Goal: Information Seeking & Learning: Learn about a topic

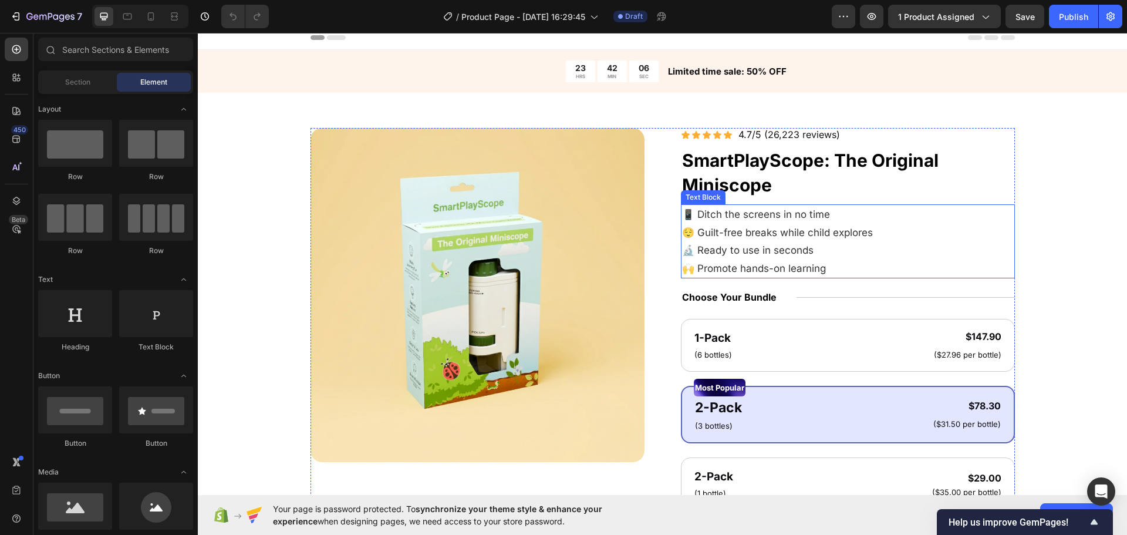
scroll to position [352, 0]
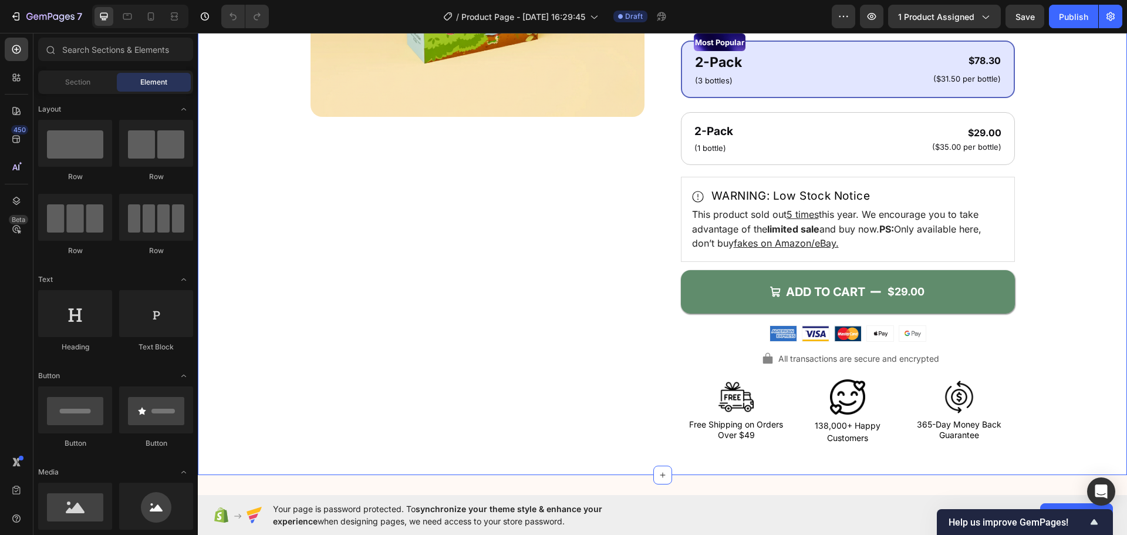
click at [246, 255] on div "Product Images Icon Icon Icon Icon Icon Icon List 4.7/5 (26,223 reviews) Text B…" at bounding box center [662, 114] width 835 height 663
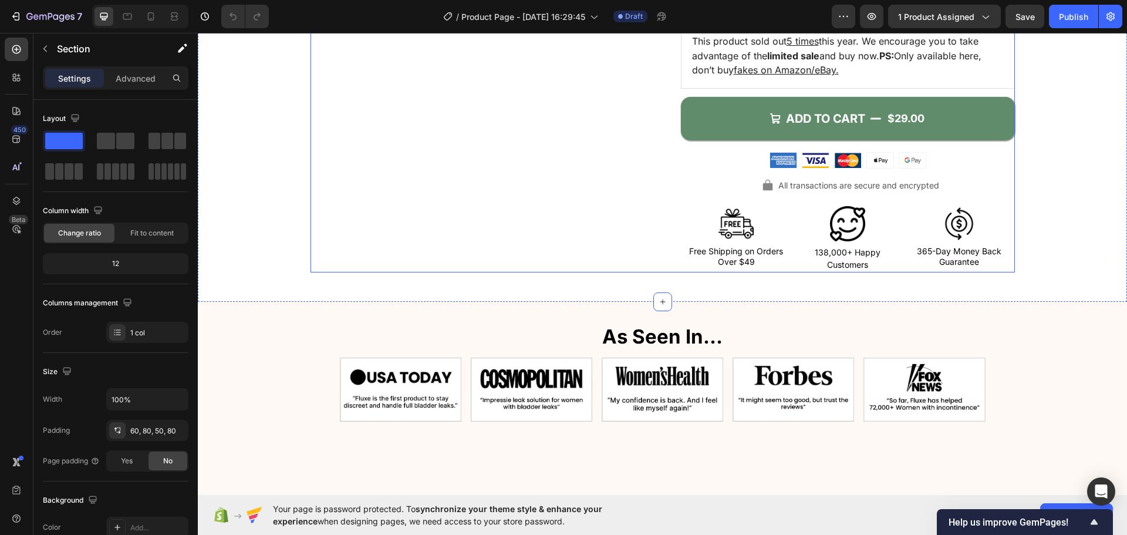
scroll to position [704, 0]
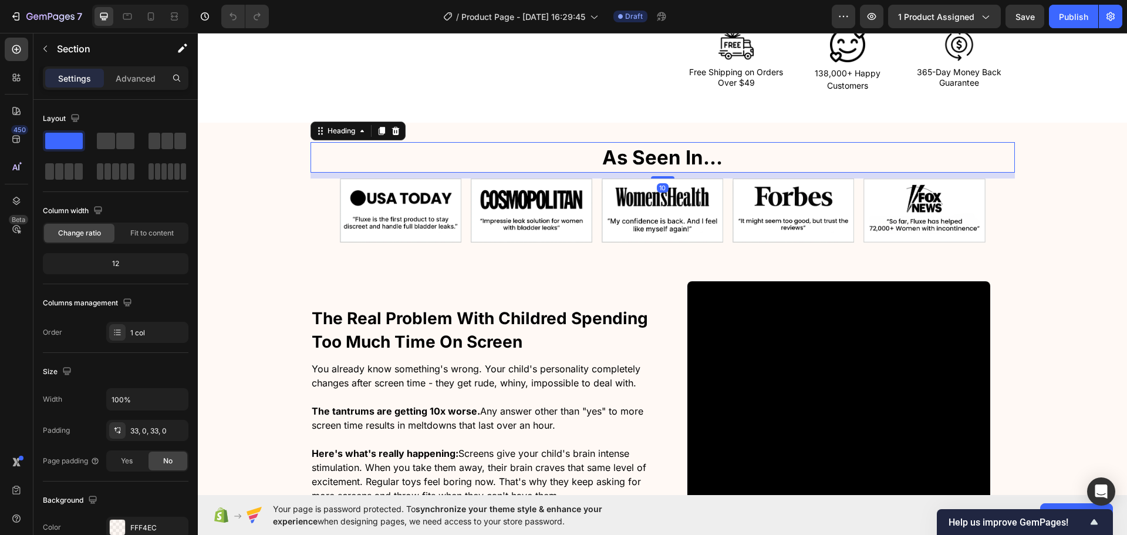
click at [333, 165] on div "As Seen In…" at bounding box center [662, 157] width 704 height 31
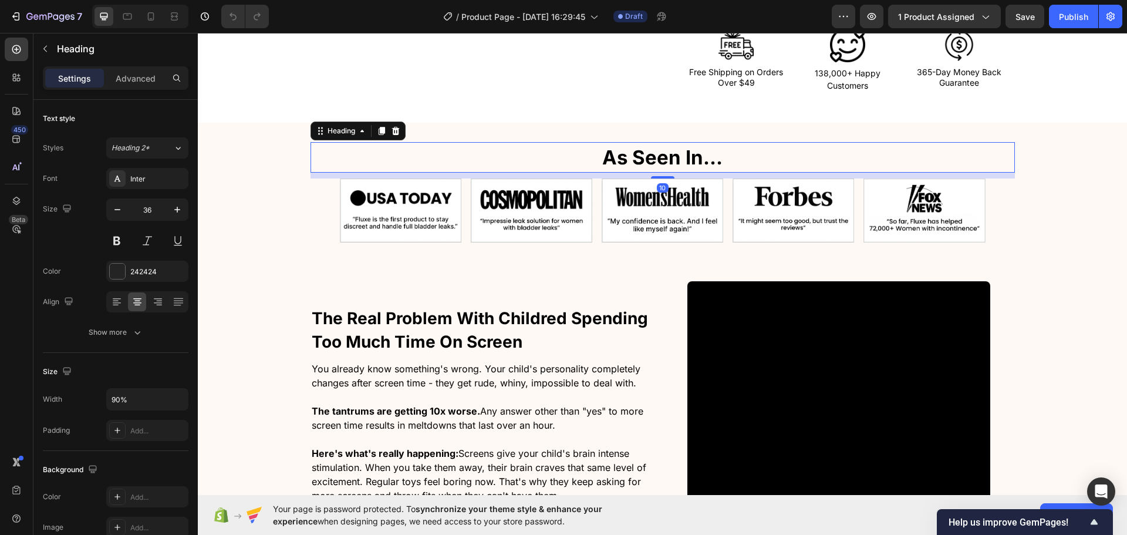
click at [343, 184] on img at bounding box center [400, 210] width 121 height 64
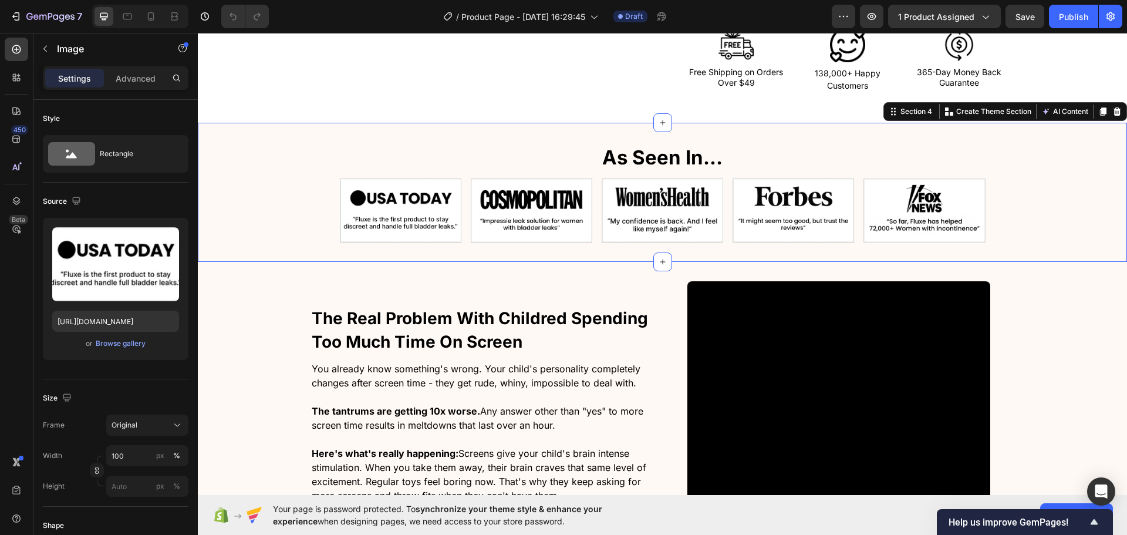
click at [292, 214] on div "As Seen In… Heading As Seen In… Heading Recommended by magazines and universiti…" at bounding box center [662, 192] width 929 height 100
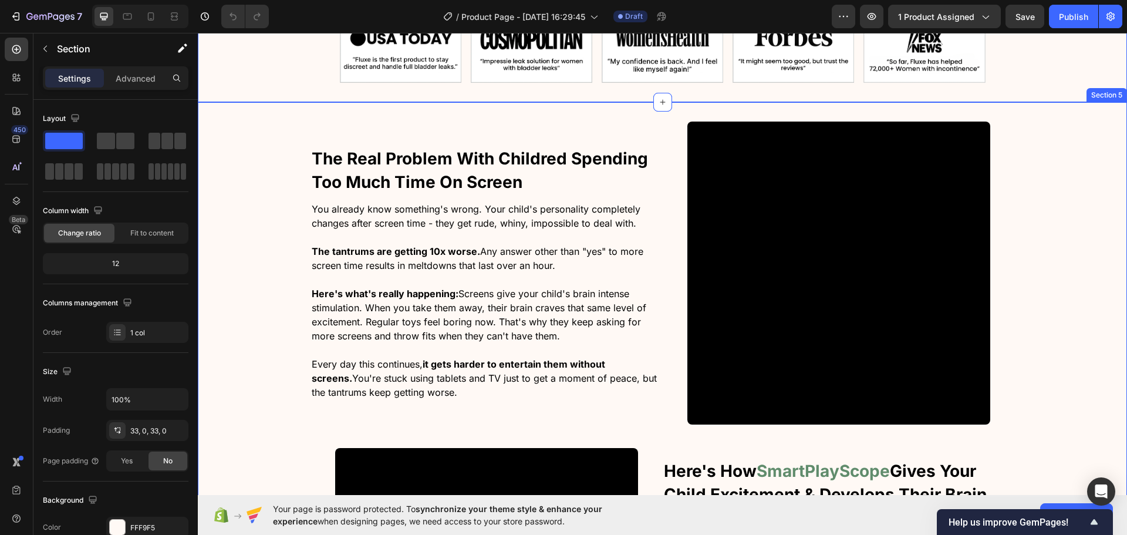
scroll to position [880, 0]
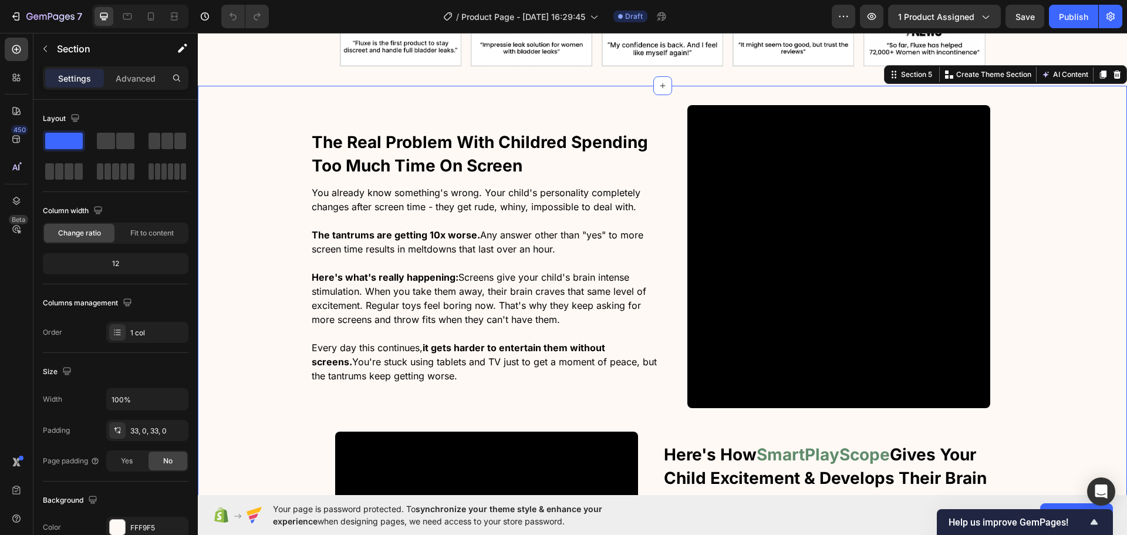
click at [262, 205] on div "The Real Problem With Childred Spending Too Much Time On Screen Heading You alr…" at bounding box center [662, 436] width 929 height 662
click at [239, 169] on div "The Real Problem With Childred Spending Too Much Time On Screen Heading You alr…" at bounding box center [662, 436] width 929 height 662
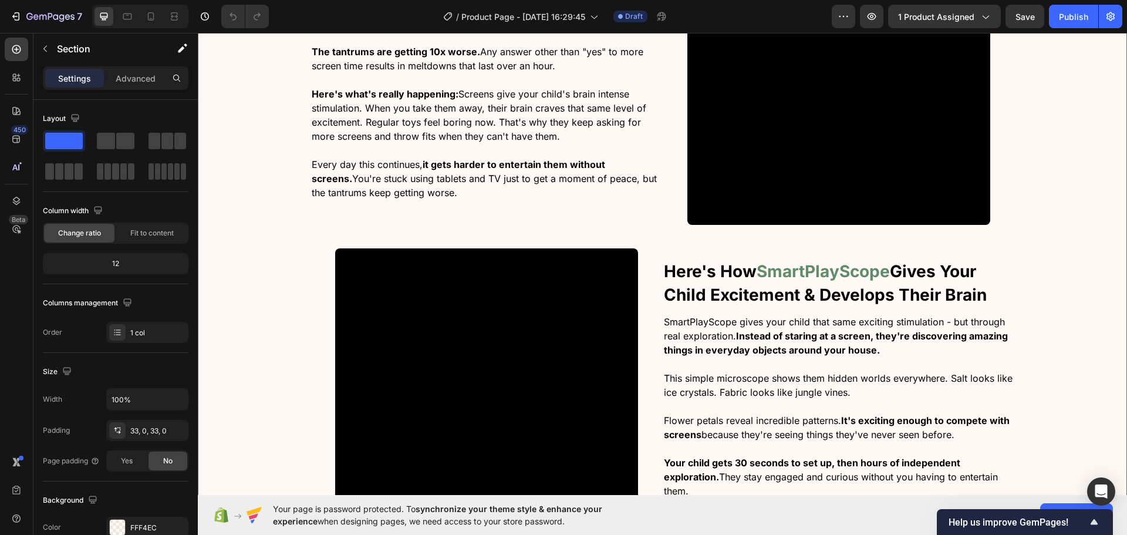
scroll to position [1232, 0]
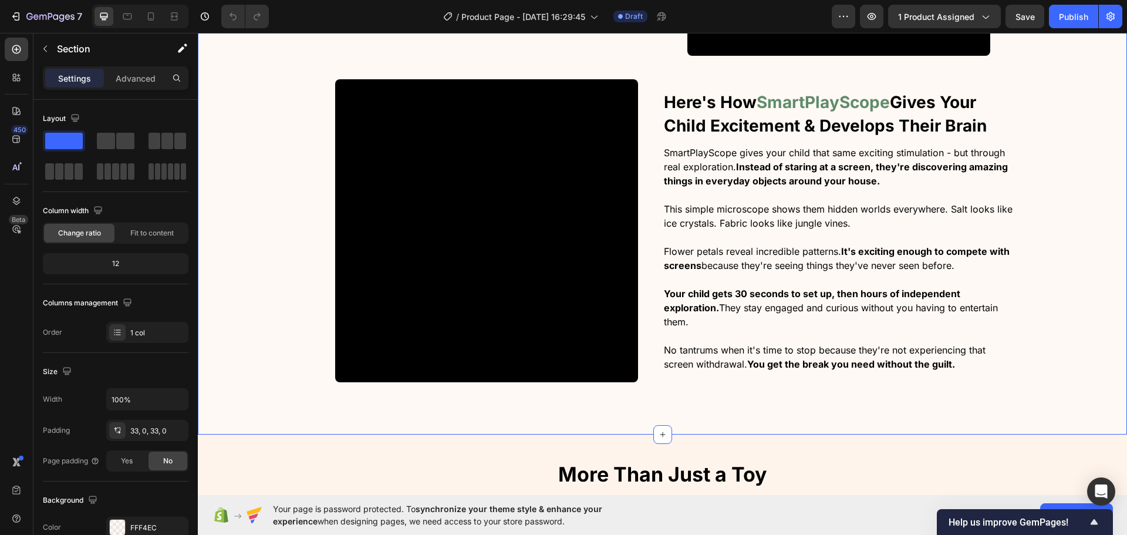
click at [254, 210] on div "The Real Problem With Childred Spending Too Much Time On Screen Heading You alr…" at bounding box center [662, 84] width 929 height 662
drag, startPoint x: 268, startPoint y: 205, endPoint x: 270, endPoint y: 200, distance: 6.3
click at [266, 204] on div "The Real Problem With Childred Spending Too Much Time On Screen Heading You alr…" at bounding box center [662, 84] width 929 height 662
click at [270, 200] on div "The Real Problem With Childred Spending Too Much Time On Screen Heading You alr…" at bounding box center [662, 84] width 929 height 662
click at [268, 204] on div "The Real Problem With Childred Spending Too Much Time On Screen Heading You alr…" at bounding box center [662, 84] width 929 height 662
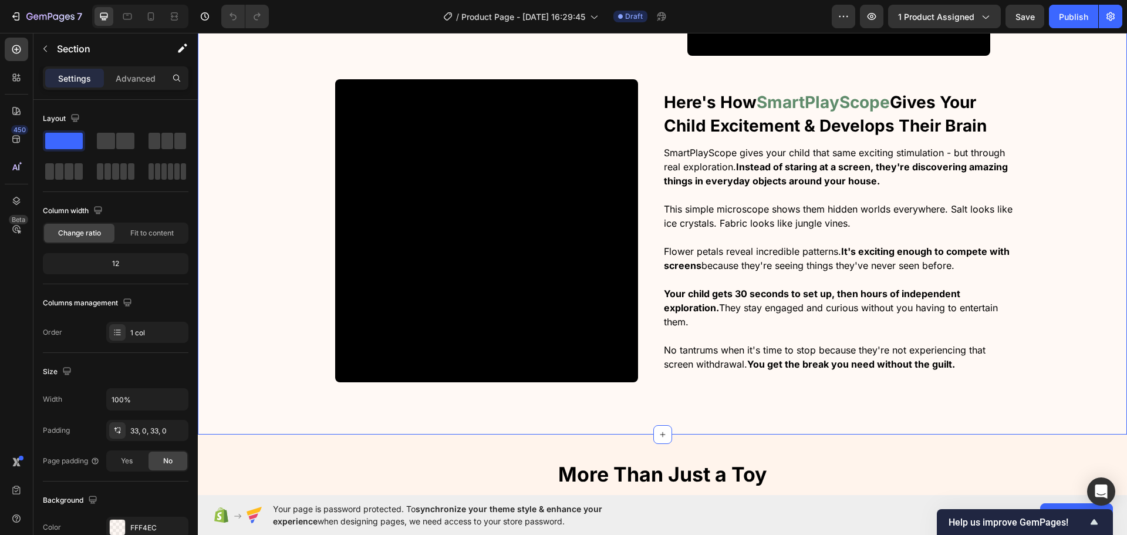
click at [262, 229] on div "The Real Problem With Childred Spending Too Much Time On Screen Heading You alr…" at bounding box center [662, 84] width 929 height 662
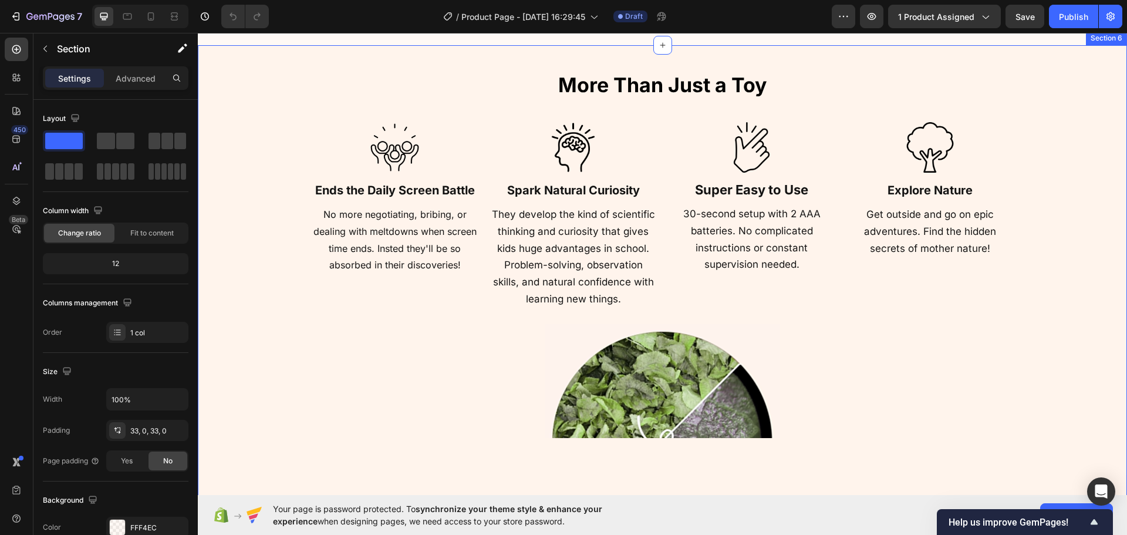
scroll to position [1585, 0]
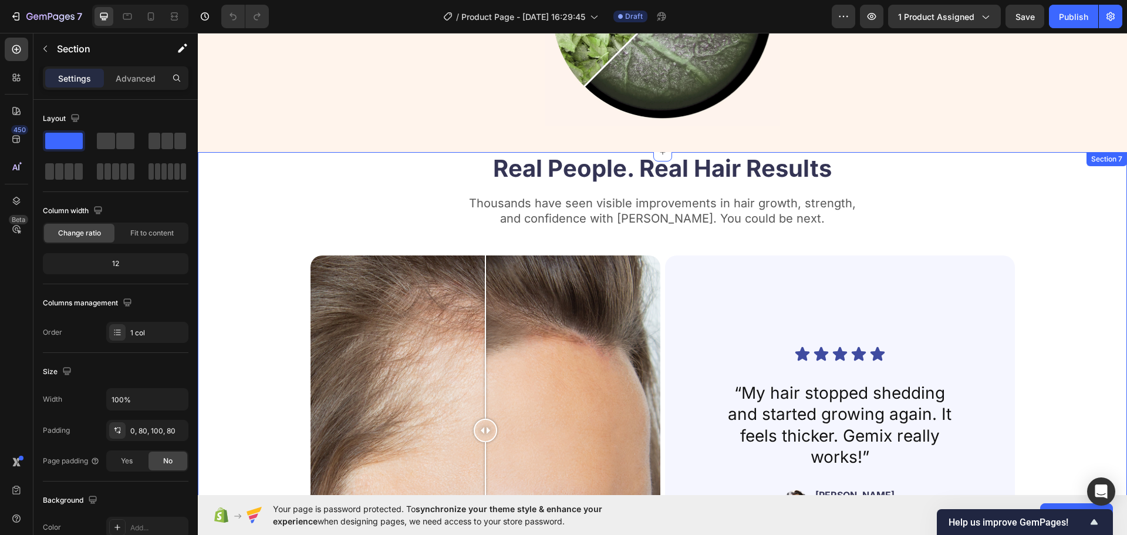
click at [287, 320] on div "Real People. Real Hair Results Heading Thousands have seen visible improvements…" at bounding box center [662, 383] width 835 height 462
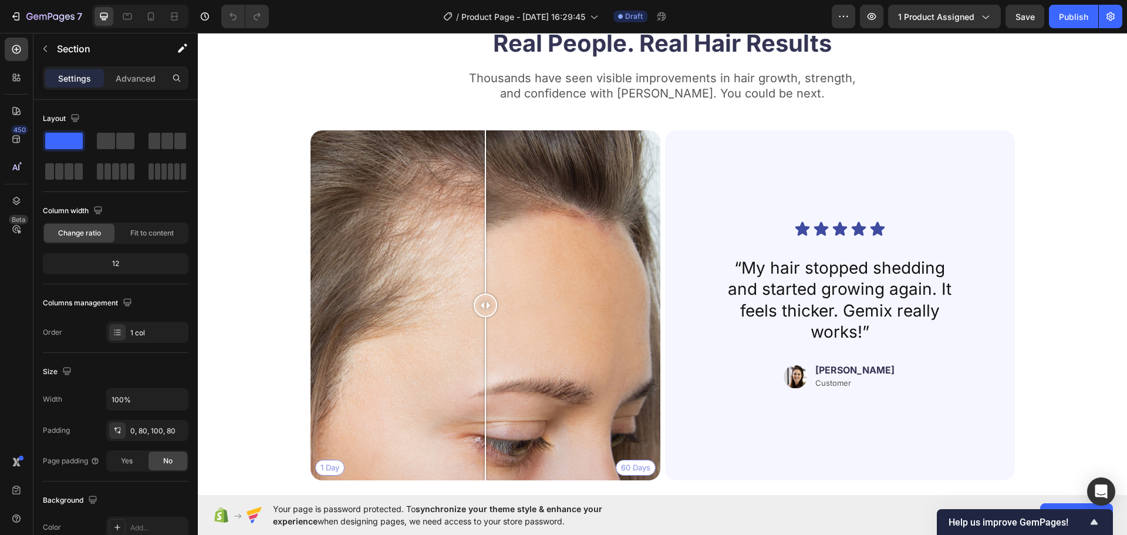
scroll to position [2171, 0]
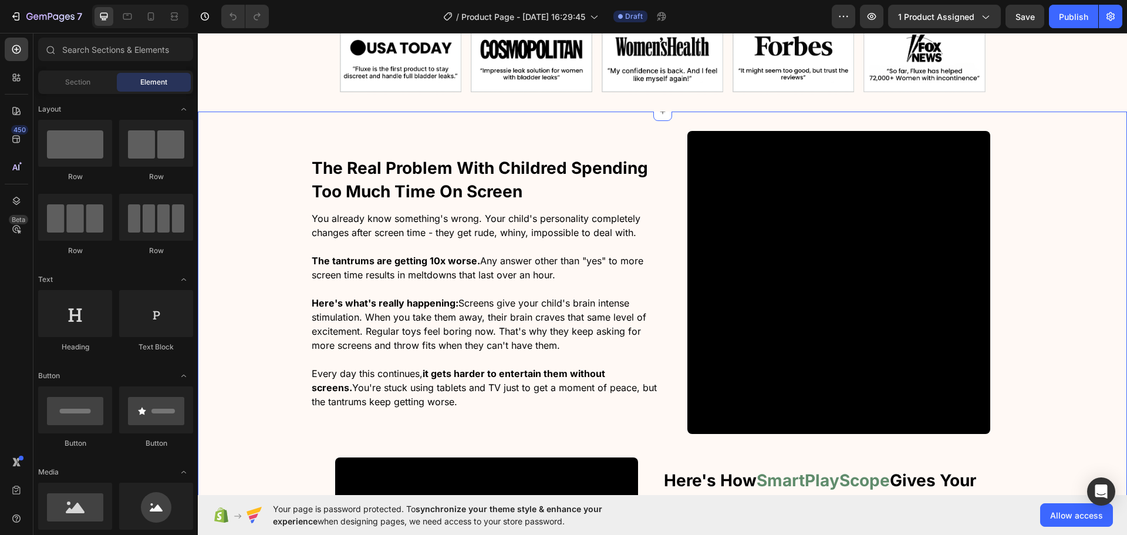
scroll to position [880, 0]
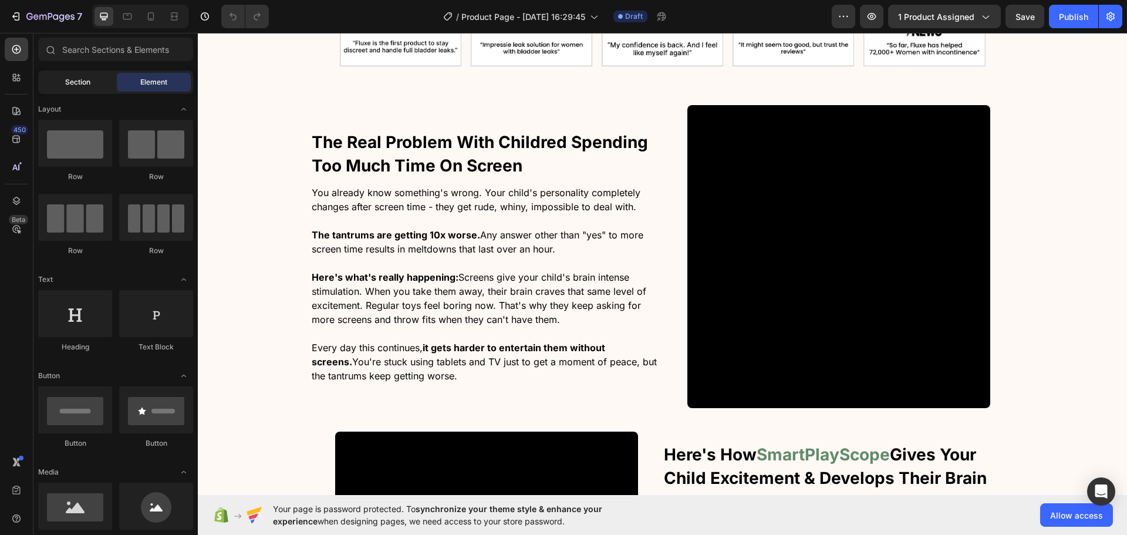
click at [59, 89] on div "Section" at bounding box center [77, 82] width 74 height 19
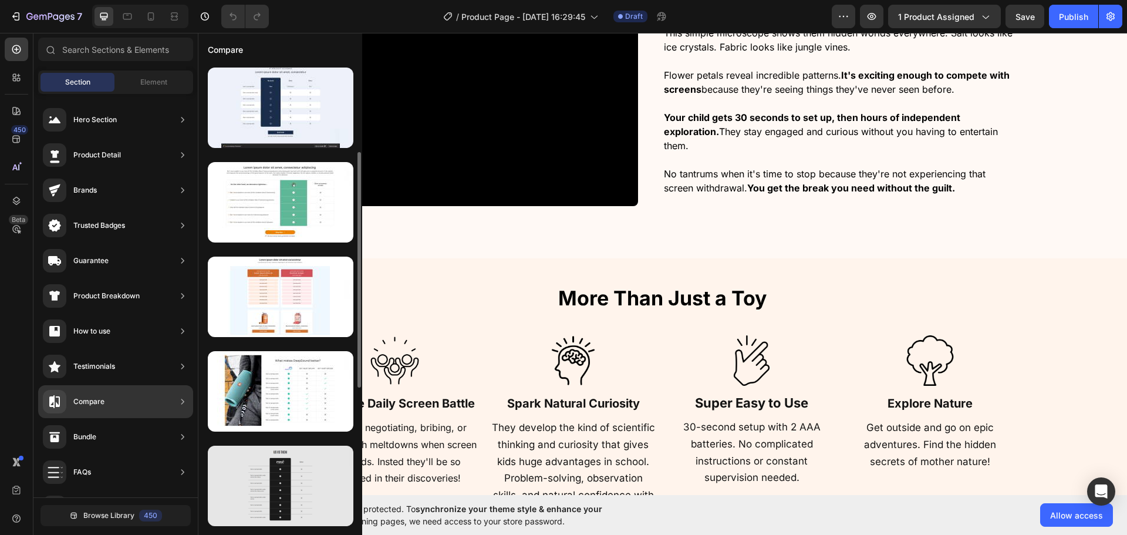
scroll to position [0, 0]
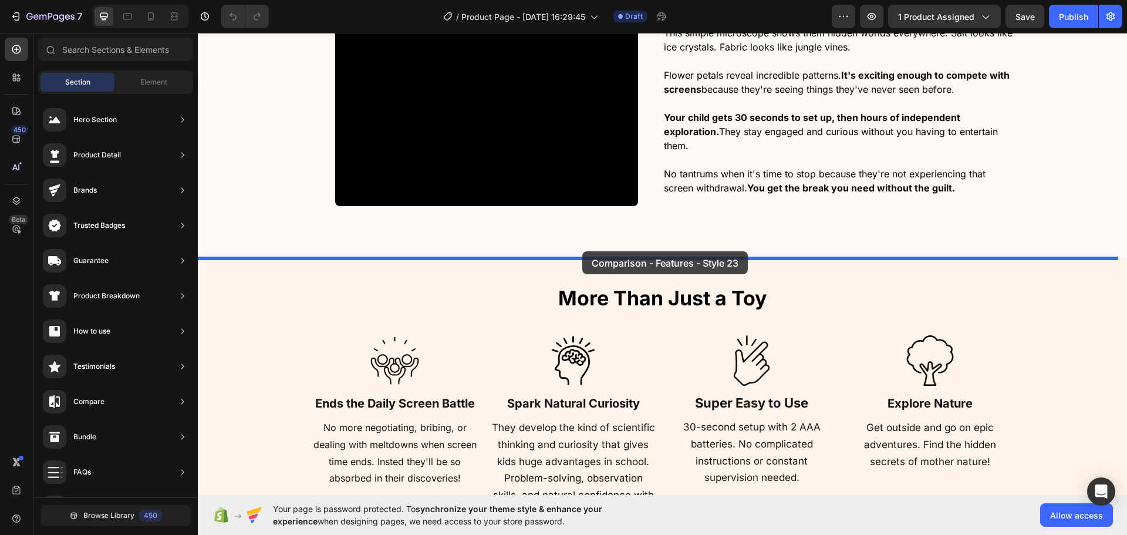
drag, startPoint x: 465, startPoint y: 269, endPoint x: 582, endPoint y: 251, distance: 118.7
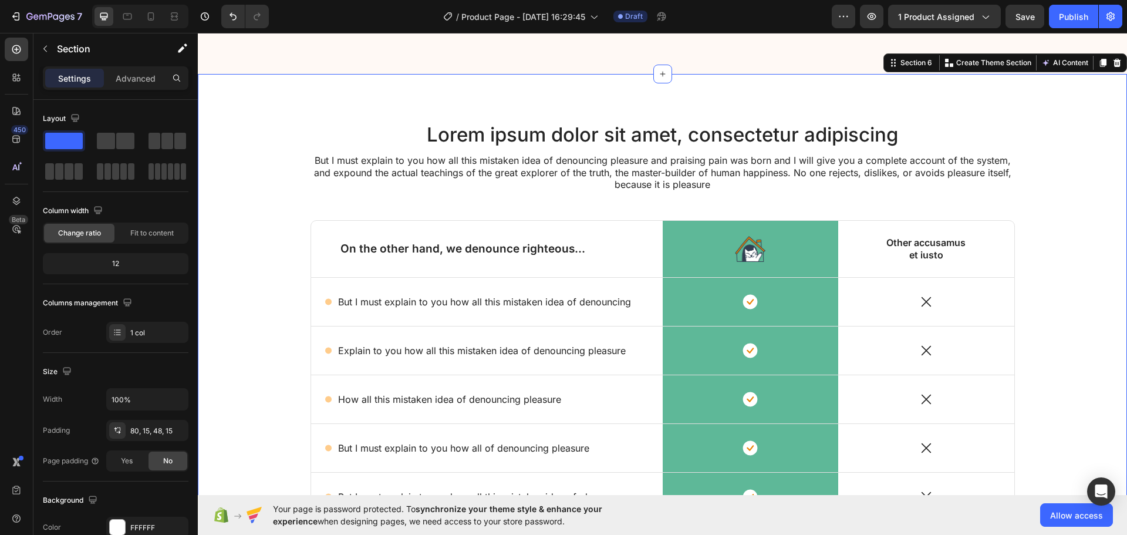
click at [354, 214] on div "Lorem ipsum dolor sit amet, consectetur adipiscing Heading But I must explain t…" at bounding box center [662, 370] width 911 height 498
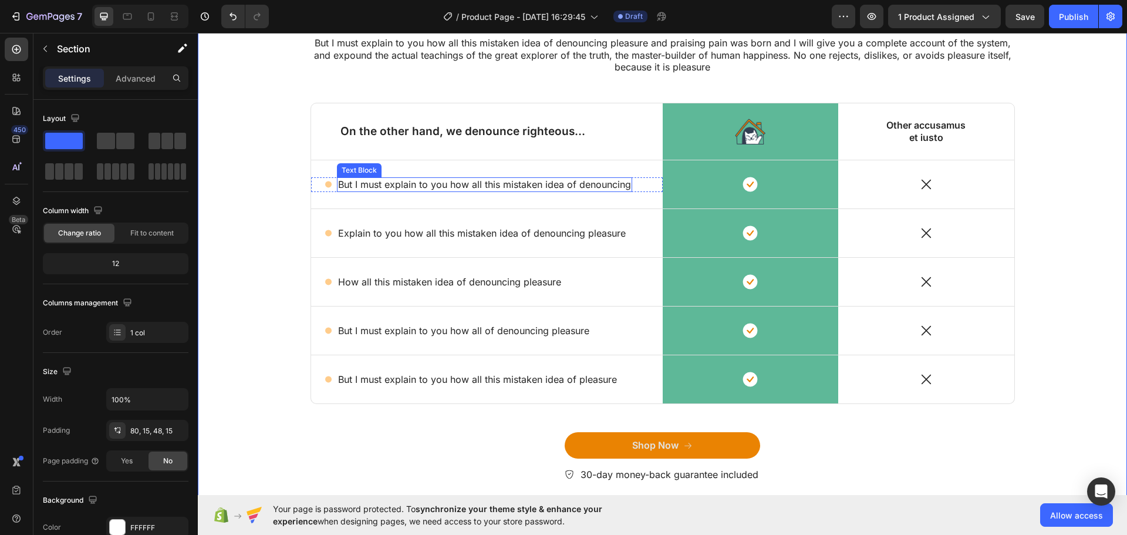
click at [275, 240] on div "Lorem ipsum dolor sit amet, consectetur adipiscing Heading But I must explain t…" at bounding box center [662, 253] width 911 height 498
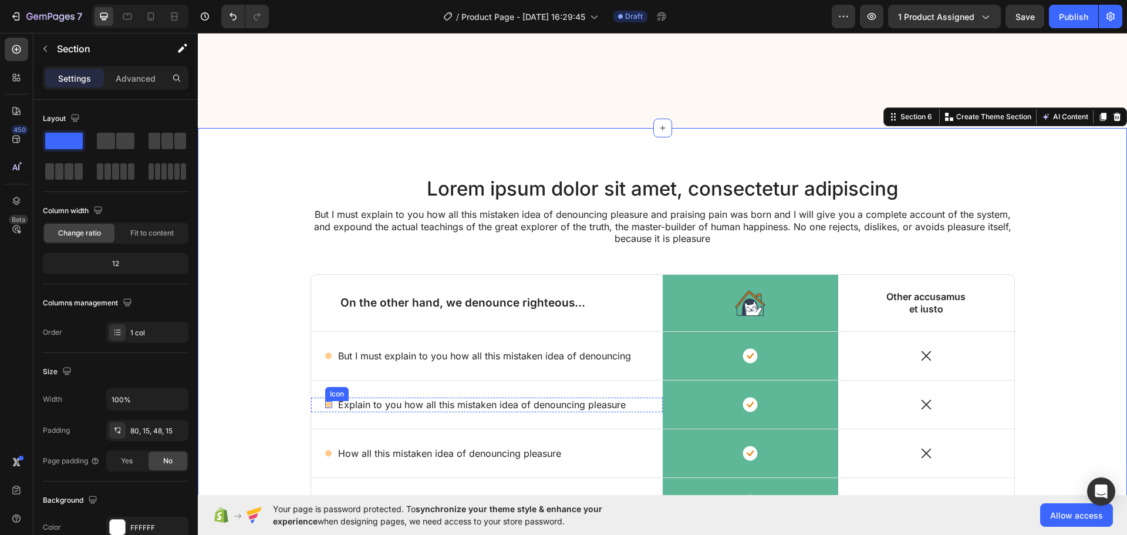
scroll to position [1475, 0]
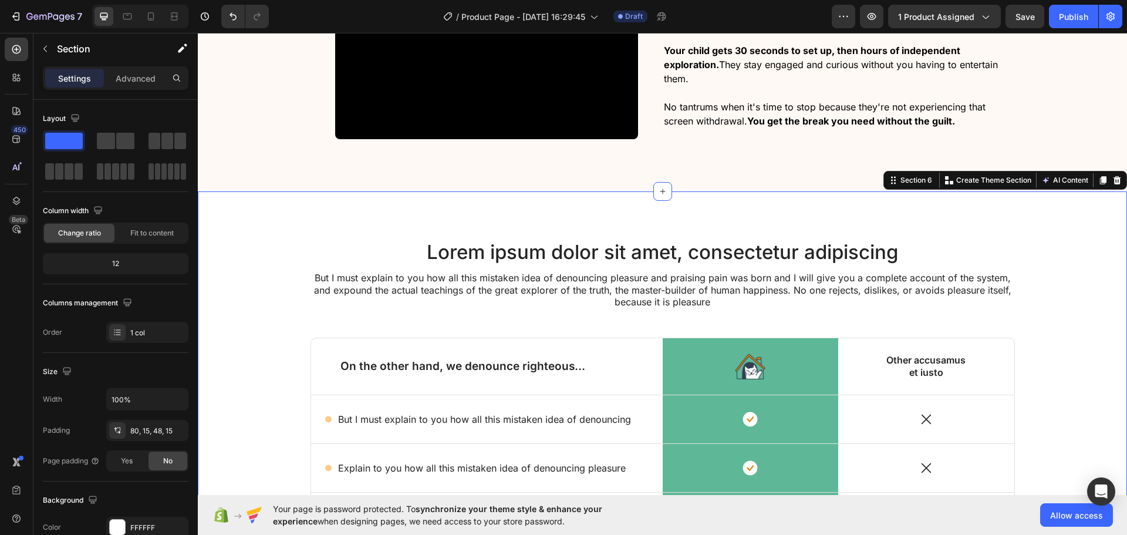
click at [1109, 188] on div "Section 6 You can create reusable sections Create Theme Section AI Content Writ…" at bounding box center [1005, 180] width 244 height 19
click at [1113, 183] on icon at bounding box center [1117, 180] width 8 height 8
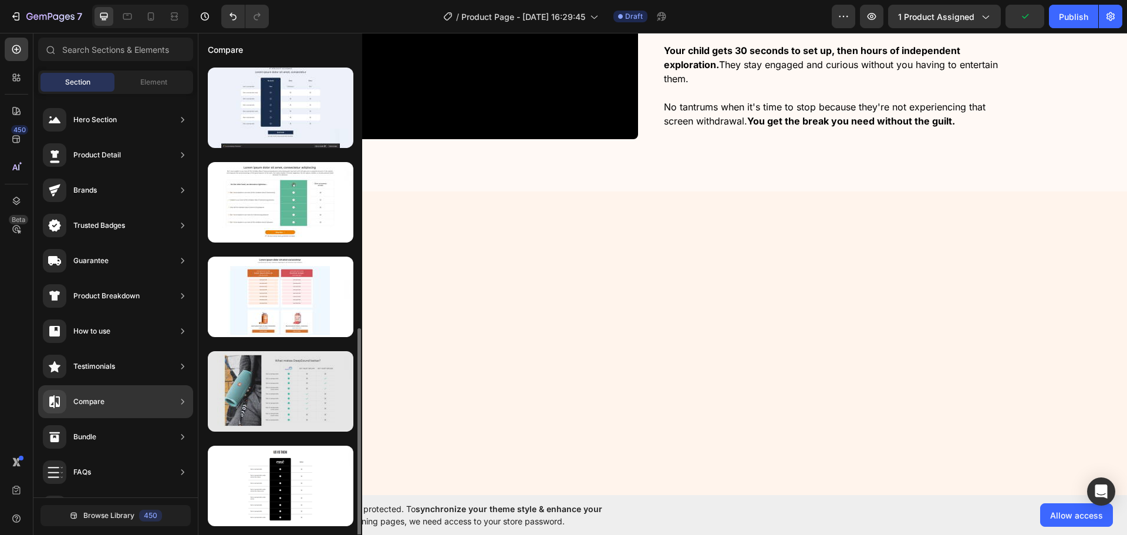
scroll to position [235, 0]
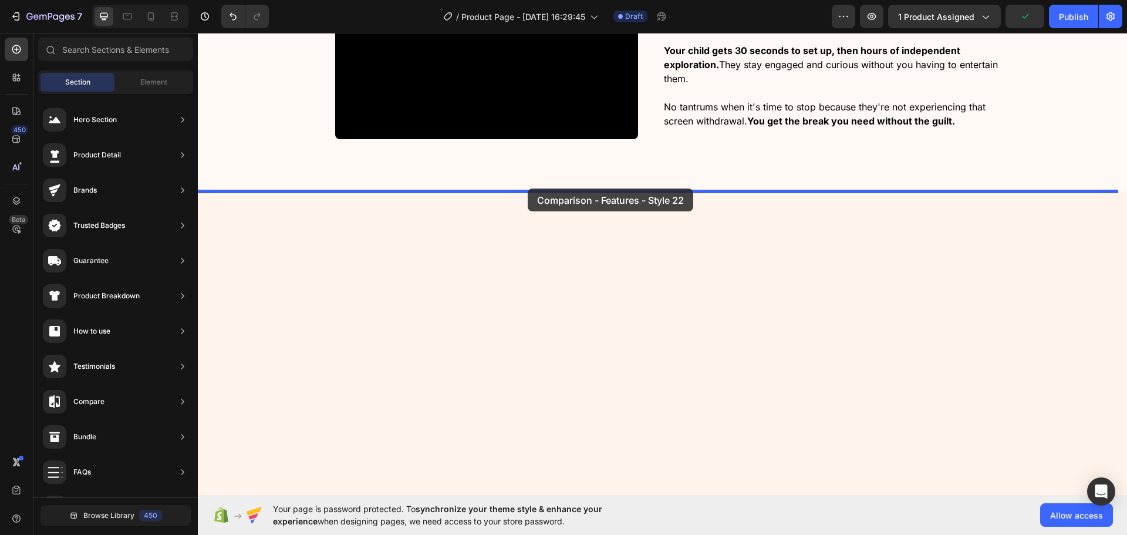
drag, startPoint x: 481, startPoint y: 300, endPoint x: 528, endPoint y: 188, distance: 121.5
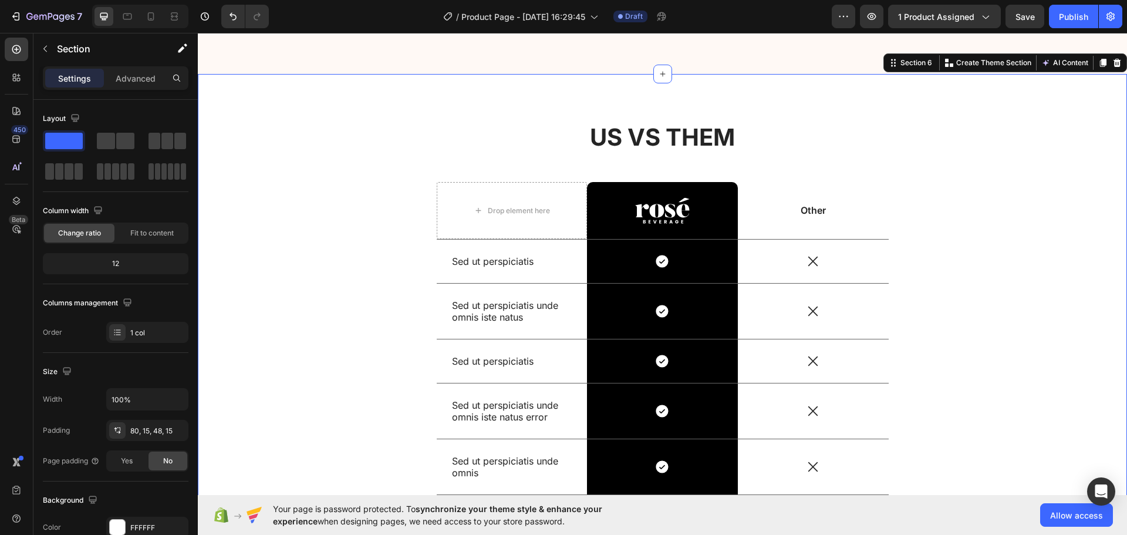
click at [989, 261] on div "US VS THEM Heading Drop element here Image Row Other Text Block Row Sed ut pers…" at bounding box center [662, 383] width 911 height 525
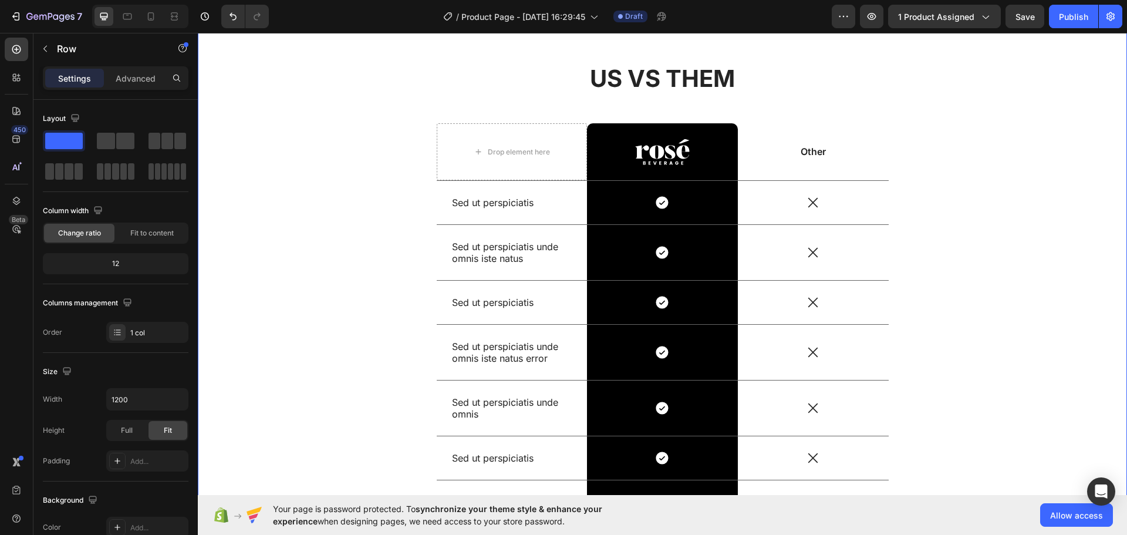
click at [1026, 263] on div "US VS THEM Heading Drop element here Image Row Other Text Block Row Sed ut pers…" at bounding box center [662, 324] width 911 height 525
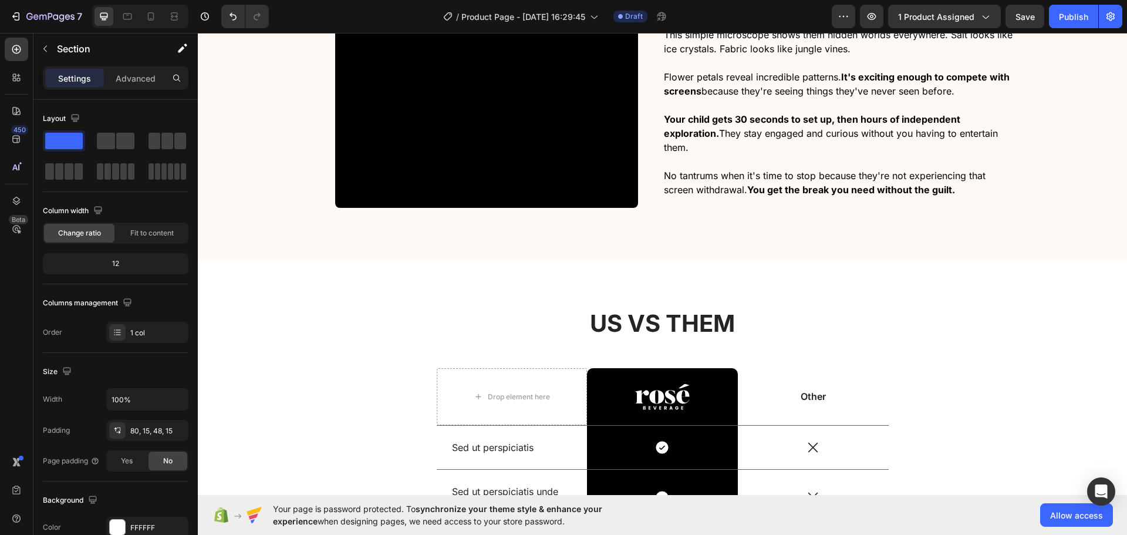
scroll to position [1358, 0]
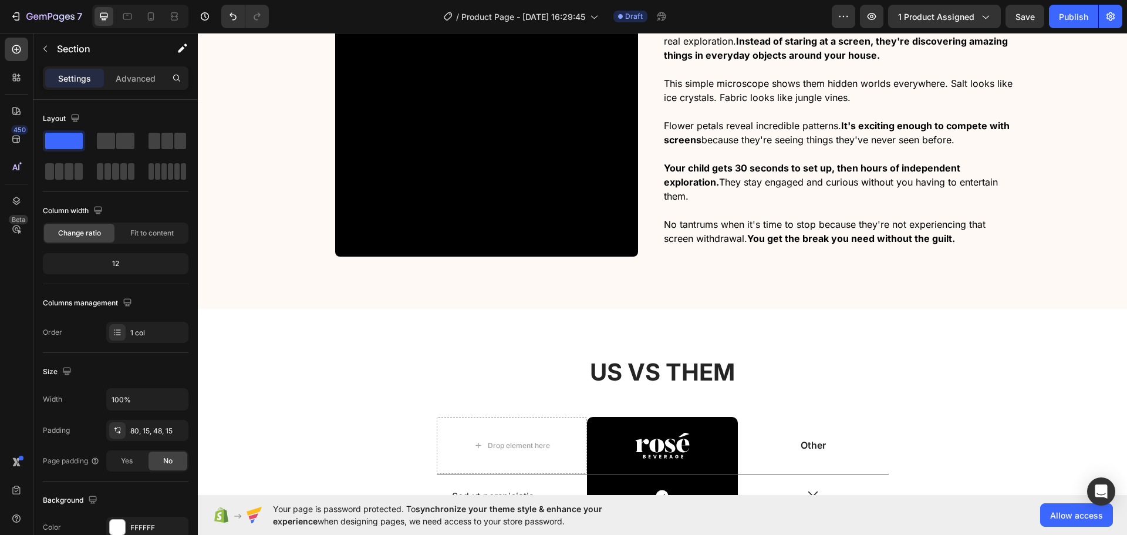
click at [388, 254] on video at bounding box center [486, 105] width 303 height 303
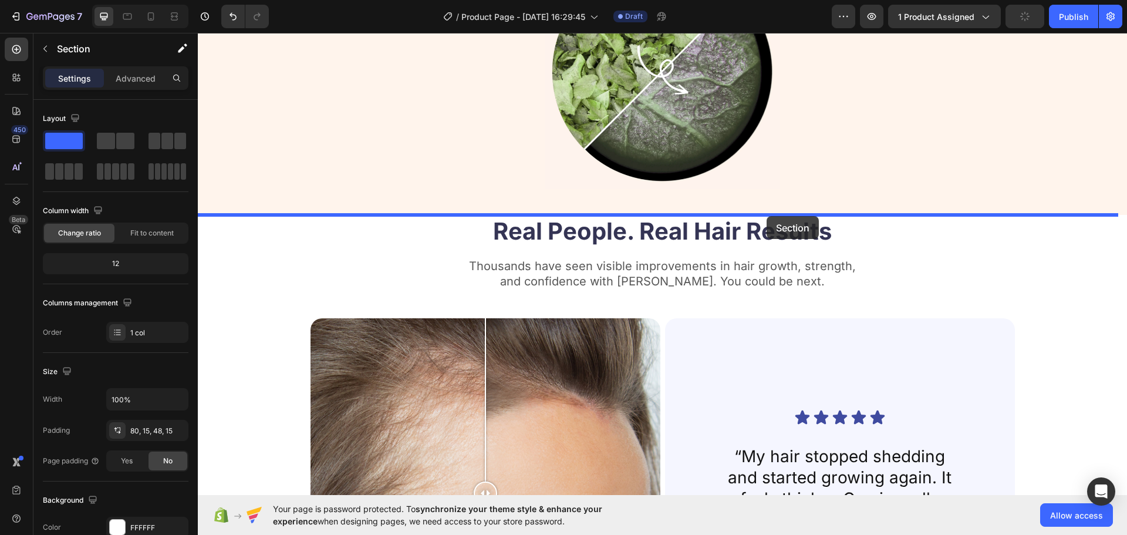
drag, startPoint x: 877, startPoint y: 302, endPoint x: 766, endPoint y: 216, distance: 140.1
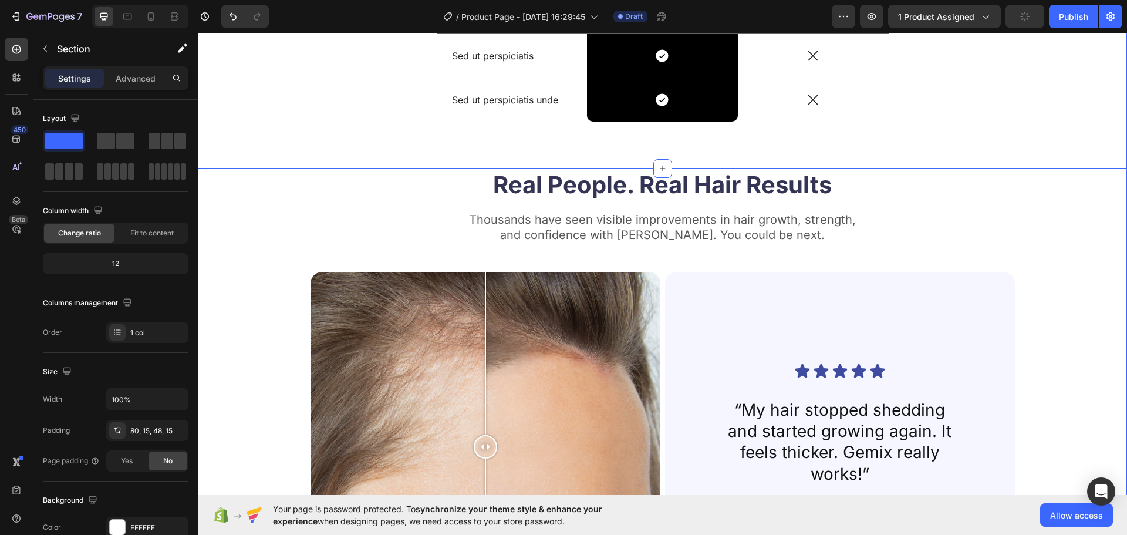
click at [1056, 279] on div "Real People. Real Hair Results Heading Thousands have seen visible improvements…" at bounding box center [662, 399] width 835 height 462
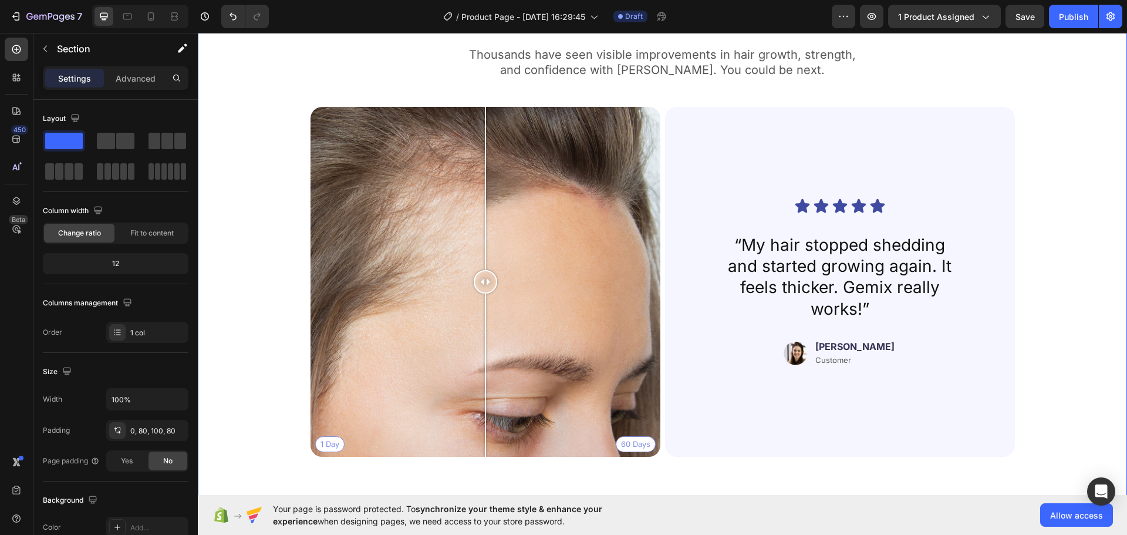
scroll to position [2695, 0]
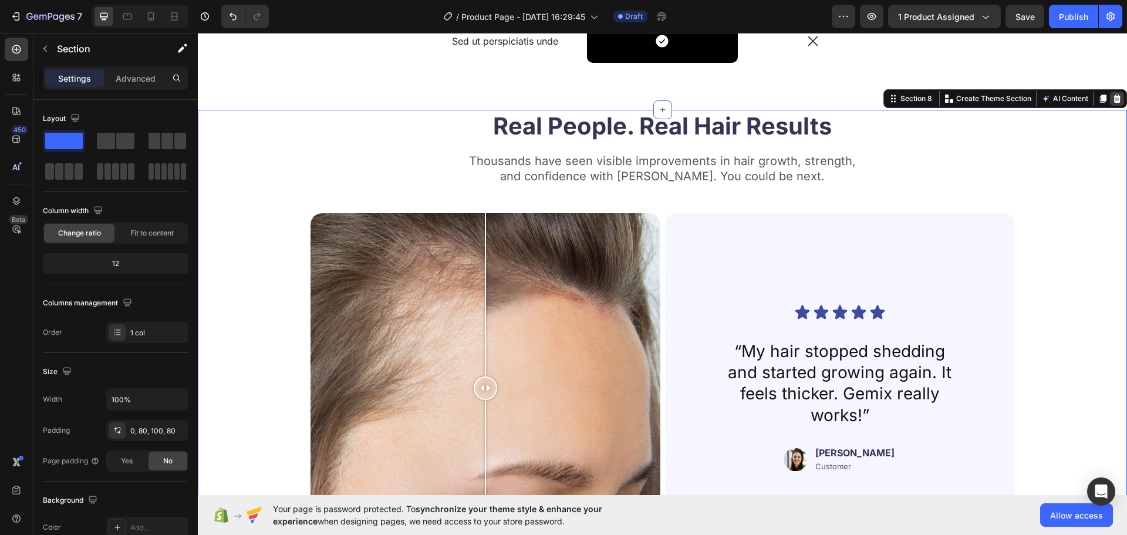
click at [1113, 99] on icon at bounding box center [1117, 98] width 8 height 8
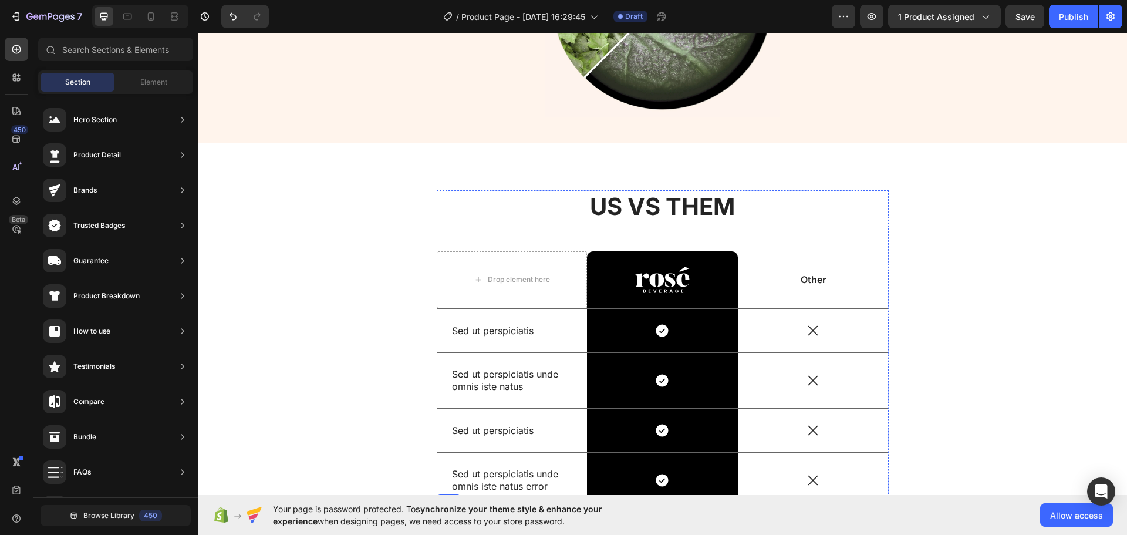
scroll to position [2050, 0]
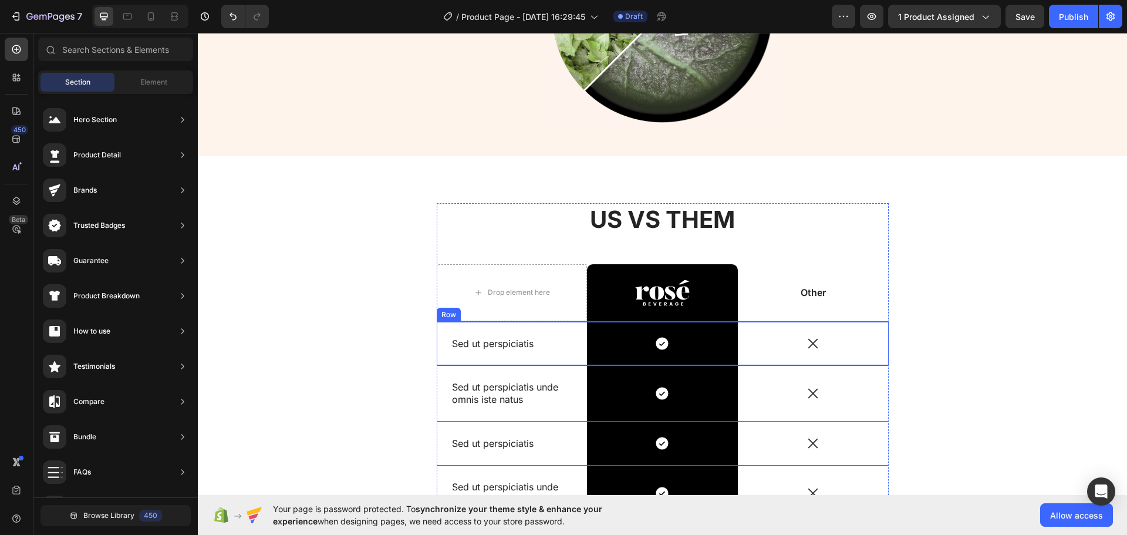
click at [491, 347] on p "Sed ut perspiciatis" at bounding box center [512, 343] width 120 height 12
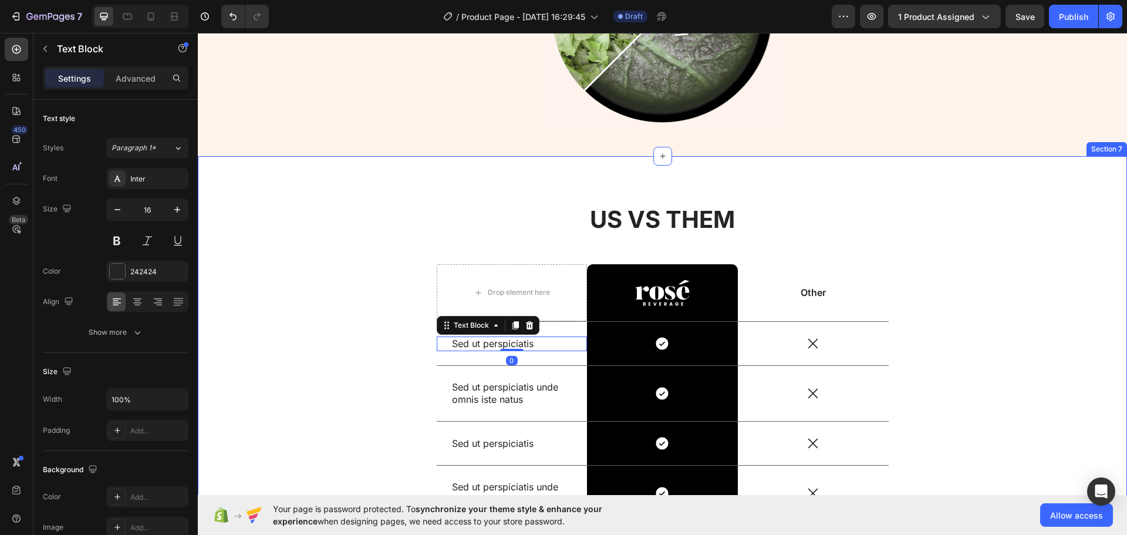
click at [293, 304] on div "US VS THEM Heading Drop element here Image Row Other Text Block Row Sed ut pers…" at bounding box center [662, 465] width 911 height 525
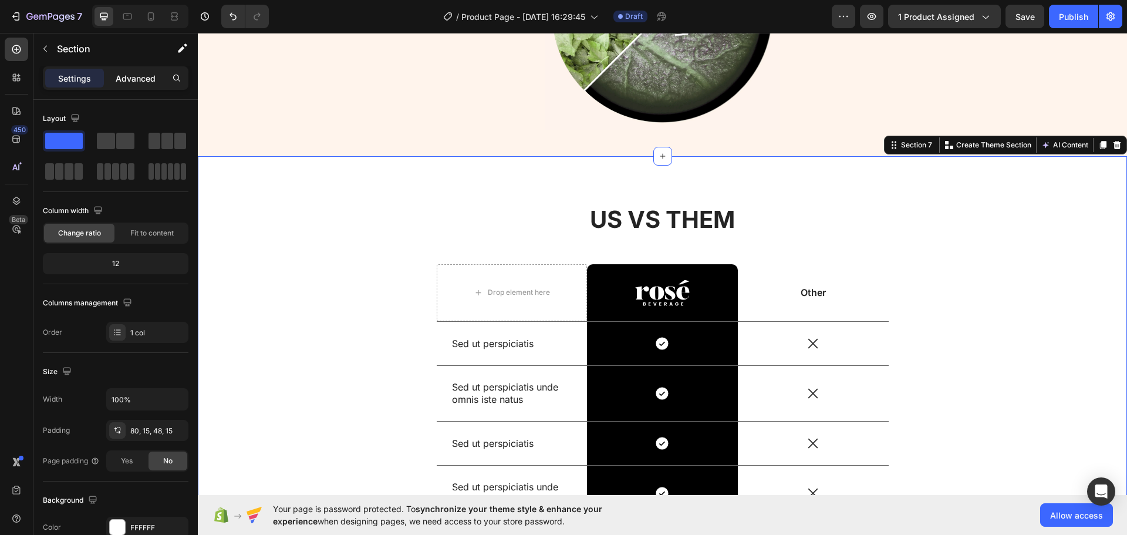
click at [133, 80] on p "Advanced" at bounding box center [136, 78] width 40 height 12
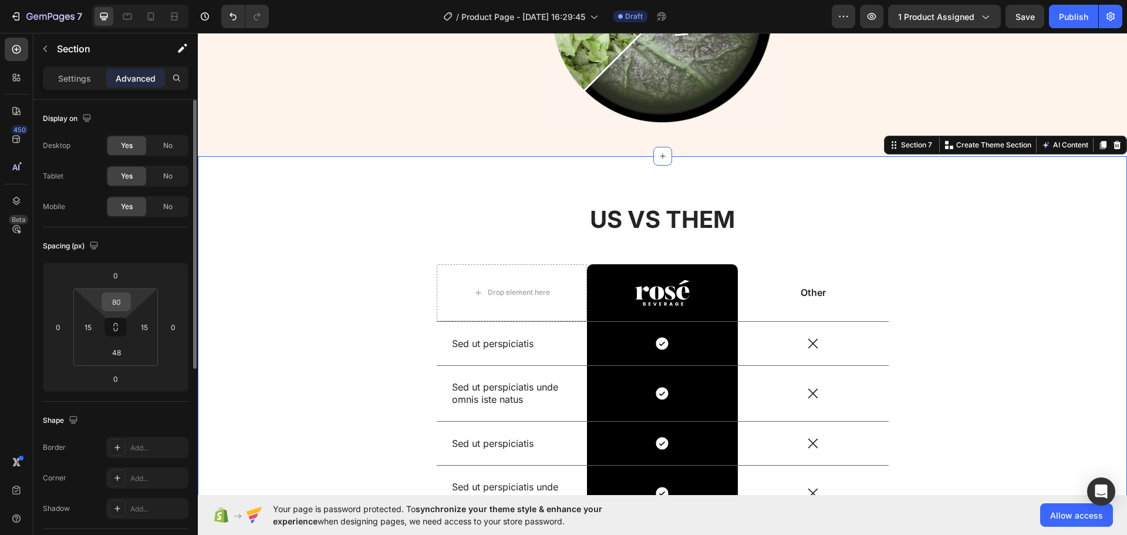
click at [121, 302] on input "80" at bounding box center [115, 302] width 23 height 18
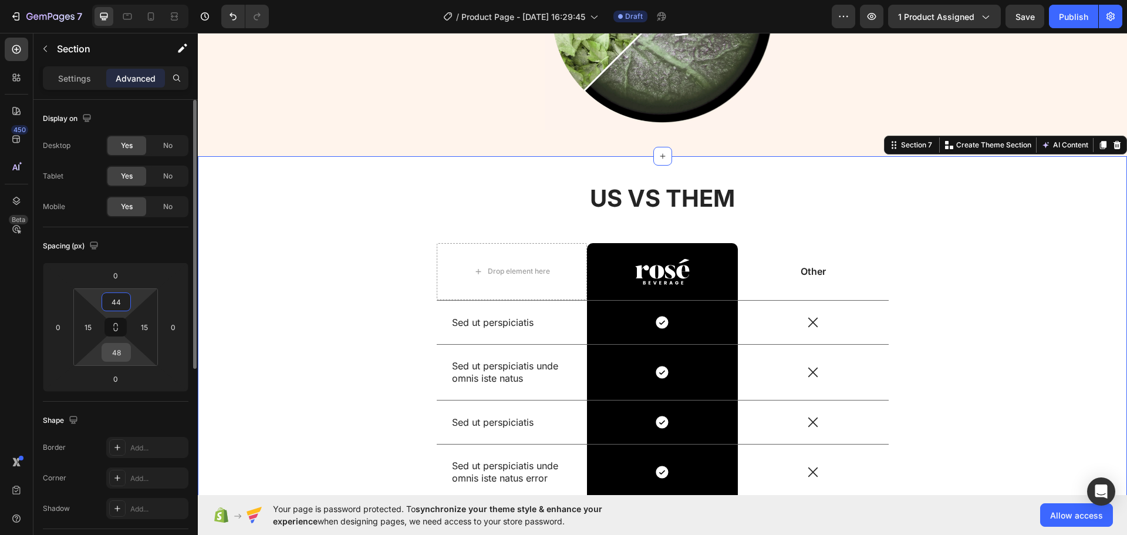
type input "44"
click at [119, 350] on input "48" at bounding box center [115, 352] width 23 height 18
type input "44"
click at [291, 265] on div "US VS THEM Heading Drop element here Image Row Other Text Block Row Sed ut pers…" at bounding box center [662, 444] width 911 height 525
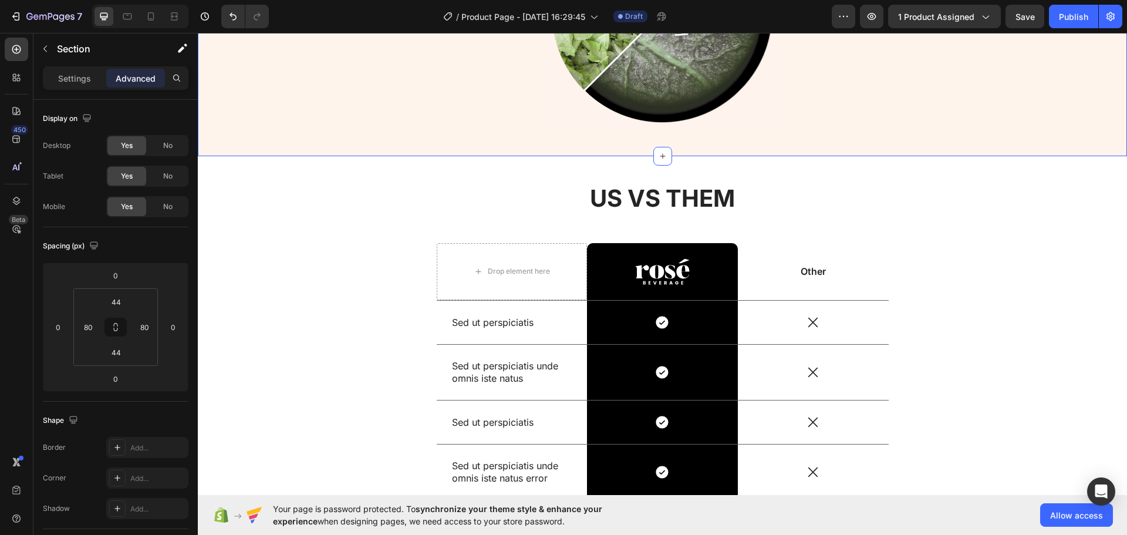
click at [319, 198] on div "US VS THEM Heading Drop element here Image Row Other Text Block Row Sed ut pers…" at bounding box center [662, 444] width 911 height 525
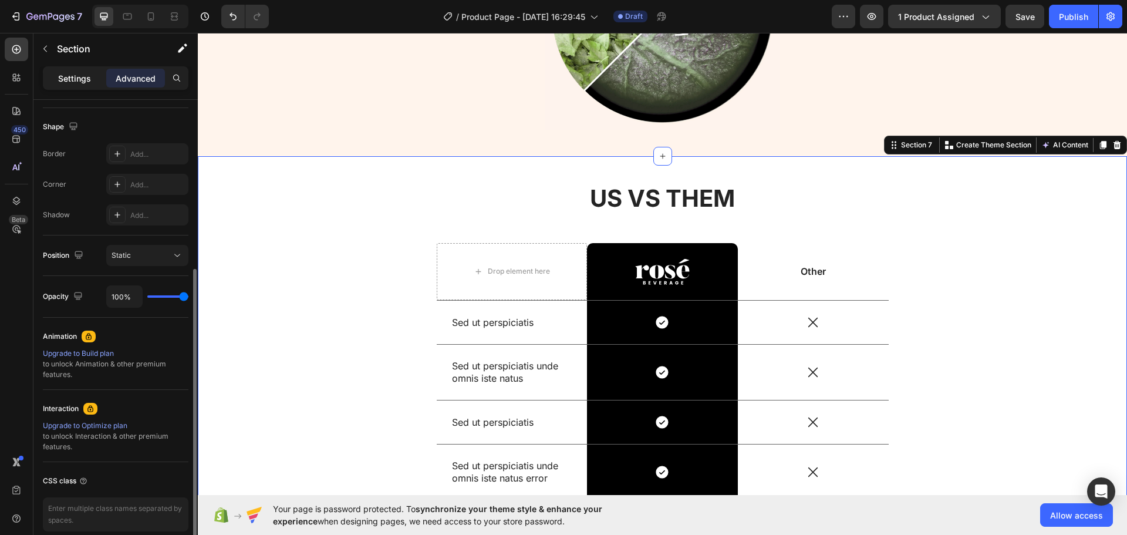
click at [74, 72] on p "Settings" at bounding box center [74, 78] width 33 height 12
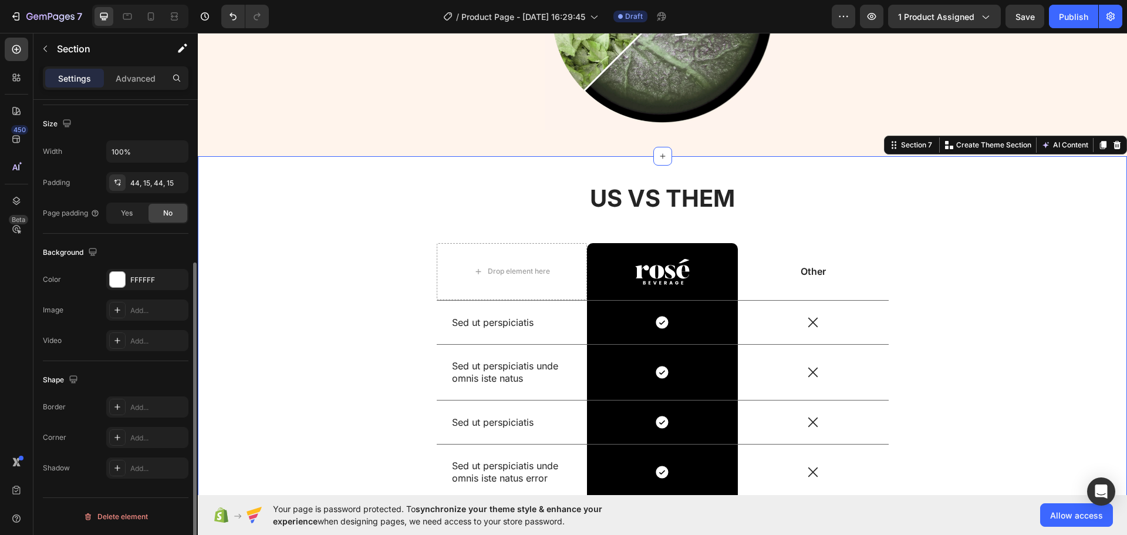
scroll to position [248, 0]
click at [141, 278] on div "FFFFFF" at bounding box center [147, 280] width 34 height 11
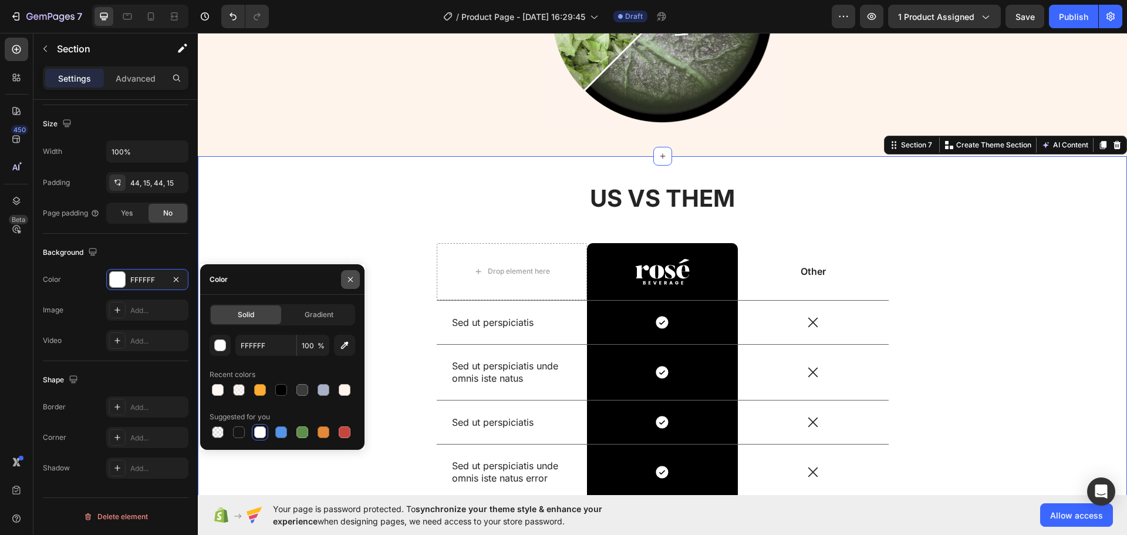
click at [352, 277] on icon "button" at bounding box center [350, 279] width 9 height 9
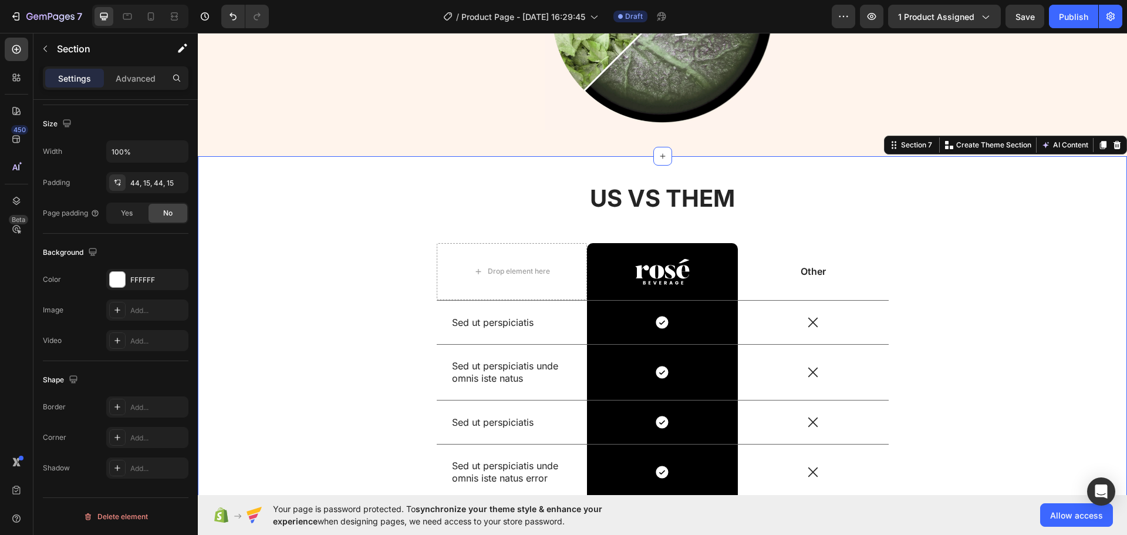
click at [333, 214] on div "US VS THEM Heading Drop element here Image Row Other Text Block Row Sed ut pers…" at bounding box center [662, 444] width 911 height 525
click at [667, 187] on h2 "US VS THEM" at bounding box center [663, 198] width 452 height 33
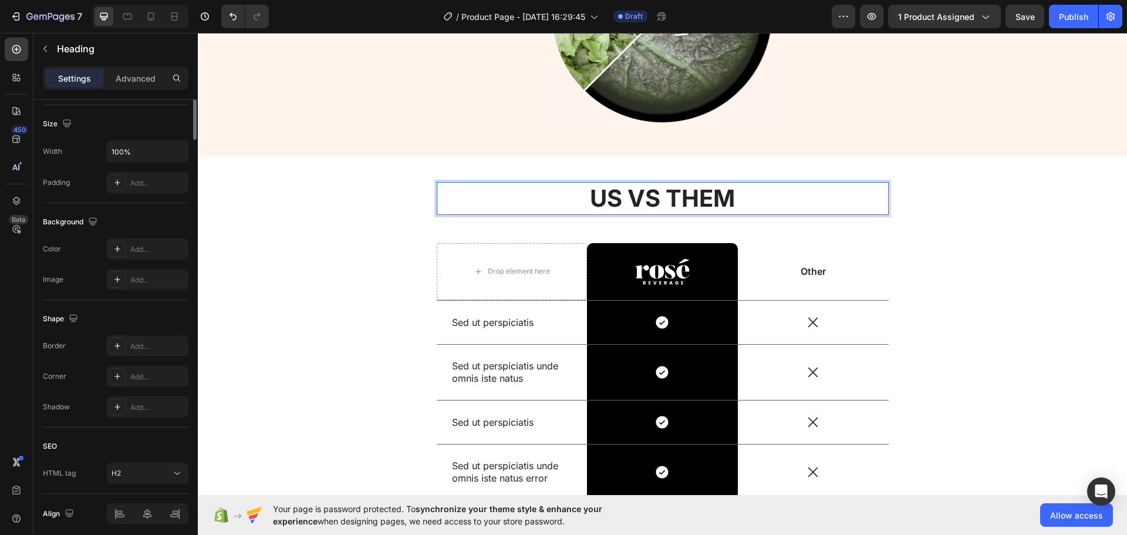
scroll to position [0, 0]
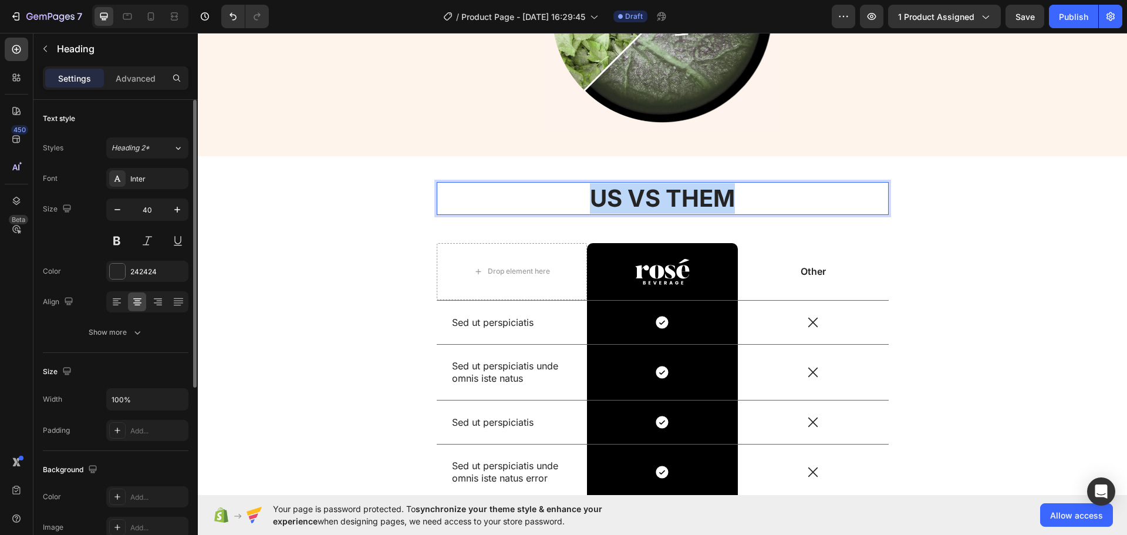
click at [667, 187] on p "US VS THEM" at bounding box center [663, 198] width 450 height 31
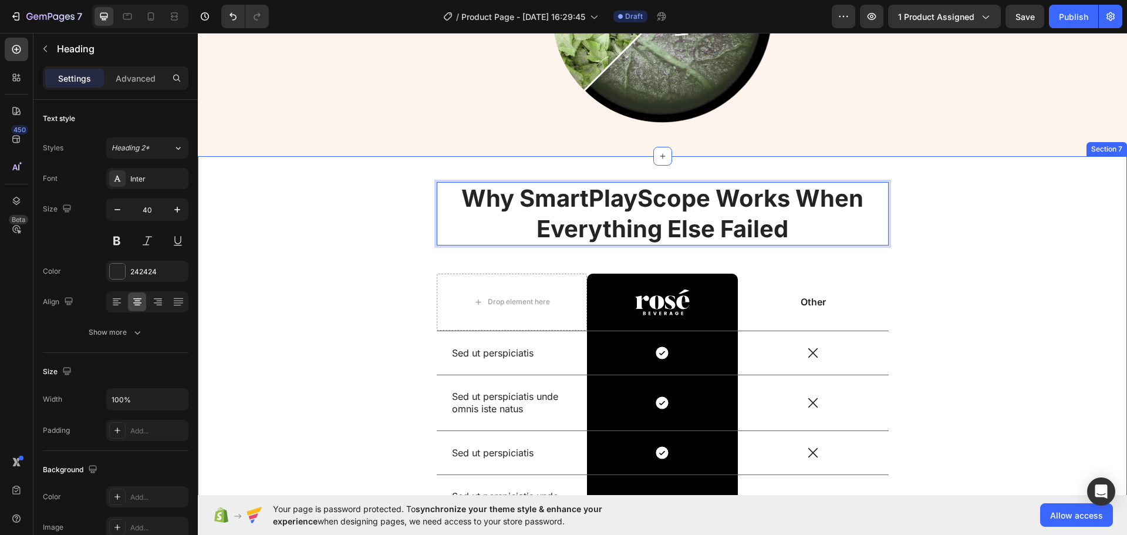
click at [349, 249] on div "Why SmartPlayScope Works When Everything Else Failed Heading 48 Drop element he…" at bounding box center [662, 459] width 911 height 555
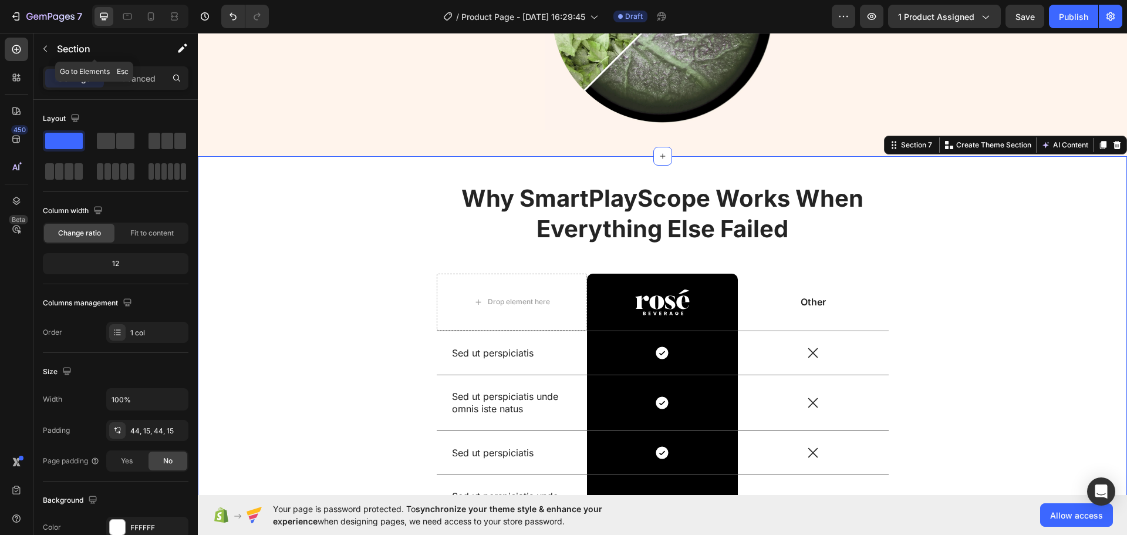
click at [64, 45] on p "Section" at bounding box center [105, 49] width 96 height 14
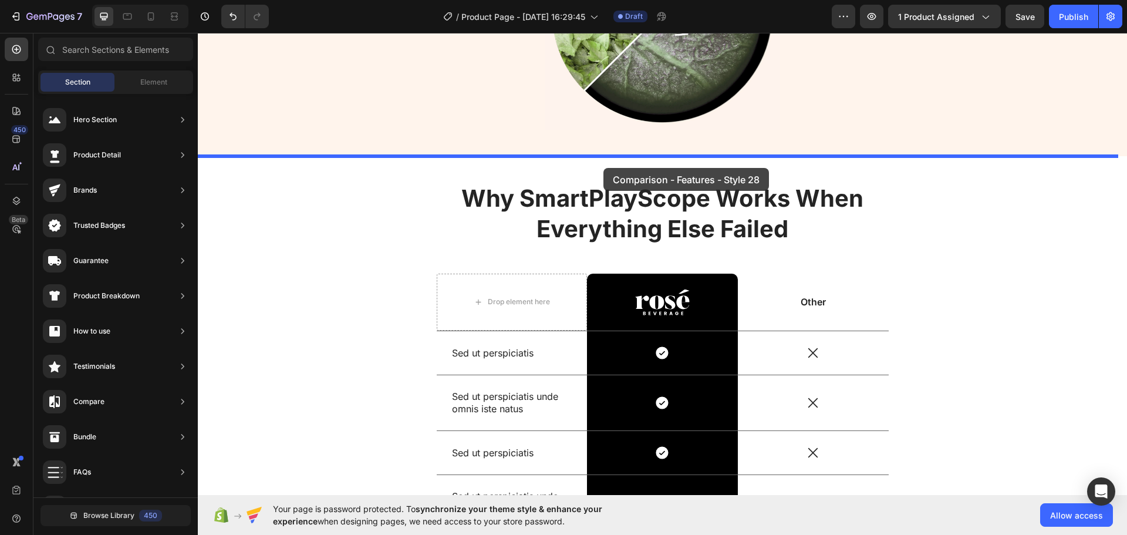
drag, startPoint x: 491, startPoint y: 154, endPoint x: 603, endPoint y: 168, distance: 113.0
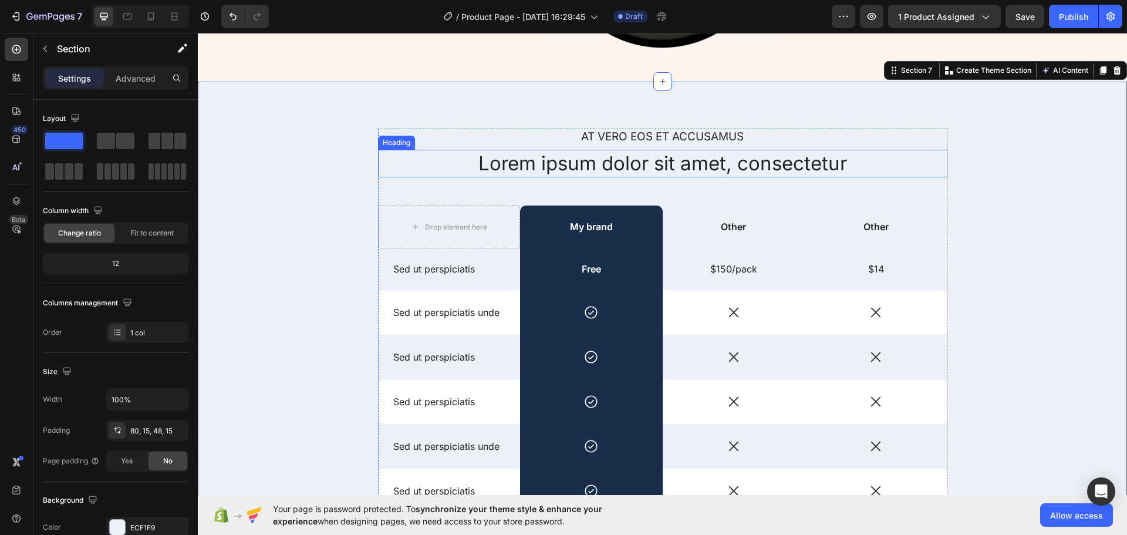
scroll to position [2132, 0]
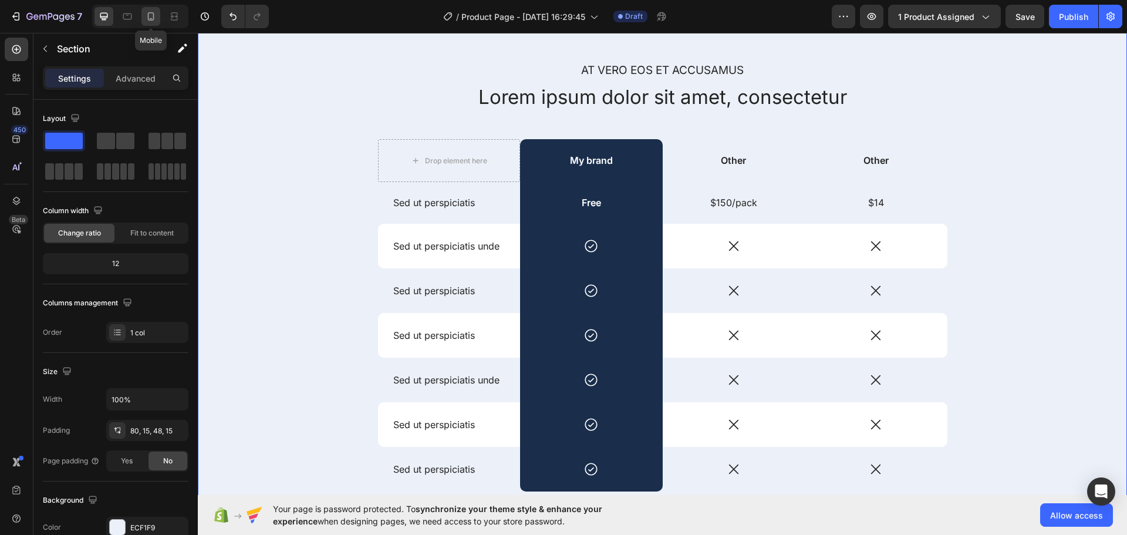
click at [154, 20] on icon at bounding box center [151, 17] width 12 height 12
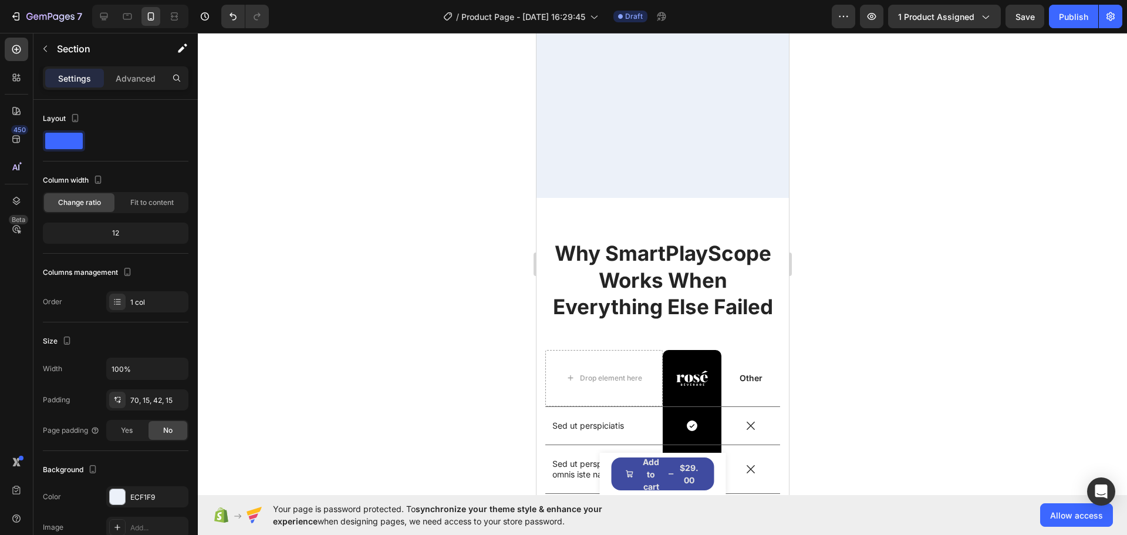
scroll to position [2849, 0]
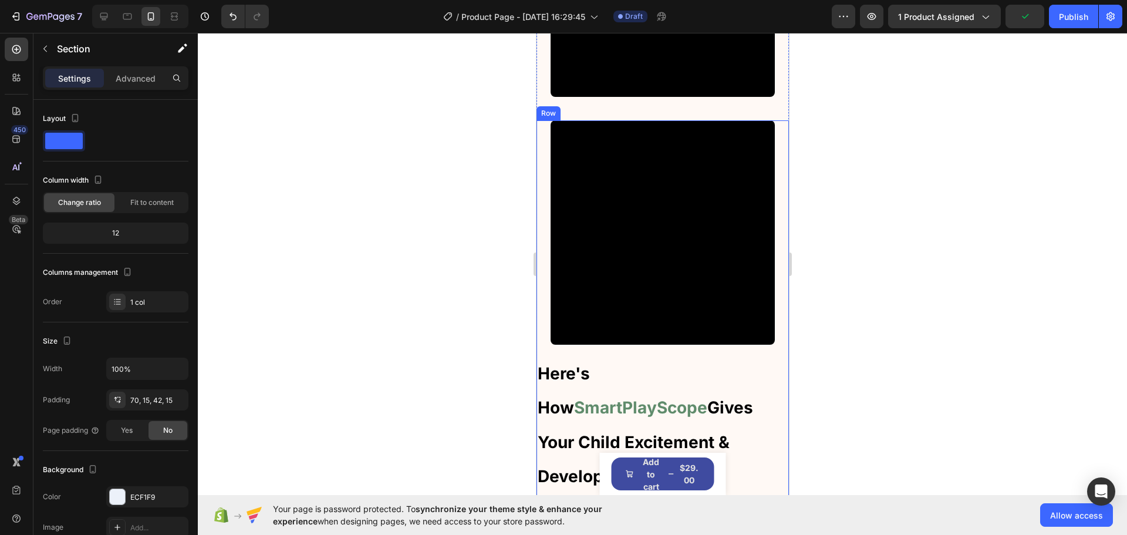
drag, startPoint x: 930, startPoint y: 285, endPoint x: 916, endPoint y: 282, distance: 14.5
click at [929, 285] on div at bounding box center [662, 284] width 929 height 502
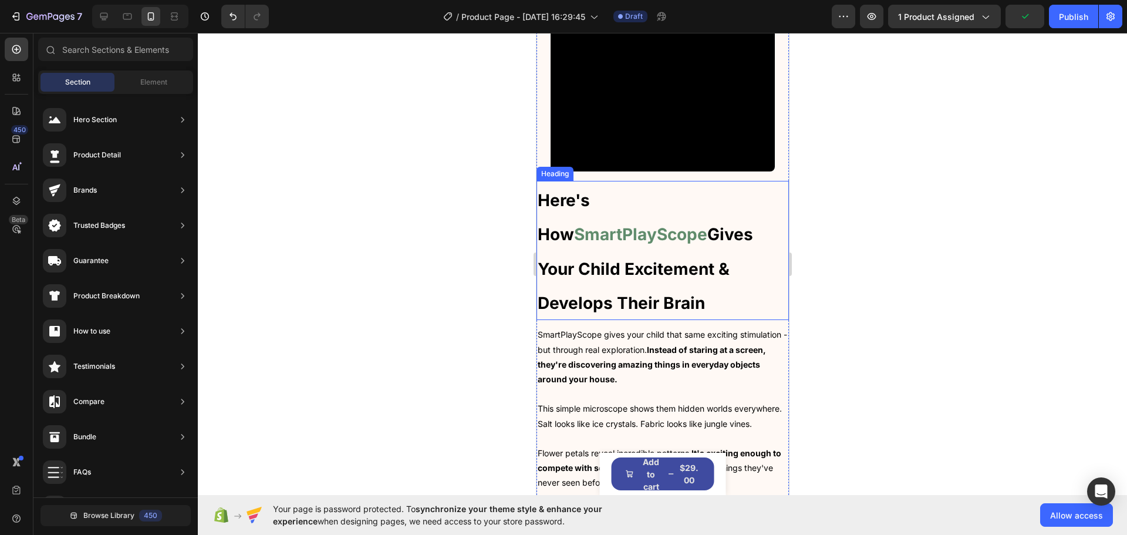
scroll to position [1676, 0]
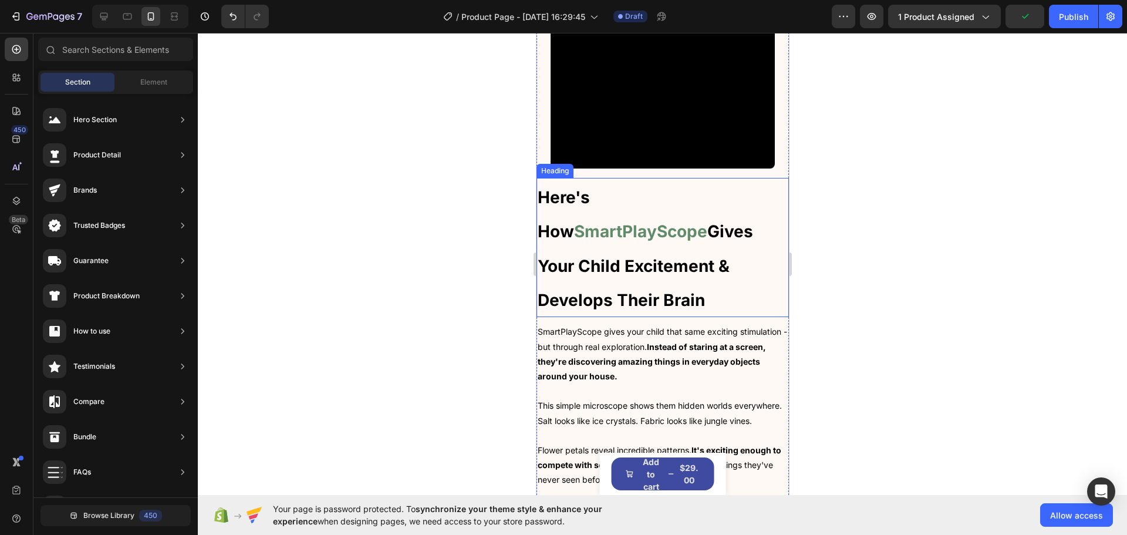
click at [677, 221] on strong "Gives Your Child Excitement & Develops Their Brain" at bounding box center [644, 265] width 215 height 89
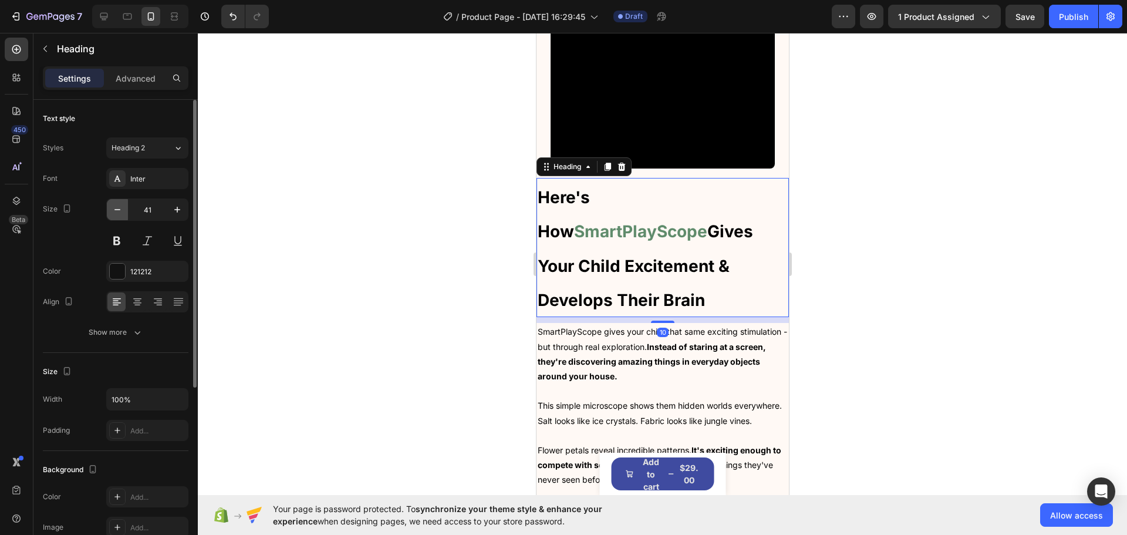
click at [121, 210] on icon "button" at bounding box center [118, 210] width 12 height 12
click at [120, 209] on icon "button" at bounding box center [118, 210] width 12 height 12
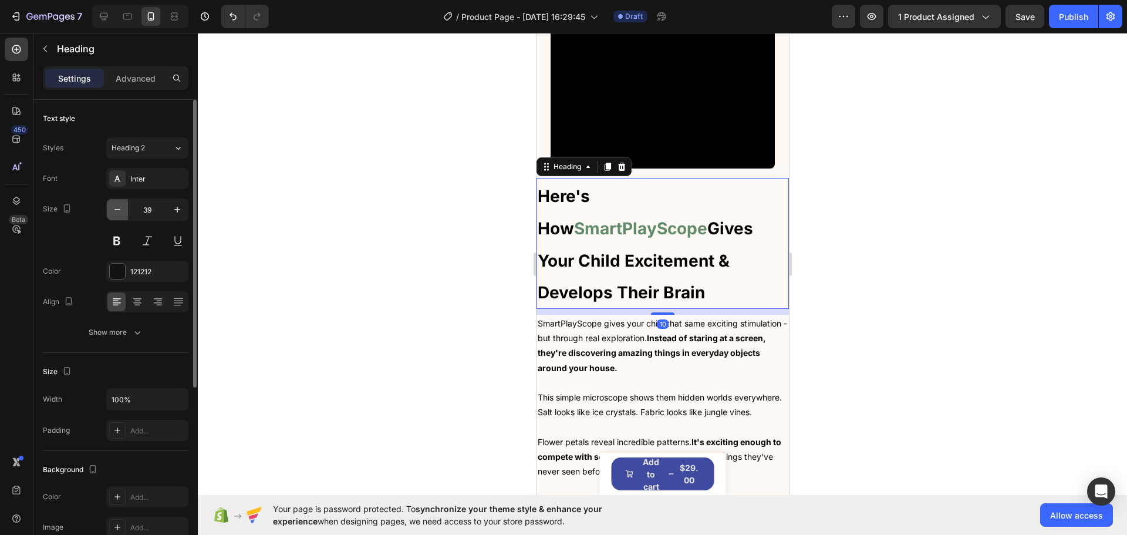
click at [120, 209] on icon "button" at bounding box center [118, 210] width 12 height 12
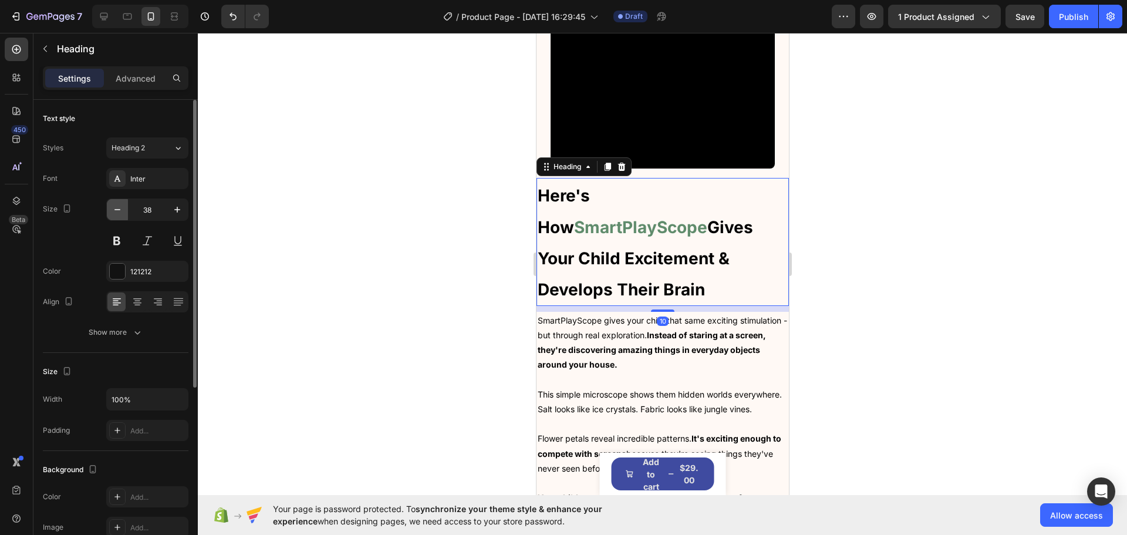
click at [120, 209] on icon "button" at bounding box center [118, 210] width 12 height 12
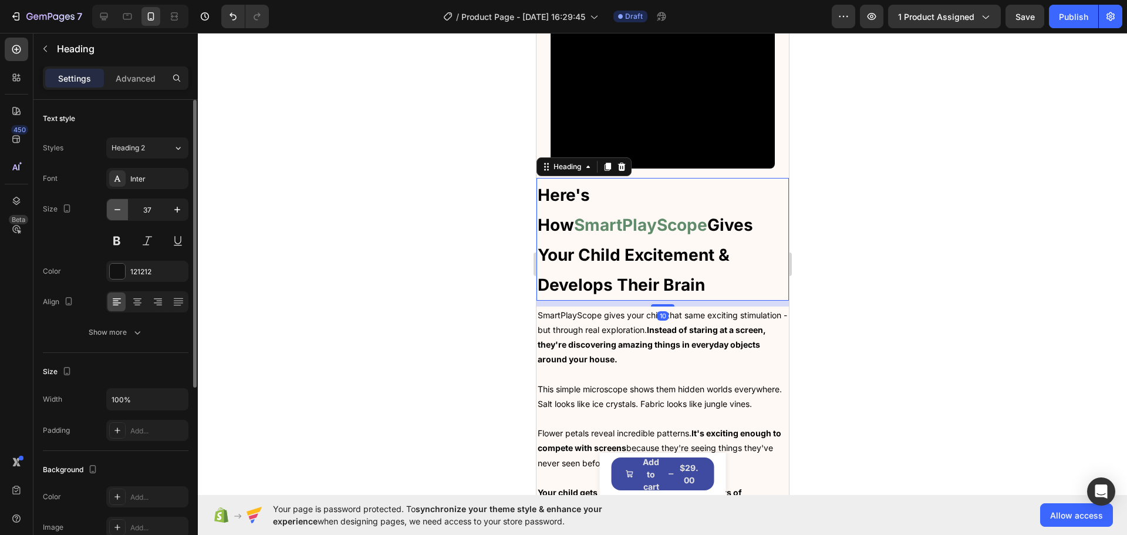
click at [120, 209] on icon "button" at bounding box center [118, 210] width 12 height 12
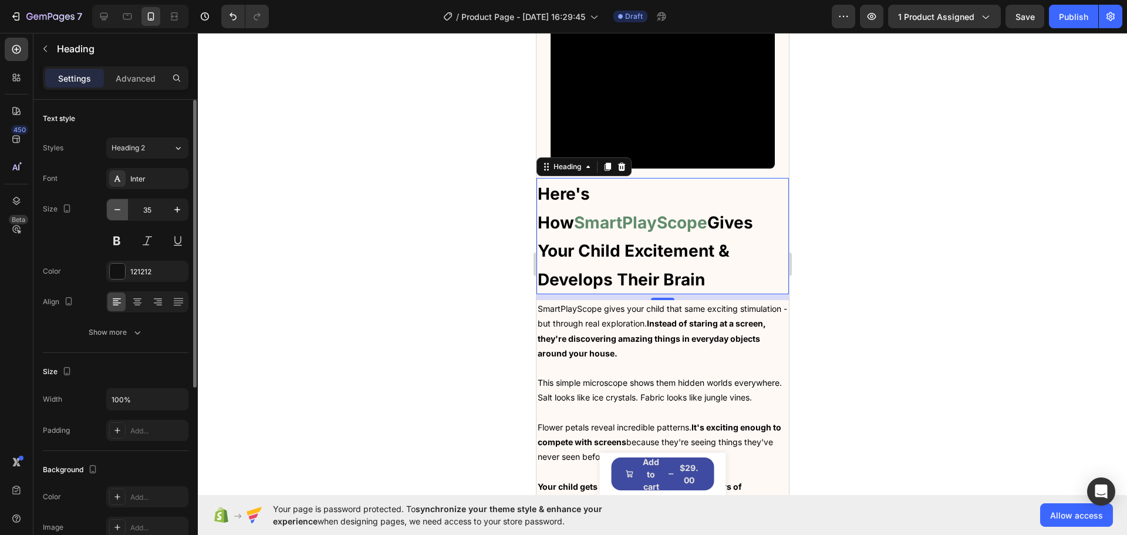
click at [120, 209] on icon "button" at bounding box center [118, 210] width 12 height 12
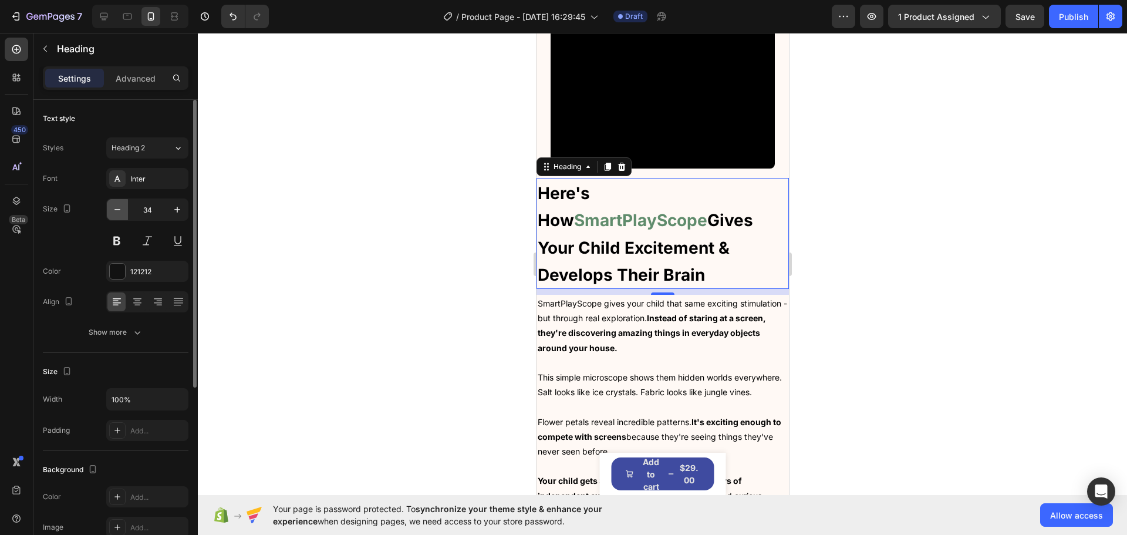
click at [120, 209] on icon "button" at bounding box center [118, 210] width 12 height 12
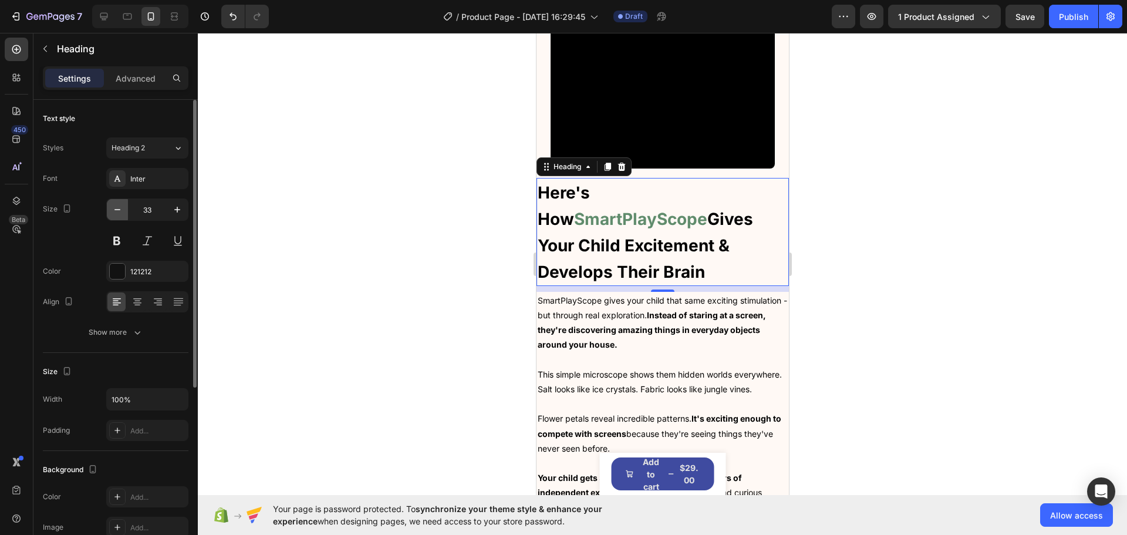
click at [120, 209] on icon "button" at bounding box center [118, 210] width 12 height 12
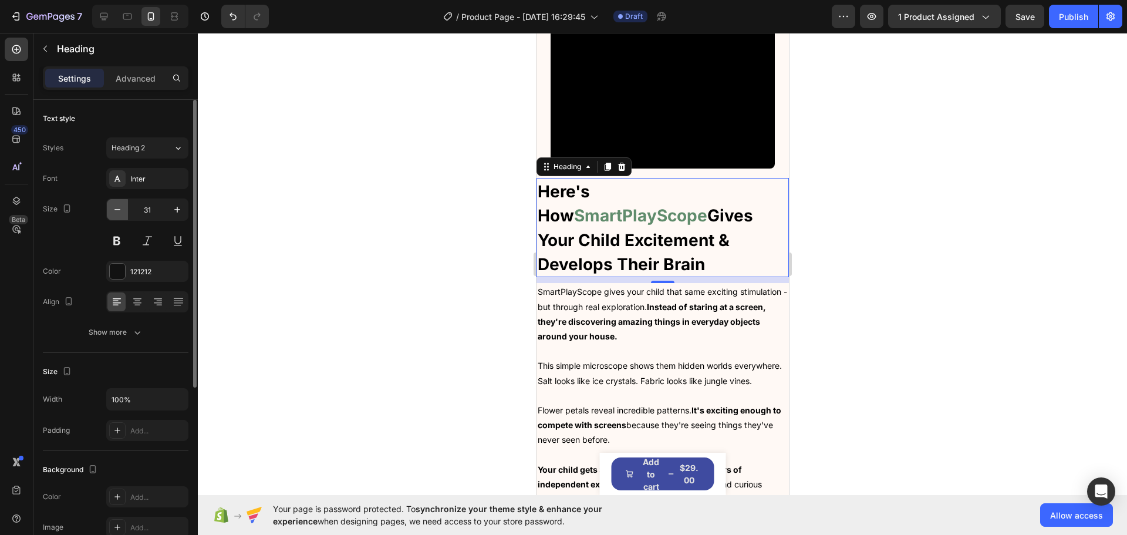
click at [120, 209] on icon "button" at bounding box center [118, 210] width 12 height 12
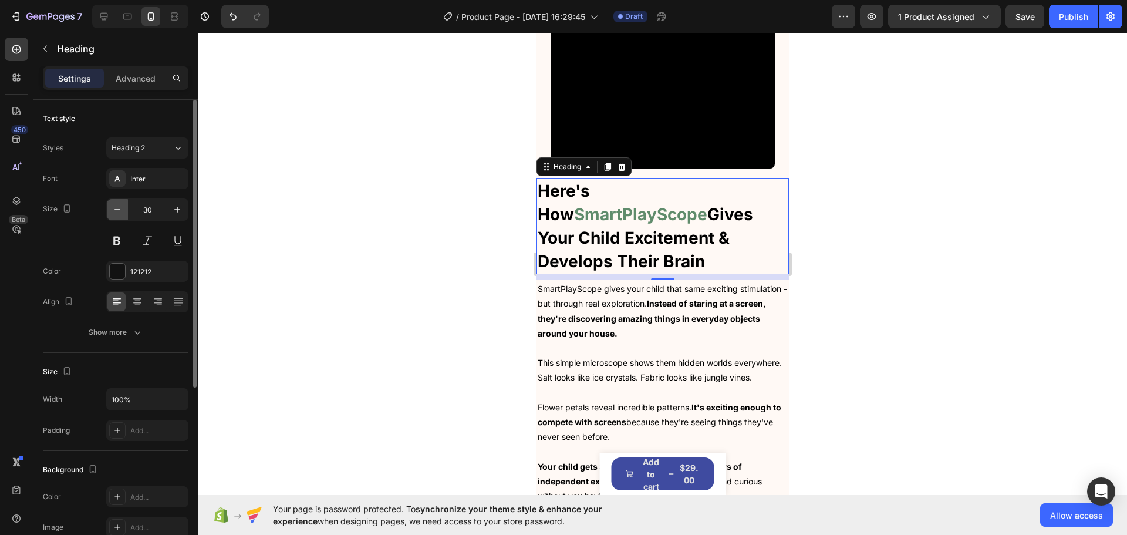
click at [120, 209] on icon "button" at bounding box center [118, 210] width 12 height 12
type input "28"
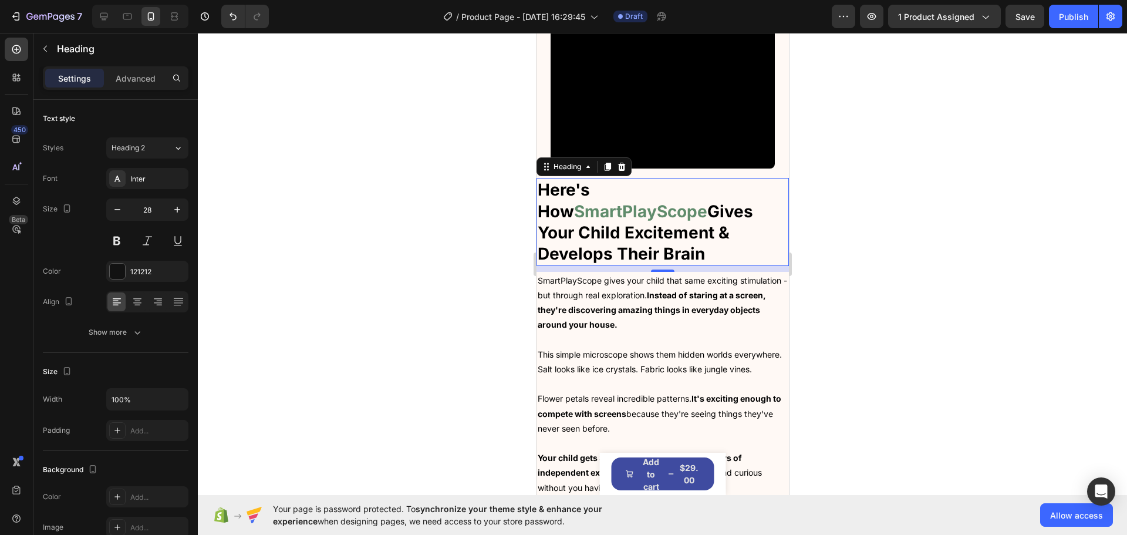
click at [359, 235] on div at bounding box center [662, 284] width 929 height 502
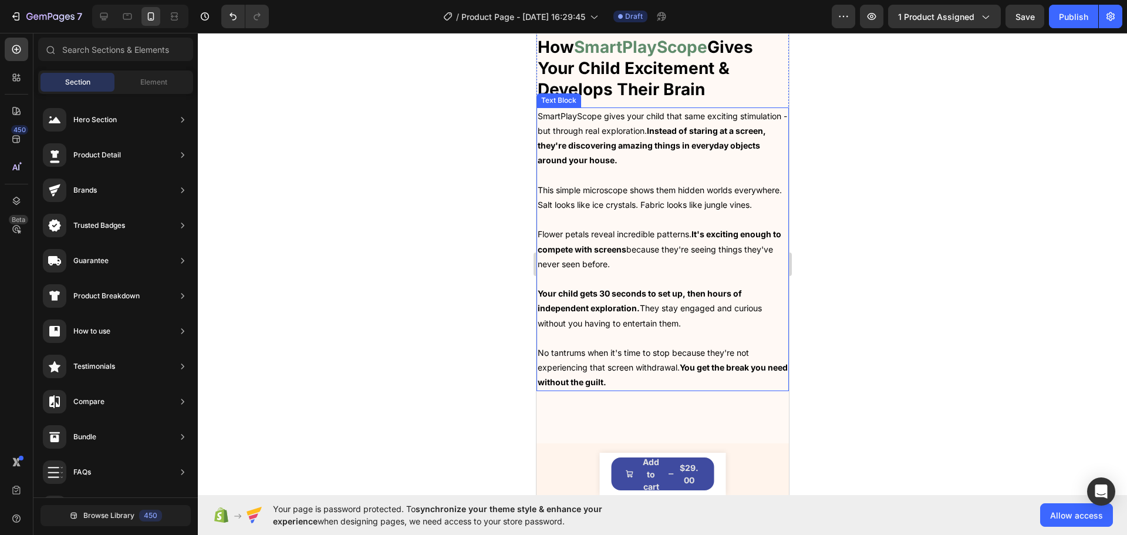
scroll to position [1852, 0]
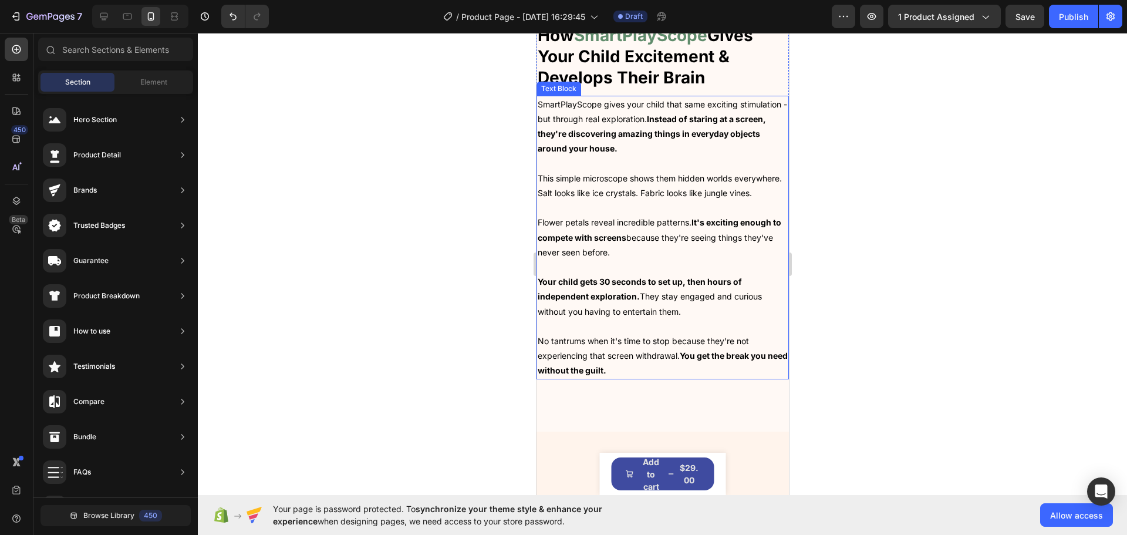
click at [644, 288] on span "Your child gets 30 seconds to set up, then hours of independent exploration. Th…" at bounding box center [649, 295] width 224 height 39
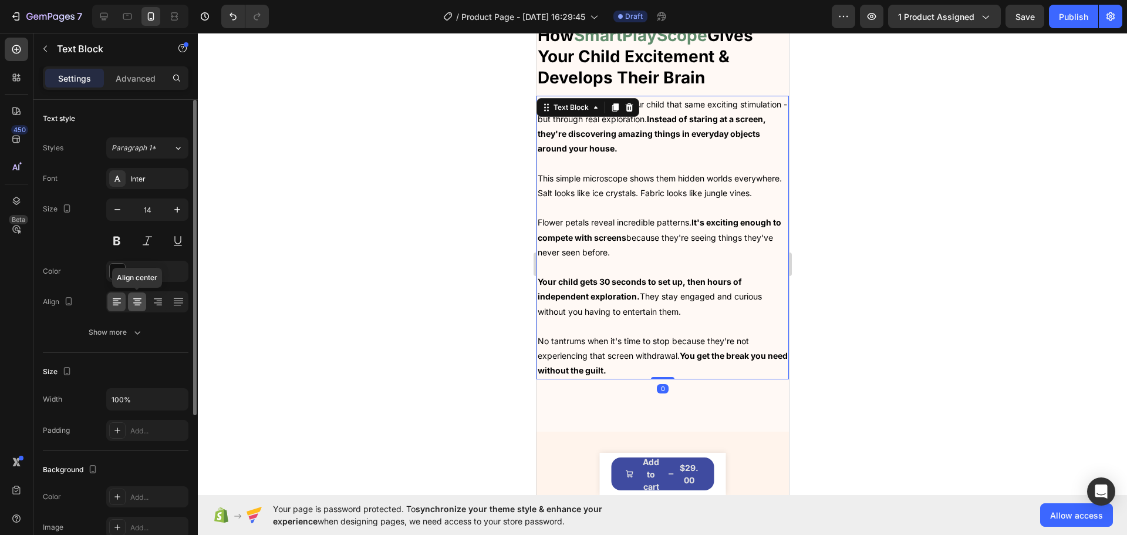
click at [139, 300] on icon at bounding box center [137, 300] width 6 height 1
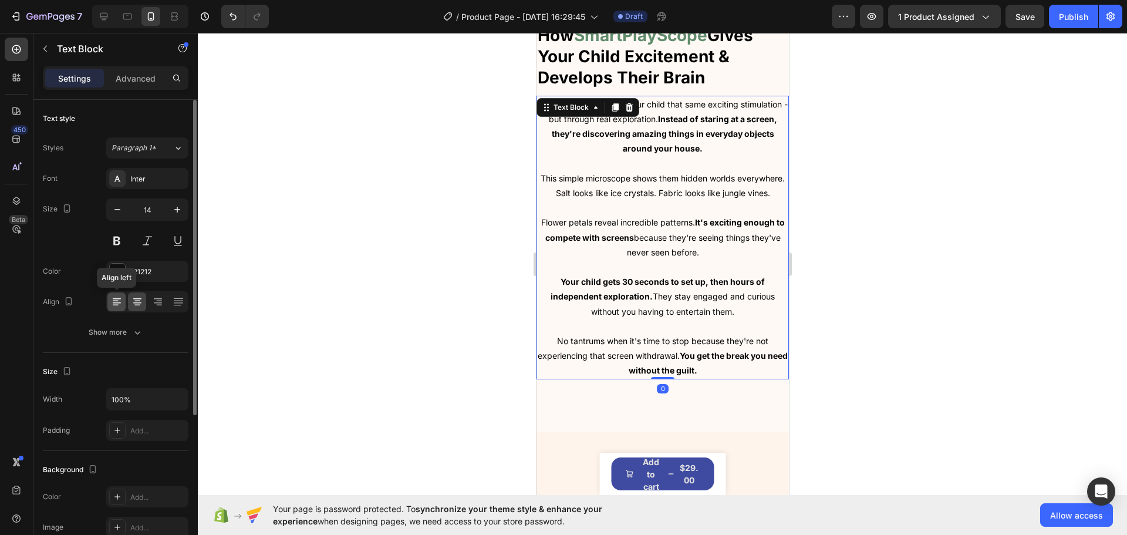
click at [117, 300] on icon at bounding box center [116, 300] width 6 height 1
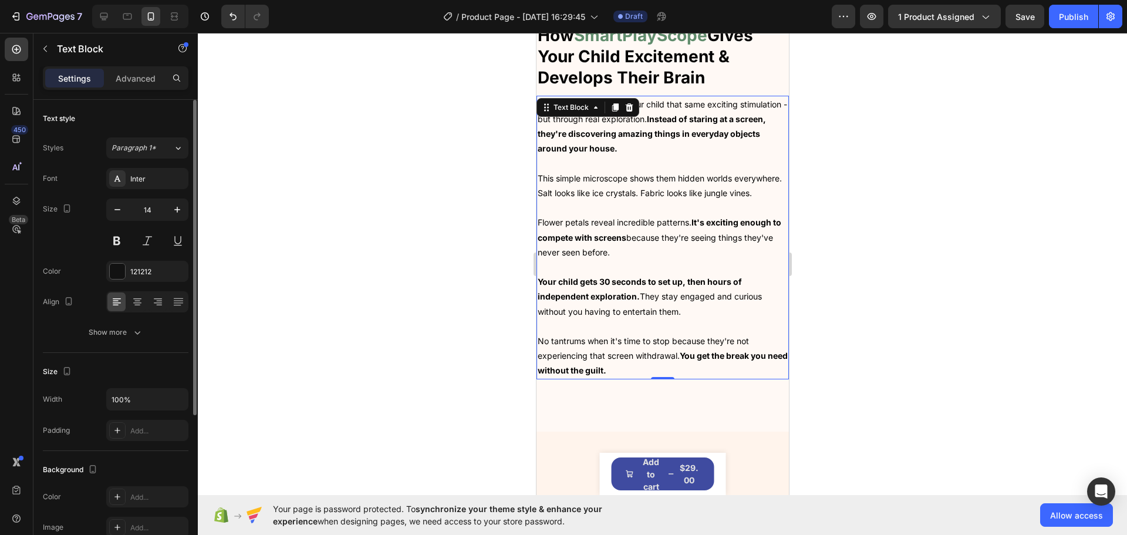
click at [130, 343] on div "Text style Styles Paragraph 1* Font Inter Size 14 Color 121212 Align Show more" at bounding box center [116, 226] width 146 height 253
click at [137, 423] on div "Add..." at bounding box center [147, 430] width 82 height 21
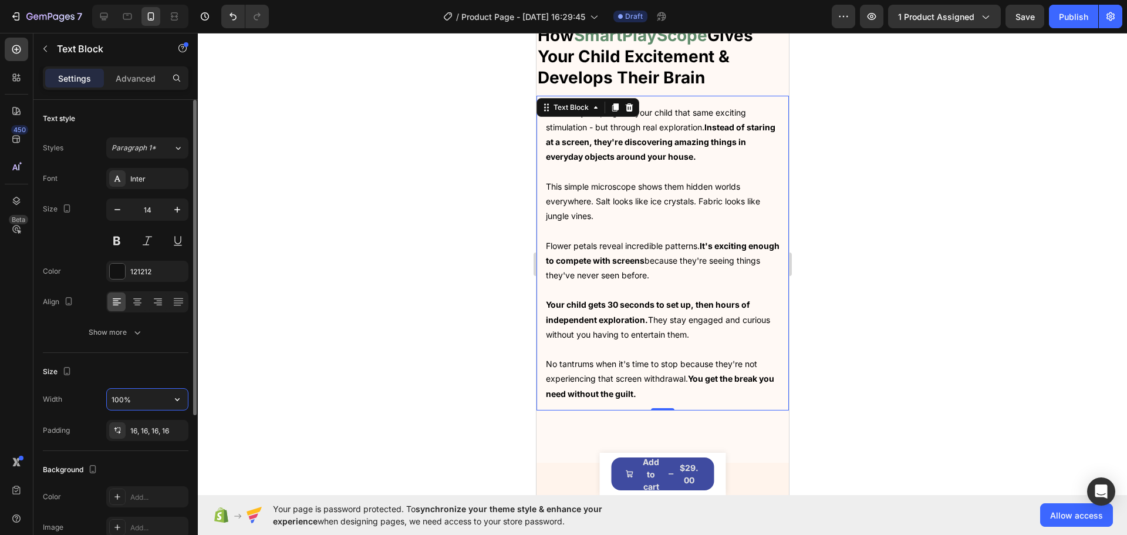
click at [135, 401] on input "100%" at bounding box center [147, 399] width 81 height 21
click at [178, 430] on icon "button" at bounding box center [175, 429] width 9 height 9
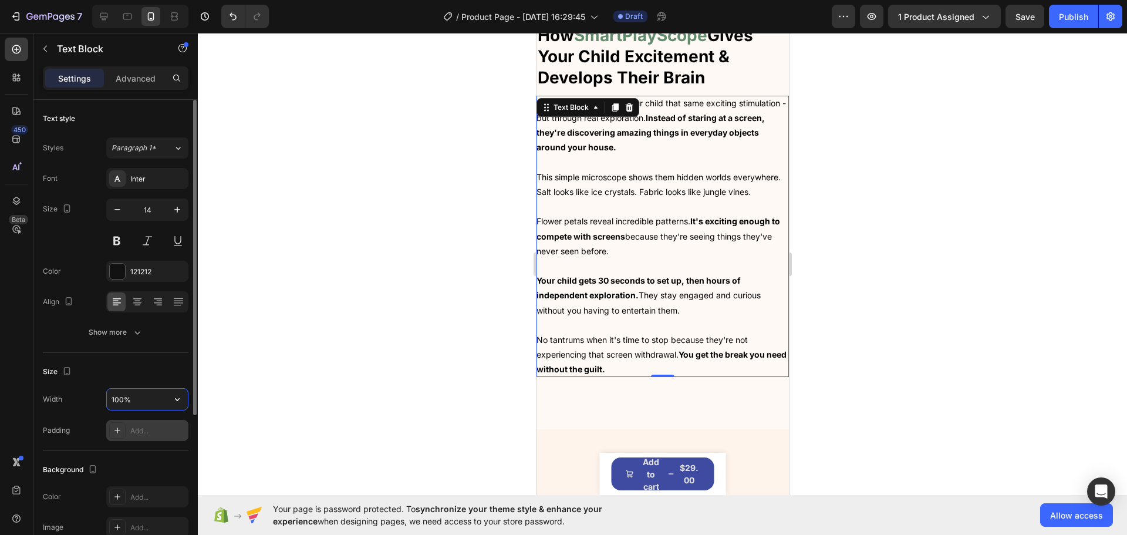
click at [139, 403] on input "100%" at bounding box center [147, 399] width 81 height 21
click at [137, 401] on input "100%" at bounding box center [147, 399] width 81 height 21
click at [126, 398] on input "100%" at bounding box center [147, 399] width 81 height 21
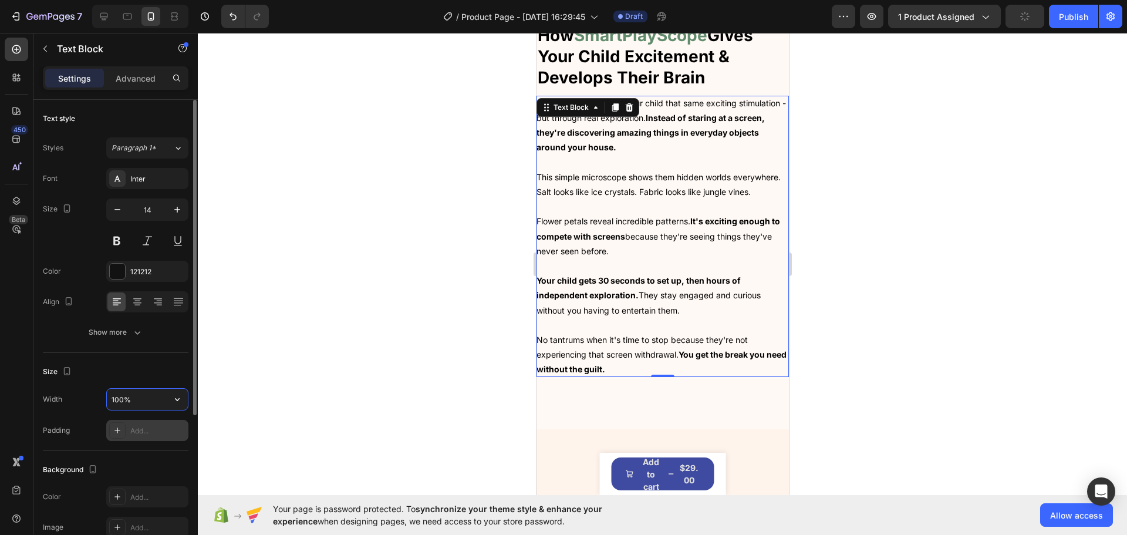
click at [123, 401] on input "100%" at bounding box center [147, 399] width 81 height 21
click at [158, 370] on div "Size" at bounding box center [116, 371] width 146 height 19
click at [149, 403] on input "100%" at bounding box center [147, 399] width 81 height 21
click at [148, 403] on input "100%" at bounding box center [147, 399] width 81 height 21
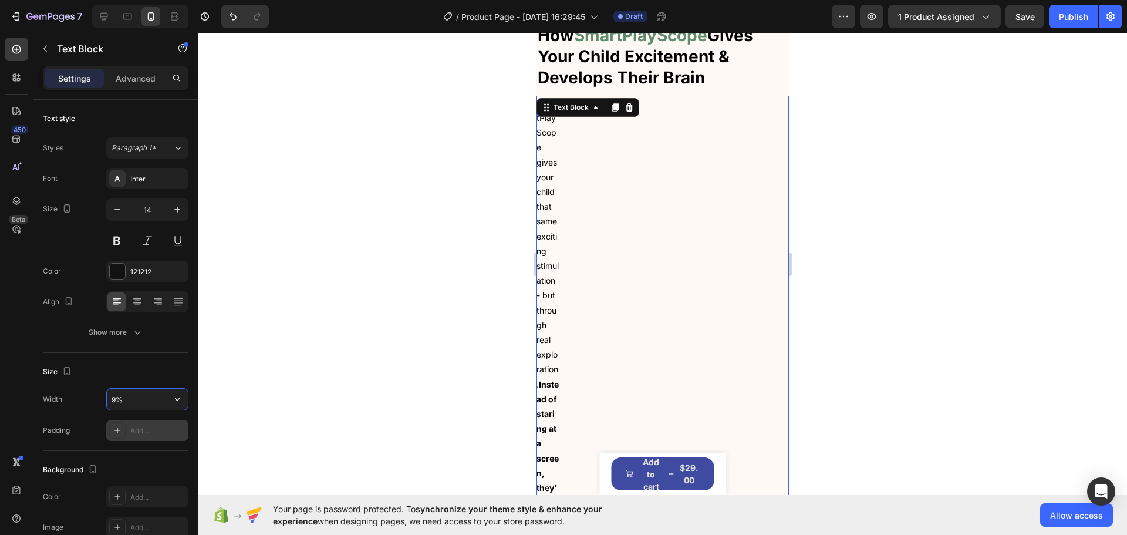
type input "95%"
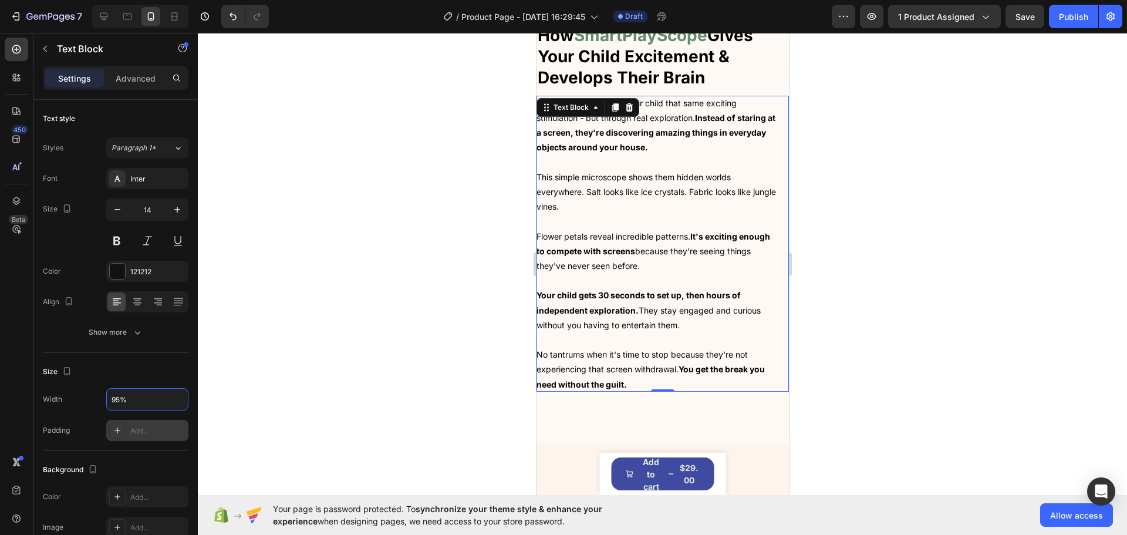
click at [383, 338] on div at bounding box center [662, 284] width 929 height 502
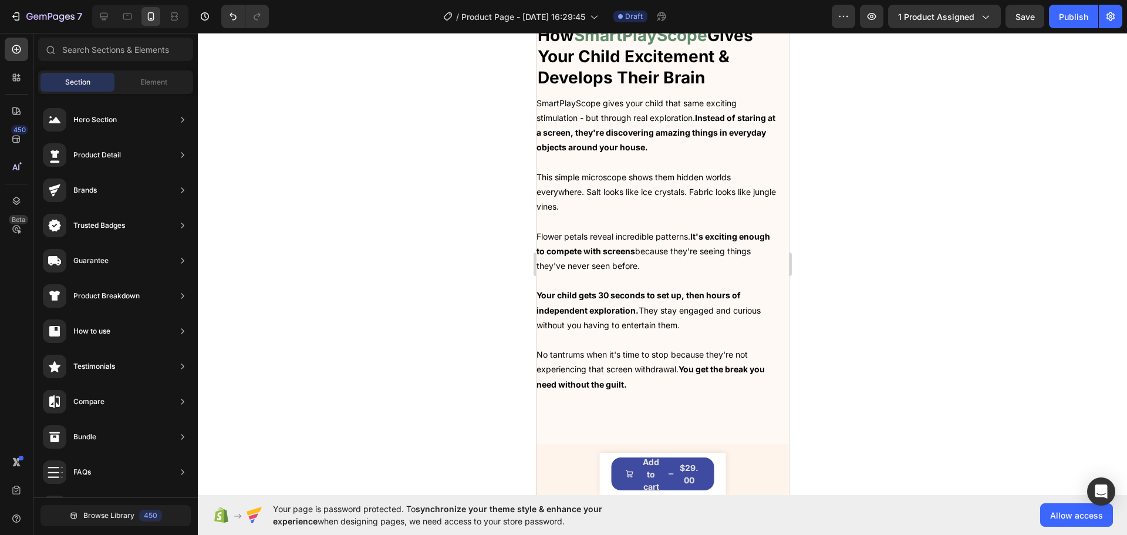
click at [587, 290] on span "Your child gets 30 seconds to set up, then hours of independent exploration. Th…" at bounding box center [648, 309] width 224 height 39
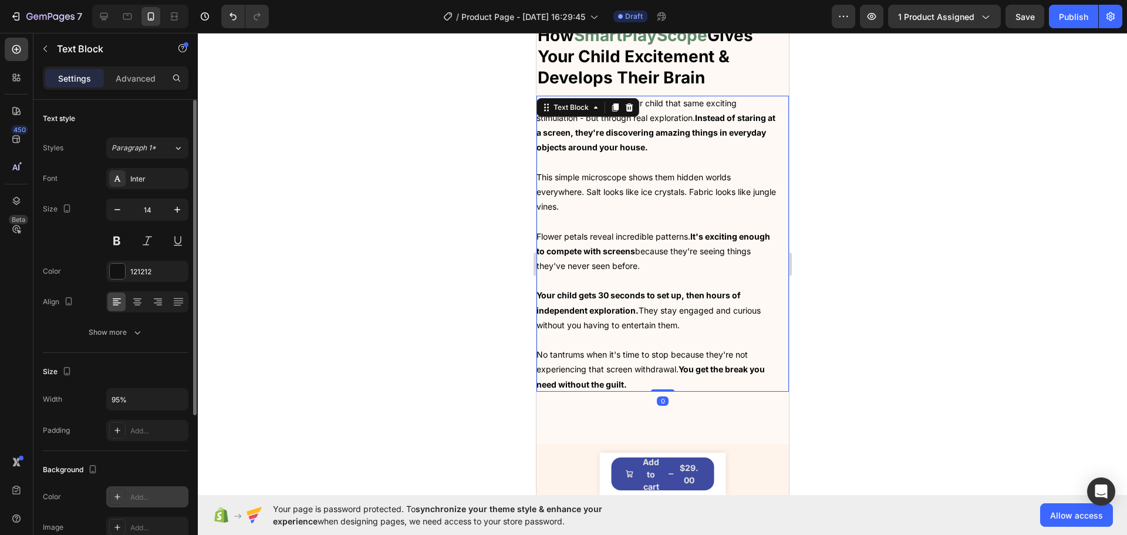
scroll to position [176, 0]
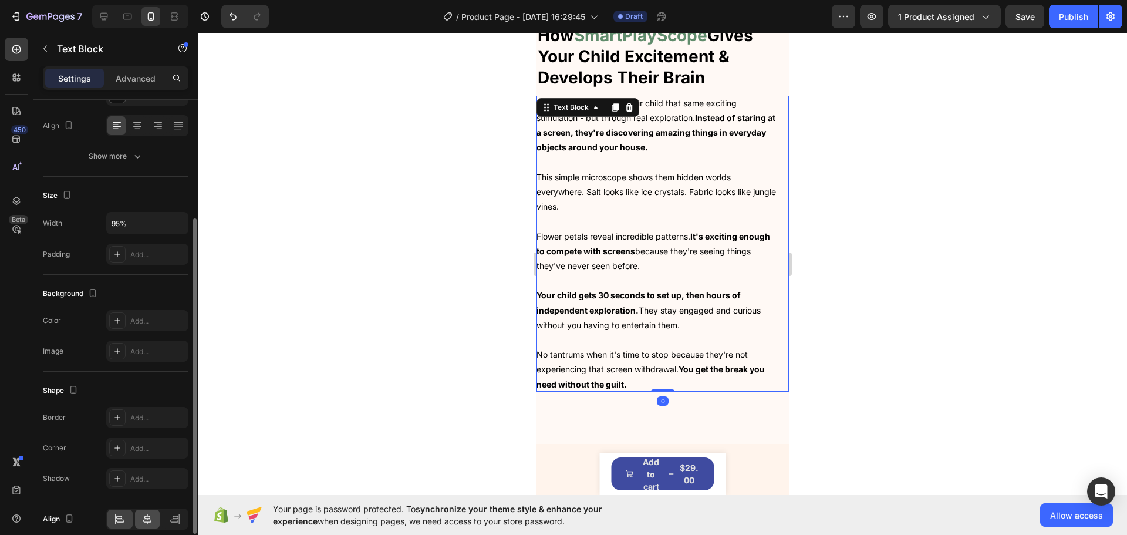
click at [146, 512] on div at bounding box center [147, 518] width 25 height 19
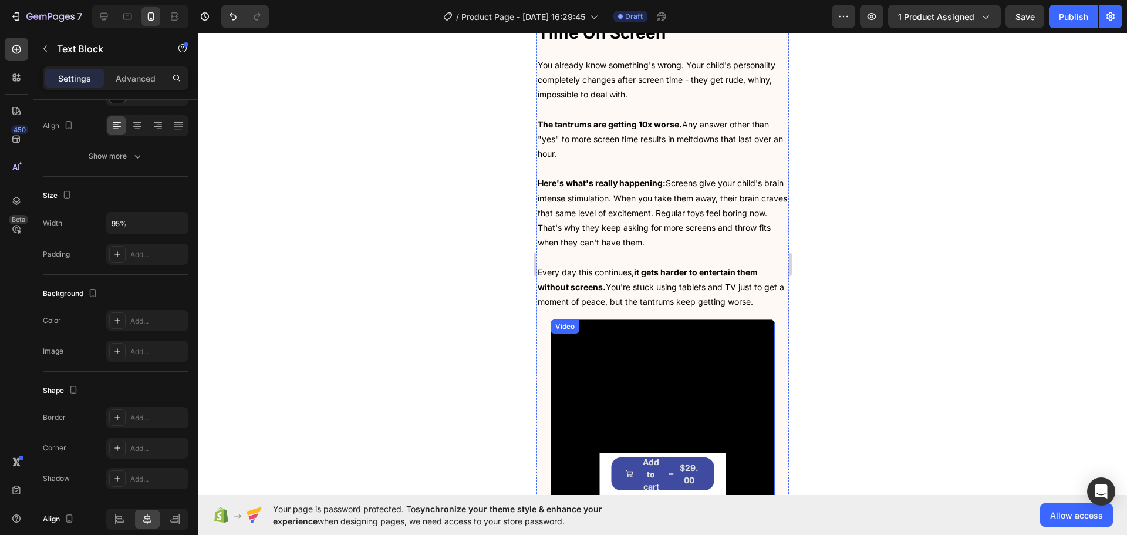
scroll to position [971, 0]
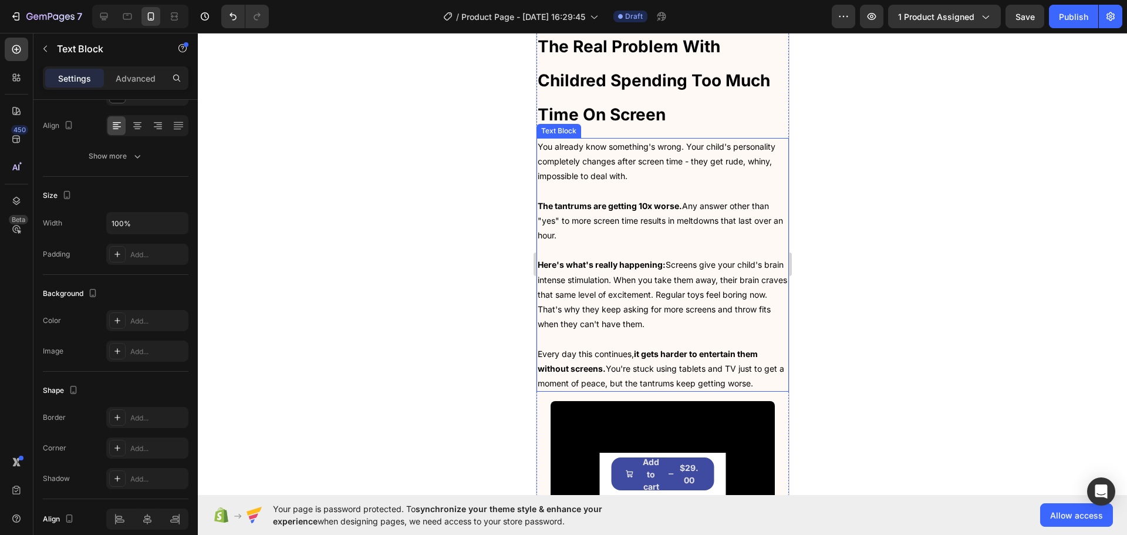
click at [639, 313] on p "Here's what's really happening: Screens give your child's brain intense stimula…" at bounding box center [662, 294] width 250 height 74
click at [630, 301] on p "Here's what's really happening: Screens give your child's brain intense stimula…" at bounding box center [662, 294] width 250 height 74
click at [629, 303] on span "Here's what's really happening: Screens give your child's brain intense stimula…" at bounding box center [661, 293] width 249 height 69
drag, startPoint x: 762, startPoint y: 383, endPoint x: 442, endPoint y: 97, distance: 429.3
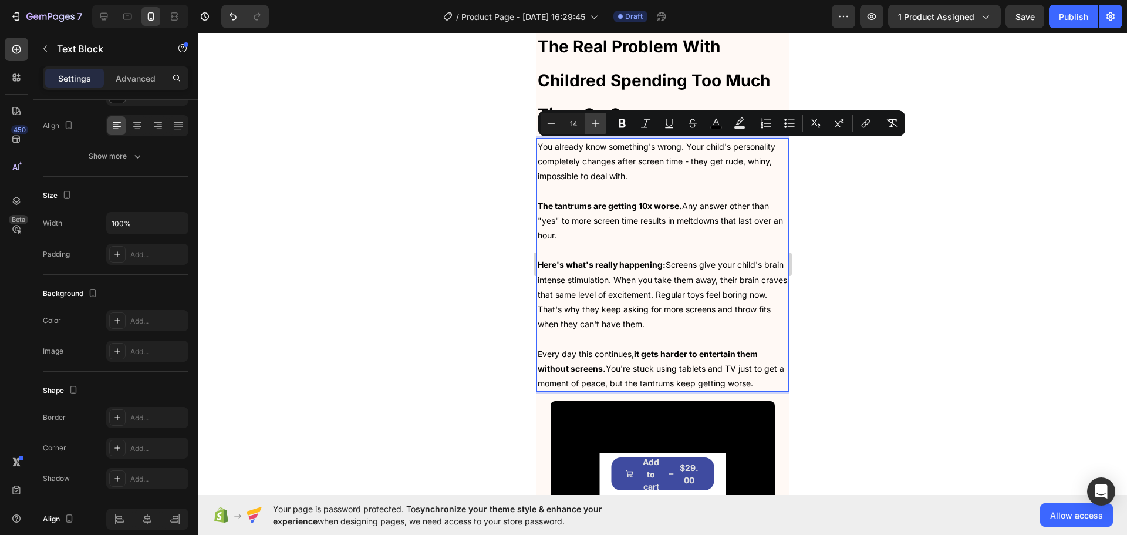
click at [586, 121] on button "Plus" at bounding box center [595, 123] width 21 height 21
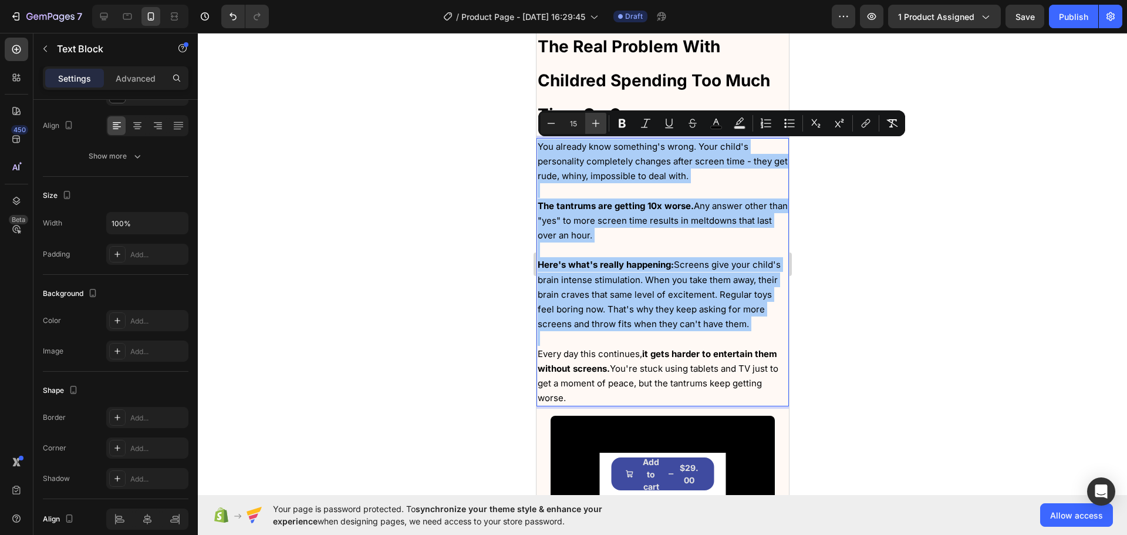
click at [586, 121] on button "Plus" at bounding box center [595, 123] width 21 height 21
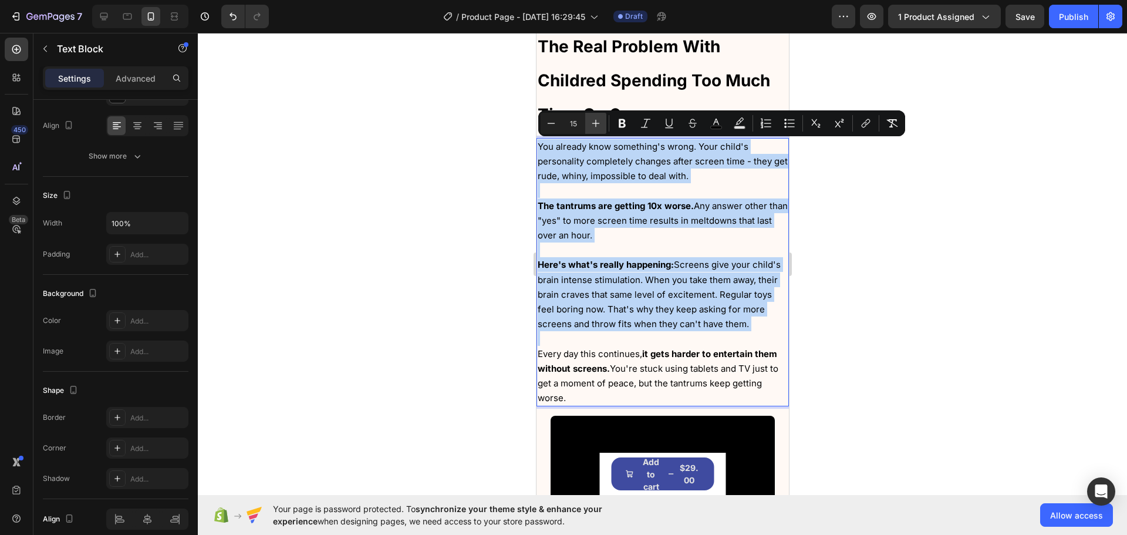
type input "16"
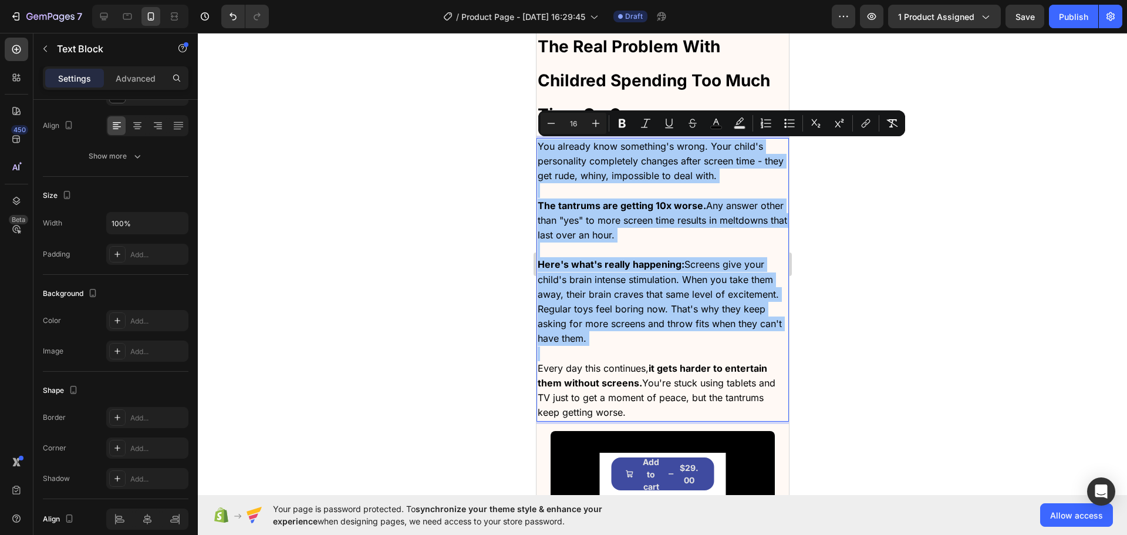
click at [339, 168] on div at bounding box center [662, 284] width 929 height 502
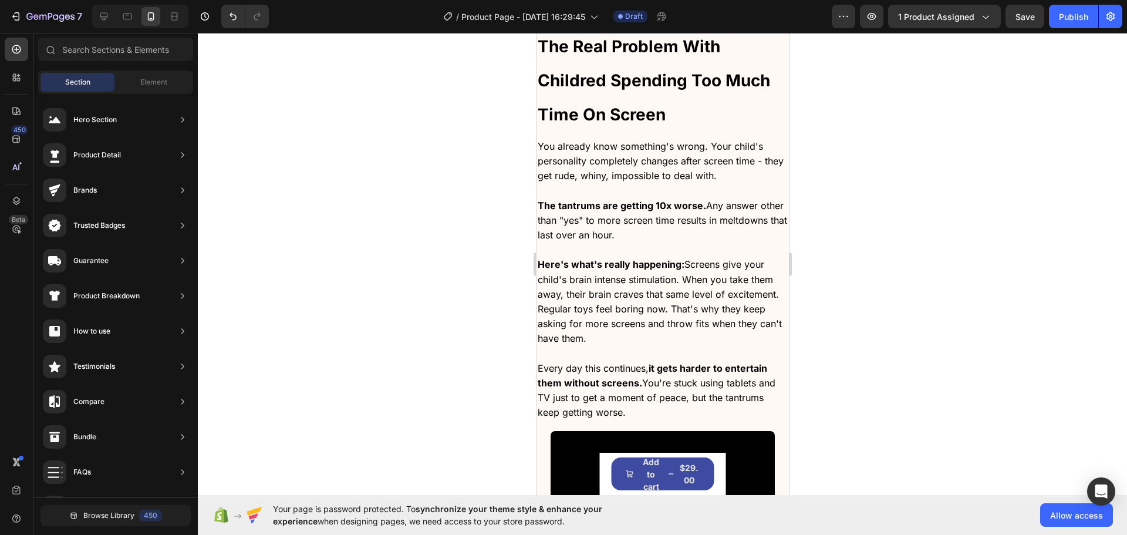
click at [651, 296] on span "Here's what's really happening: Screens give your child's brain intense stimula…" at bounding box center [659, 301] width 244 height 86
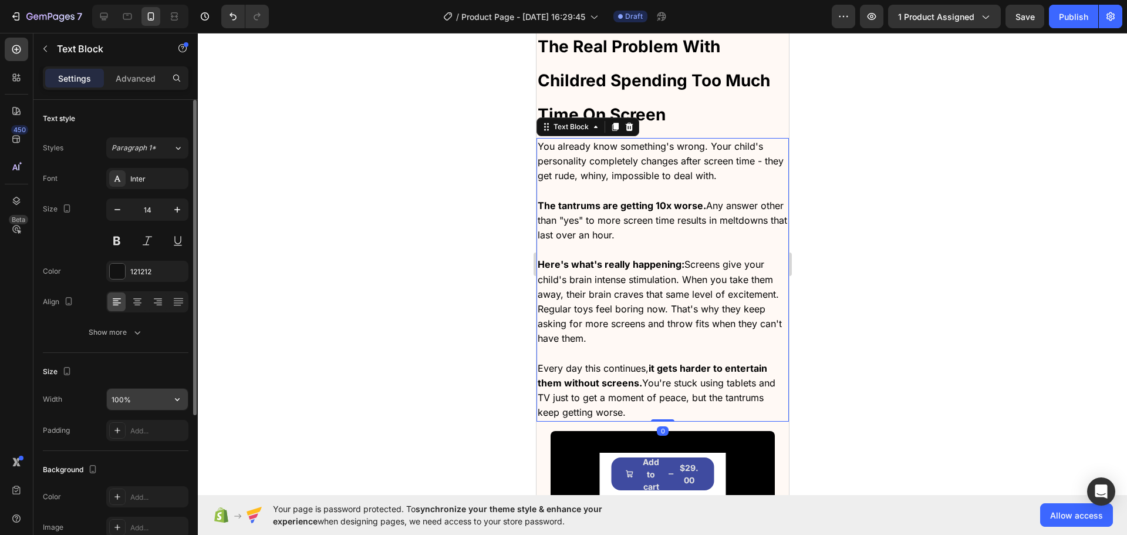
click at [143, 407] on input "100%" at bounding box center [147, 399] width 81 height 21
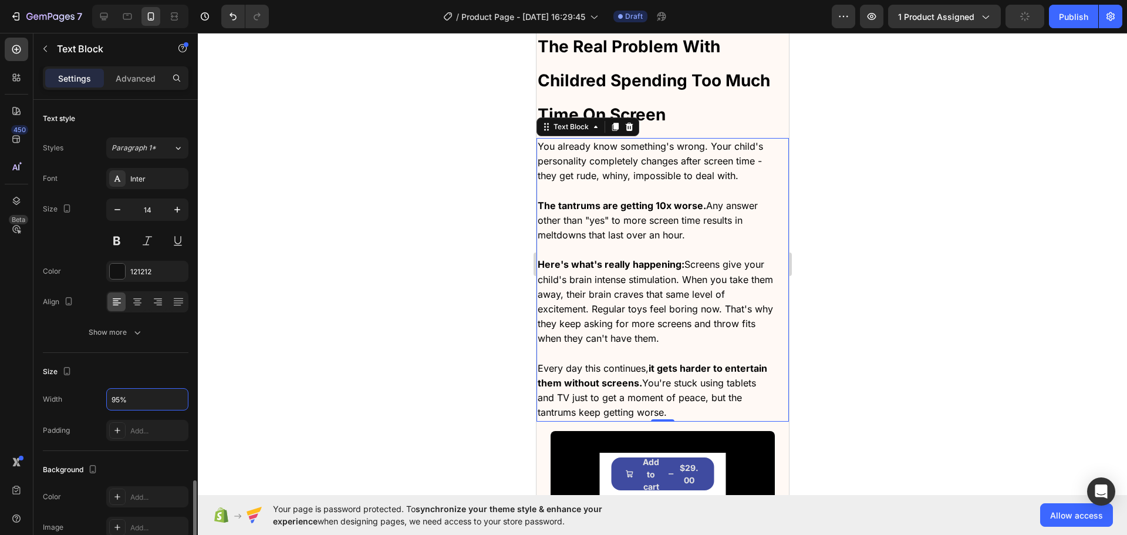
scroll to position [227, 0]
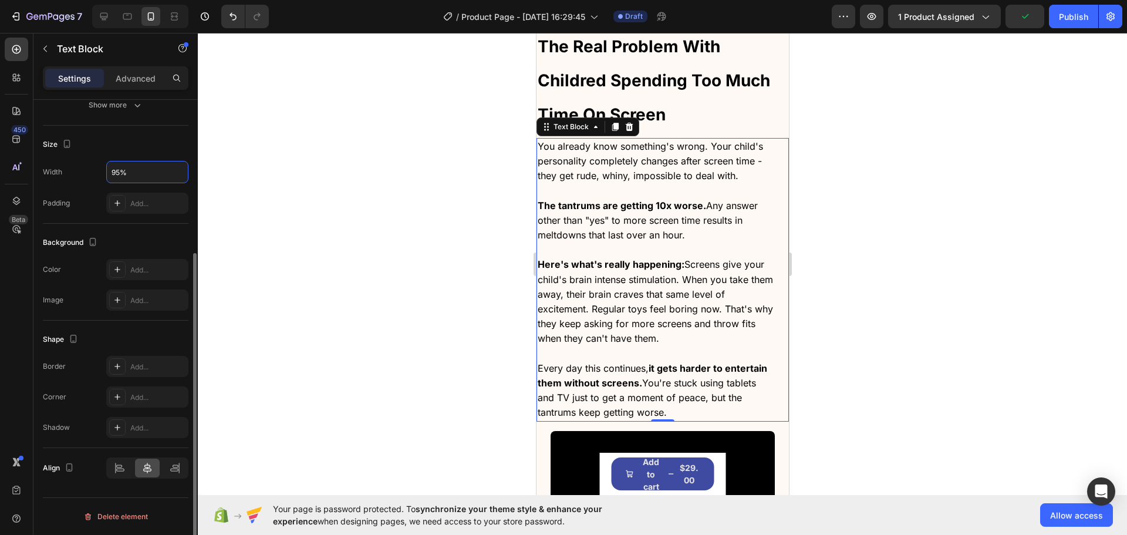
type input "95%"
drag, startPoint x: 159, startPoint y: 464, endPoint x: 151, endPoint y: 464, distance: 7.7
click at [158, 464] on div at bounding box center [147, 467] width 25 height 19
click at [151, 464] on icon at bounding box center [147, 468] width 12 height 12
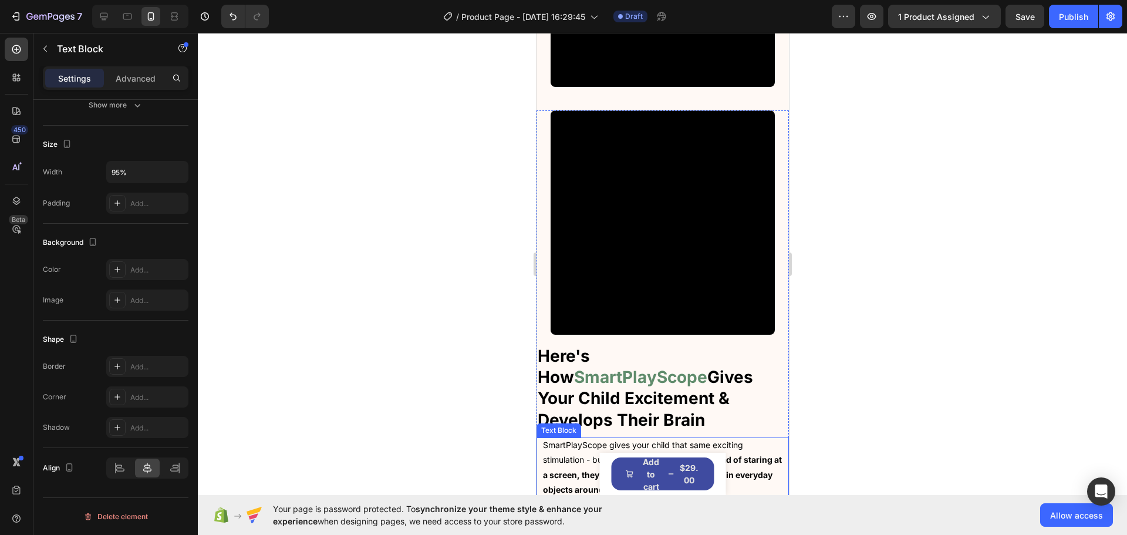
scroll to position [1676, 0]
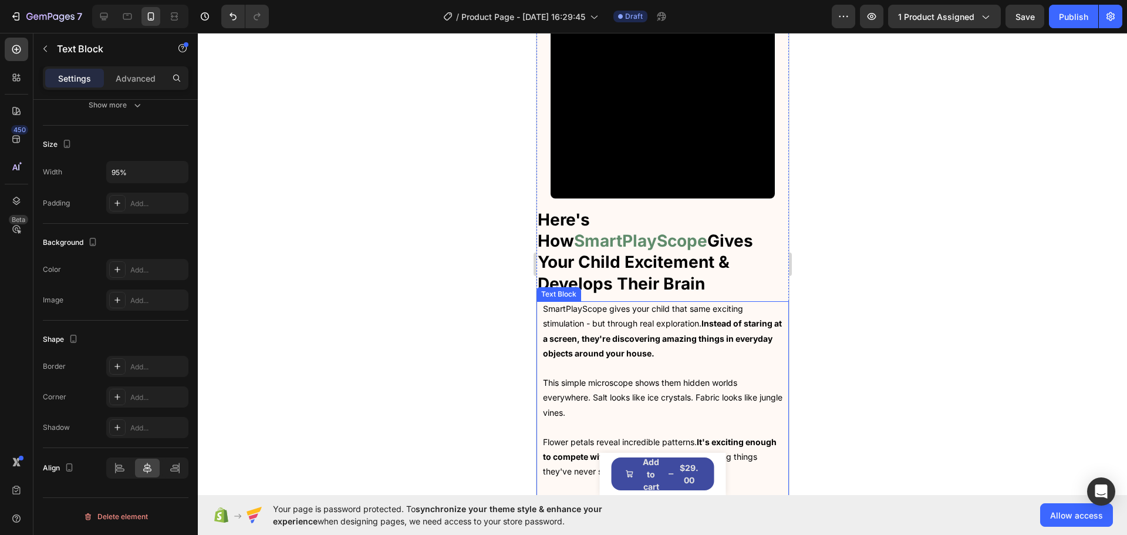
click at [666, 318] on strong "Instead of staring at a screen, they're discovering amazing things in everyday …" at bounding box center [661, 337] width 239 height 39
drag, startPoint x: 640, startPoint y: 295, endPoint x: 562, endPoint y: 278, distance: 80.5
click at [640, 318] on strong "Instead of staring at a screen, they're discovering amazing things in everyday …" at bounding box center [661, 337] width 239 height 39
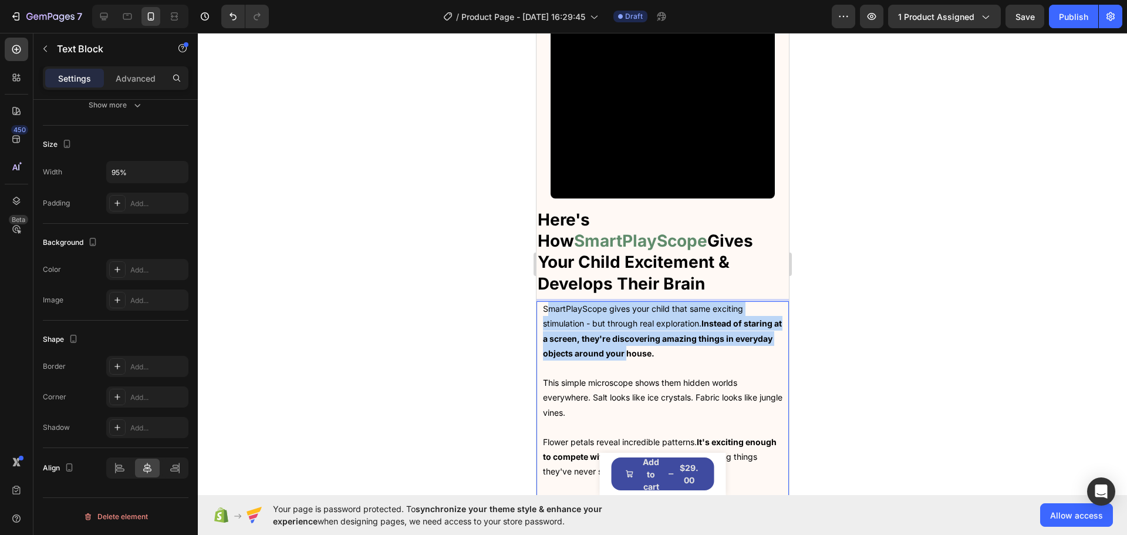
drag, startPoint x: 546, startPoint y: 269, endPoint x: 661, endPoint y: 308, distance: 121.6
click at [665, 308] on p "SmartPlayScope gives your child that same exciting stimulation - but through re…" at bounding box center [662, 330] width 240 height 59
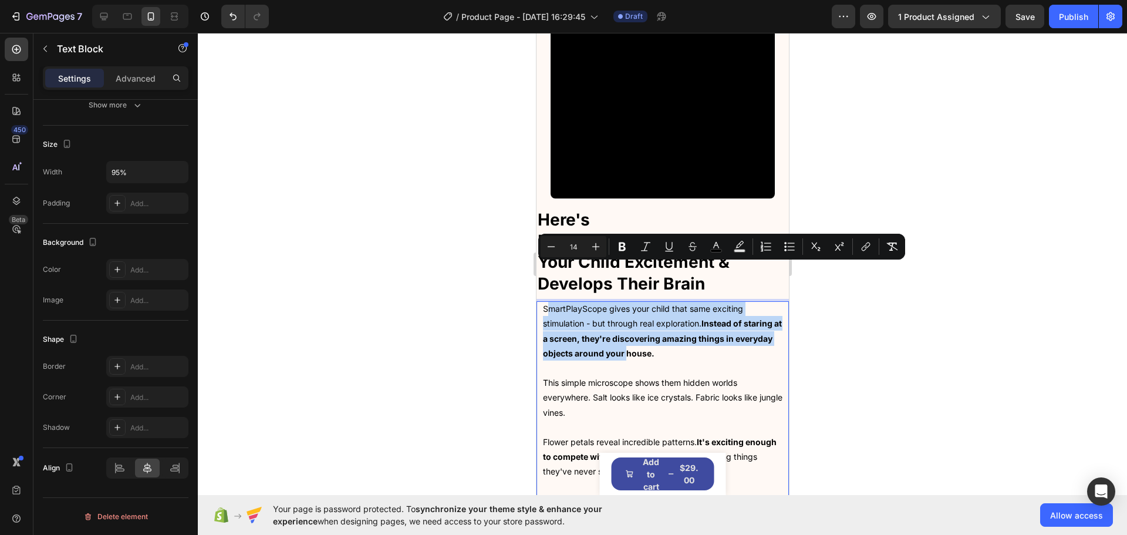
click at [558, 303] on span "SmartPlayScope gives your child that same exciting stimulation - but through re…" at bounding box center [661, 330] width 239 height 55
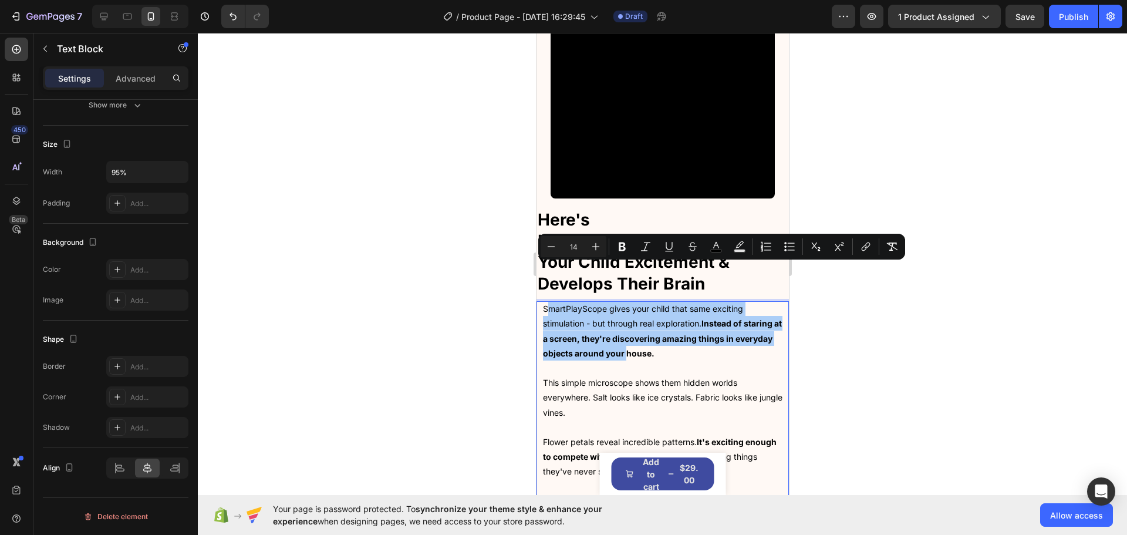
click at [454, 283] on div at bounding box center [662, 284] width 929 height 502
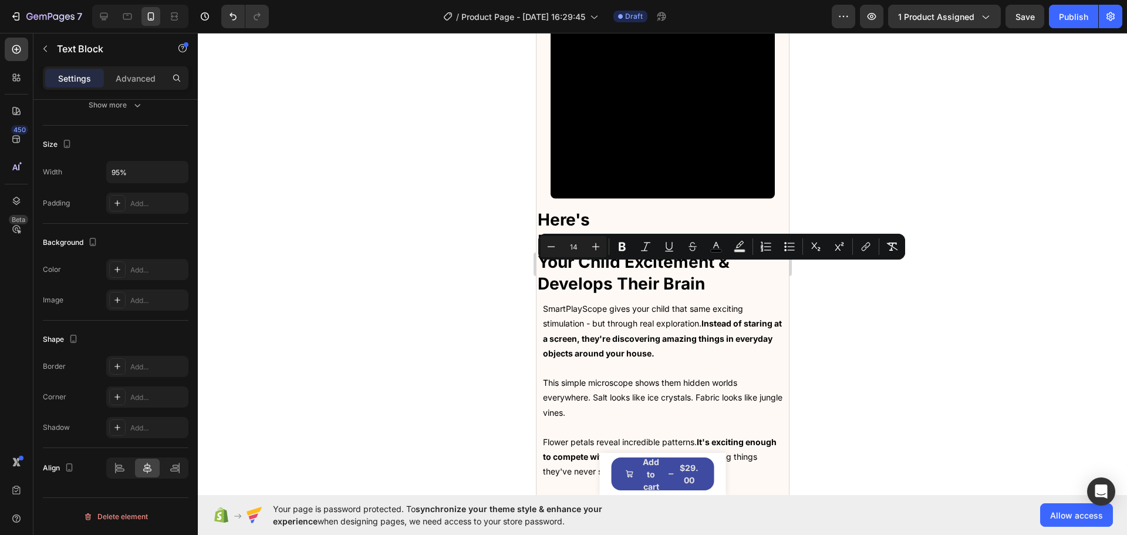
click at [599, 318] on strong "Instead of staring at a screen, they're discovering amazing things in everyday …" at bounding box center [661, 337] width 239 height 39
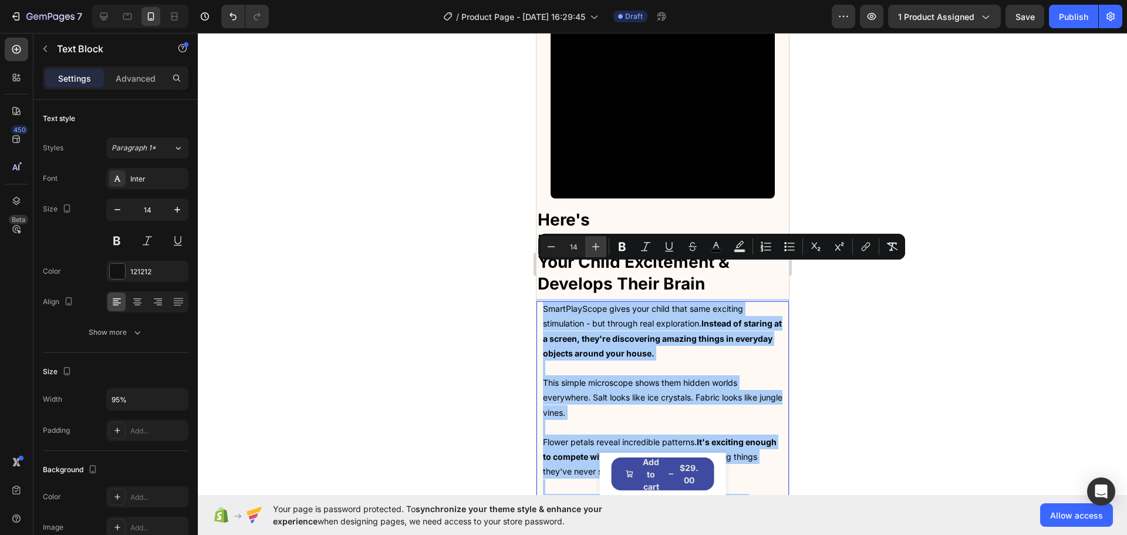
click at [589, 252] on button "Plus" at bounding box center [595, 246] width 21 height 21
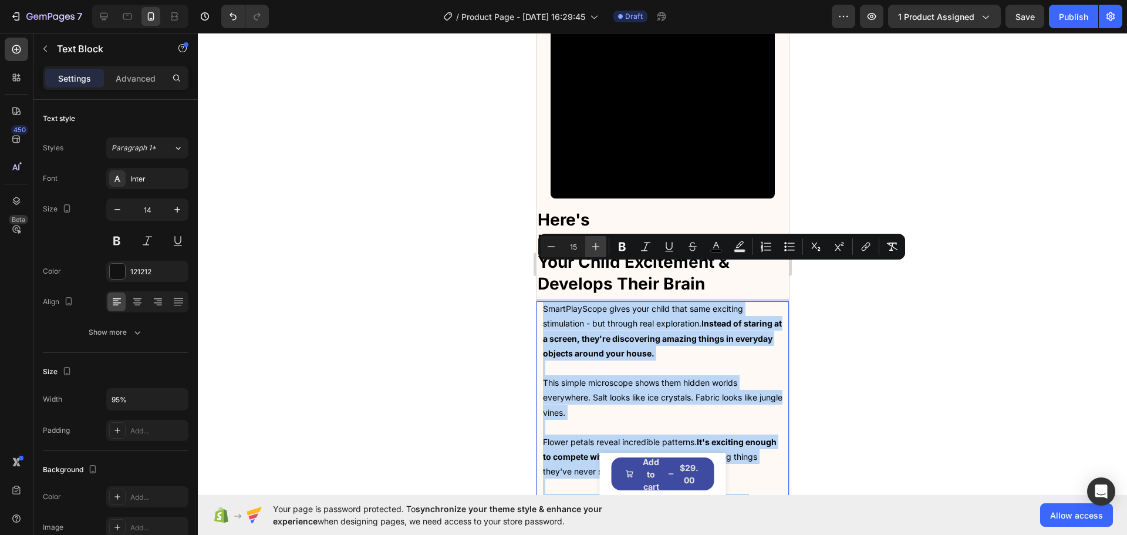
type input "16"
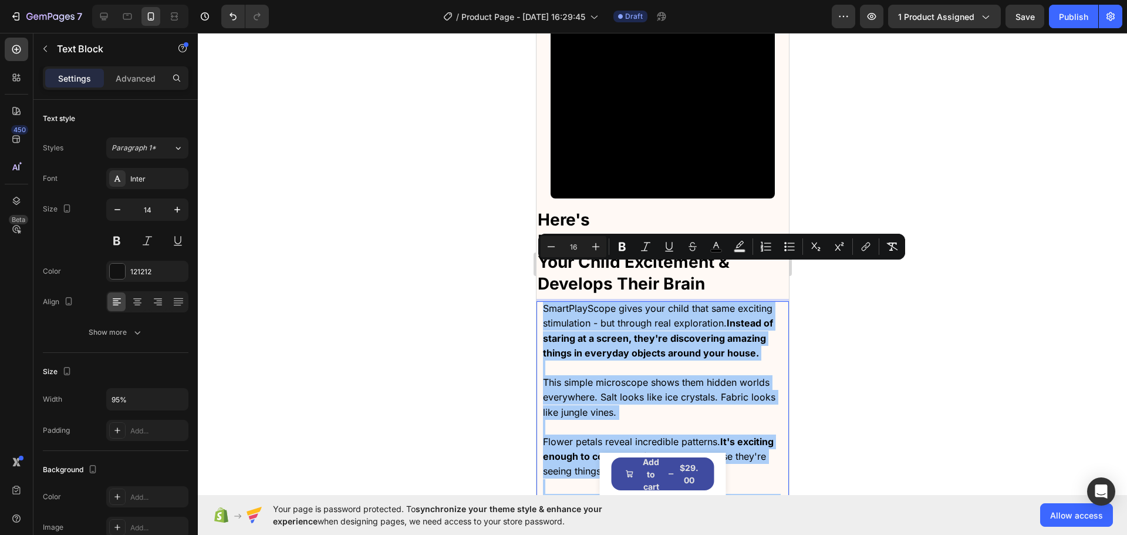
drag, startPoint x: 406, startPoint y: 278, endPoint x: 3, endPoint y: 229, distance: 405.5
click at [406, 278] on div at bounding box center [662, 284] width 929 height 502
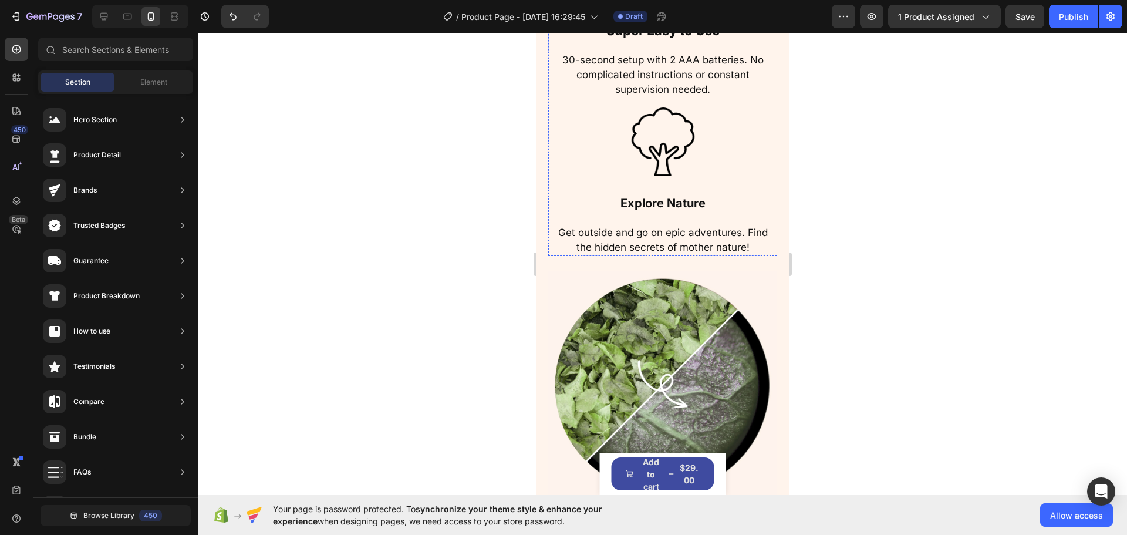
scroll to position [3025, 0]
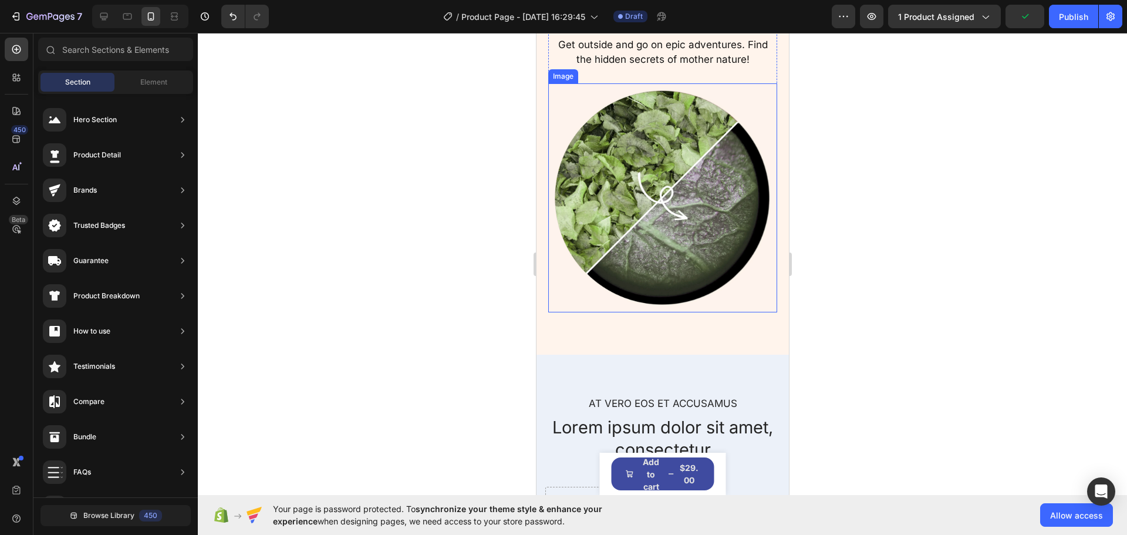
click at [720, 254] on img at bounding box center [662, 197] width 229 height 229
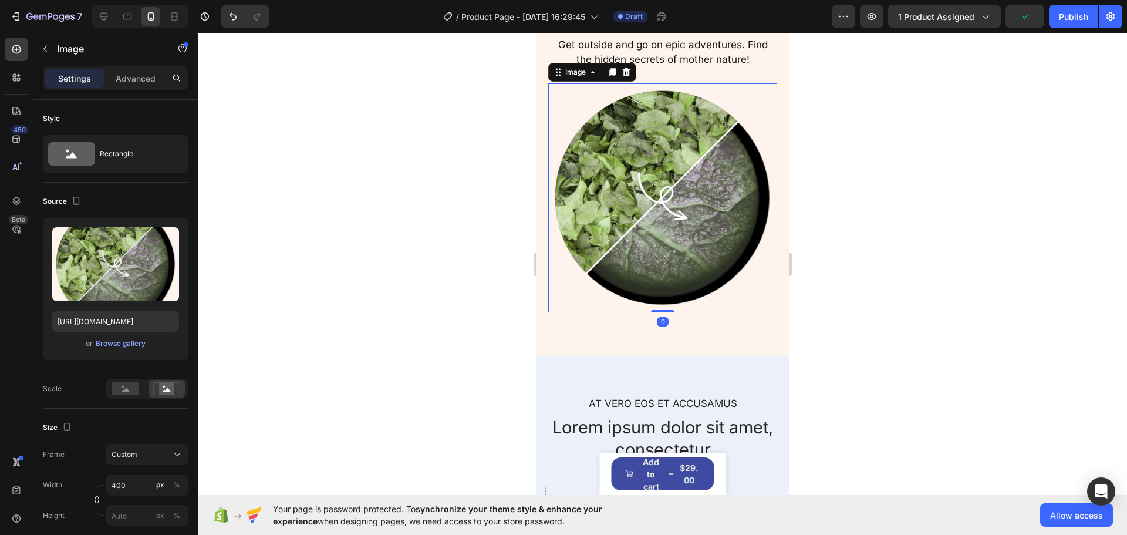
click at [894, 272] on div at bounding box center [662, 284] width 929 height 502
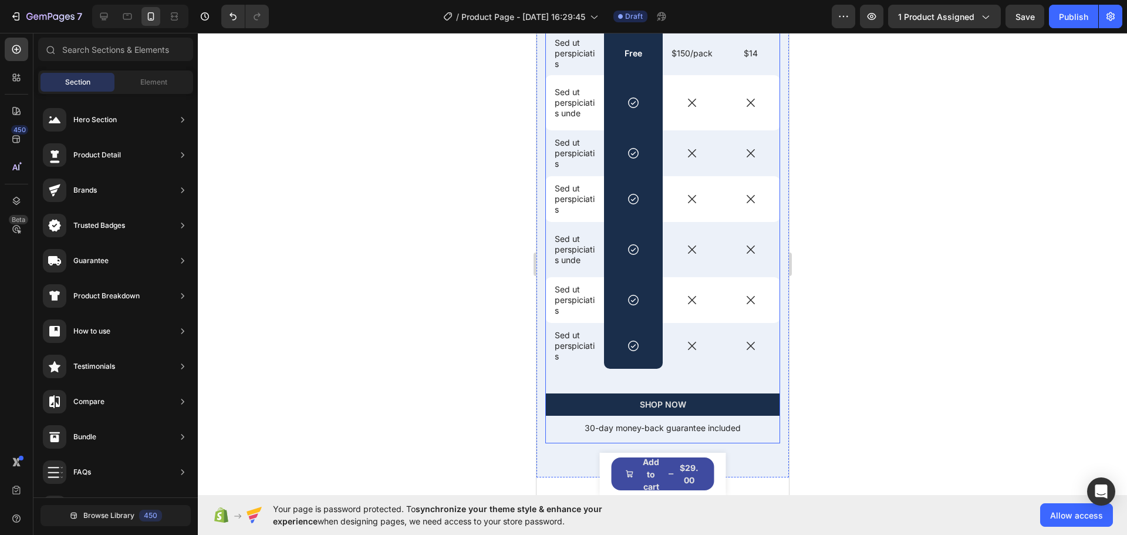
scroll to position [3553, 0]
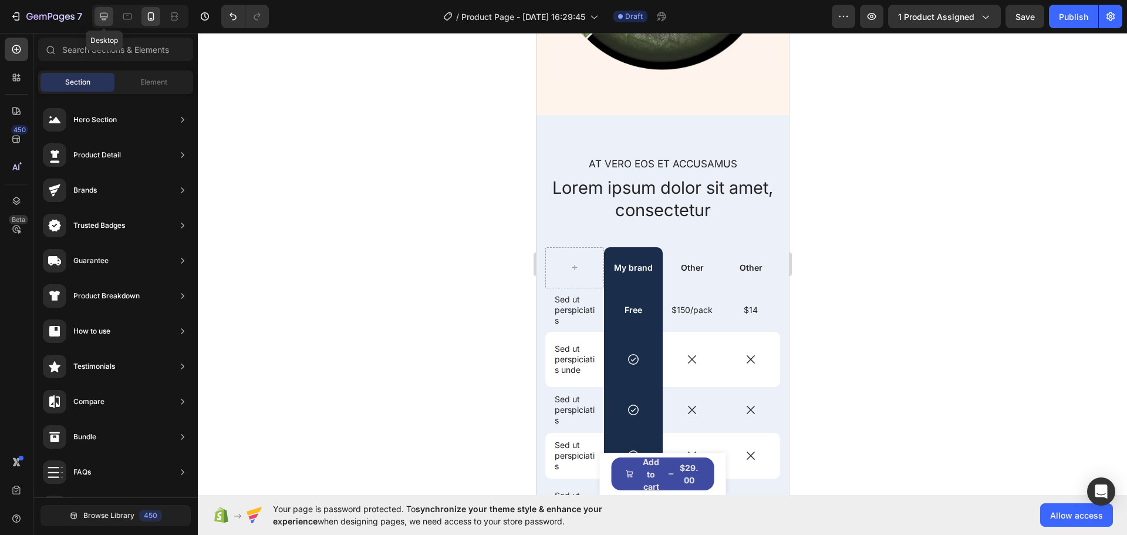
click at [99, 19] on icon at bounding box center [104, 17] width 12 height 12
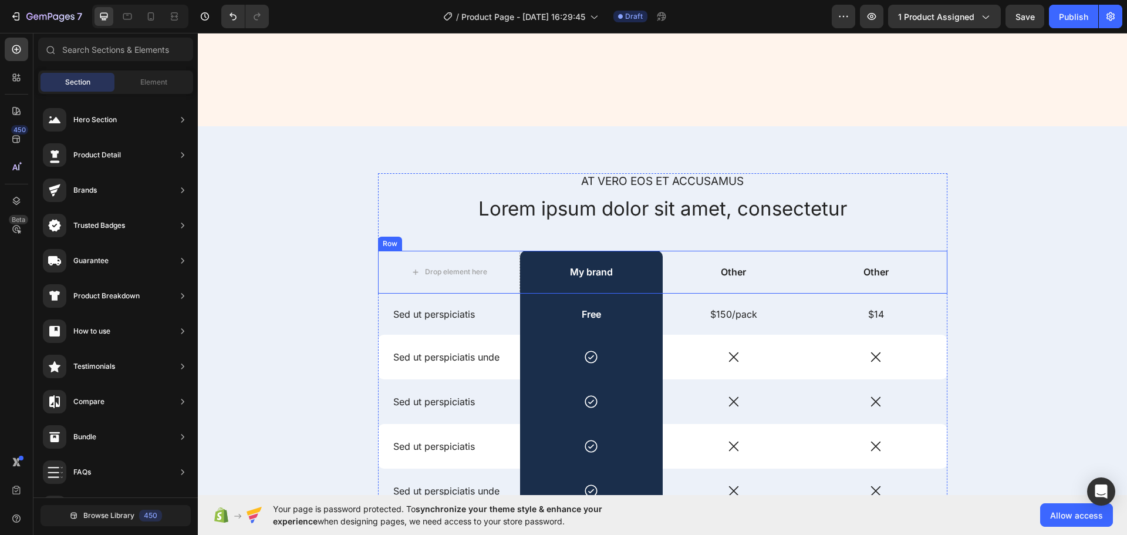
scroll to position [3093, 0]
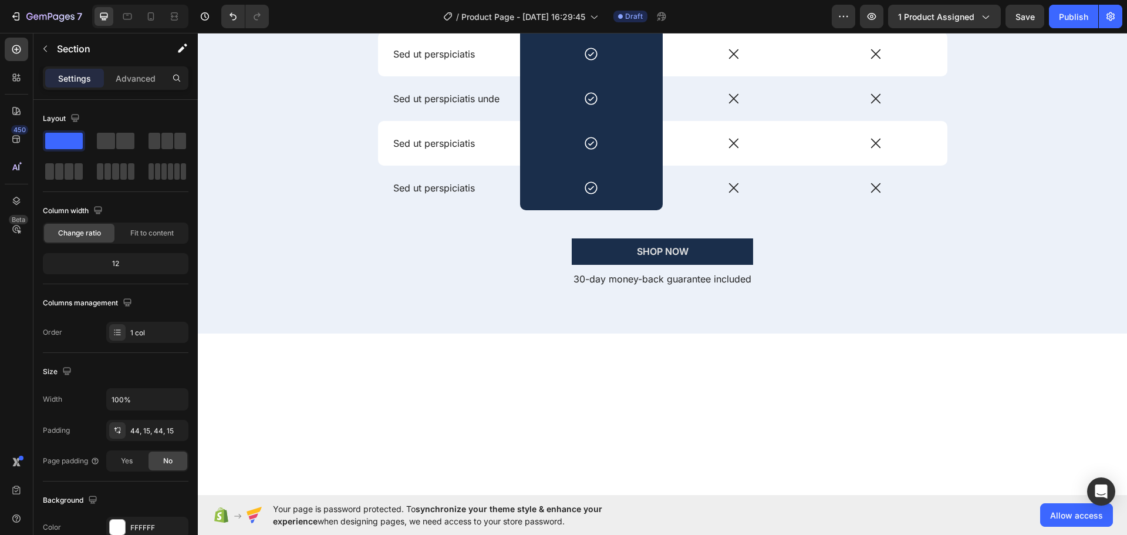
click at [1005, 323] on div "At vero eos et accusamus Text Block Lorem ipsum dolor sit amet, consectetur Hea…" at bounding box center [662, 33] width 929 height 599
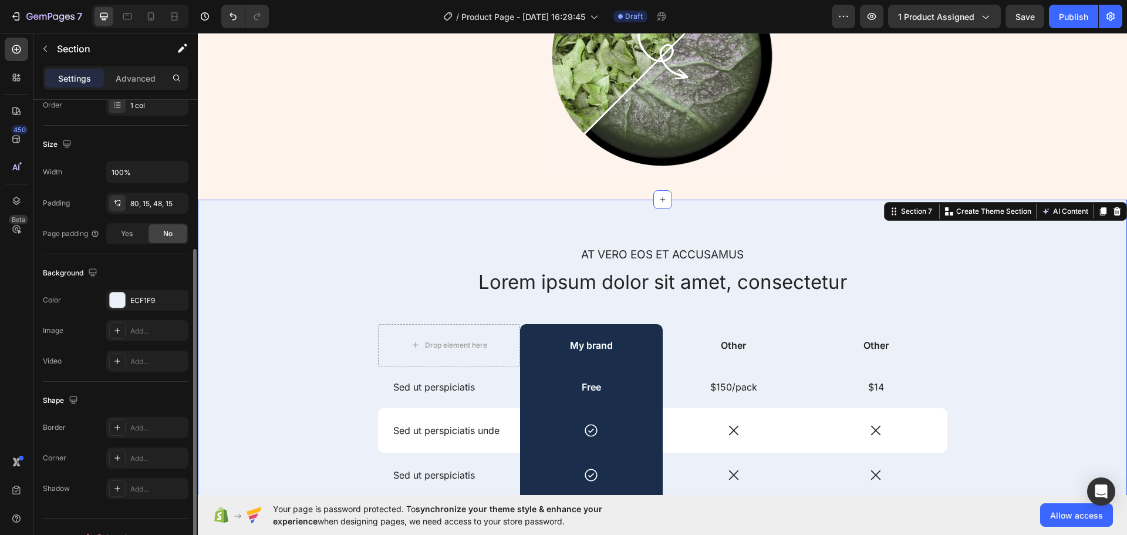
scroll to position [2623, 0]
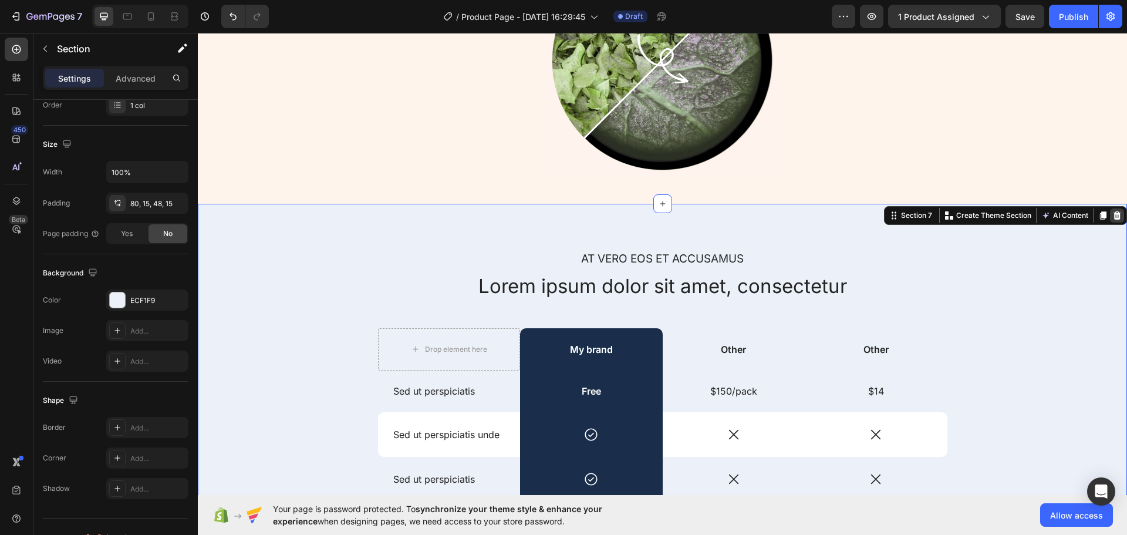
click at [1114, 219] on div at bounding box center [1117, 215] width 14 height 14
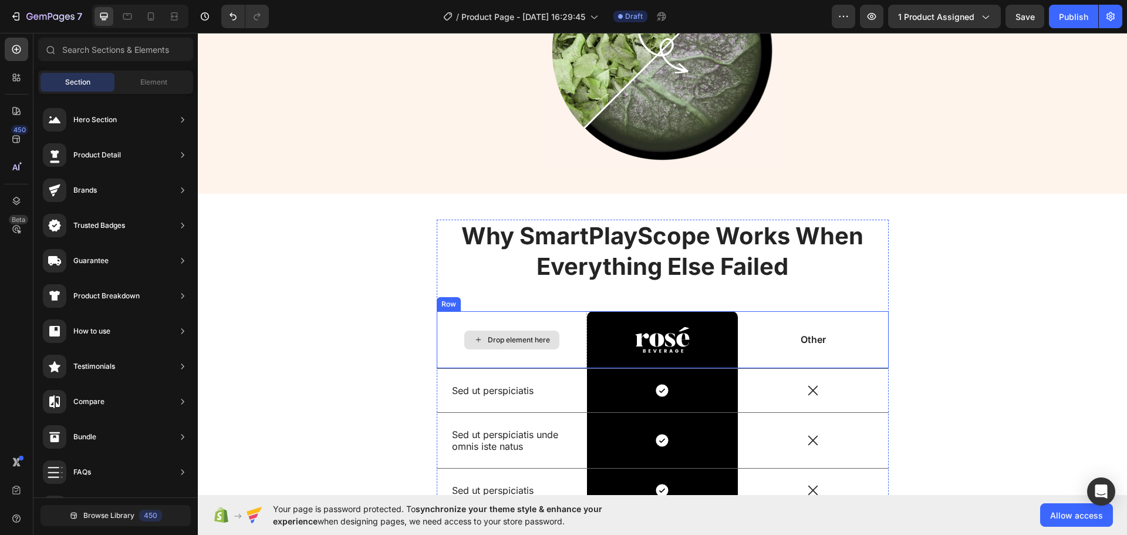
scroll to position [2858, 0]
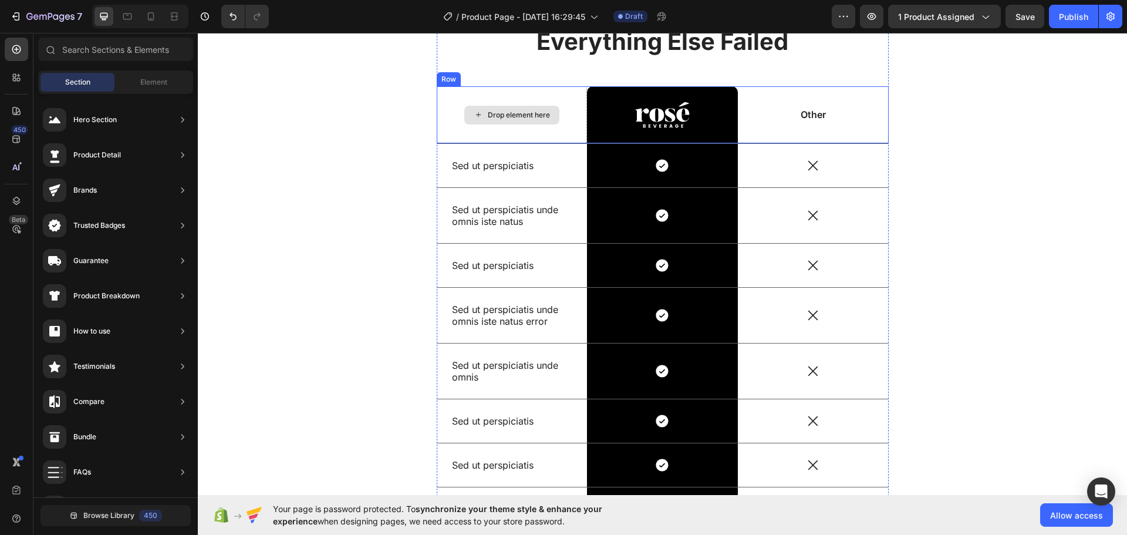
click at [485, 167] on p "Sed ut perspiciatis" at bounding box center [512, 166] width 120 height 12
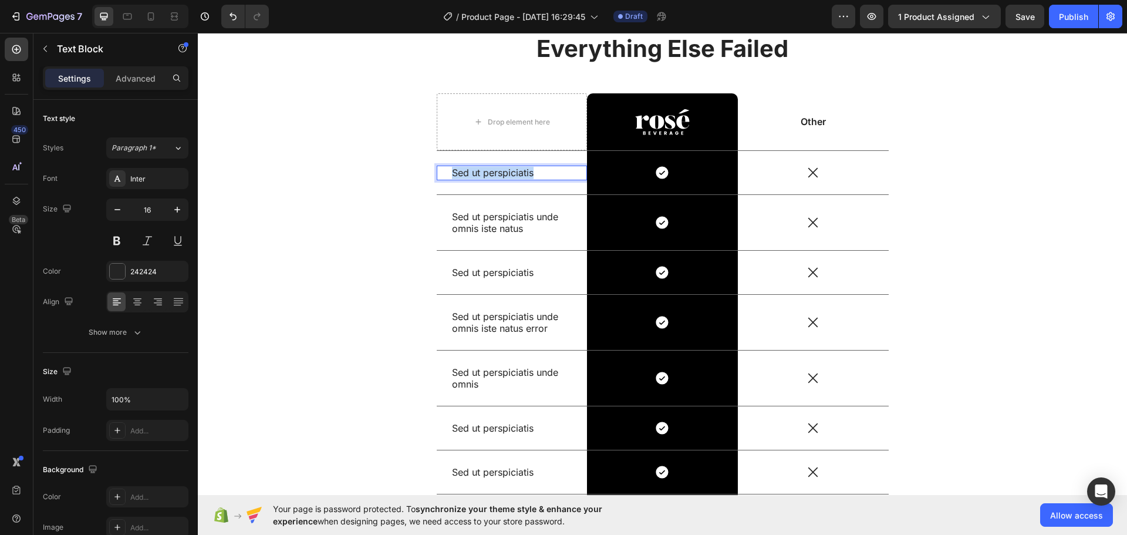
click at [485, 167] on p "Sed ut perspiciatis" at bounding box center [512, 173] width 120 height 12
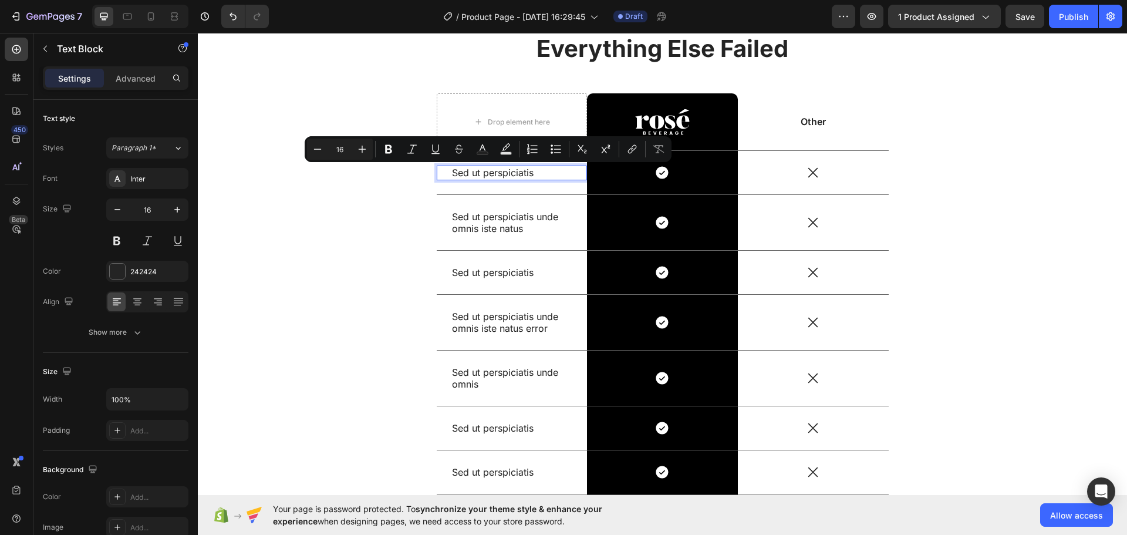
scroll to position [2845, 0]
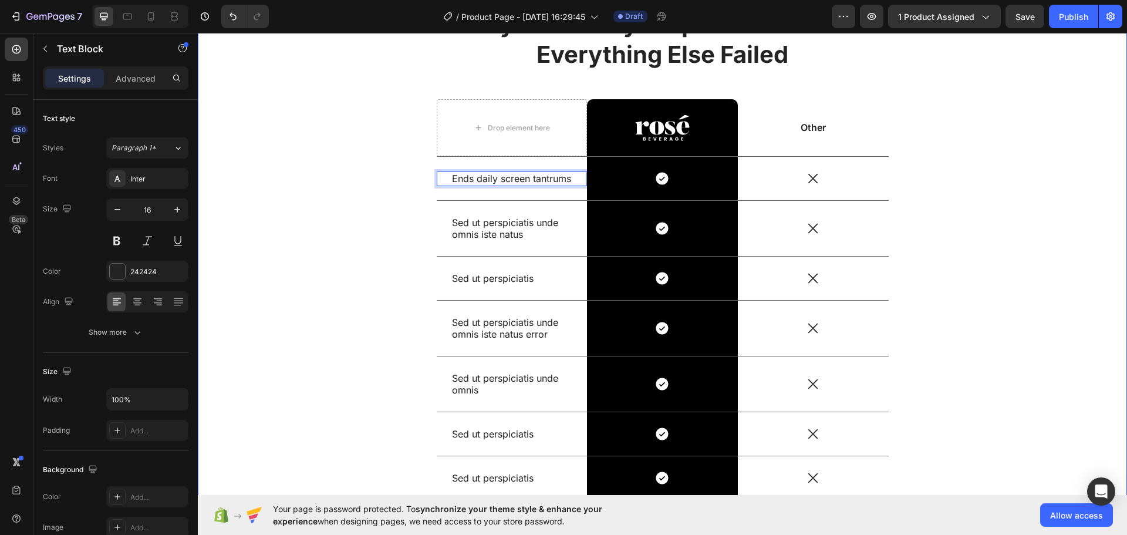
drag, startPoint x: 354, startPoint y: 226, endPoint x: 359, endPoint y: 221, distance: 6.7
click at [355, 225] on div "Why SmartPlayScope Works When Everything Else Failed Heading Drop element here …" at bounding box center [662, 285] width 911 height 555
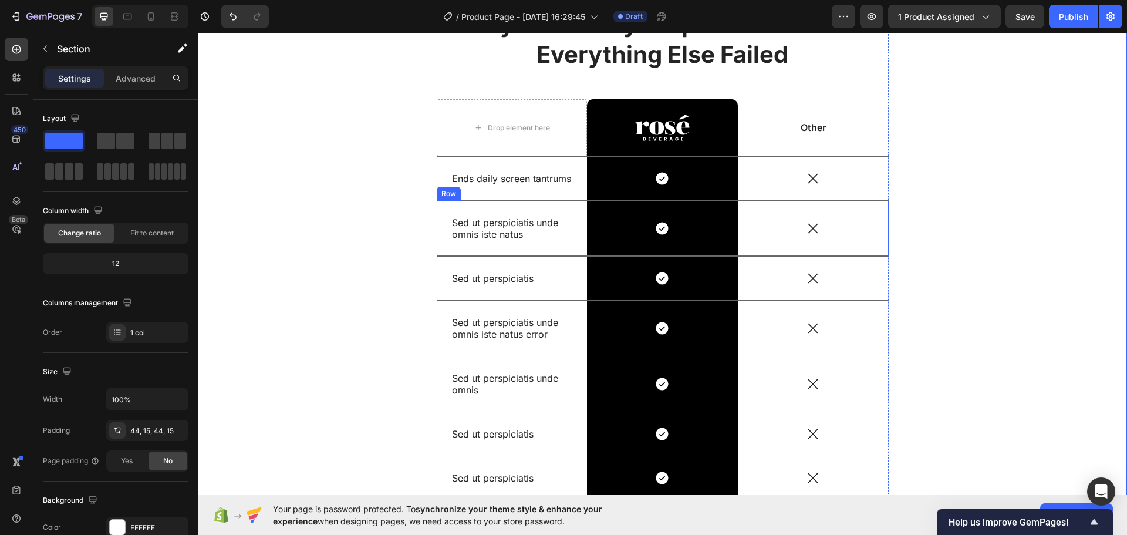
click at [506, 226] on p "Sed ut perspiciatis unde omnis iste natus" at bounding box center [512, 229] width 120 height 25
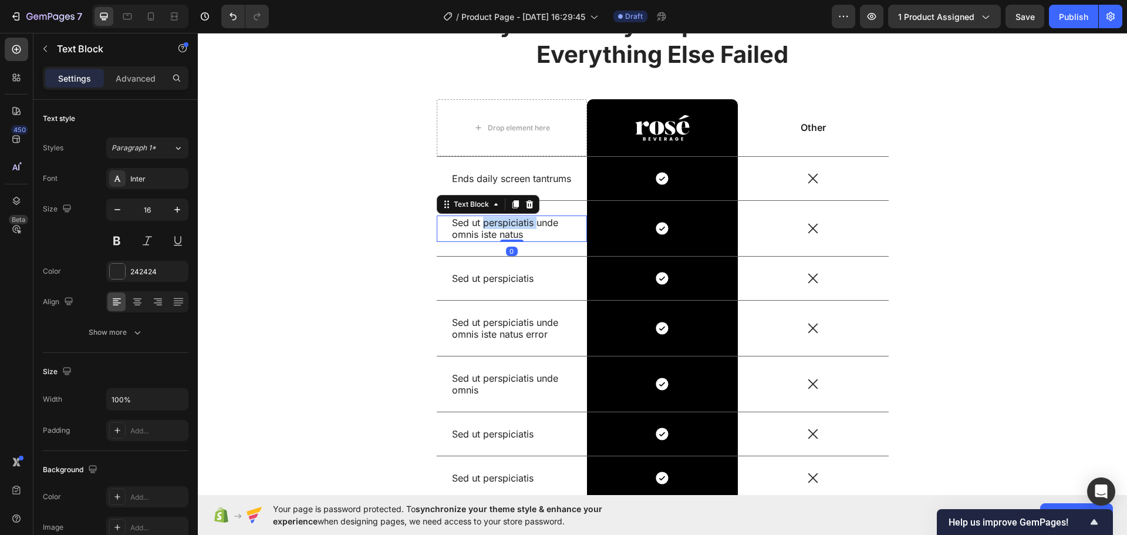
click at [506, 226] on p "Sed ut perspiciatis unde omnis iste natus" at bounding box center [512, 229] width 120 height 25
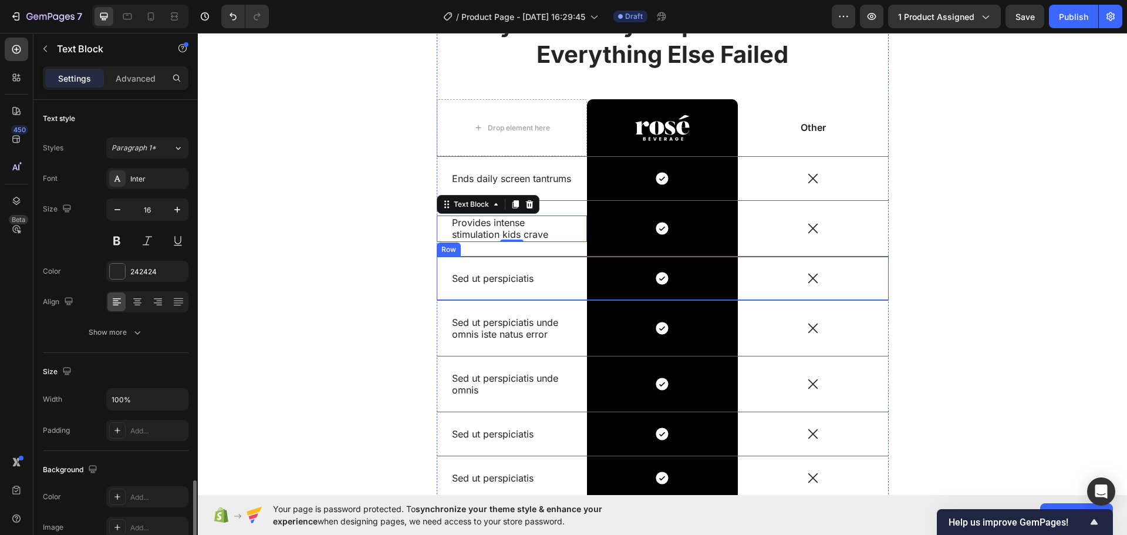
click at [495, 285] on div "Sed ut perspiciatis" at bounding box center [512, 278] width 123 height 15
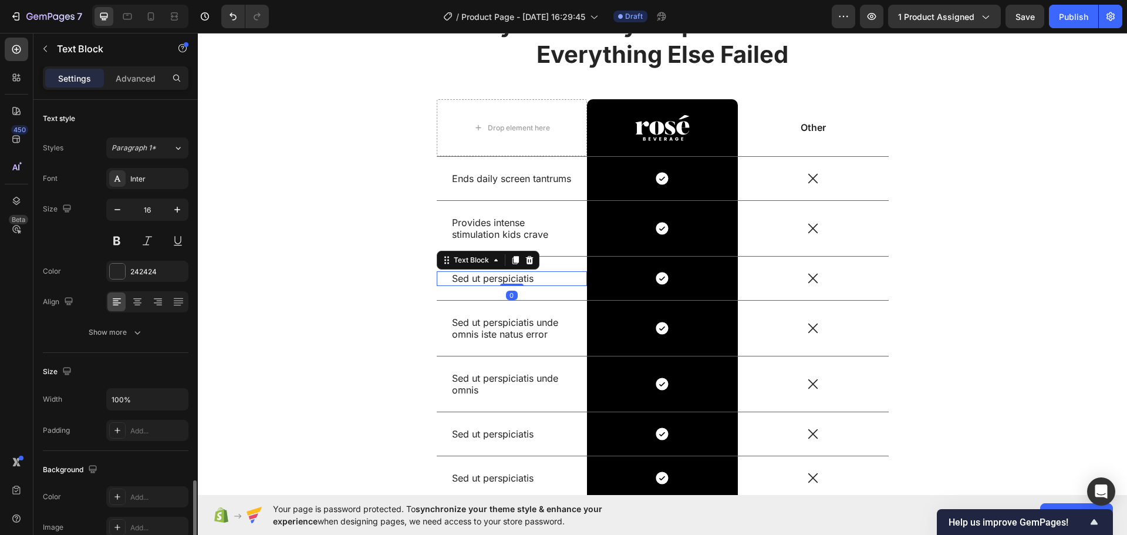
scroll to position [227, 0]
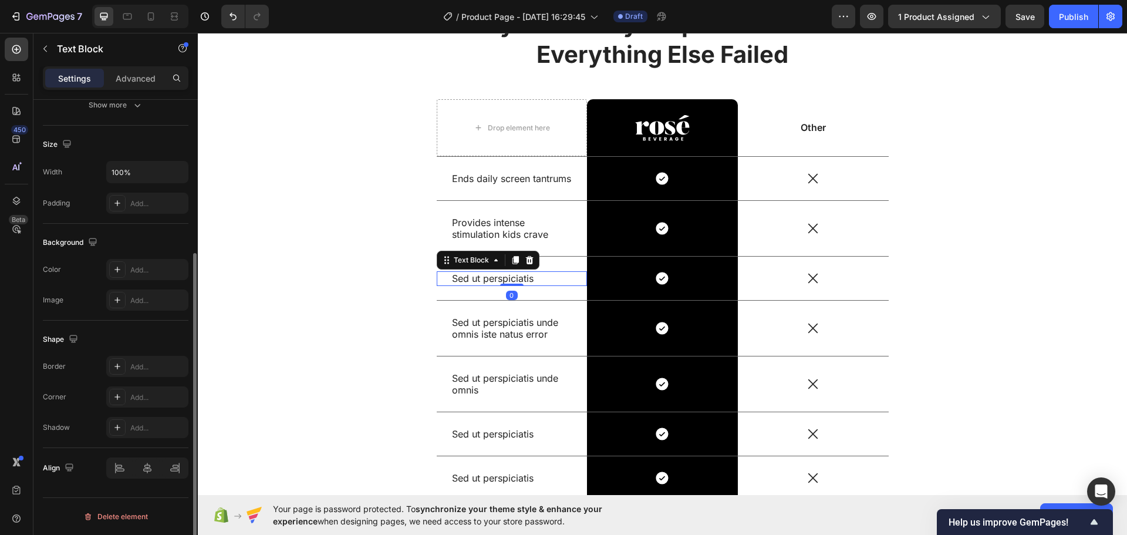
click at [495, 285] on div "Sed ut perspiciatis" at bounding box center [512, 278] width 123 height 15
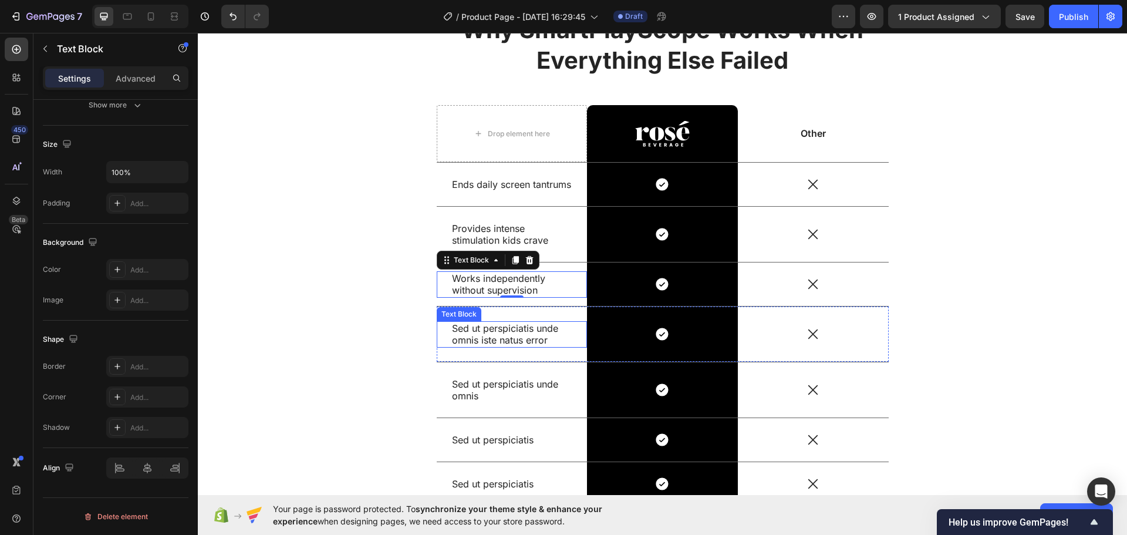
click at [482, 332] on p "Sed ut perspiciatis unde omnis iste natus error" at bounding box center [512, 334] width 120 height 25
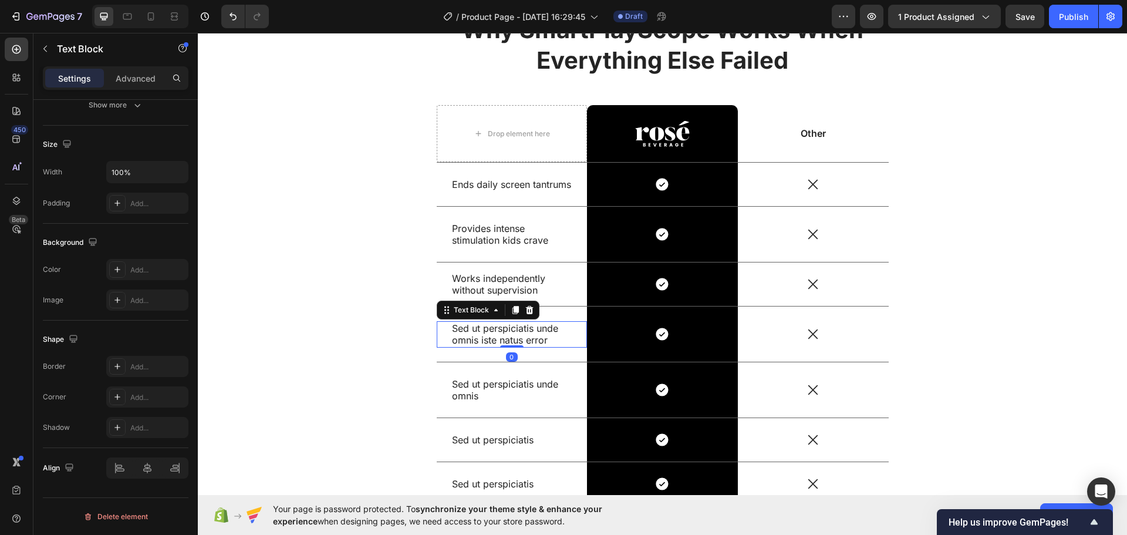
click at [482, 332] on p "Sed ut perspiciatis unde omnis iste natus error" at bounding box center [512, 334] width 120 height 25
drag, startPoint x: 516, startPoint y: 337, endPoint x: 506, endPoint y: 336, distance: 10.1
click at [506, 336] on p "Holds attention for 30+ minutes" at bounding box center [512, 334] width 120 height 25
click at [478, 329] on p "Holds attention for 30+ minutes" at bounding box center [512, 334] width 120 height 25
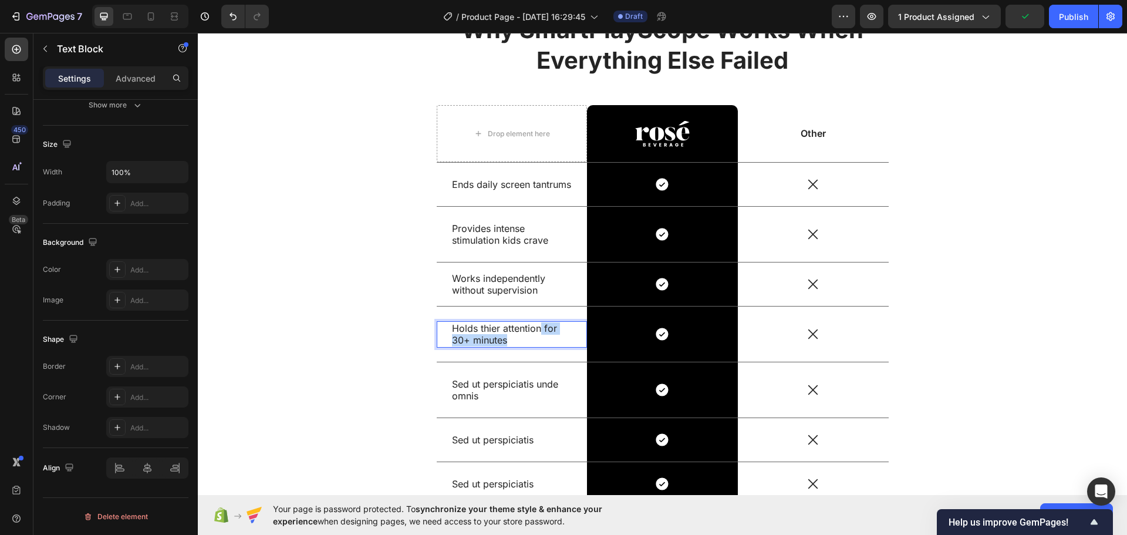
drag, startPoint x: 538, startPoint y: 327, endPoint x: 562, endPoint y: 346, distance: 29.7
click at [562, 346] on p "Holds thier attention for 30+ minutes" at bounding box center [512, 334] width 120 height 25
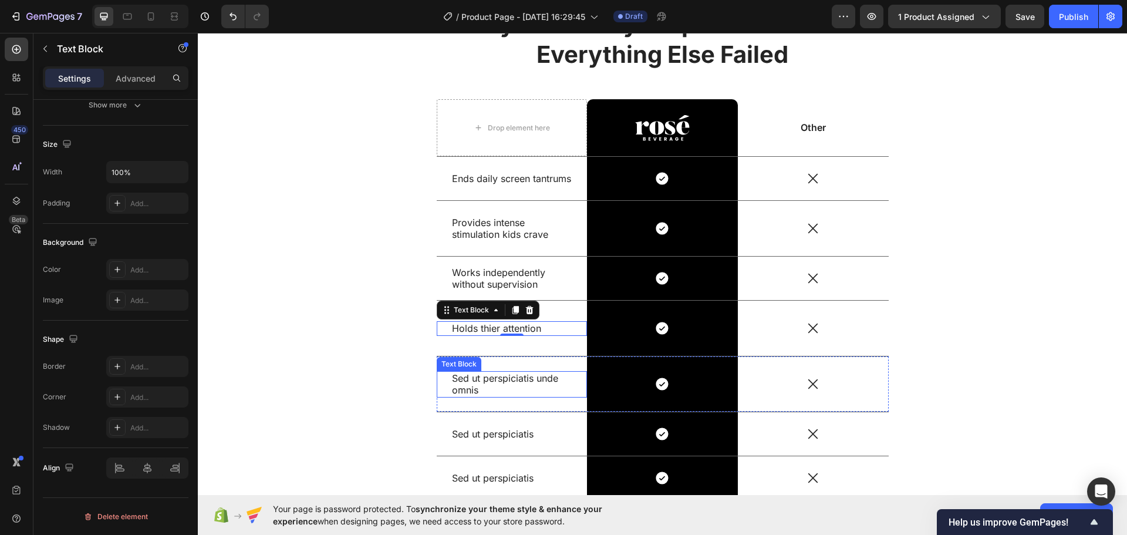
click at [464, 380] on p "Sed ut perspiciatis unde omnis" at bounding box center [512, 384] width 120 height 25
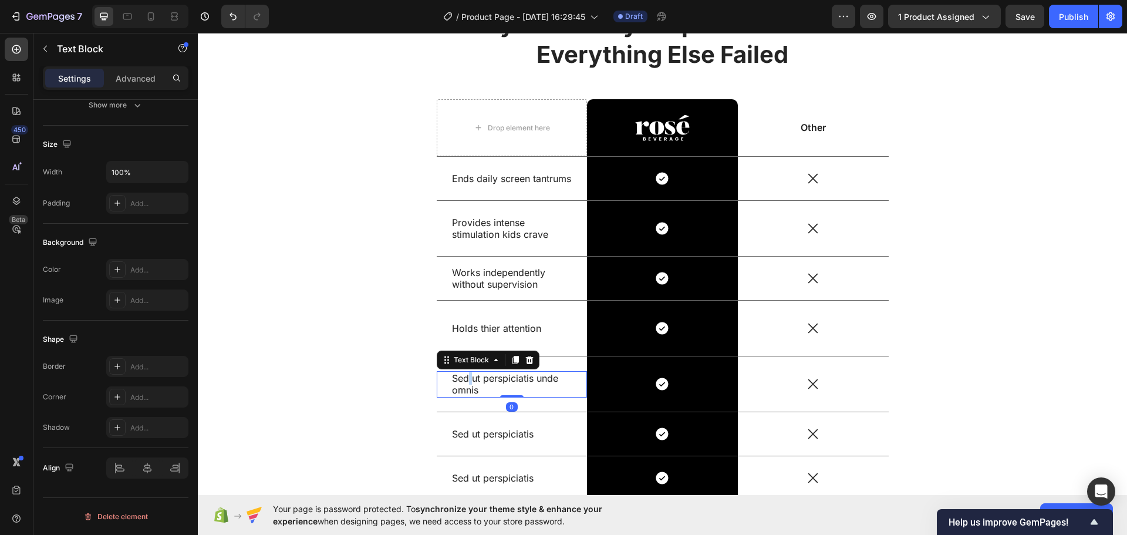
click at [464, 380] on p "Sed ut perspiciatis unde omnis" at bounding box center [512, 384] width 120 height 25
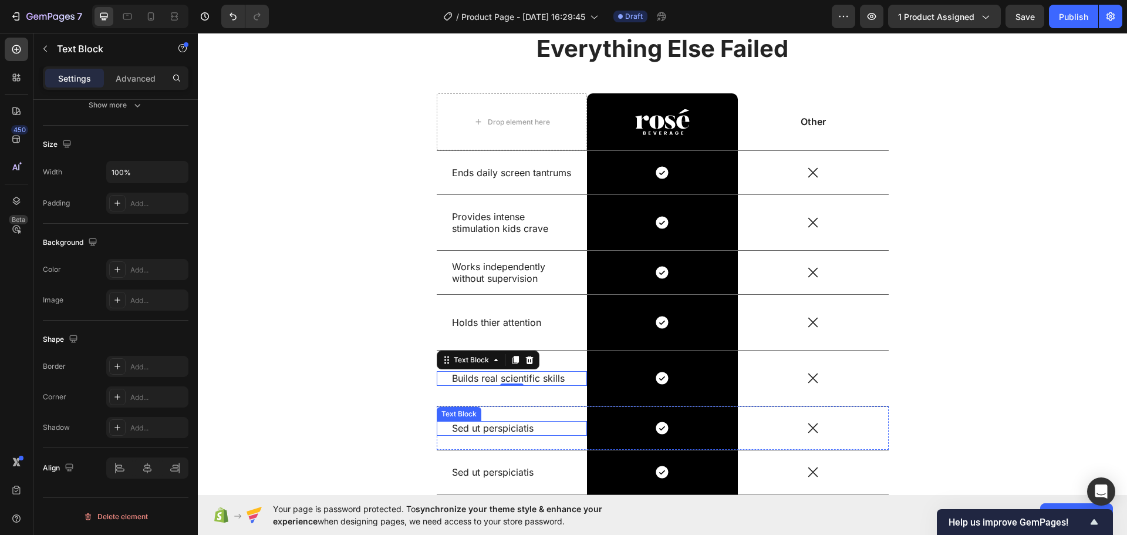
click at [527, 430] on p "Sed ut perspiciatis" at bounding box center [512, 428] width 120 height 12
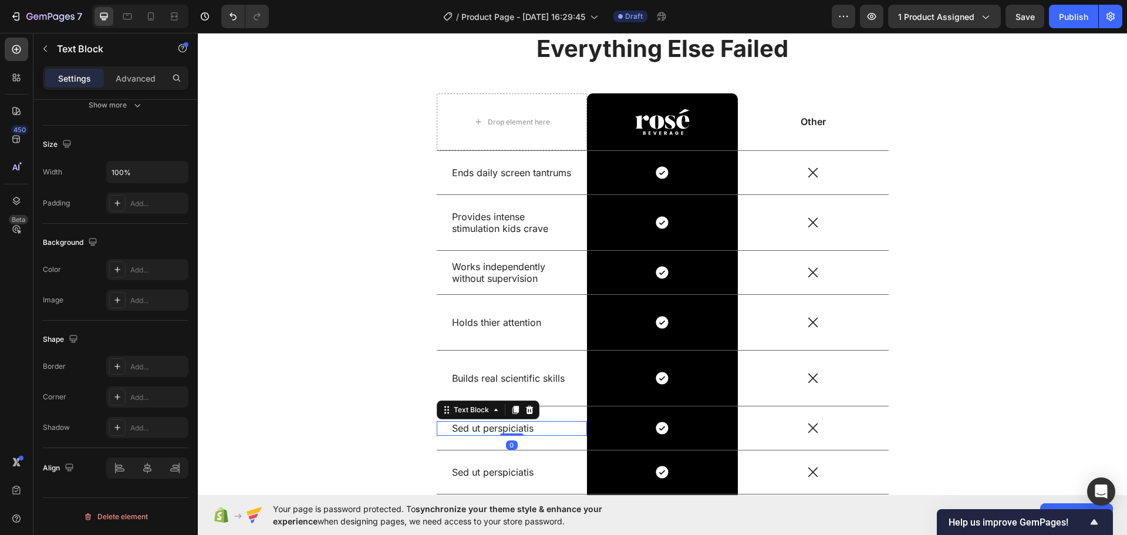
click at [527, 430] on p "Sed ut perspiciatis" at bounding box center [512, 428] width 120 height 12
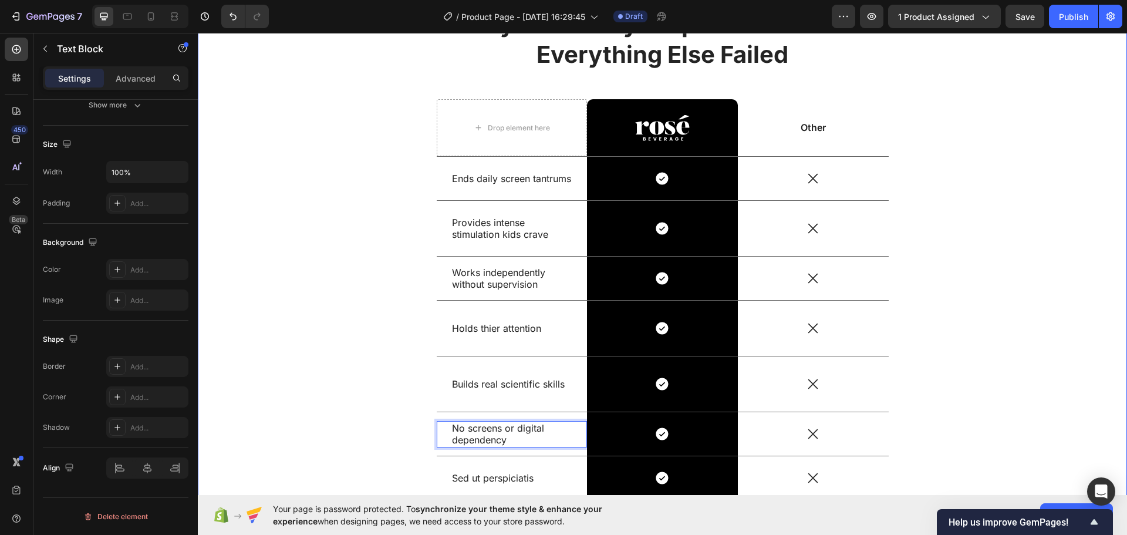
click at [362, 426] on div "Why SmartPlayScope Works When Everything Else Failed Heading Drop element here …" at bounding box center [662, 285] width 911 height 555
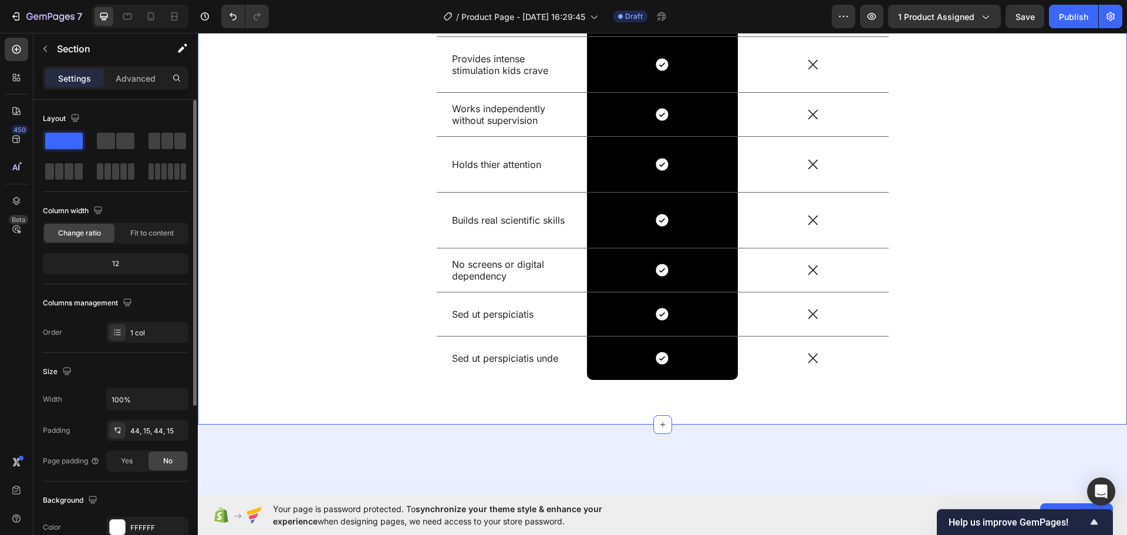
scroll to position [3021, 0]
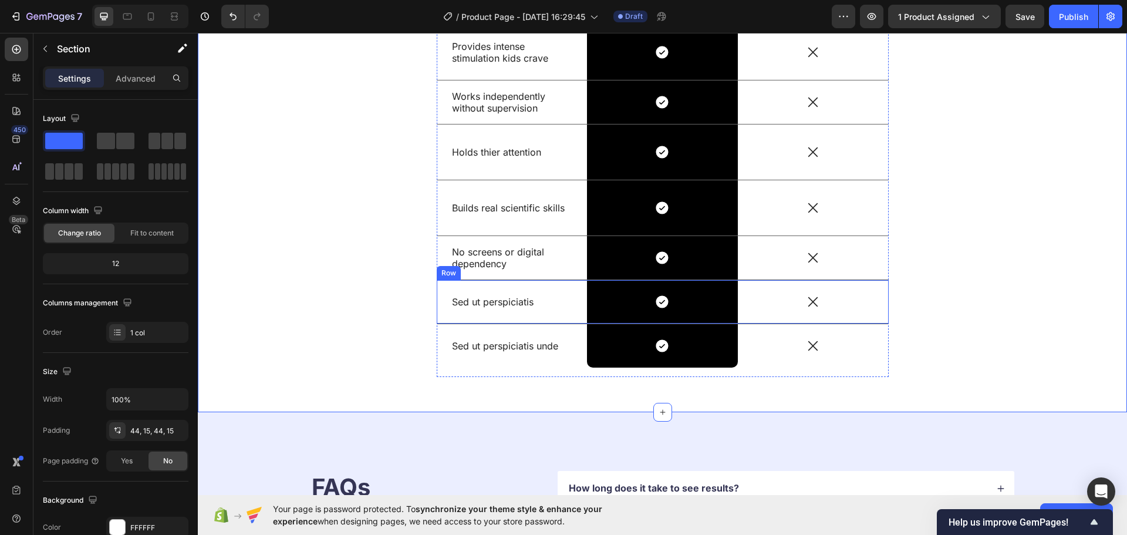
click at [512, 305] on p "Sed ut perspiciatis" at bounding box center [512, 302] width 120 height 12
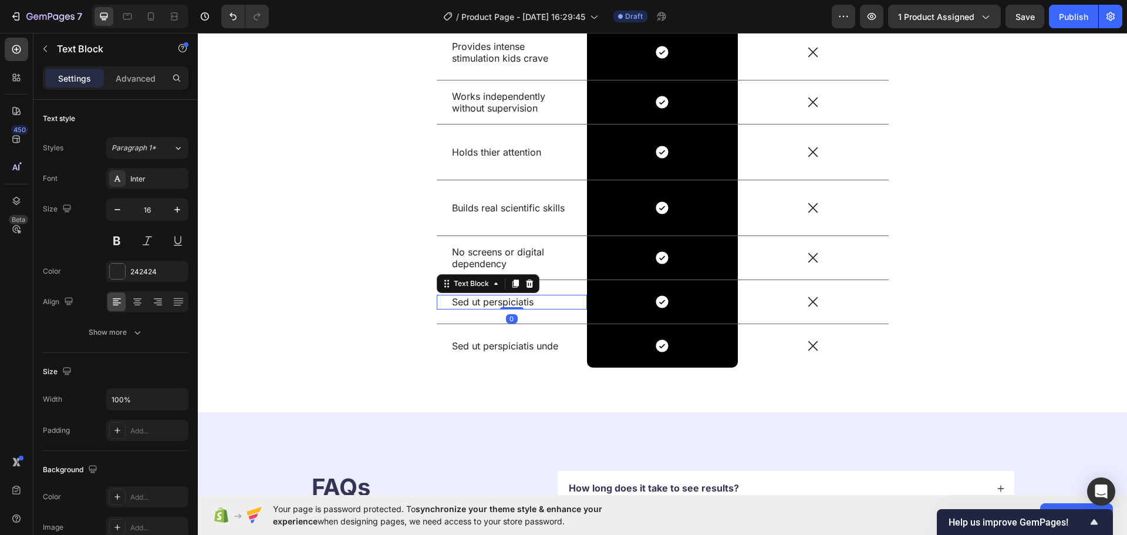
click at [512, 305] on p "Sed ut perspiciatis" at bounding box center [512, 302] width 120 height 12
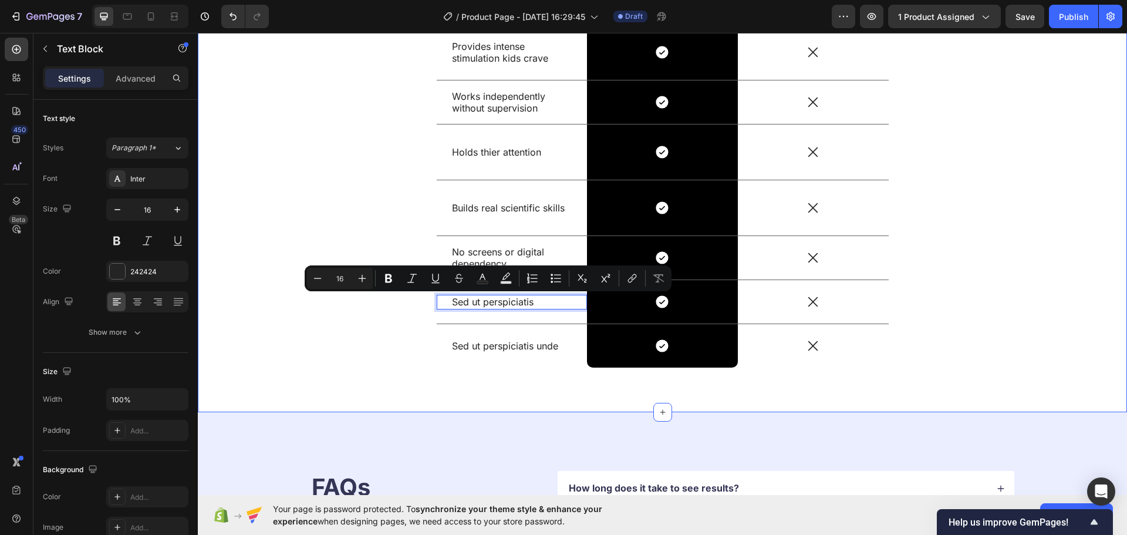
scroll to position [3015, 0]
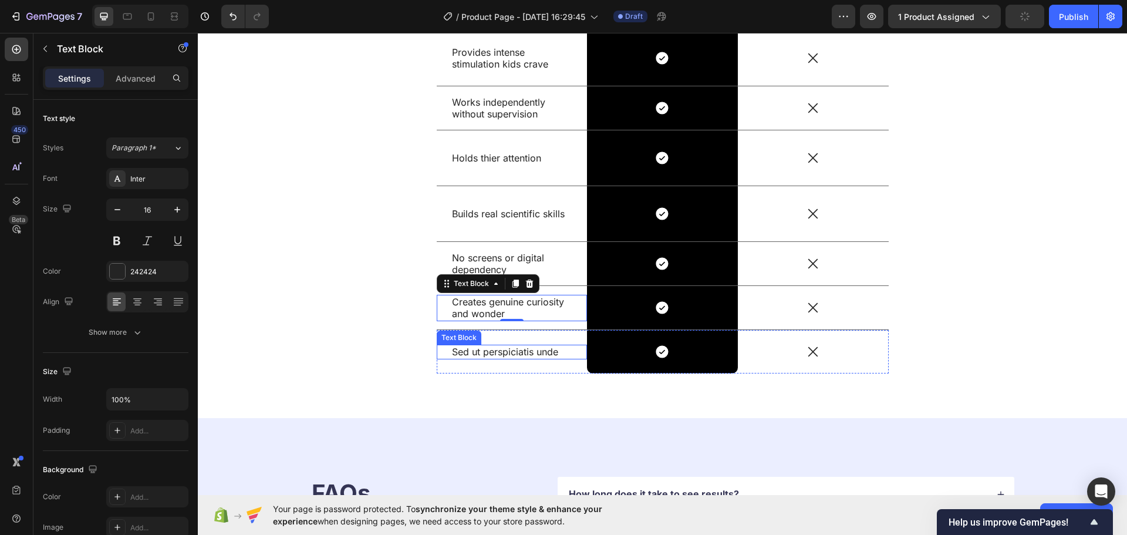
click at [470, 346] on p "Sed ut perspiciatis unde" at bounding box center [512, 352] width 120 height 12
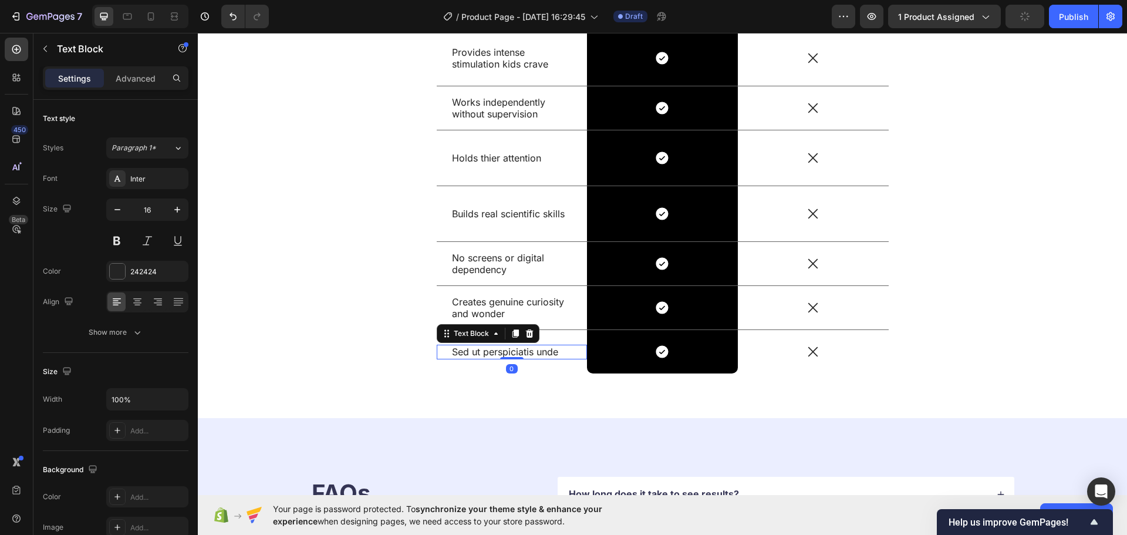
click at [470, 346] on p "Sed ut perspiciatis unde" at bounding box center [512, 352] width 120 height 12
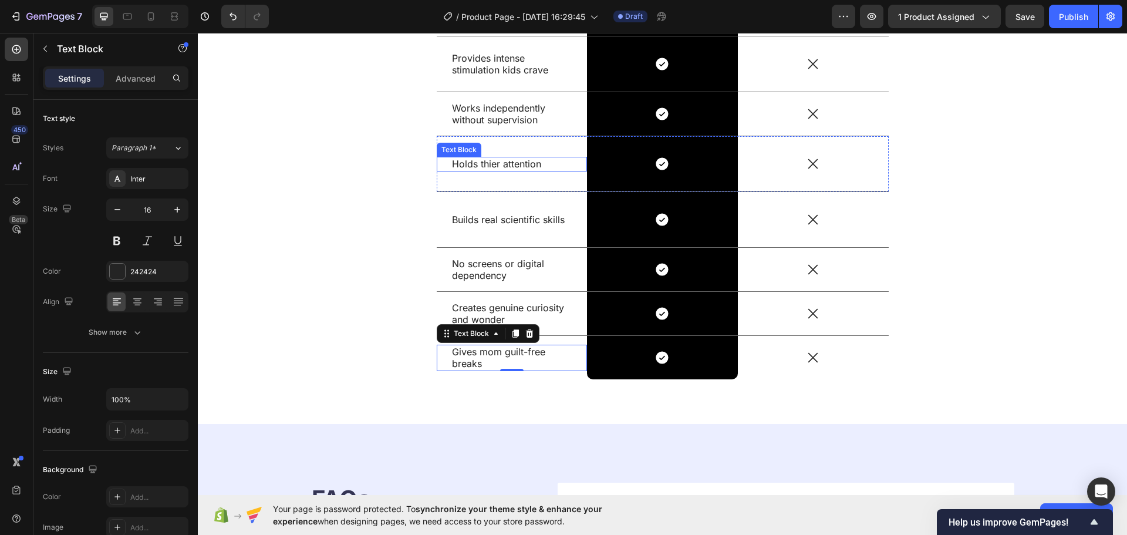
click at [494, 163] on p "Holds thier attention" at bounding box center [512, 164] width 120 height 12
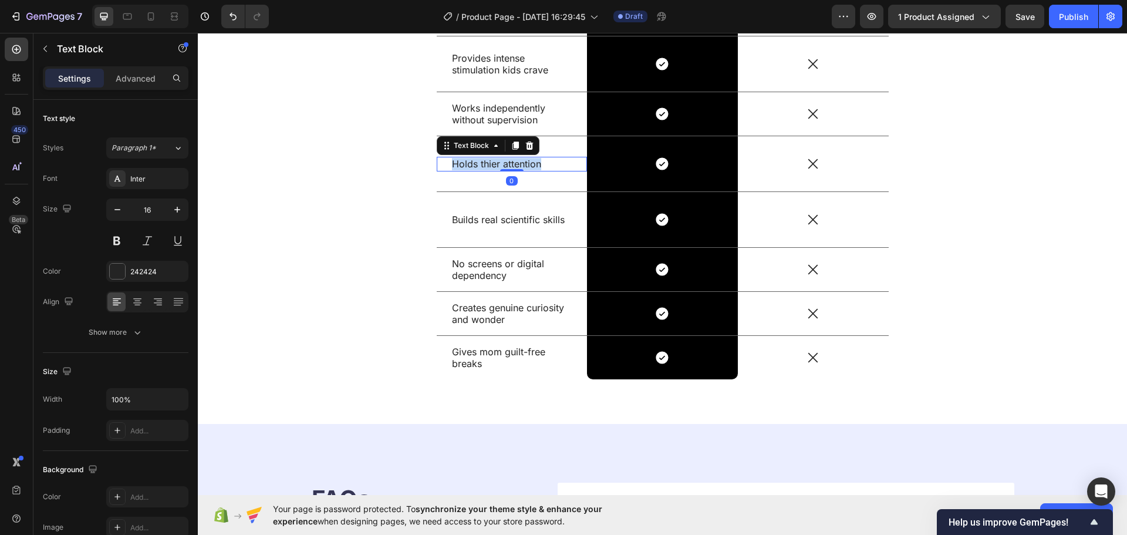
click at [494, 163] on p "Holds thier attention" at bounding box center [512, 164] width 120 height 12
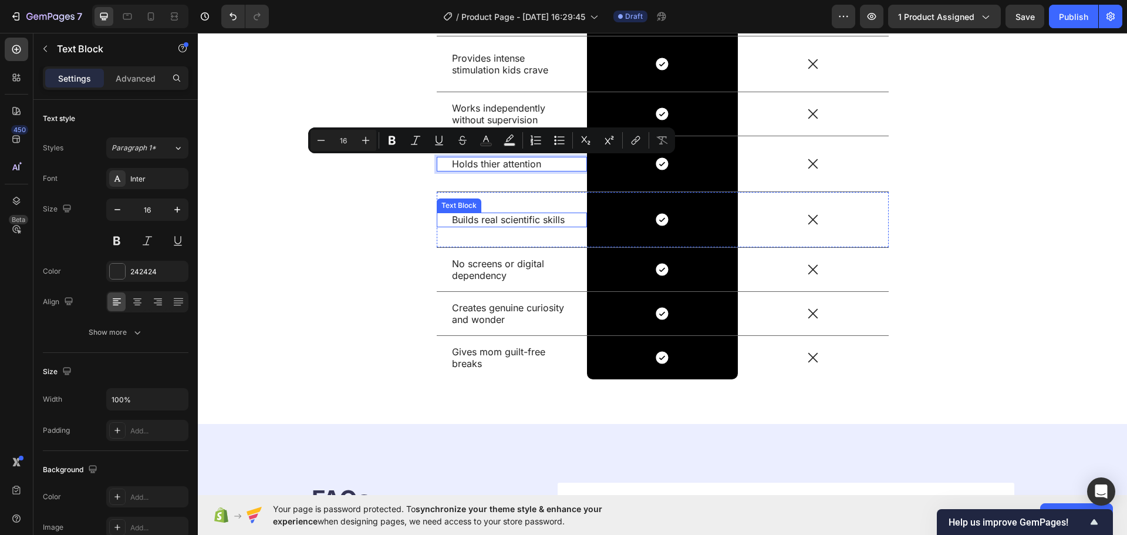
scroll to position [3004, 0]
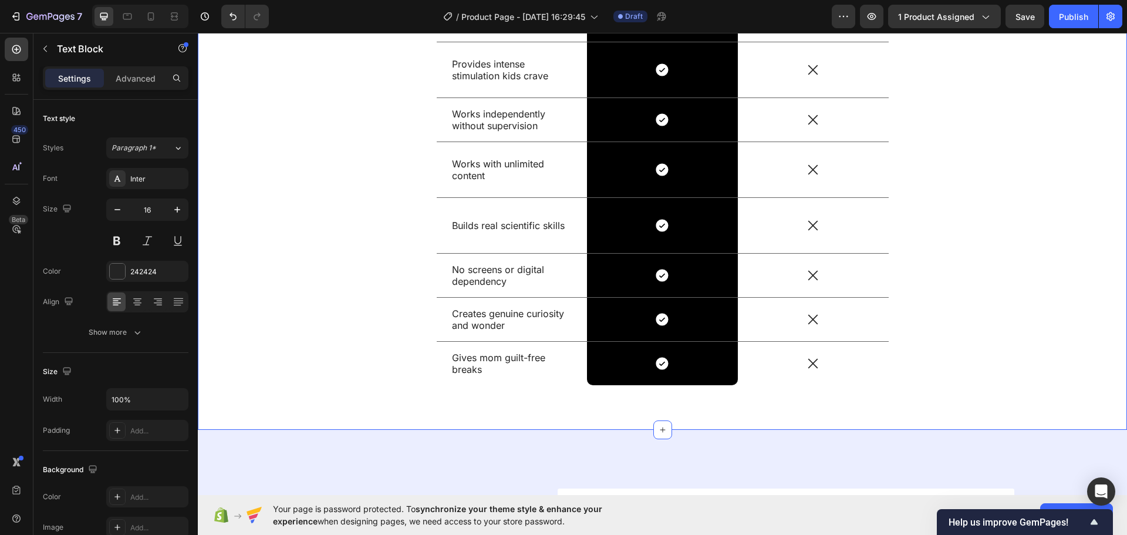
click at [396, 194] on div "Why SmartPlayScope Works When Everything Else Failed Heading Drop element here …" at bounding box center [662, 126] width 911 height 555
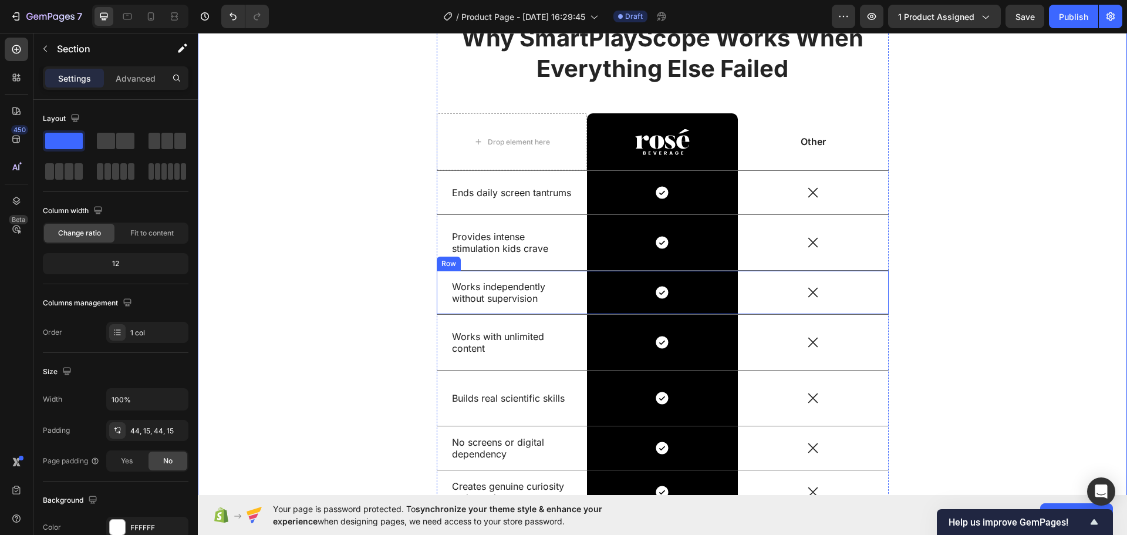
scroll to position [2828, 0]
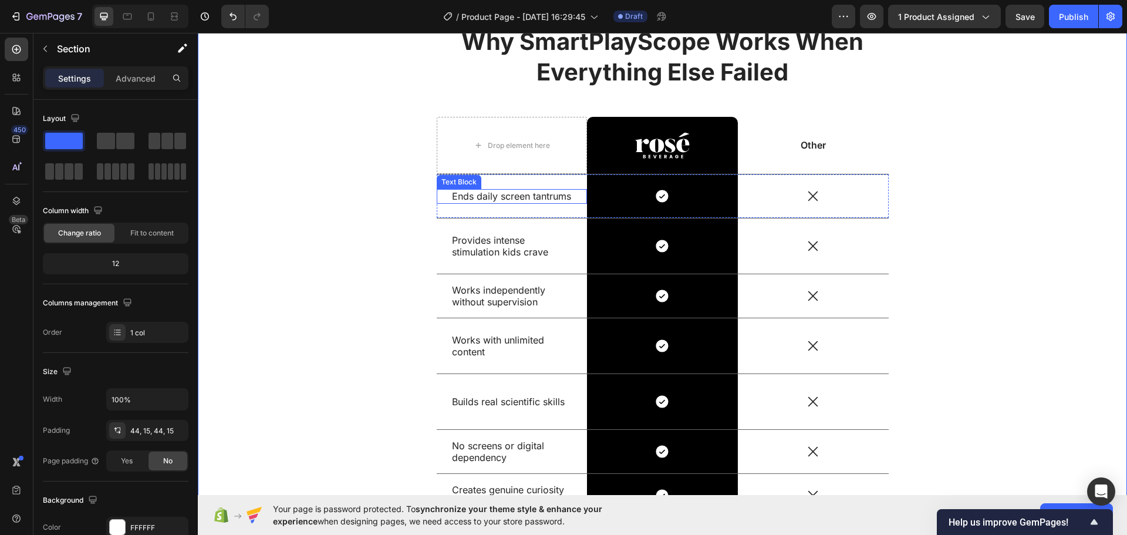
click at [494, 200] on p "Ends daily screen tantrums" at bounding box center [512, 196] width 120 height 12
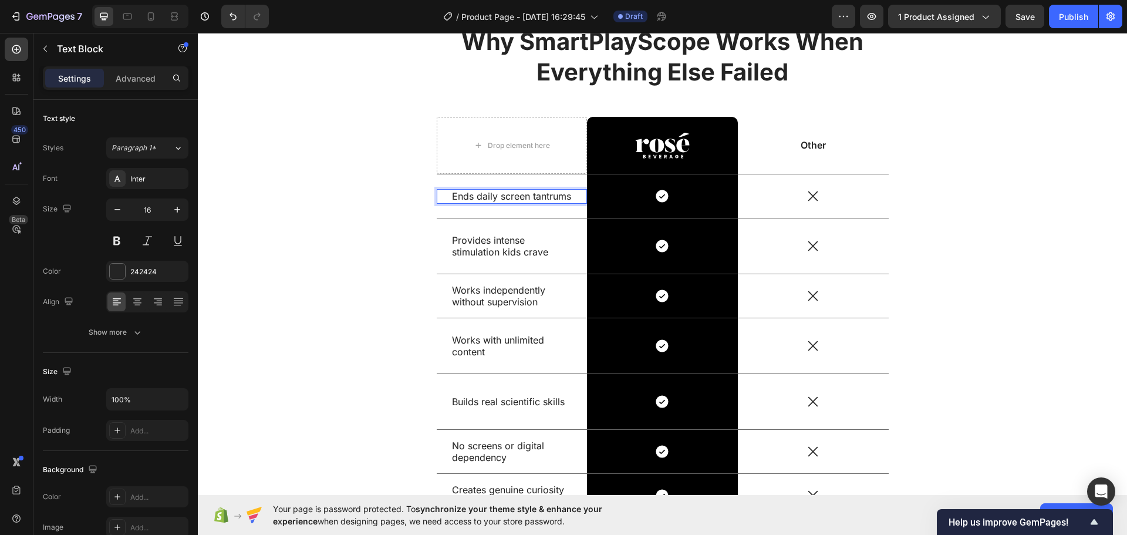
click at [494, 200] on p "Ends daily screen tantrums" at bounding box center [512, 196] width 120 height 12
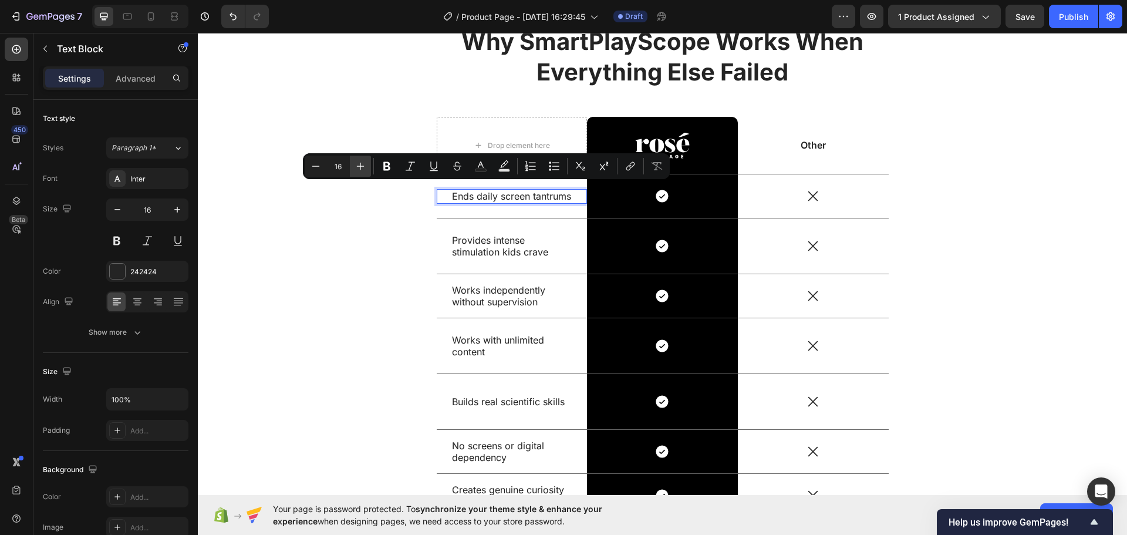
click at [353, 167] on button "Plus" at bounding box center [360, 166] width 21 height 21
type input "17"
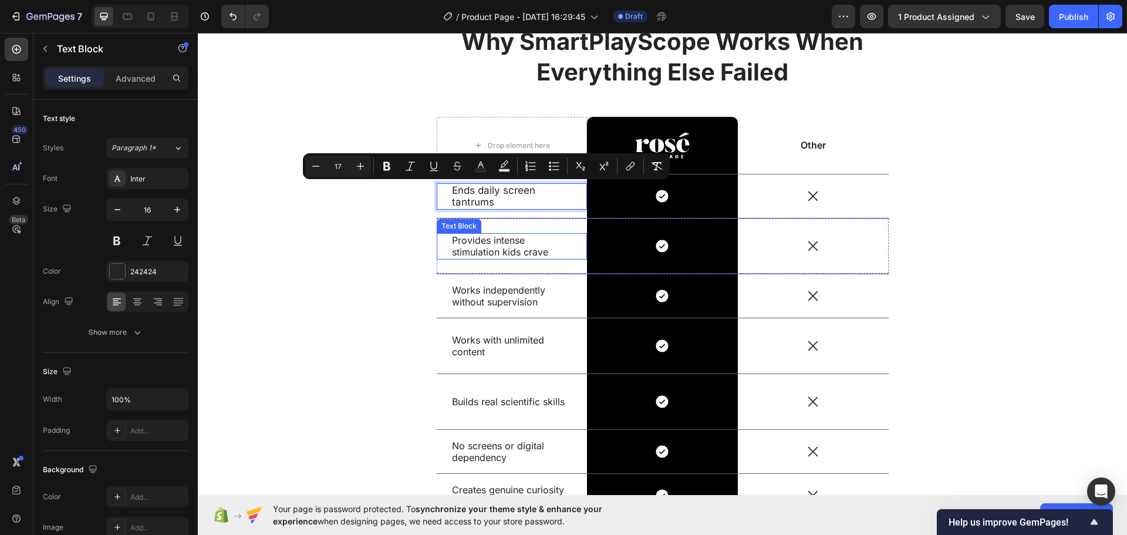
click at [469, 241] on p "Provides intense stimulation kids crave" at bounding box center [512, 246] width 120 height 25
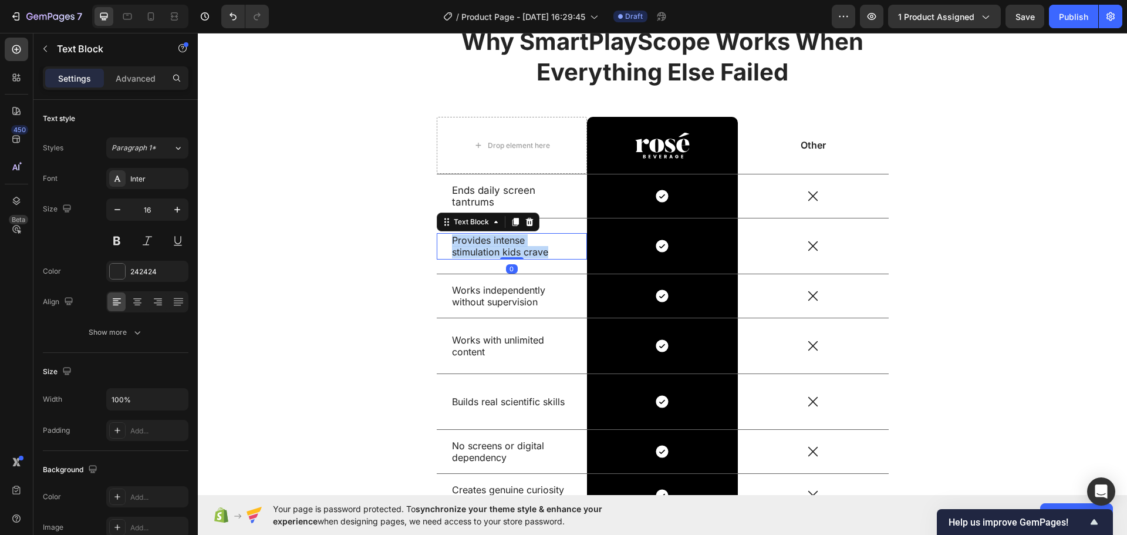
click at [469, 241] on p "Provides intense stimulation kids crave" at bounding box center [512, 246] width 120 height 25
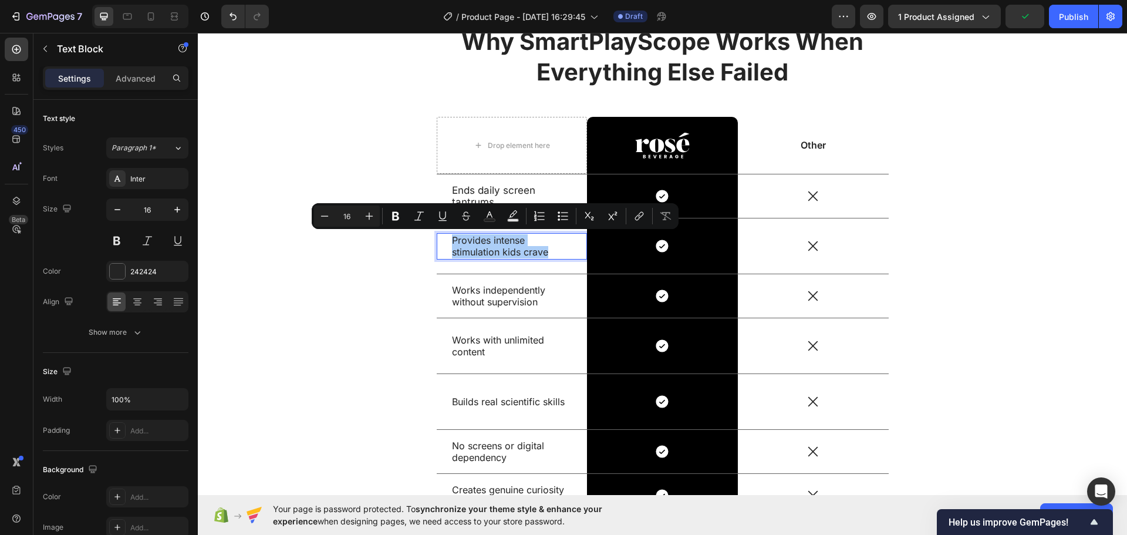
drag, startPoint x: 366, startPoint y: 213, endPoint x: 383, endPoint y: 228, distance: 22.5
click at [363, 212] on button "Plus" at bounding box center [369, 215] width 21 height 21
type input "17"
click at [466, 295] on p "Works independently without supervision" at bounding box center [512, 296] width 120 height 25
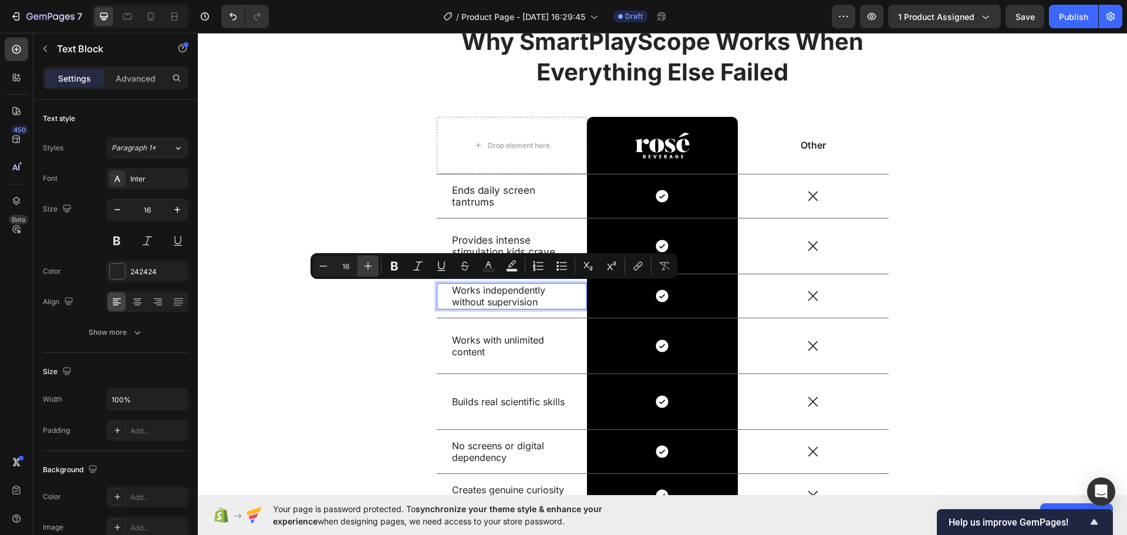
click at [368, 267] on icon "Editor contextual toolbar" at bounding box center [368, 266] width 8 height 8
type input "17"
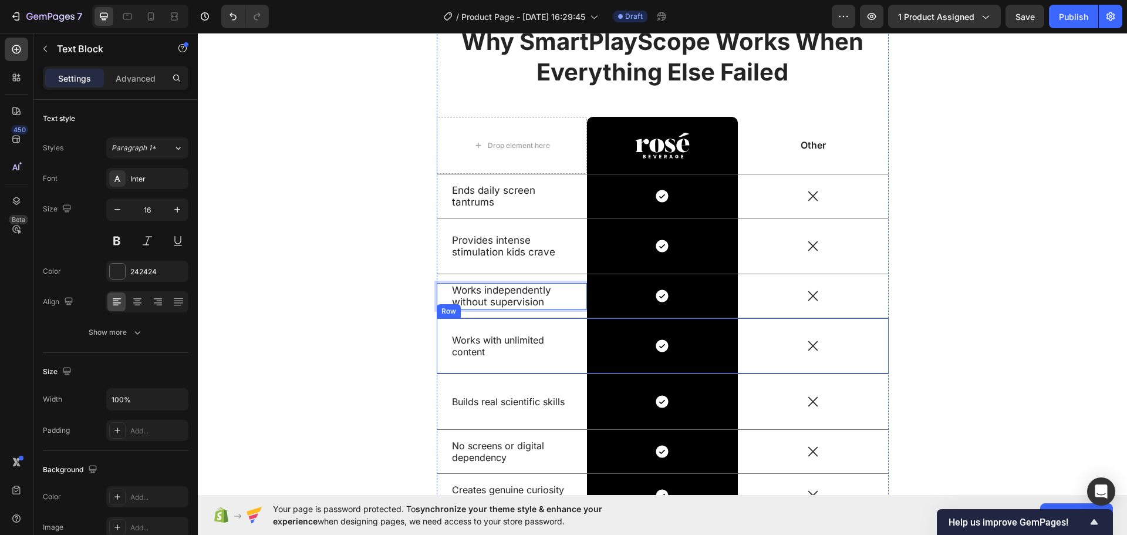
click at [483, 340] on p "Works with unlimited content" at bounding box center [512, 346] width 120 height 25
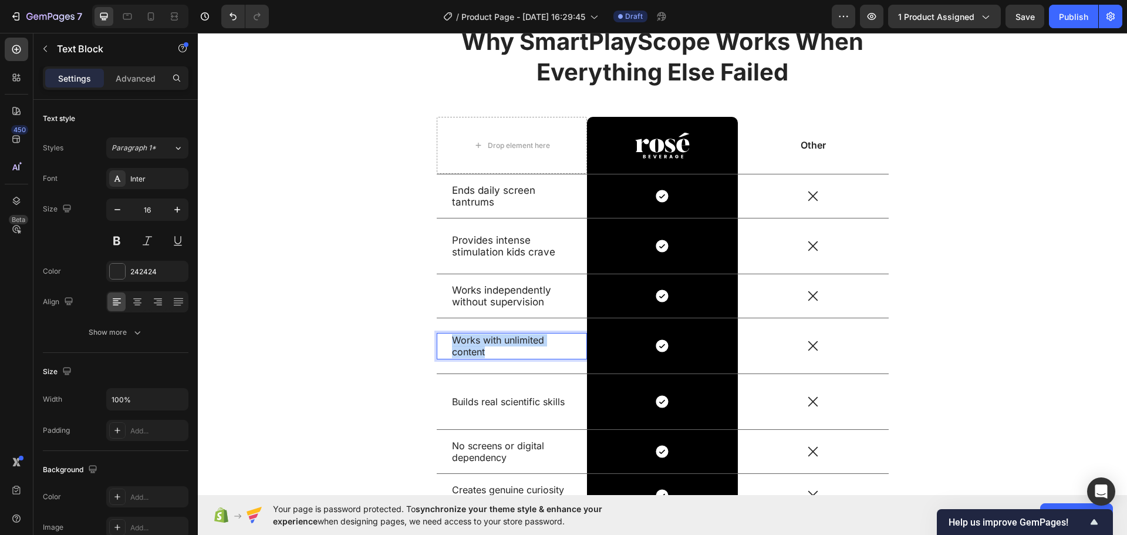
click at [483, 340] on p "Works with unlimited content" at bounding box center [512, 346] width 120 height 25
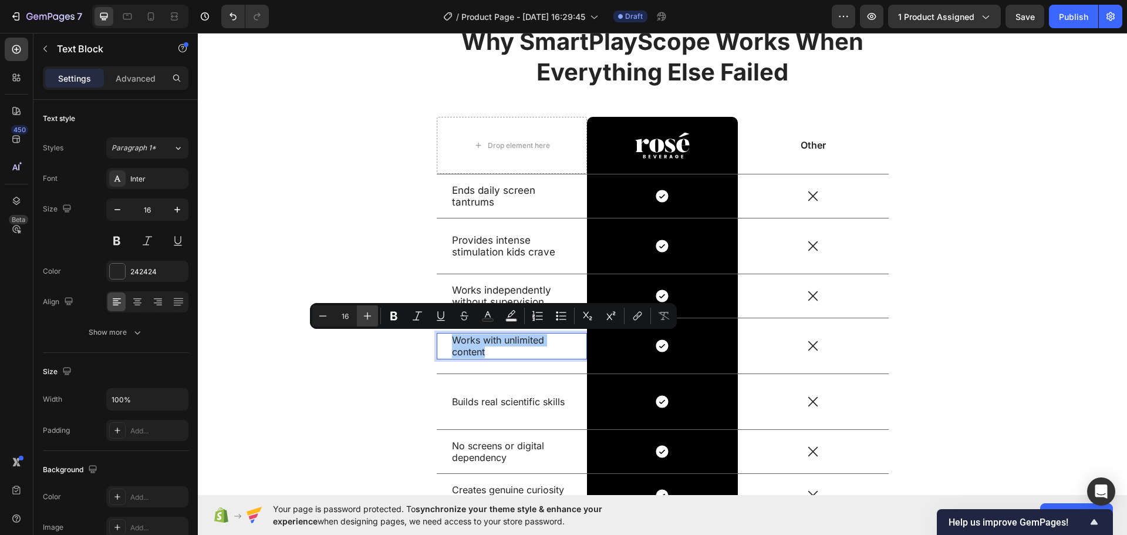
click at [373, 312] on icon "Editor contextual toolbar" at bounding box center [368, 316] width 12 height 12
type input "17"
click at [493, 410] on div "Builds real scientific skills Text Block" at bounding box center [512, 401] width 151 height 55
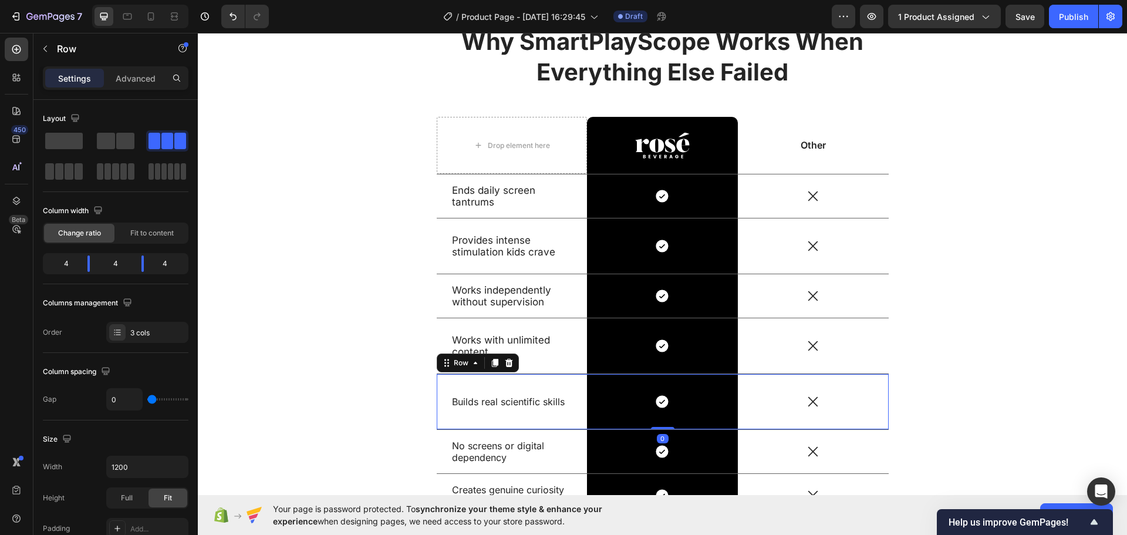
click at [493, 410] on div "Builds real scientific skills Text Block" at bounding box center [512, 401] width 151 height 55
click at [491, 407] on p "Builds real scientific skills" at bounding box center [512, 402] width 120 height 12
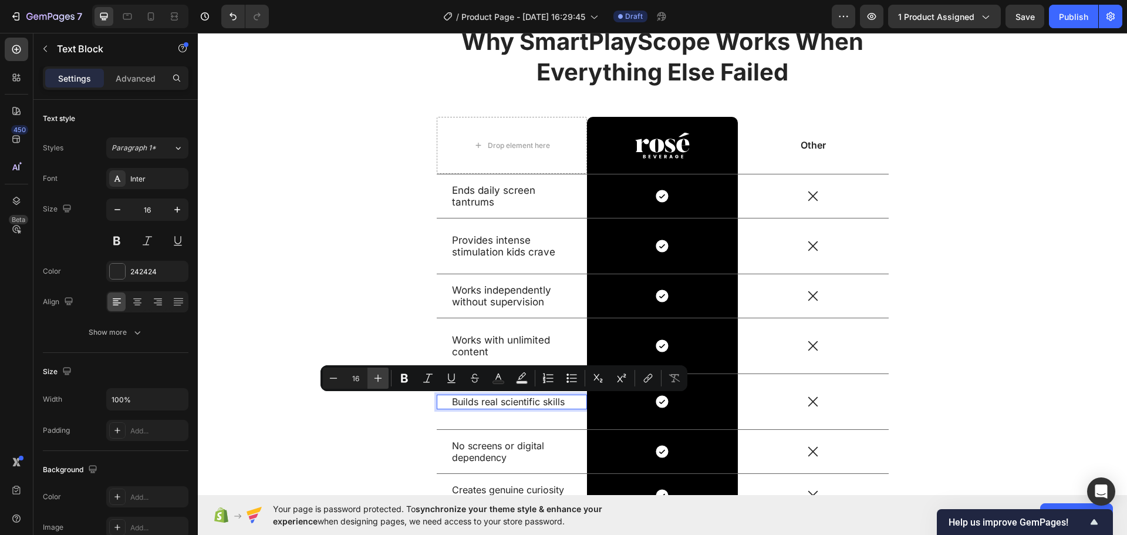
click at [379, 374] on icon "Editor contextual toolbar" at bounding box center [378, 378] width 12 height 12
type input "17"
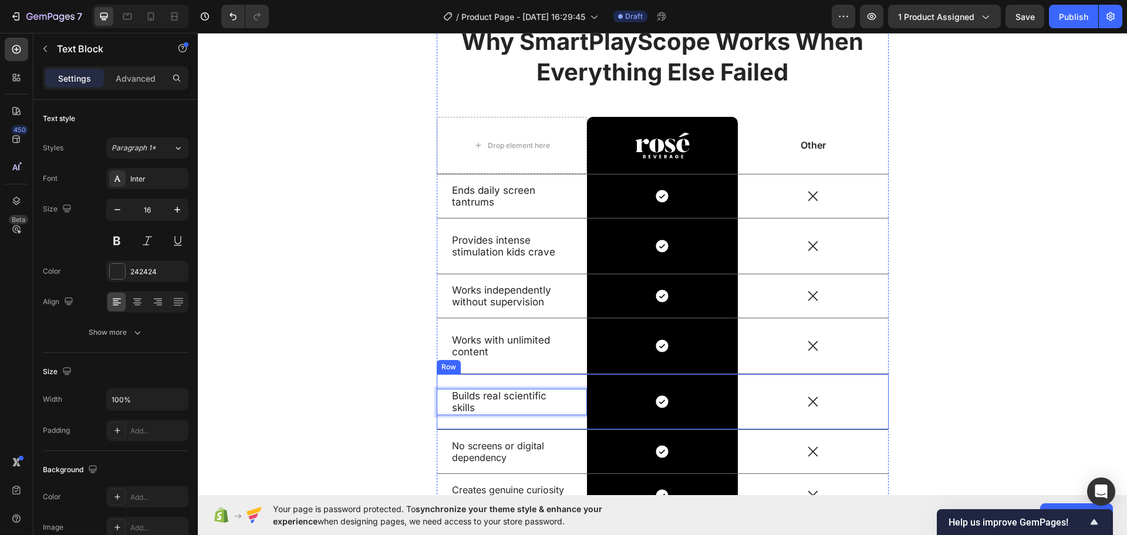
click at [484, 445] on p "No screens or digital dependency" at bounding box center [512, 452] width 120 height 25
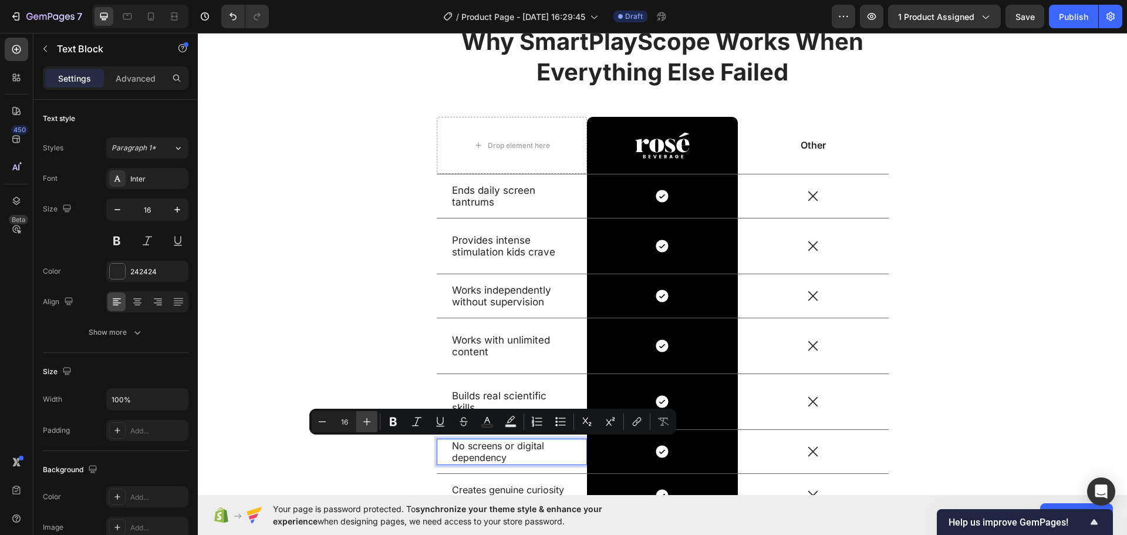
click at [364, 418] on icon "Editor contextual toolbar" at bounding box center [367, 422] width 12 height 12
type input "17"
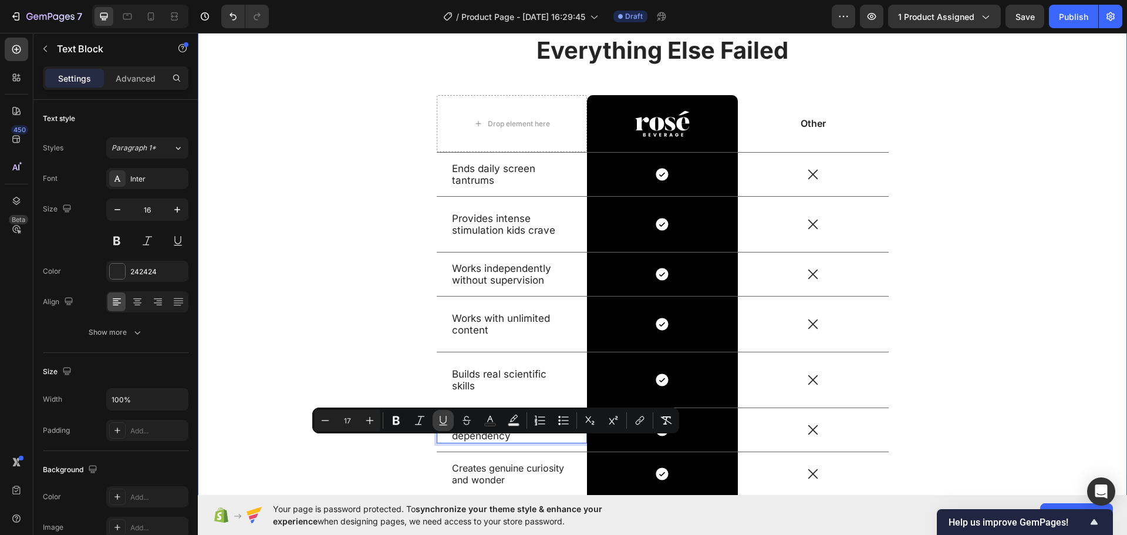
scroll to position [2945, 0]
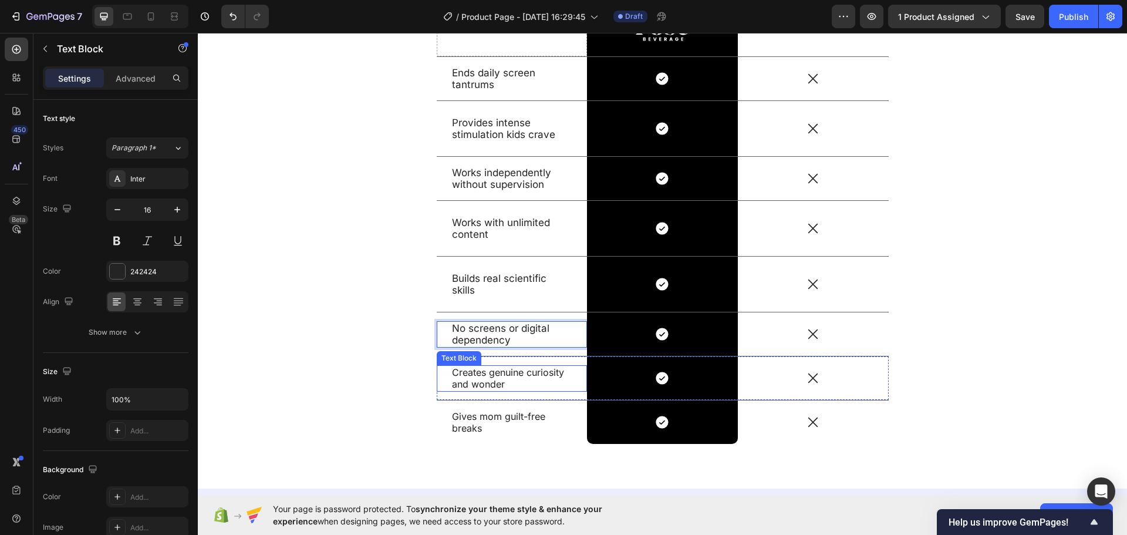
click at [475, 389] on p "Creates genuine curiosity and wonder" at bounding box center [512, 378] width 120 height 25
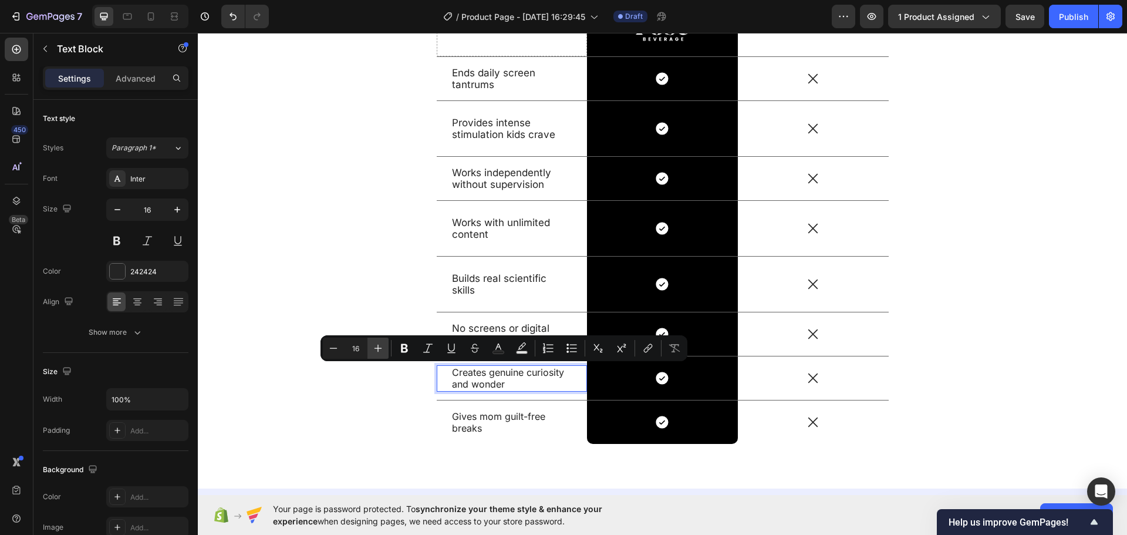
click at [383, 347] on button "Plus" at bounding box center [377, 347] width 21 height 21
type input "17"
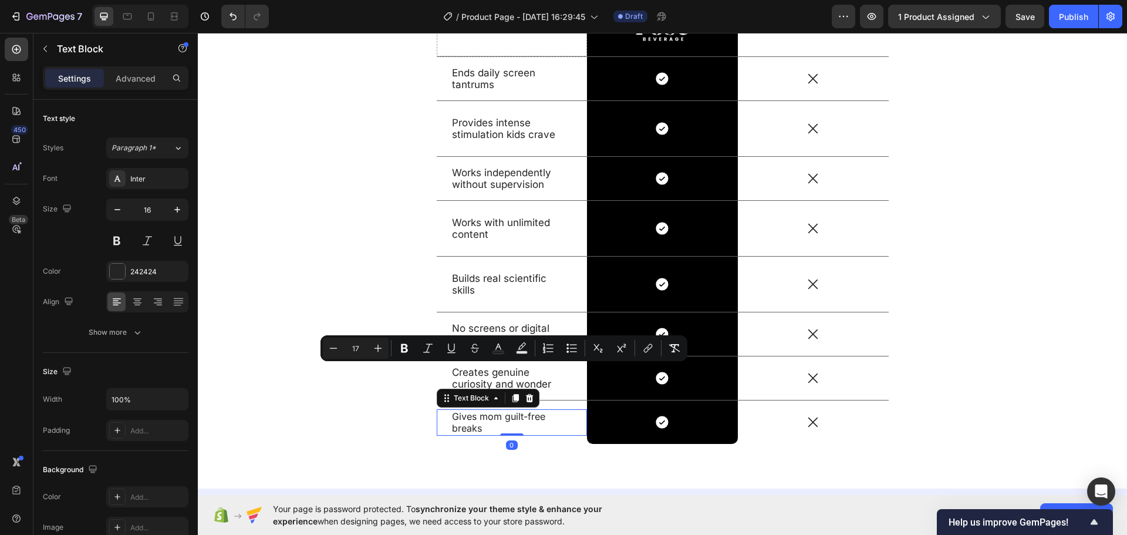
click at [487, 424] on p "Gives mom guilt-free breaks" at bounding box center [512, 422] width 120 height 25
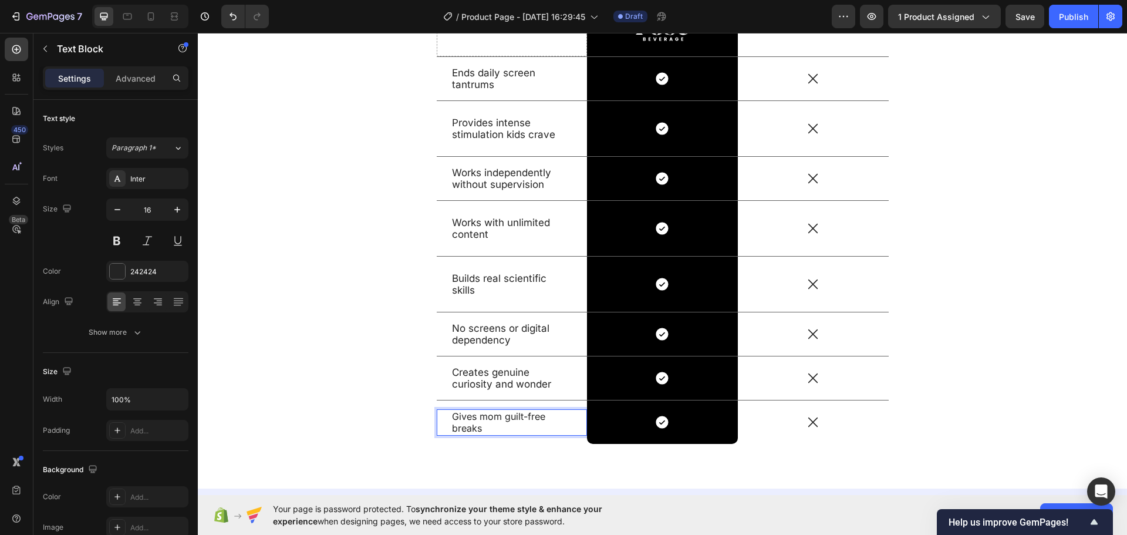
click at [486, 424] on p "Gives mom guilt-free breaks" at bounding box center [512, 422] width 120 height 25
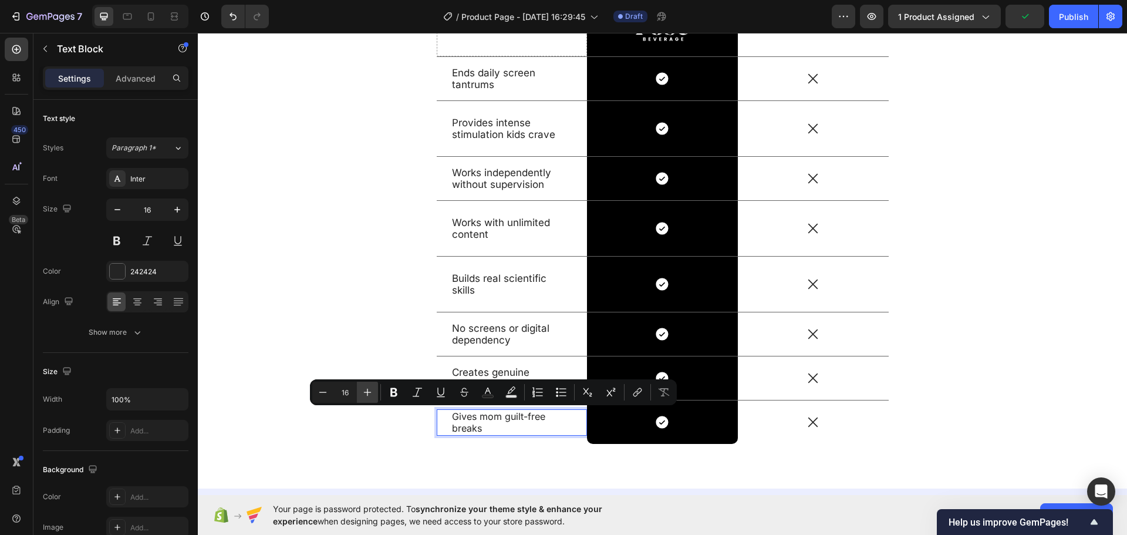
drag, startPoint x: 392, startPoint y: 393, endPoint x: 373, endPoint y: 396, distance: 19.6
click at [373, 396] on div "Minus 16 Plus Bold Italic Underline Strikethrough Text Color Text Background Co…" at bounding box center [493, 391] width 362 height 21
click at [370, 396] on icon "Editor contextual toolbar" at bounding box center [368, 392] width 12 height 12
type input "17"
click at [379, 325] on div "Why SmartPlayScope Works When Everything Else Failed Heading Drop element here …" at bounding box center [662, 185] width 911 height 555
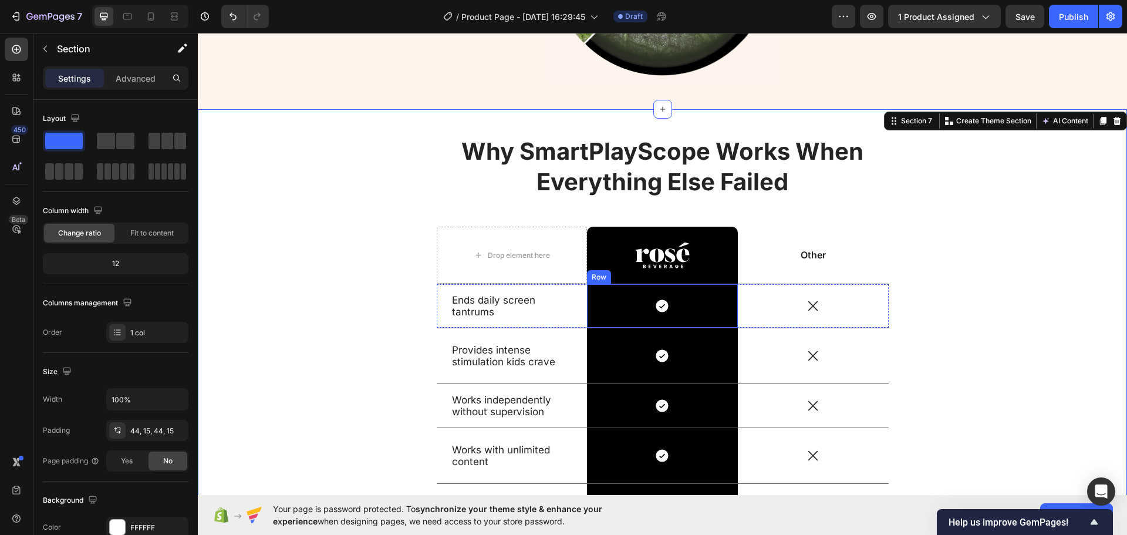
scroll to position [2710, 0]
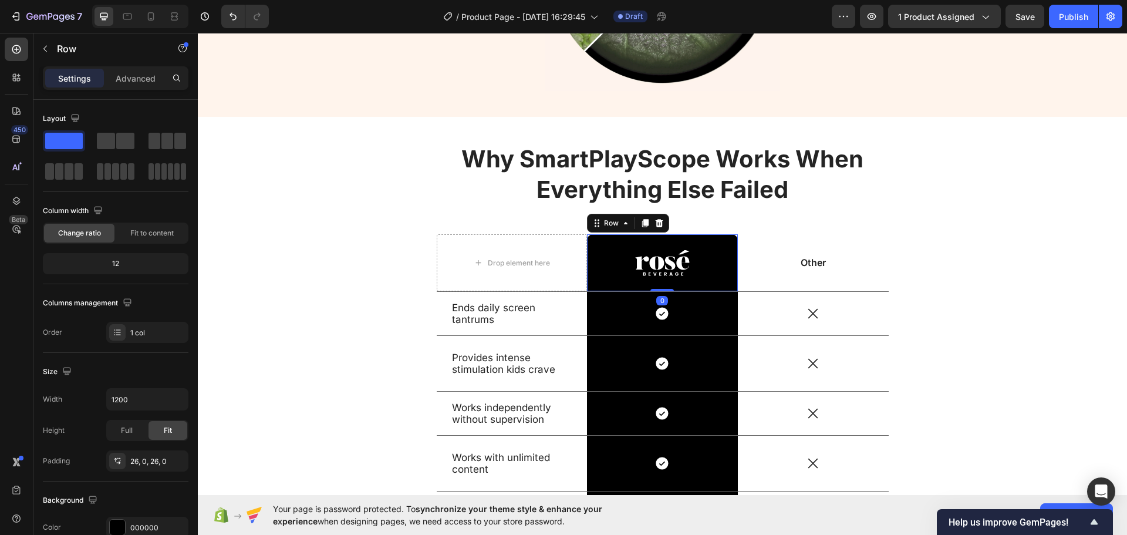
click at [725, 283] on div "Image Row 0" at bounding box center [662, 263] width 151 height 58
click at [134, 524] on div "000000" at bounding box center [147, 527] width 34 height 11
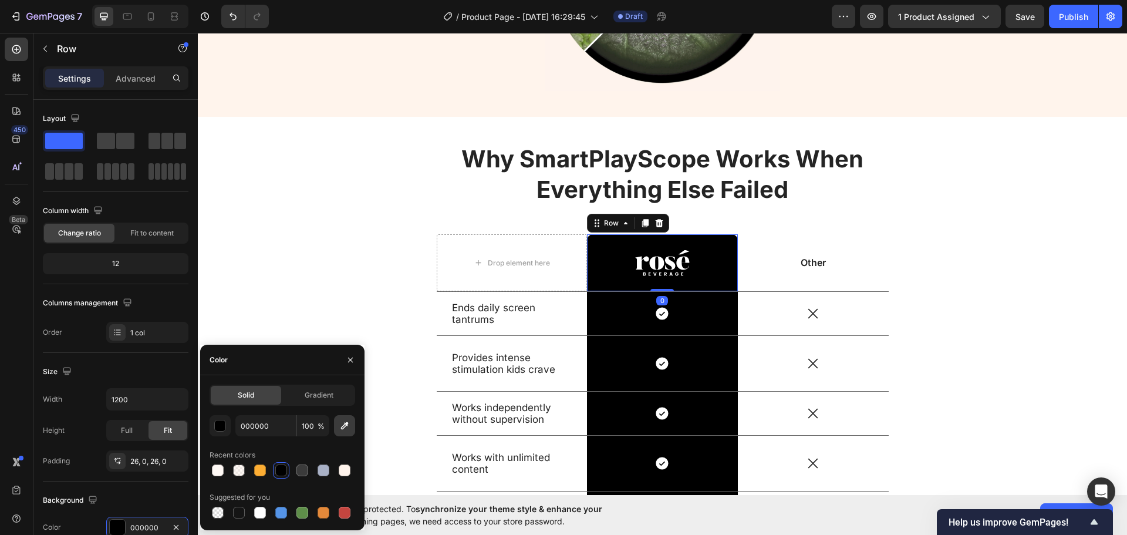
click at [342, 424] on icon "button" at bounding box center [345, 426] width 12 height 12
type input "608C6B"
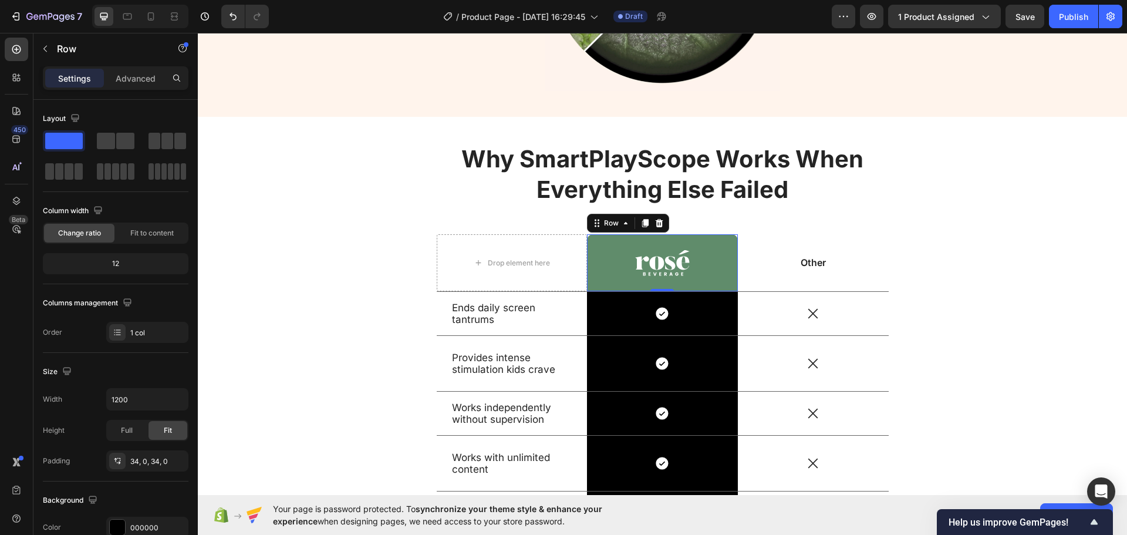
drag, startPoint x: 539, startPoint y: 457, endPoint x: 731, endPoint y: 336, distance: 226.5
click at [732, 336] on div "Icon Row" at bounding box center [662, 363] width 151 height 55
click at [724, 330] on div "Icon Row" at bounding box center [662, 313] width 151 height 43
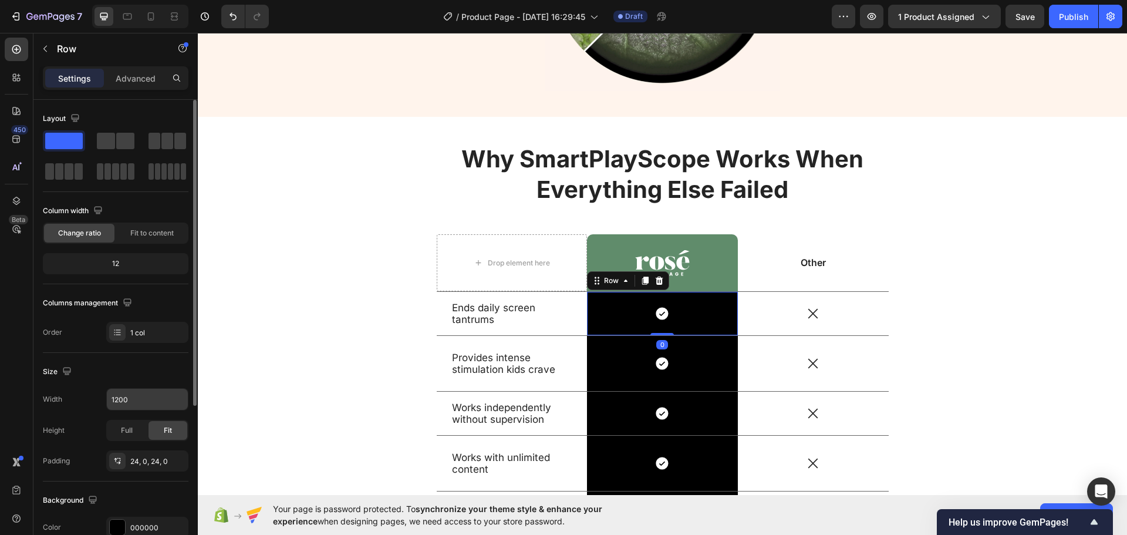
scroll to position [117, 0]
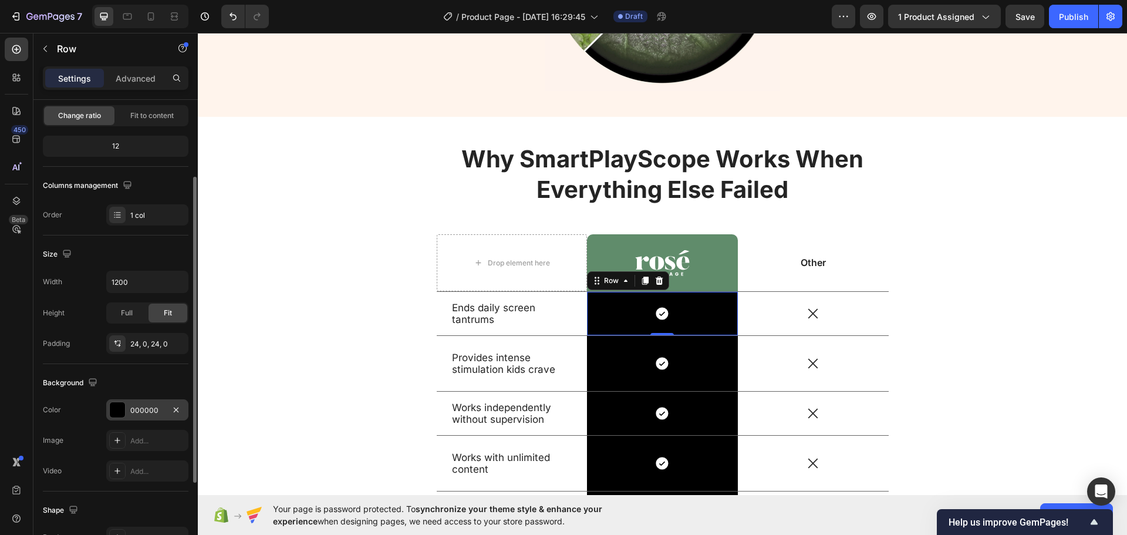
click at [147, 414] on div "000000" at bounding box center [147, 410] width 34 height 11
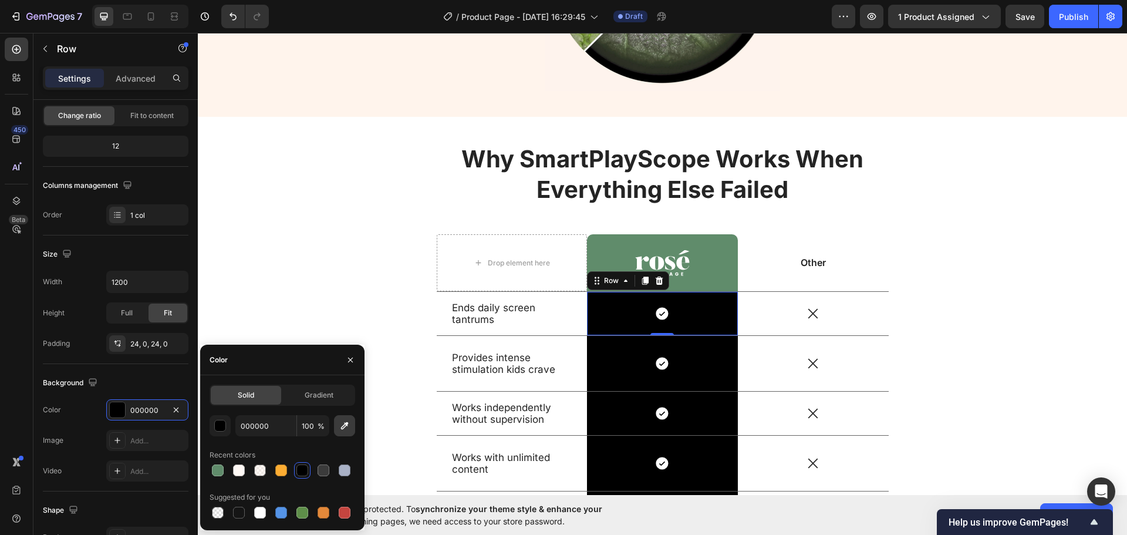
click at [342, 418] on button "button" at bounding box center [344, 425] width 21 height 21
type input "4B6A54"
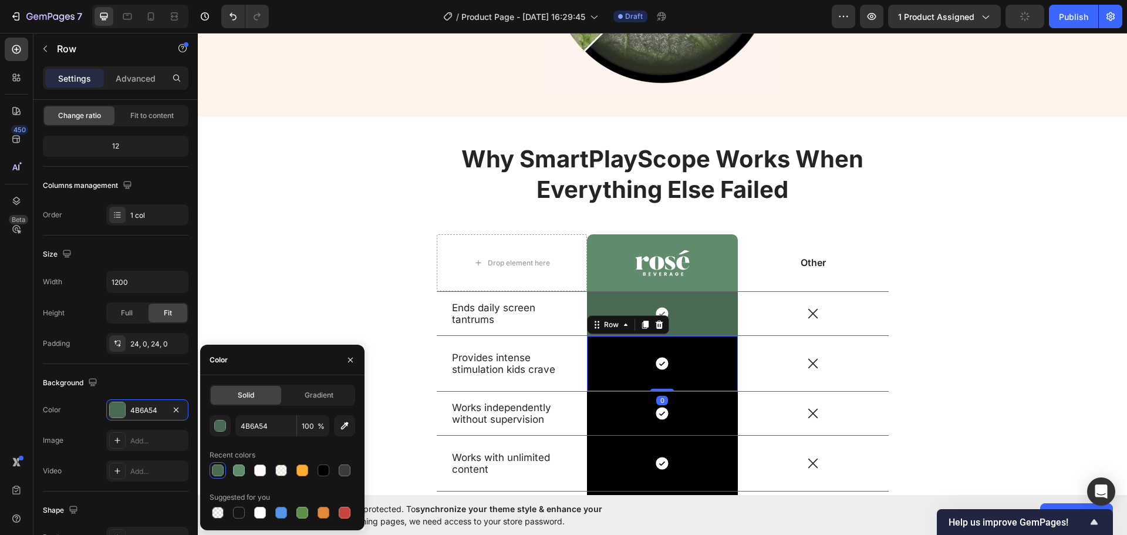
click at [722, 383] on div "Icon Row 0" at bounding box center [662, 363] width 151 height 55
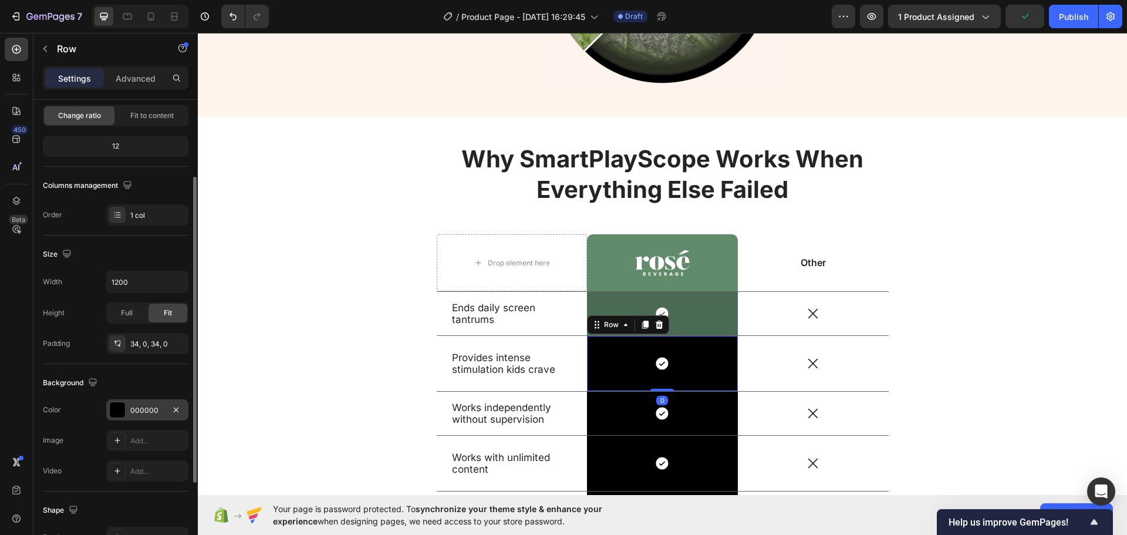
click at [119, 410] on div at bounding box center [117, 409] width 15 height 15
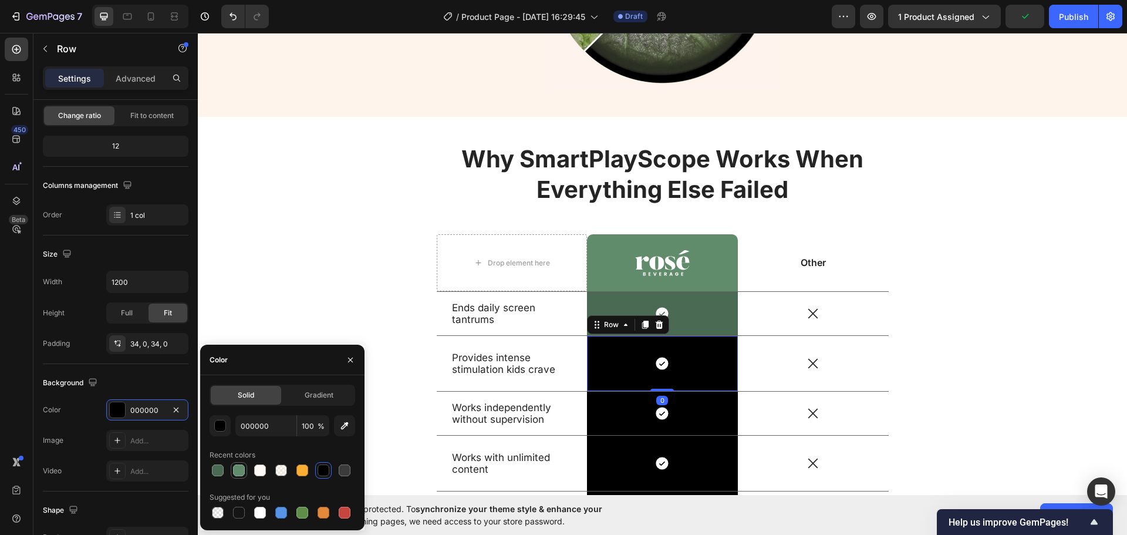
click at [238, 475] on div at bounding box center [239, 470] width 12 height 12
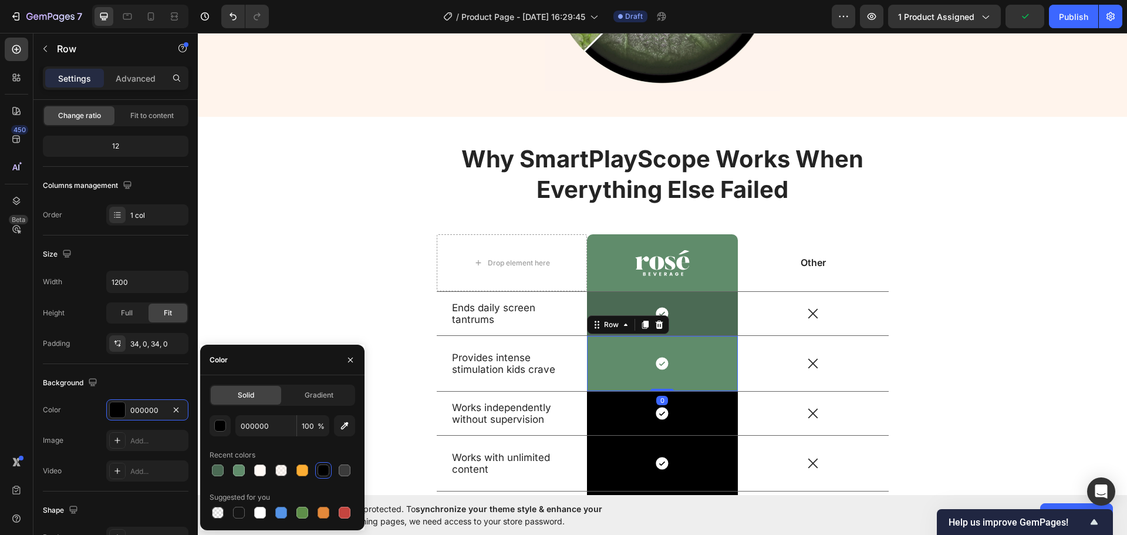
type input "608C6B"
click at [705, 434] on div "Icon Row" at bounding box center [662, 412] width 151 height 43
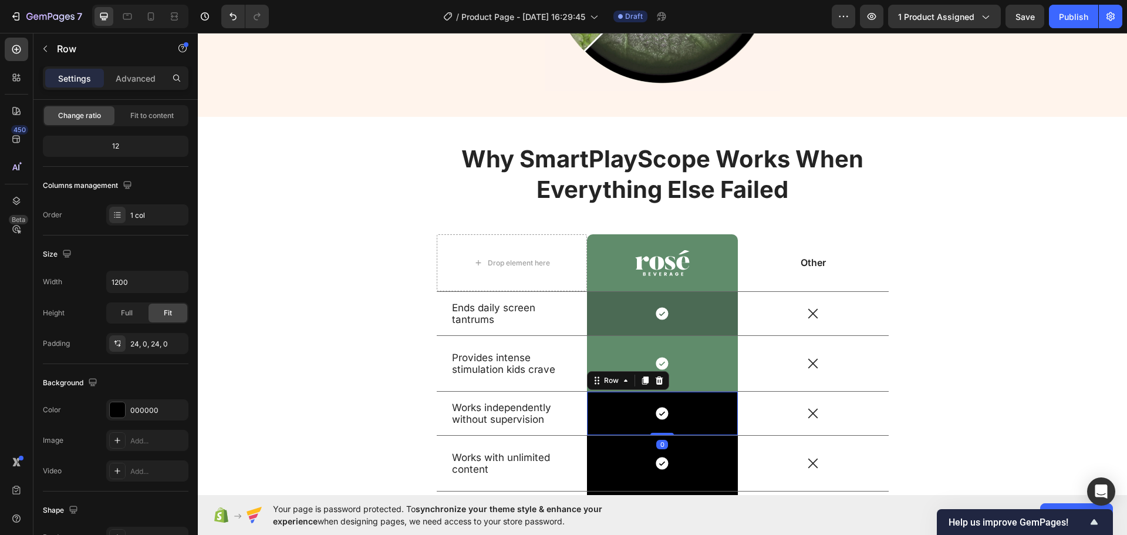
click at [702, 430] on div "Icon Row 0" at bounding box center [662, 412] width 151 height 43
click at [161, 410] on div "000000" at bounding box center [147, 410] width 34 height 11
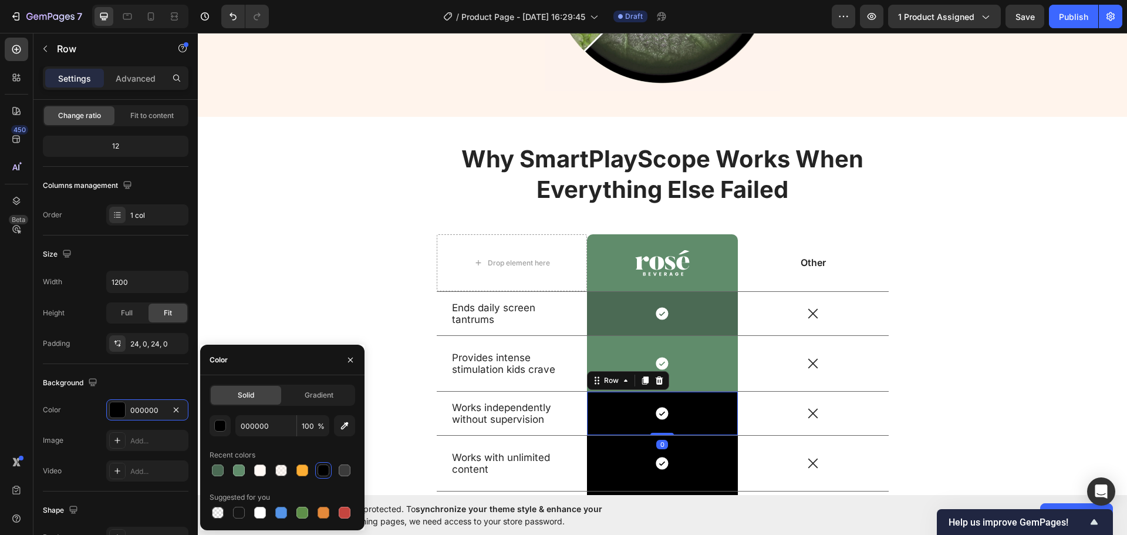
drag, startPoint x: 220, startPoint y: 474, endPoint x: 328, endPoint y: 446, distance: 111.5
click at [221, 474] on div at bounding box center [218, 470] width 12 height 12
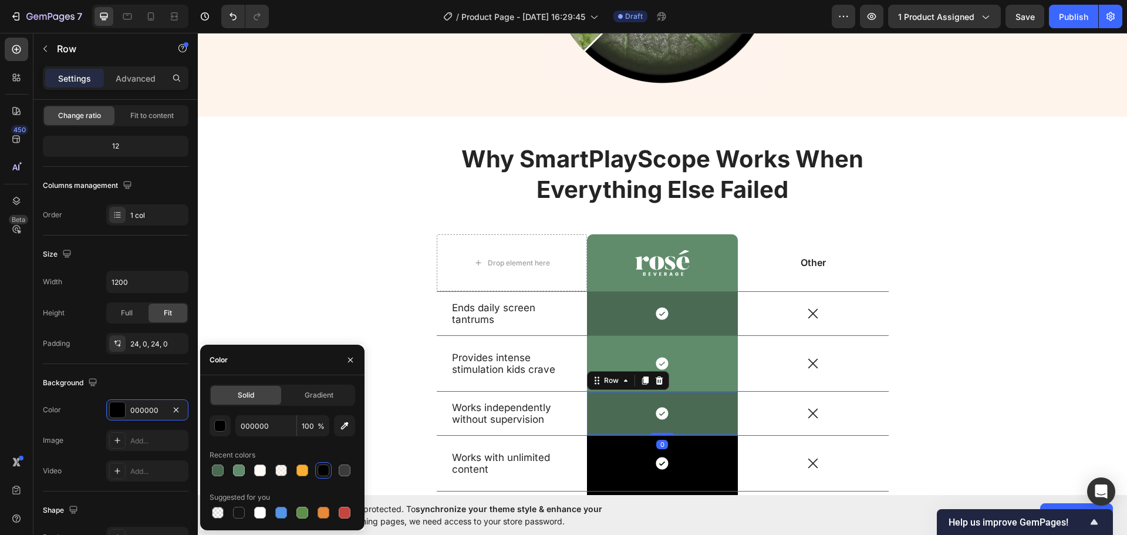
type input "4B6A54"
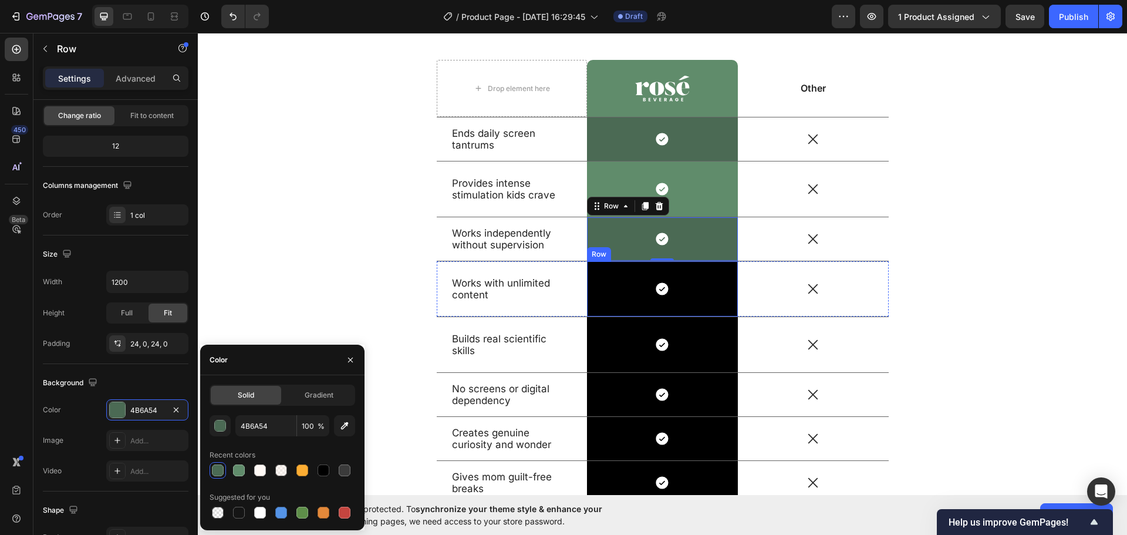
scroll to position [2886, 0]
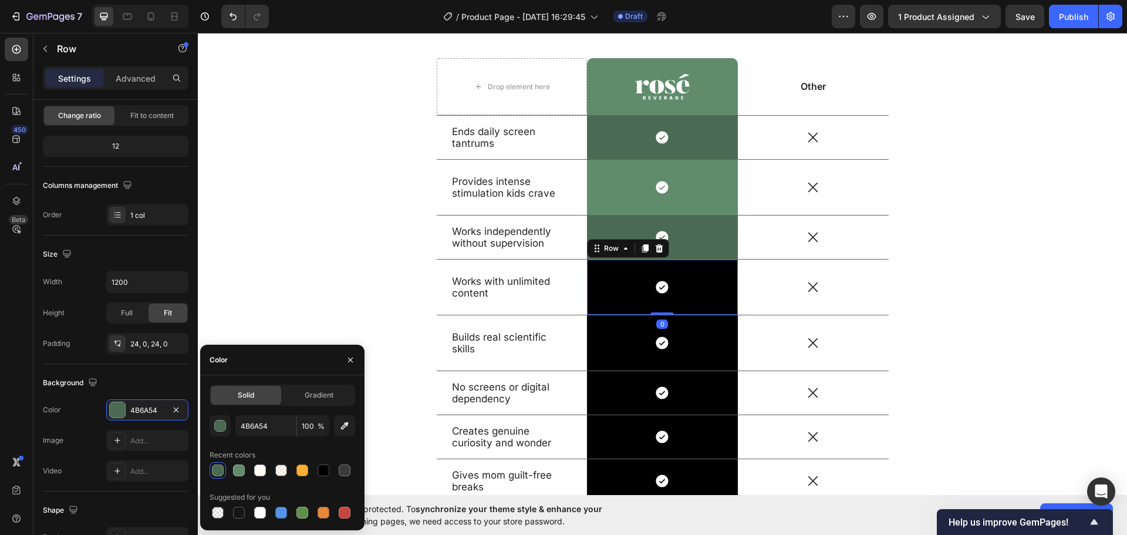
click at [702, 300] on div "Icon Row 0" at bounding box center [662, 286] width 151 height 55
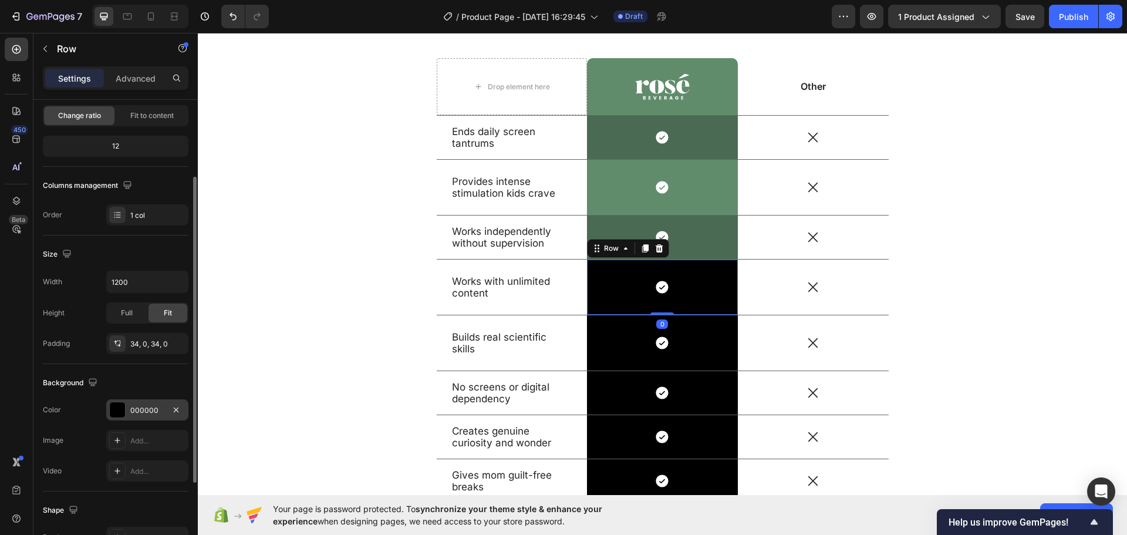
click at [138, 404] on div "000000" at bounding box center [147, 409] width 82 height 21
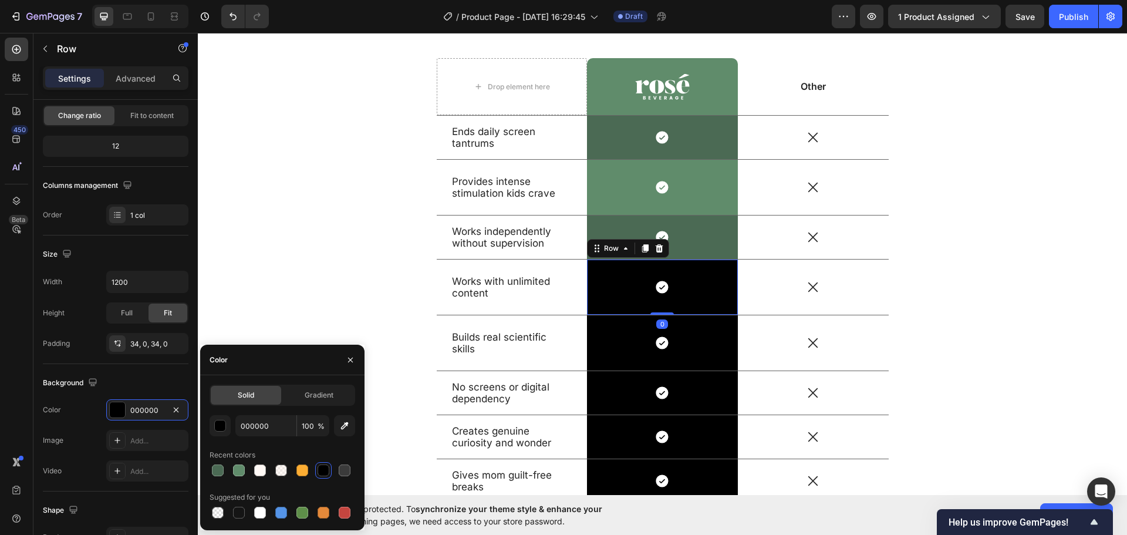
click at [247, 472] on div at bounding box center [283, 470] width 146 height 16
drag, startPoint x: 242, startPoint y: 469, endPoint x: 250, endPoint y: 468, distance: 7.7
click at [243, 469] on div at bounding box center [239, 470] width 12 height 12
type input "608C6B"
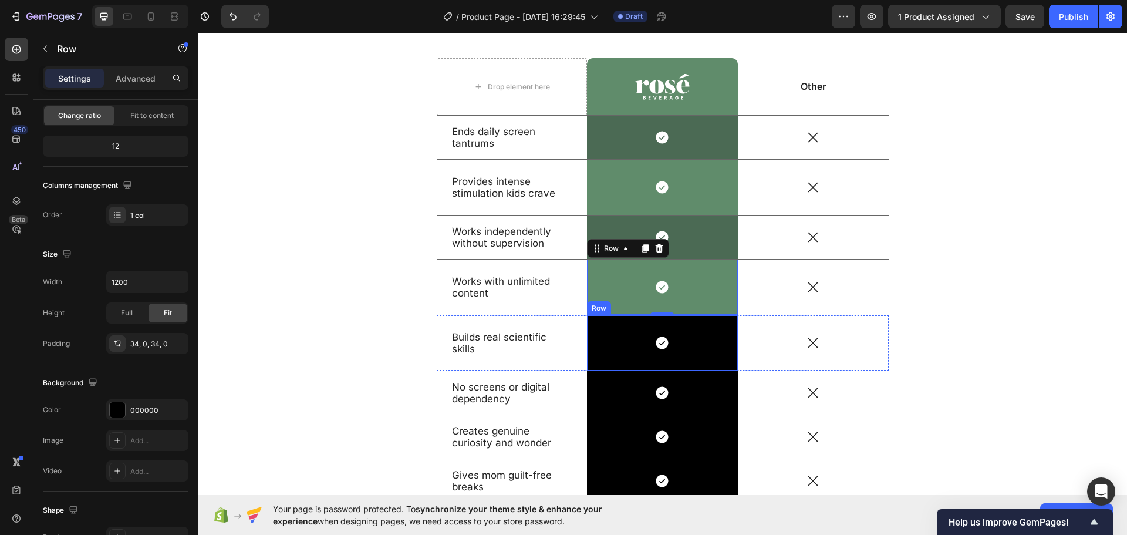
click at [725, 362] on div "Icon Row" at bounding box center [662, 342] width 151 height 55
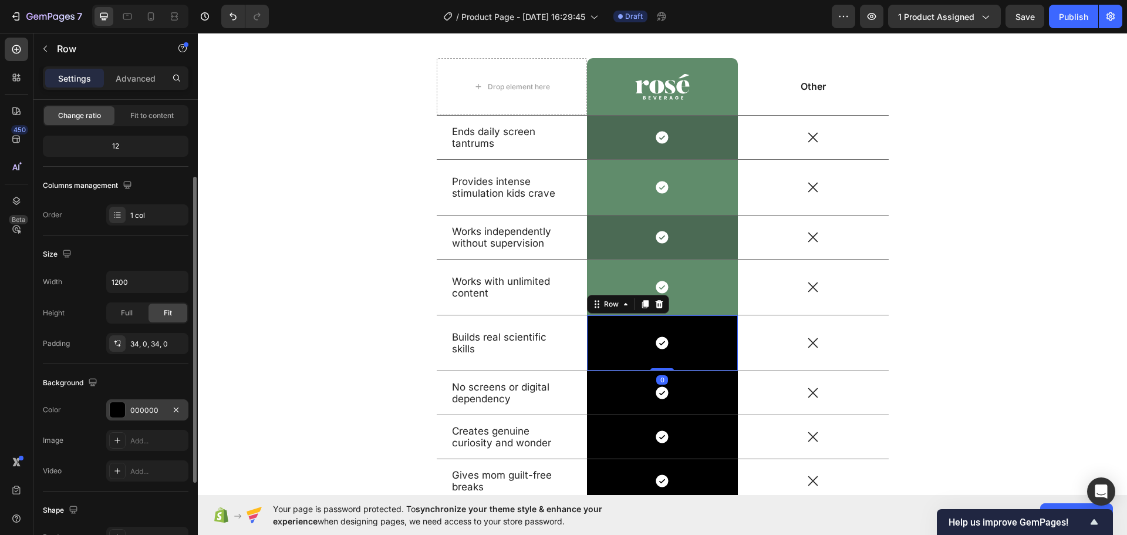
click at [152, 415] on div "000000" at bounding box center [147, 410] width 34 height 11
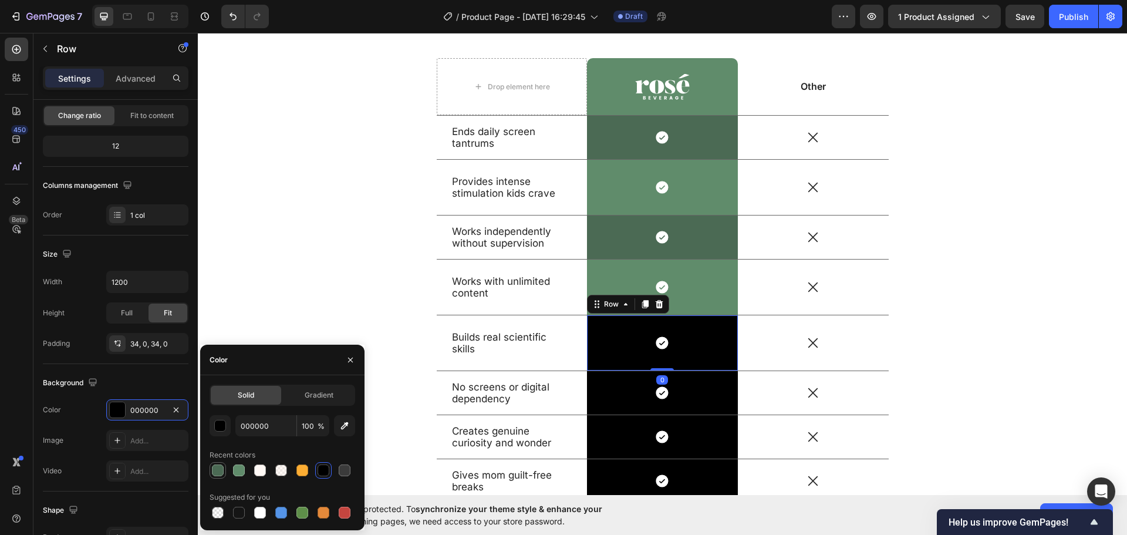
click at [217, 471] on div at bounding box center [218, 470] width 12 height 12
type input "4B6A54"
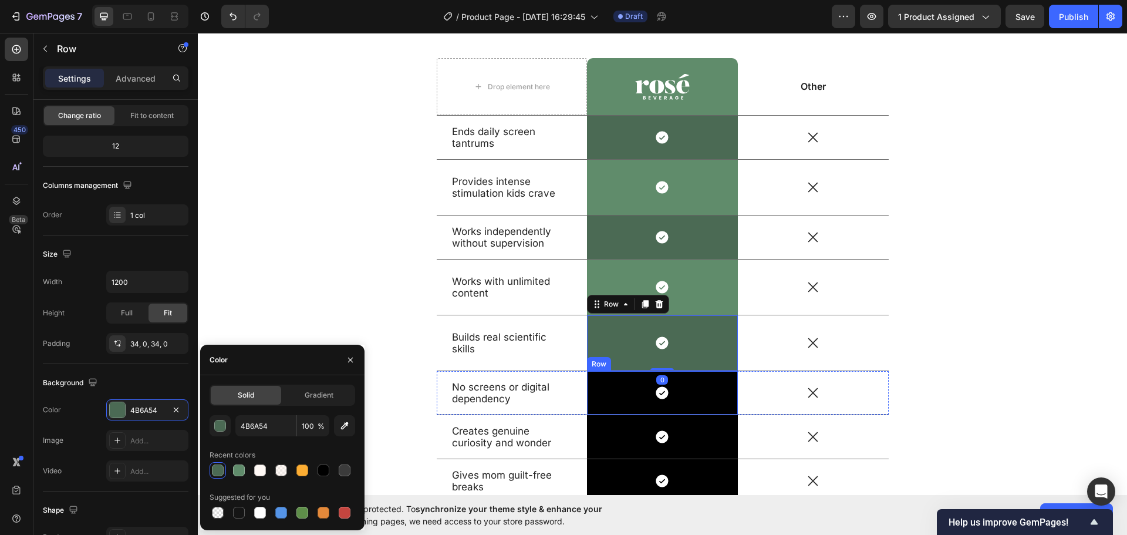
click at [701, 403] on div "Icon Row" at bounding box center [662, 392] width 151 height 43
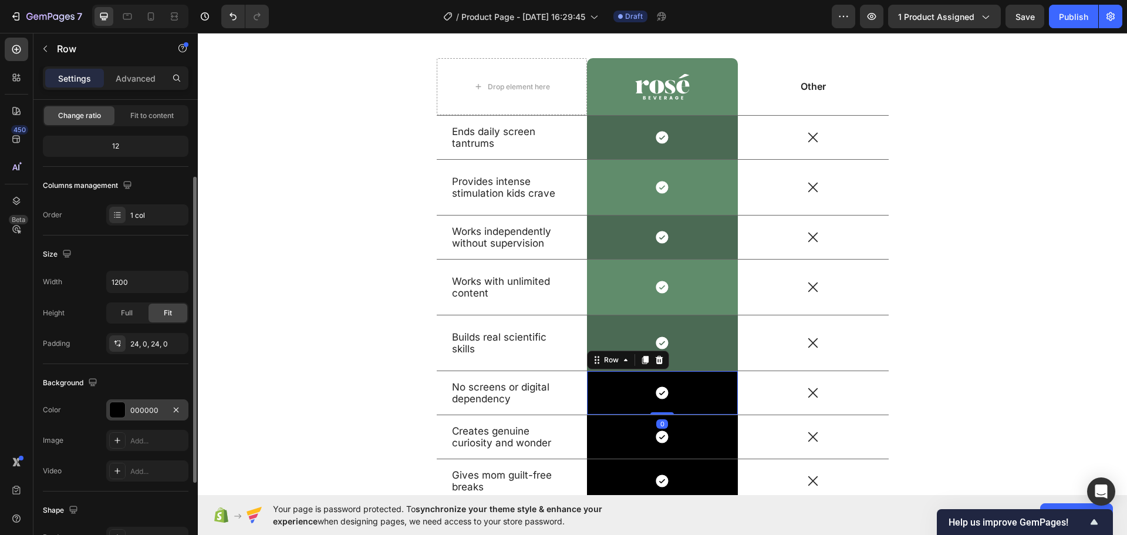
click at [143, 416] on div "000000" at bounding box center [147, 409] width 82 height 21
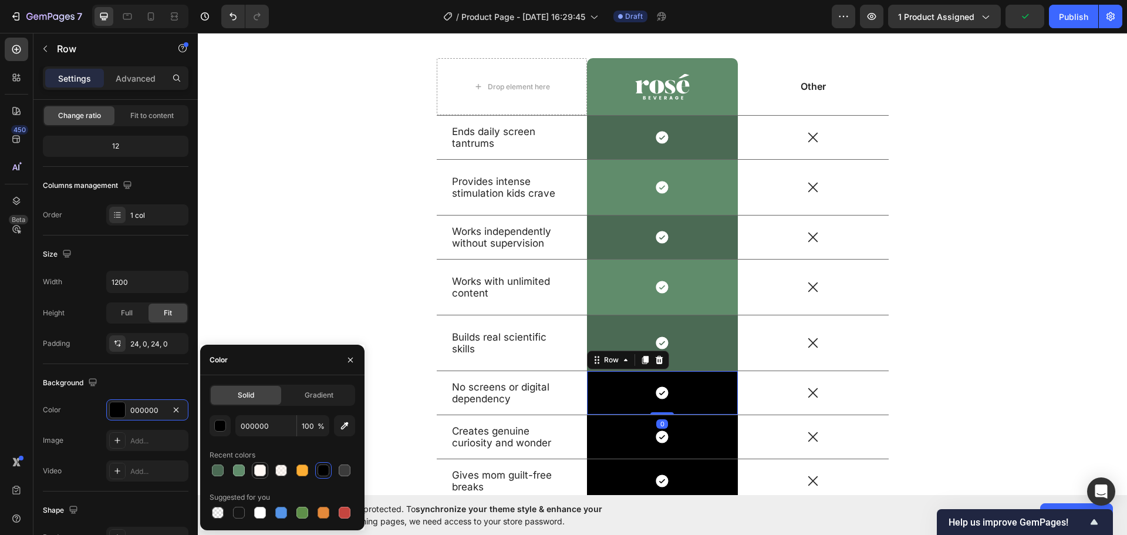
click at [238, 468] on div at bounding box center [239, 470] width 12 height 12
type input "608C6B"
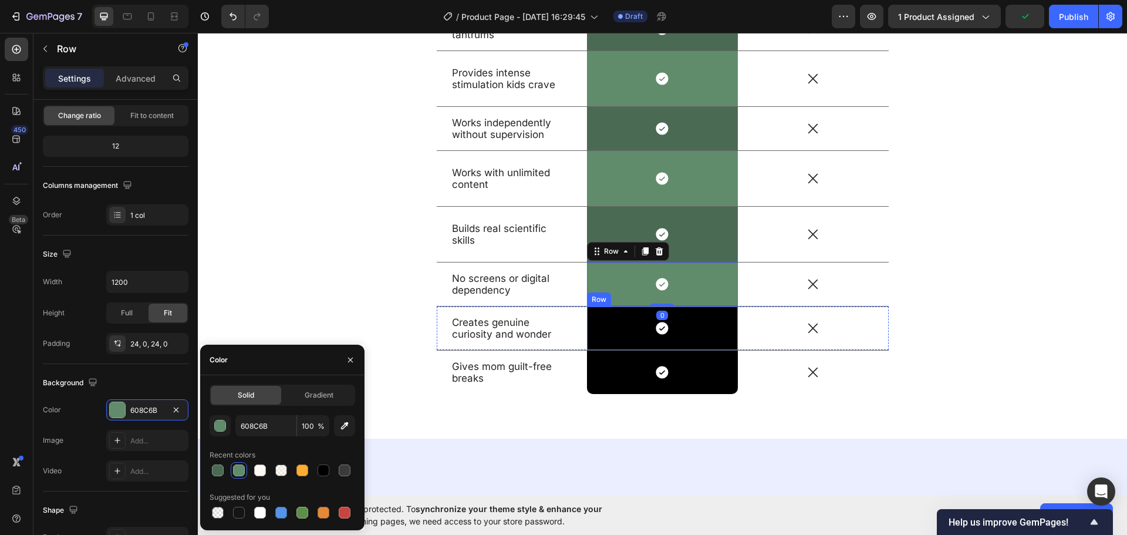
scroll to position [3004, 0]
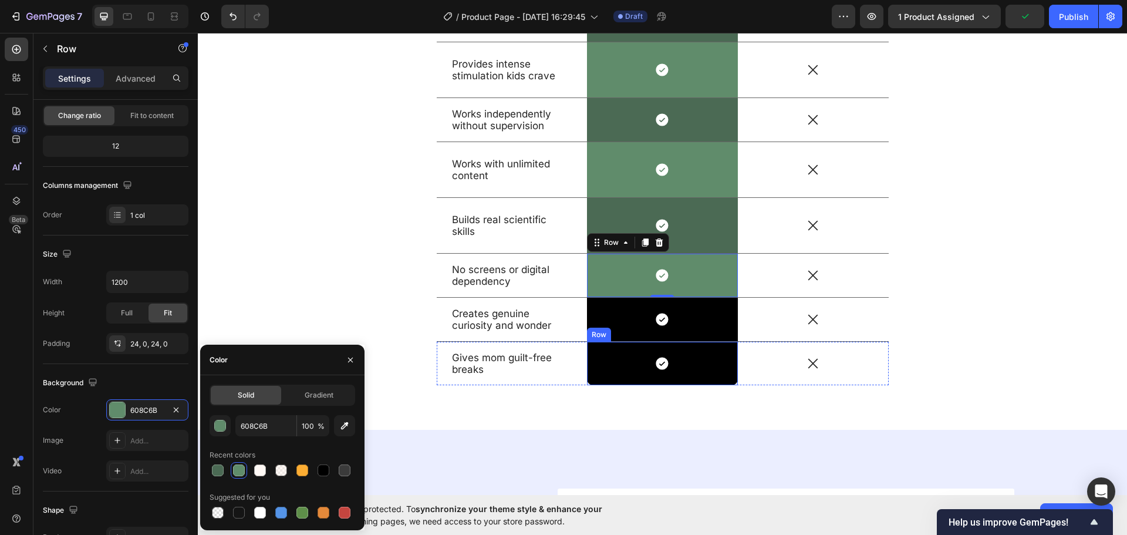
click at [700, 328] on div "Icon Row" at bounding box center [662, 319] width 151 height 43
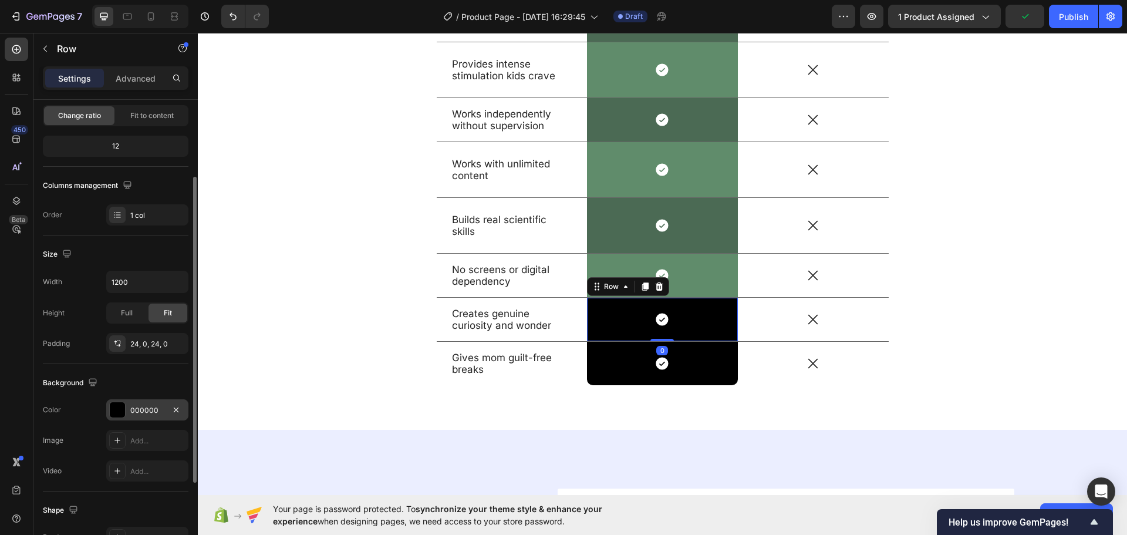
click at [133, 406] on div "000000" at bounding box center [147, 410] width 34 height 11
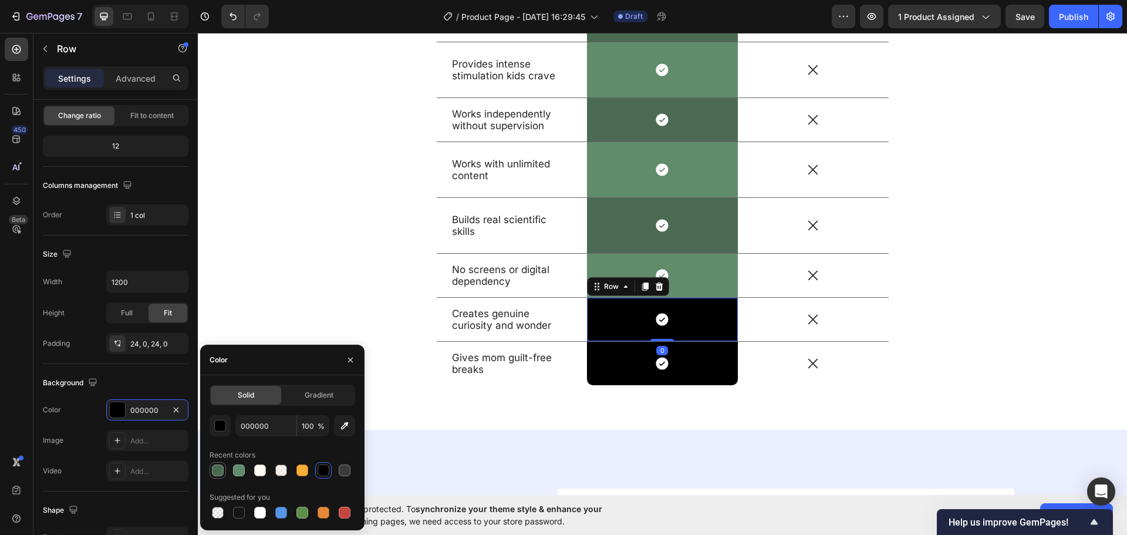
click at [219, 471] on div at bounding box center [218, 470] width 12 height 12
type input "4B6A54"
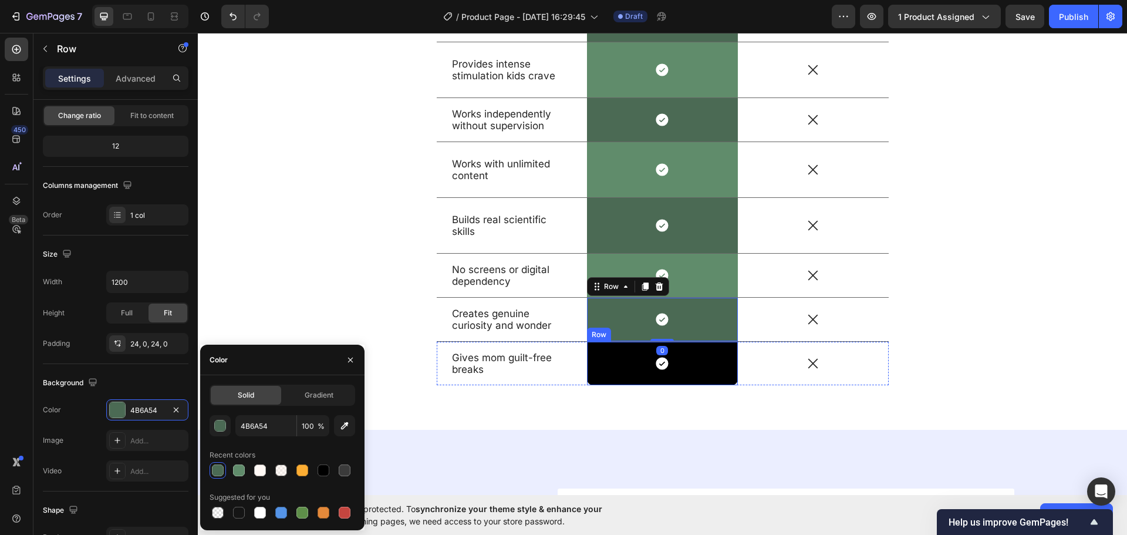
click at [686, 377] on div "Icon Row" at bounding box center [662, 363] width 151 height 43
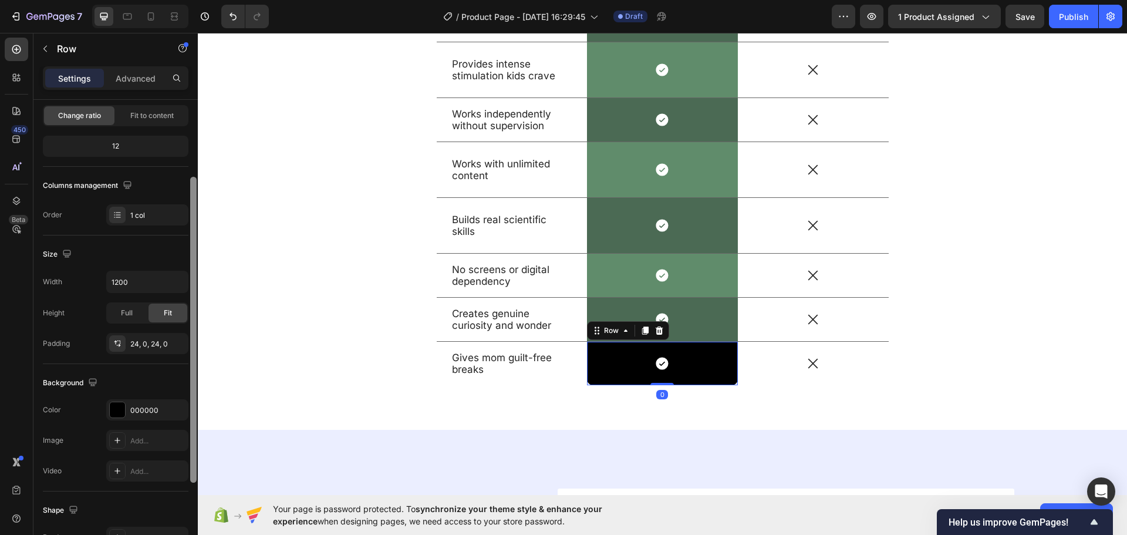
drag, startPoint x: 137, startPoint y: 413, endPoint x: 197, endPoint y: 447, distance: 69.2
click at [137, 413] on div "000000" at bounding box center [157, 410] width 55 height 11
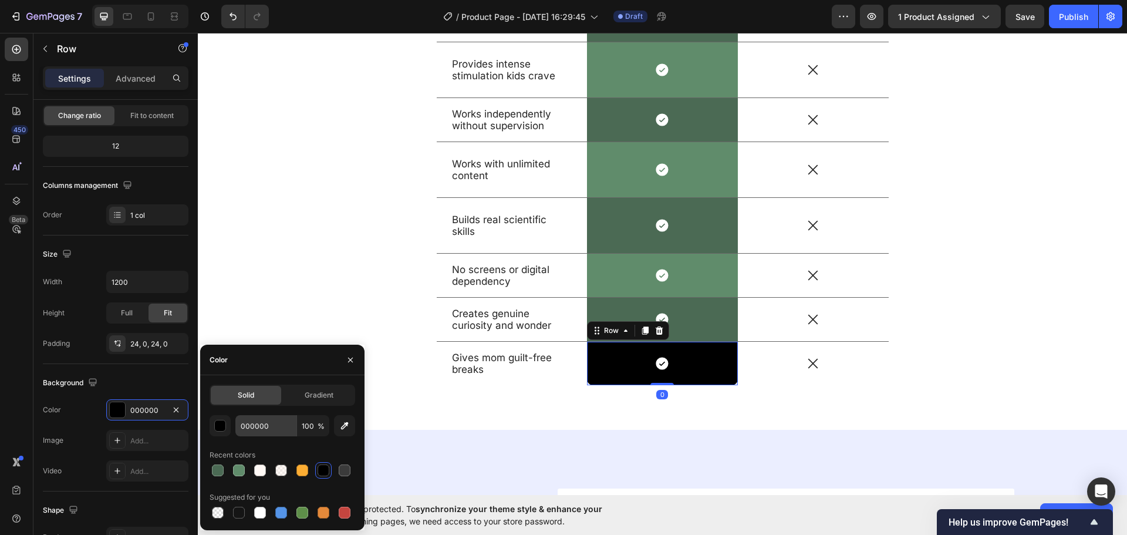
click at [235, 470] on div at bounding box center [239, 470] width 12 height 12
type input "608C6B"
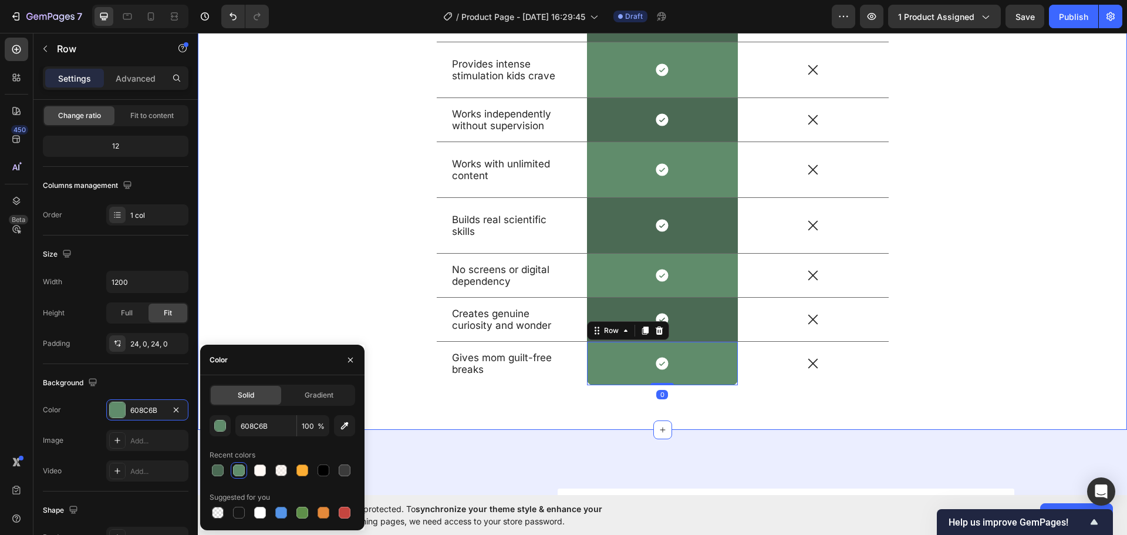
click at [244, 247] on div "Why SmartPlayScope Works When Everything Else Failed Heading Drop element here …" at bounding box center [662, 126] width 911 height 555
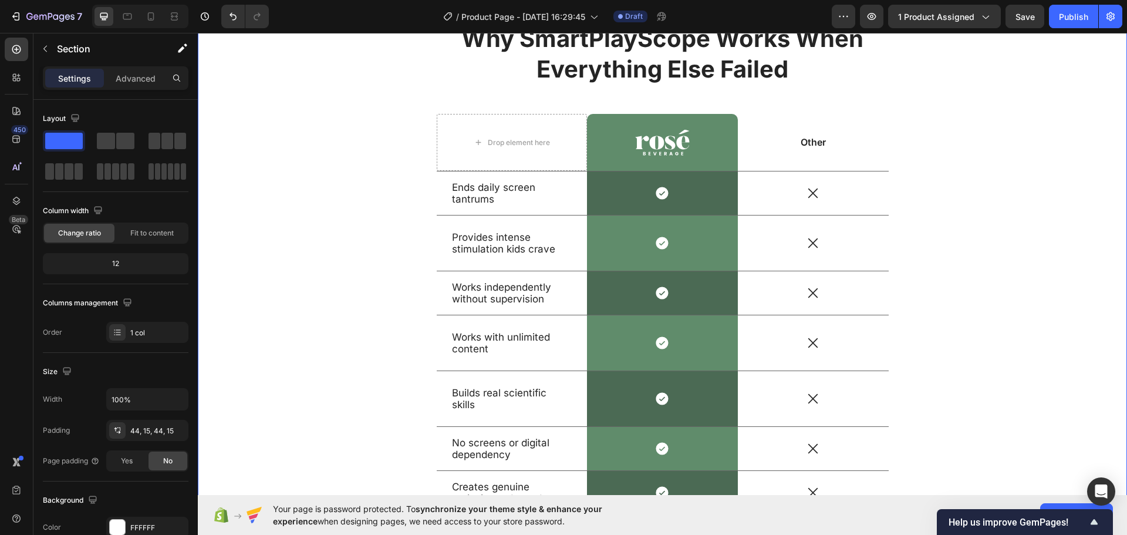
scroll to position [2828, 0]
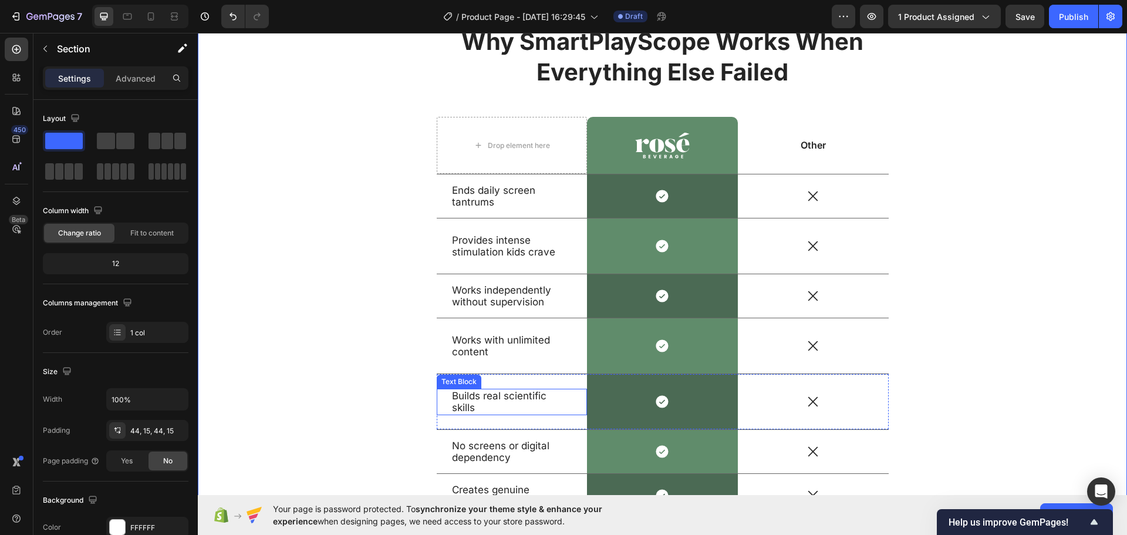
click at [479, 410] on p "Builds real scientific skills" at bounding box center [512, 402] width 120 height 25
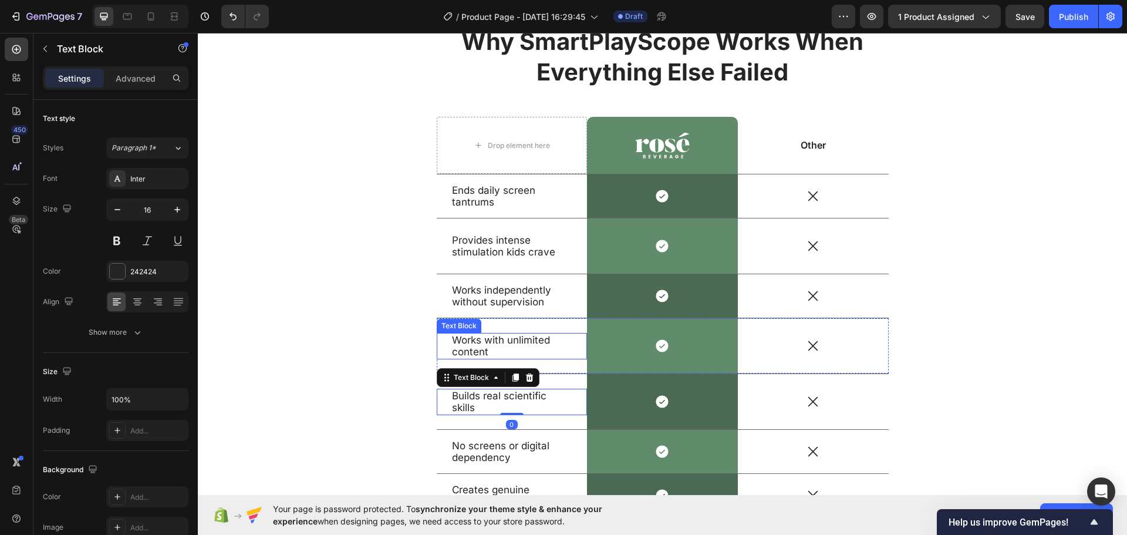
click at [505, 352] on p "Works with unlimited content" at bounding box center [512, 346] width 120 height 25
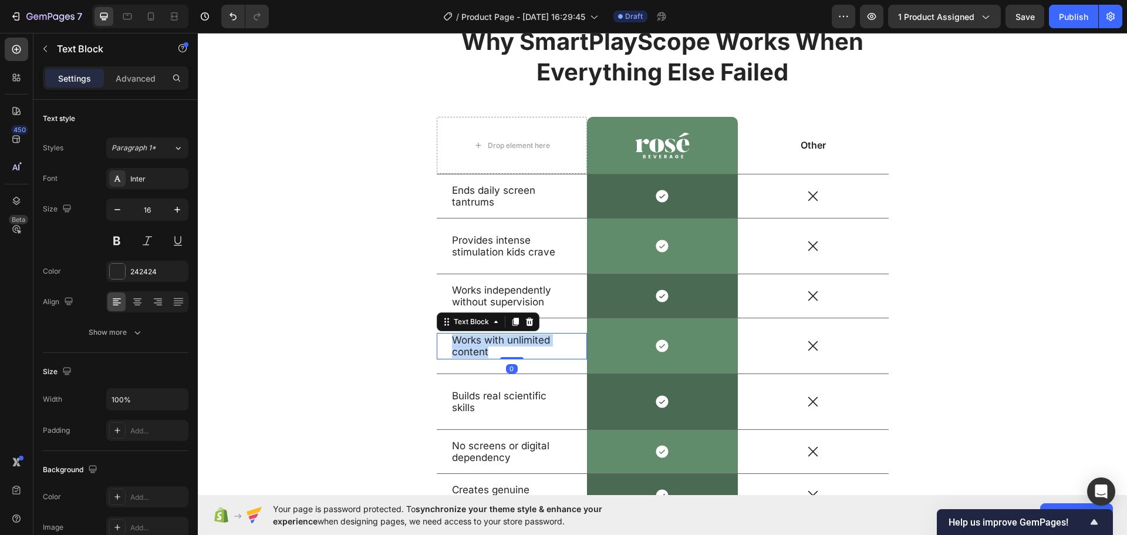
click at [505, 352] on p "Works with unlimited content" at bounding box center [512, 346] width 120 height 25
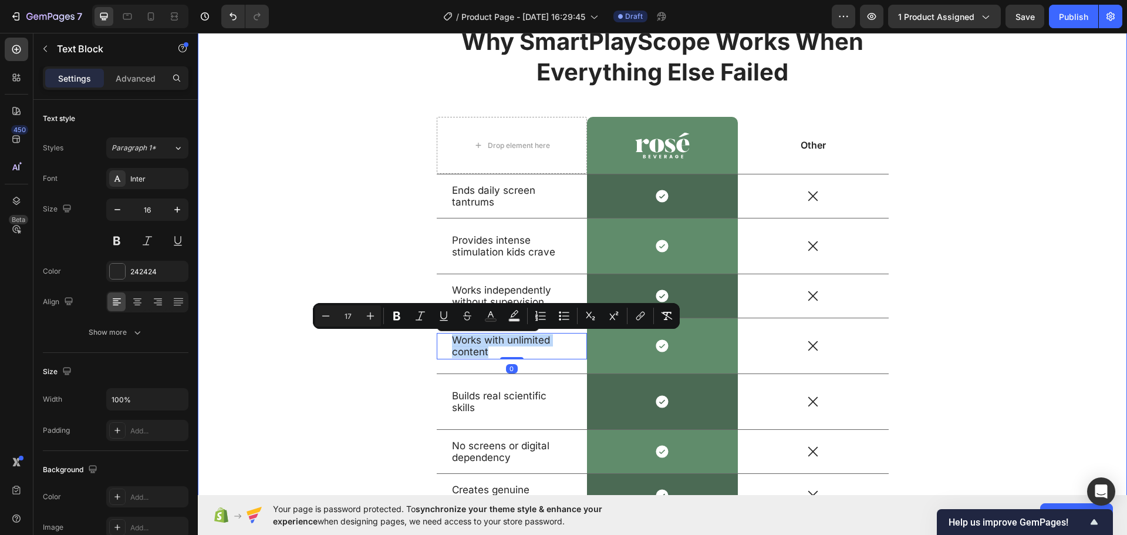
click at [479, 349] on span "Works with unlimited content" at bounding box center [501, 346] width 98 height 24
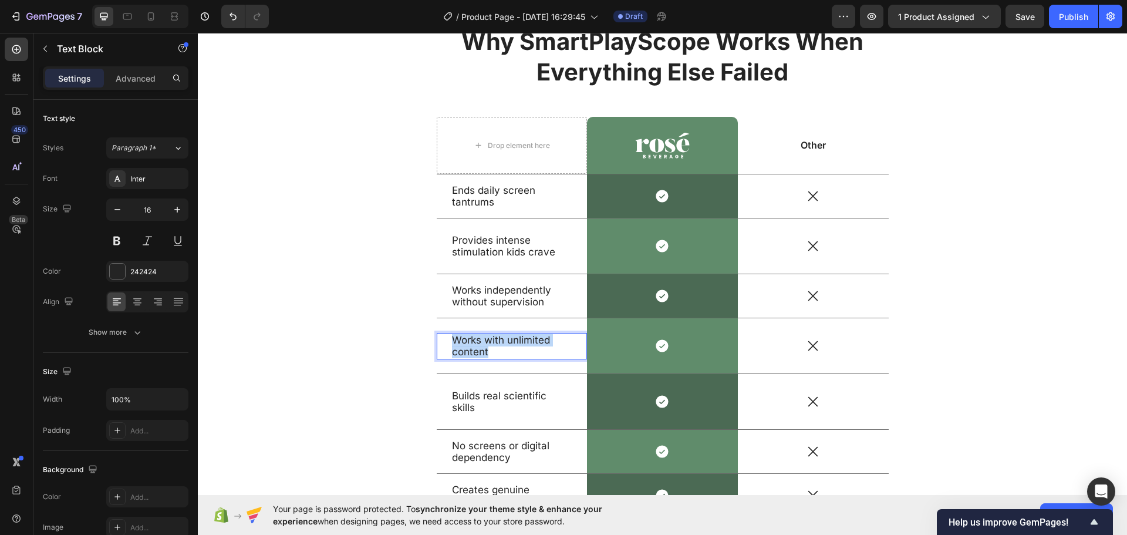
click at [479, 349] on span "Works with unlimited content" at bounding box center [501, 346] width 98 height 24
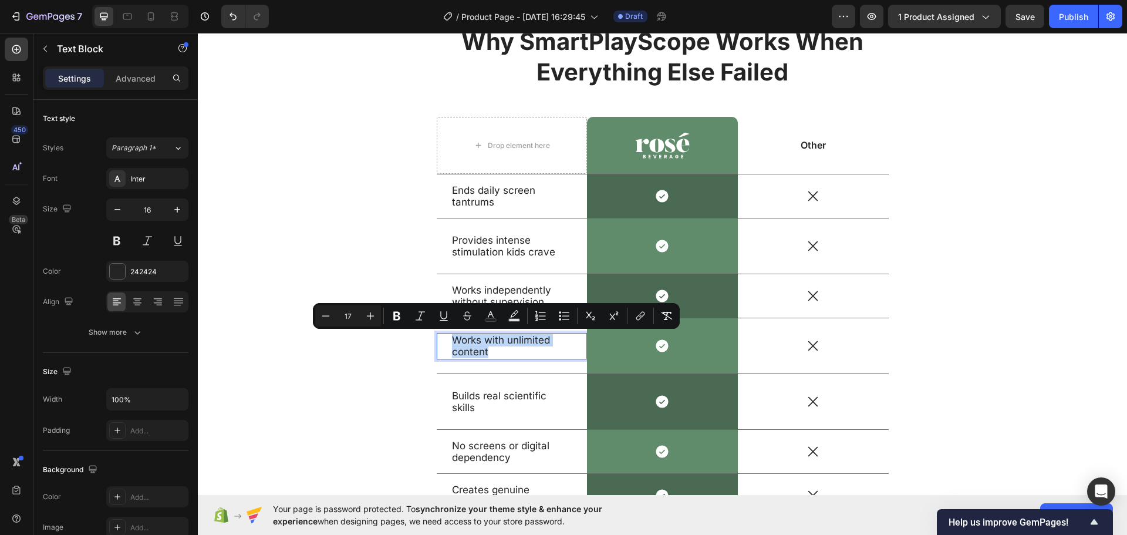
scroll to position [2833, 0]
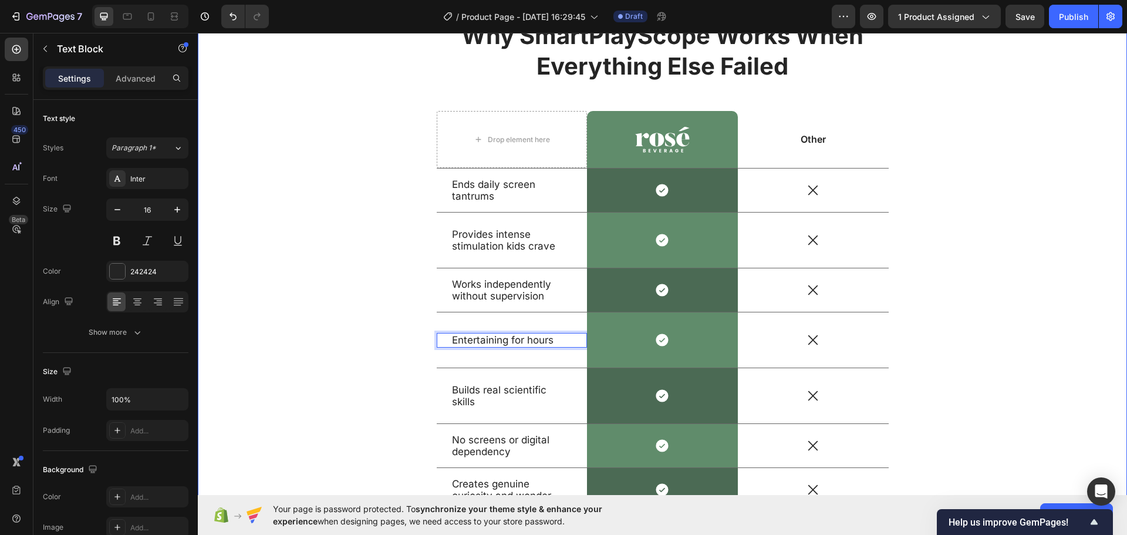
click at [337, 373] on div "Why SmartPlayScope Works When Everything Else Failed Heading Drop element here …" at bounding box center [662, 296] width 911 height 555
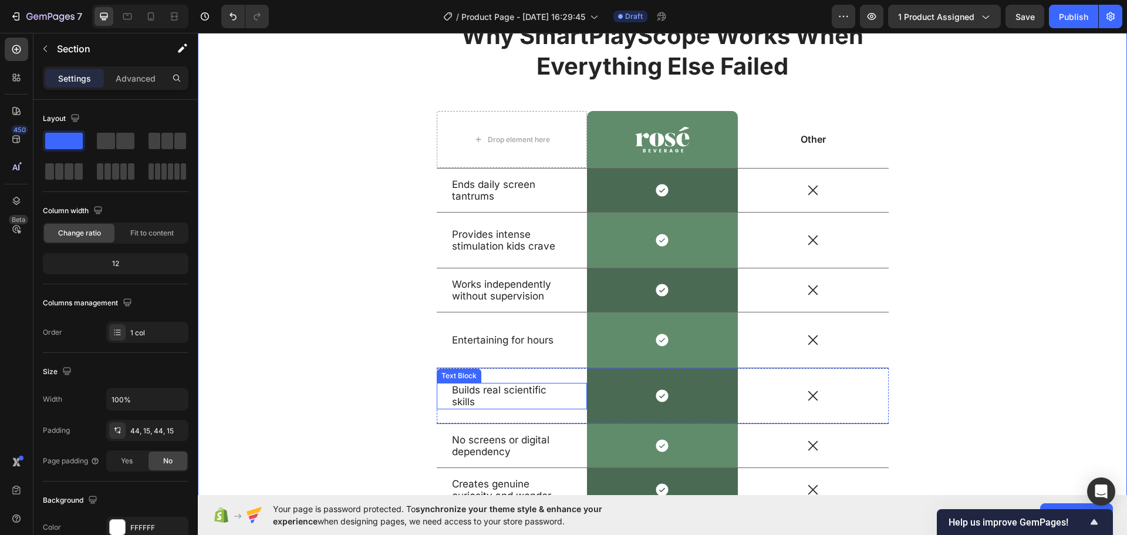
scroll to position [2892, 0]
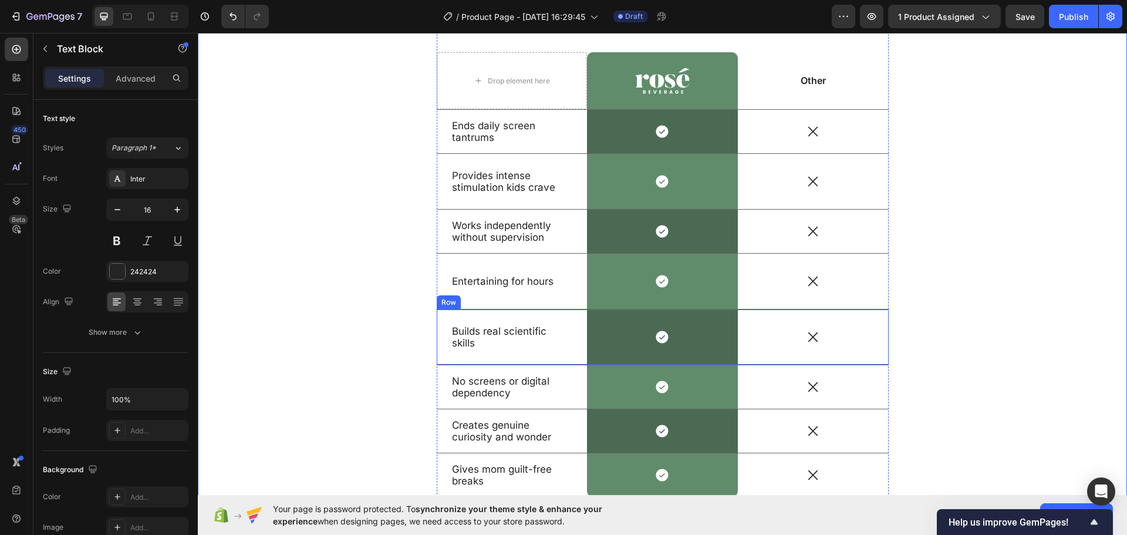
click at [496, 330] on span "Builds real scientific skills" at bounding box center [499, 337] width 94 height 24
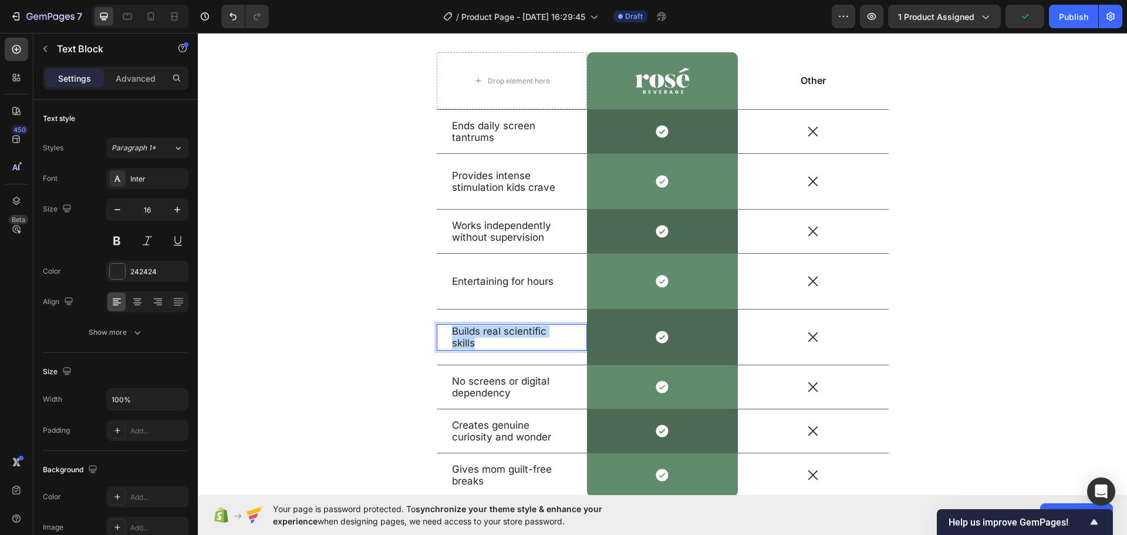
drag, startPoint x: 512, startPoint y: 345, endPoint x: 447, endPoint y: 335, distance: 66.0
click at [452, 335] on p "Builds real scientific skills" at bounding box center [512, 337] width 120 height 25
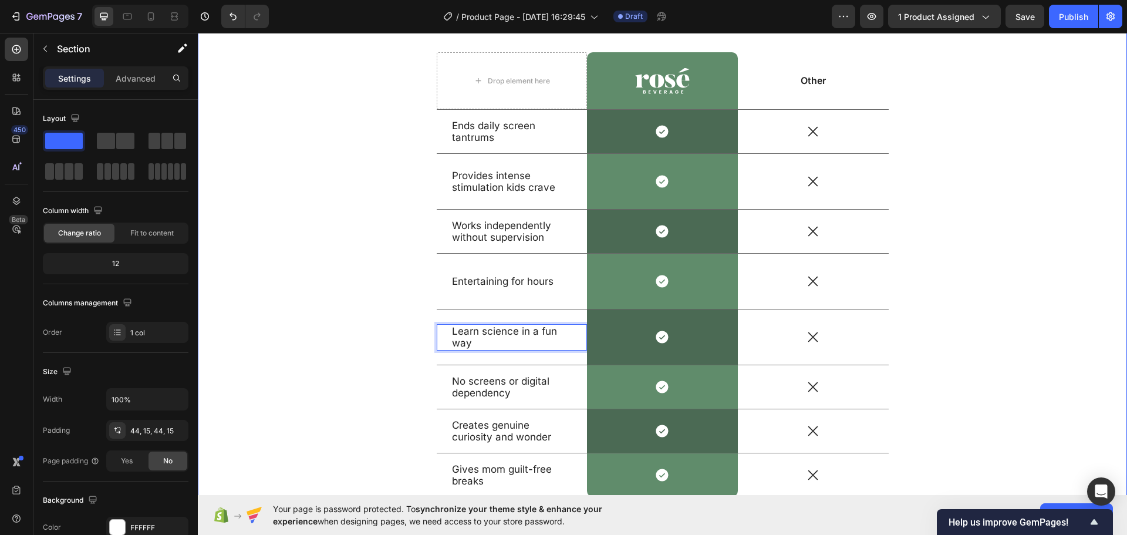
click at [360, 362] on div "Why SmartPlayScope Works When Everything Else Failed Heading Drop element here …" at bounding box center [662, 238] width 911 height 555
click at [469, 383] on span "No screens or digital dependency" at bounding box center [500, 387] width 97 height 24
click at [355, 339] on div "Why SmartPlayScope Works When Everything Else Failed Heading Drop element here …" at bounding box center [662, 238] width 911 height 555
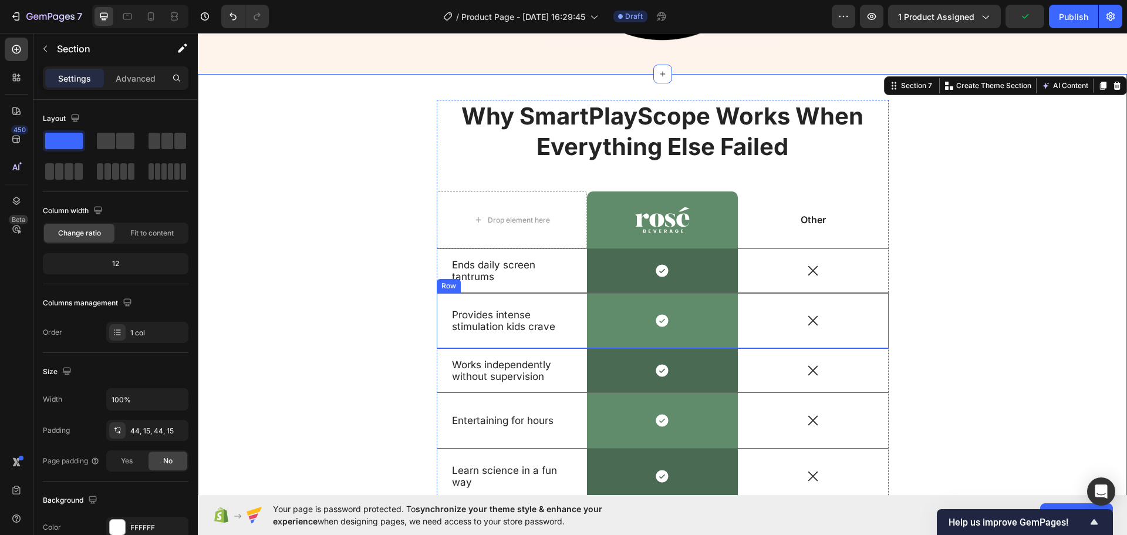
scroll to position [2716, 0]
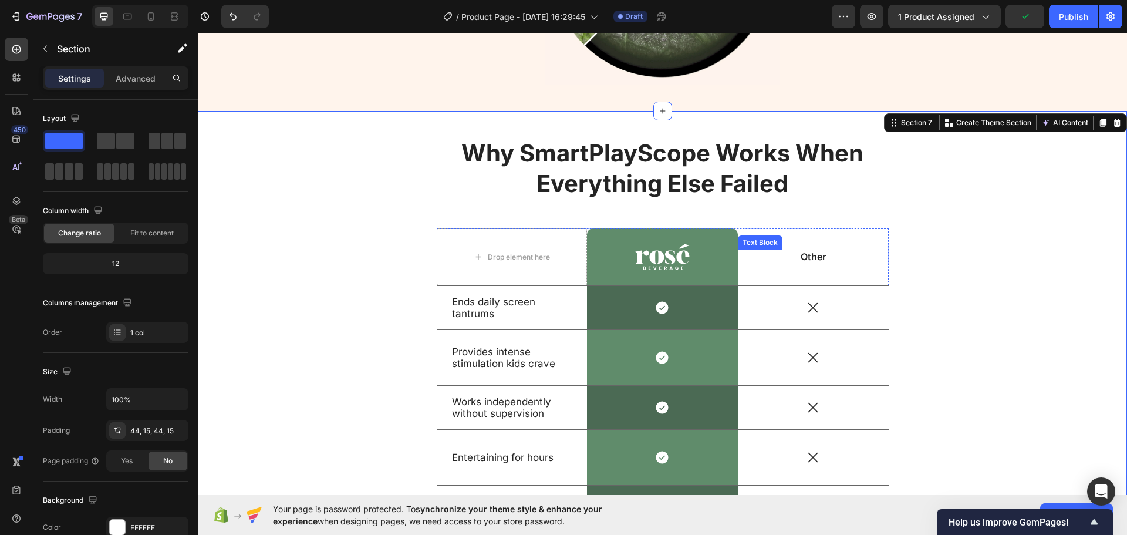
click at [812, 259] on p "Other" at bounding box center [813, 257] width 148 height 12
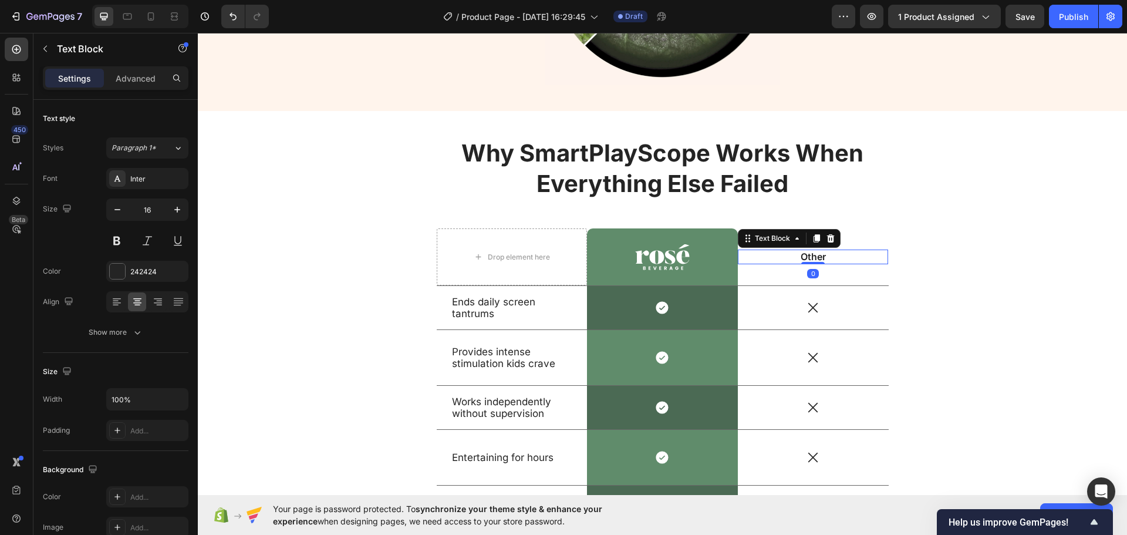
click at [823, 259] on p "Other" at bounding box center [813, 257] width 148 height 12
click at [823, 259] on p "Others" at bounding box center [813, 257] width 148 height 12
click at [824, 259] on p "Others" at bounding box center [813, 257] width 148 height 12
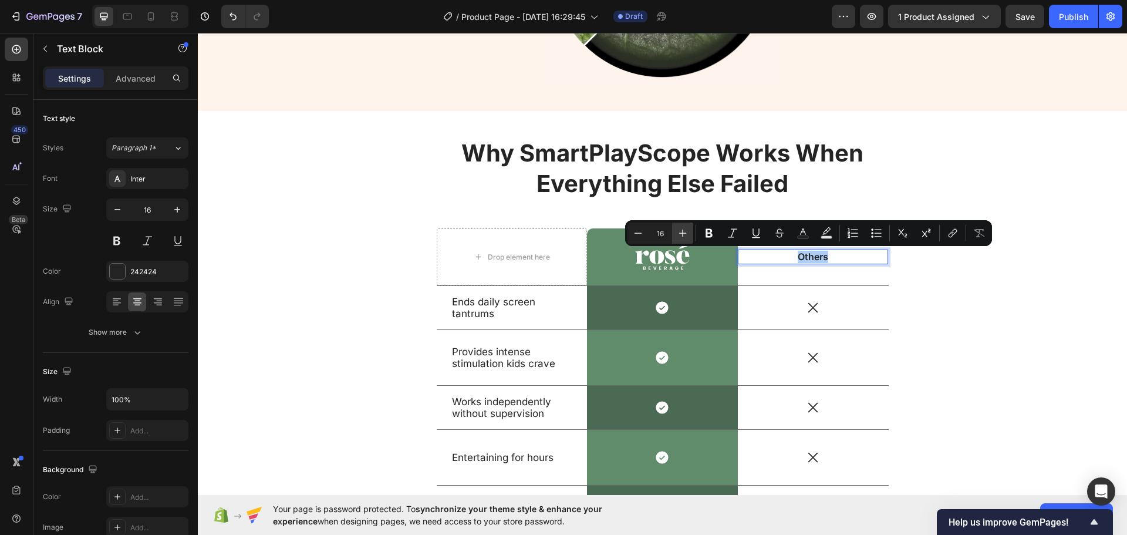
click at [678, 235] on icon "Editor contextual toolbar" at bounding box center [683, 233] width 12 height 12
type input "18"
click at [669, 266] on img at bounding box center [662, 257] width 55 height 27
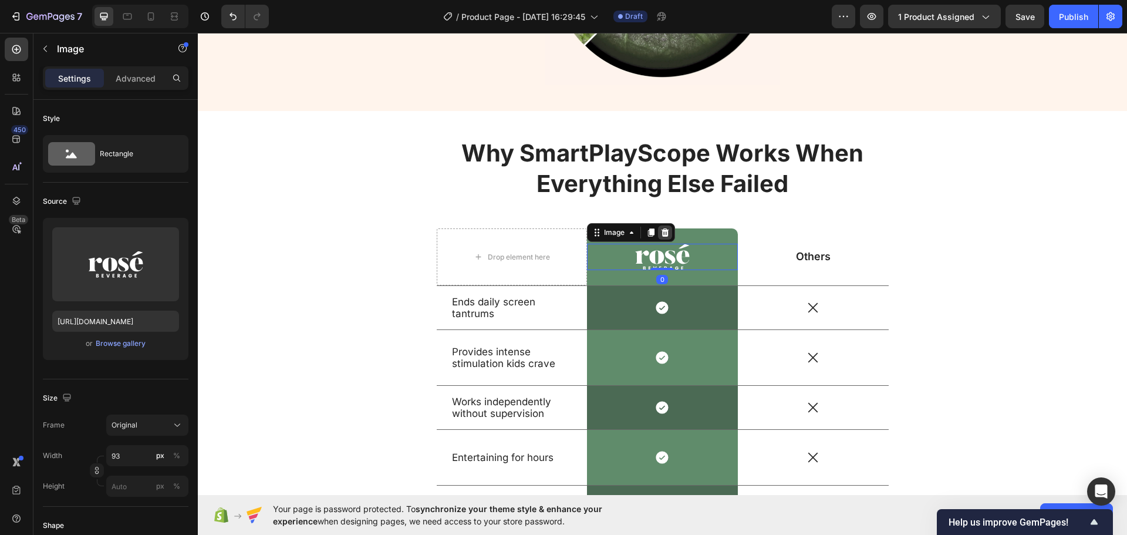
click at [661, 231] on icon at bounding box center [665, 232] width 8 height 8
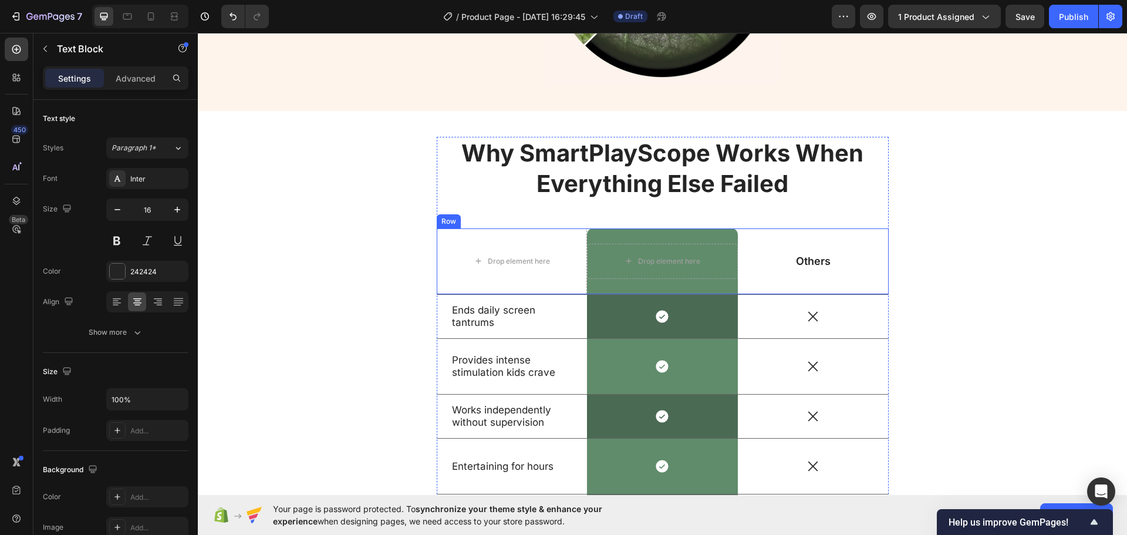
click at [799, 263] on span "Others" at bounding box center [813, 261] width 35 height 12
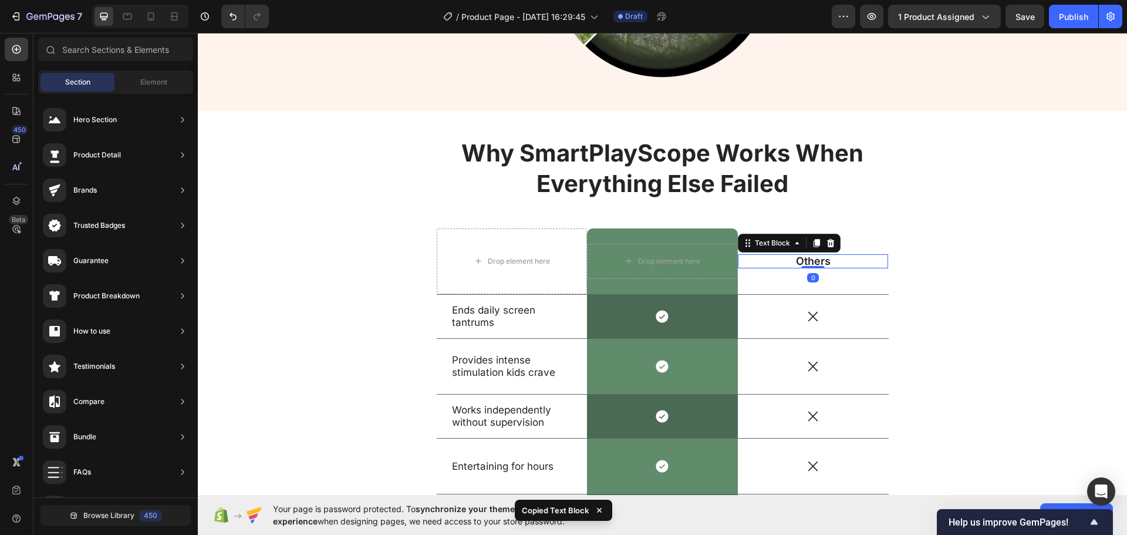
click at [653, 266] on div "Drop element here" at bounding box center [661, 261] width 95 height 19
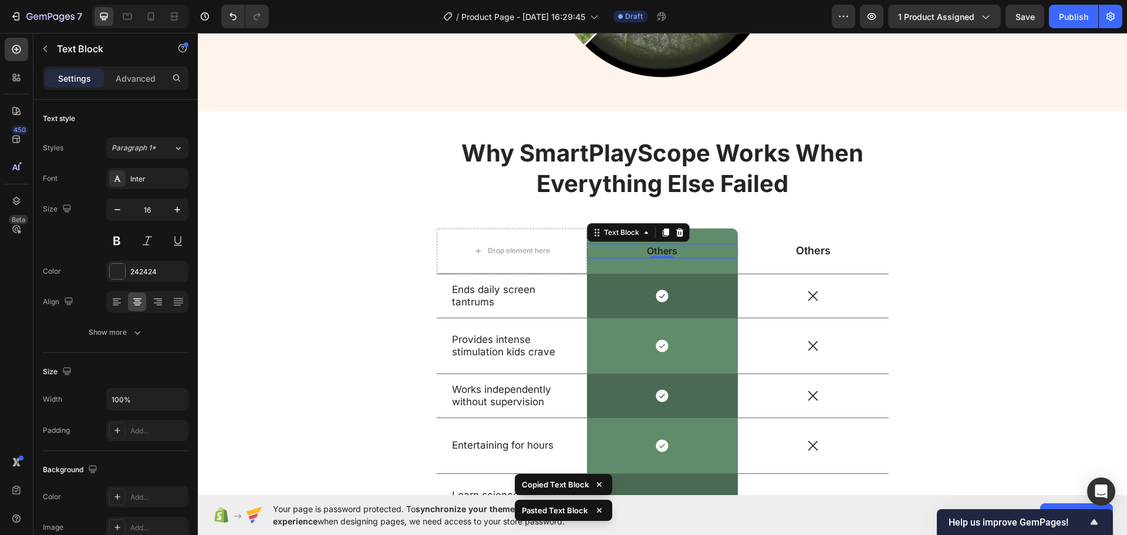
click at [654, 250] on p "Others" at bounding box center [662, 251] width 148 height 12
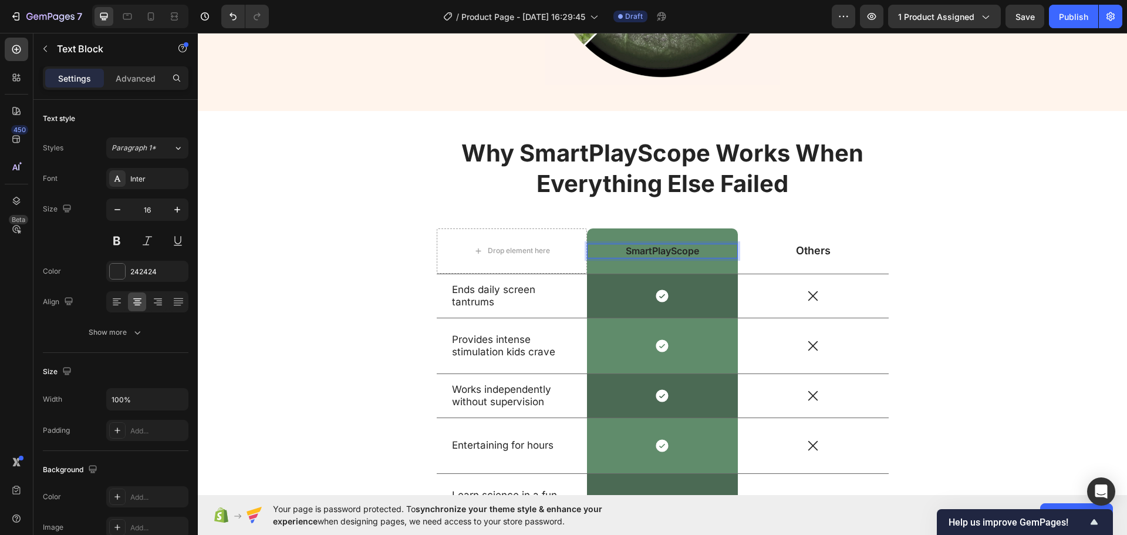
click at [630, 255] on p "SmartPlayScope" at bounding box center [662, 251] width 148 height 12
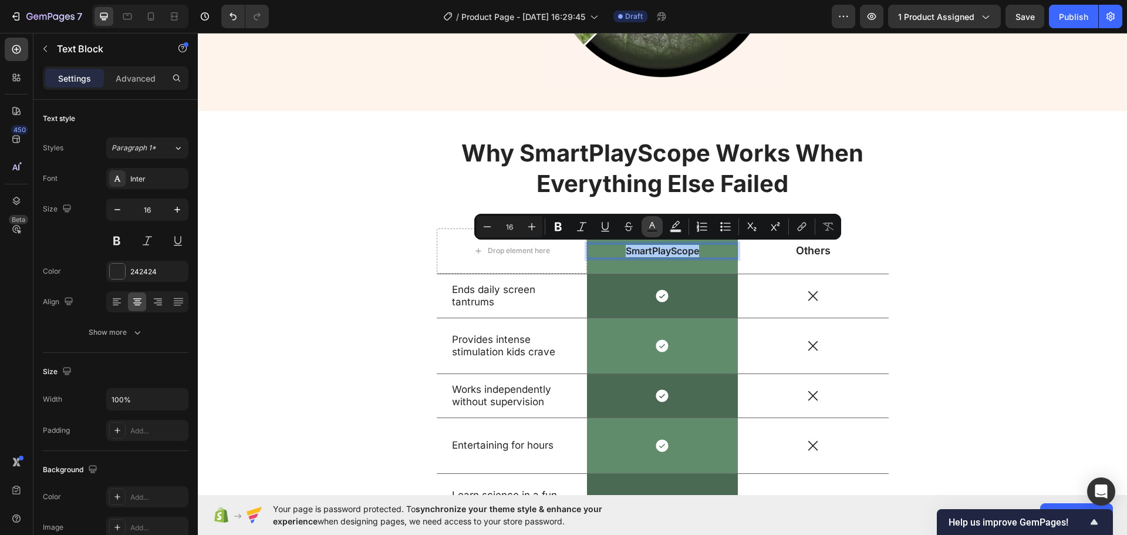
click at [650, 230] on rect "Editor contextual toolbar" at bounding box center [652, 230] width 11 height 3
type input "242424"
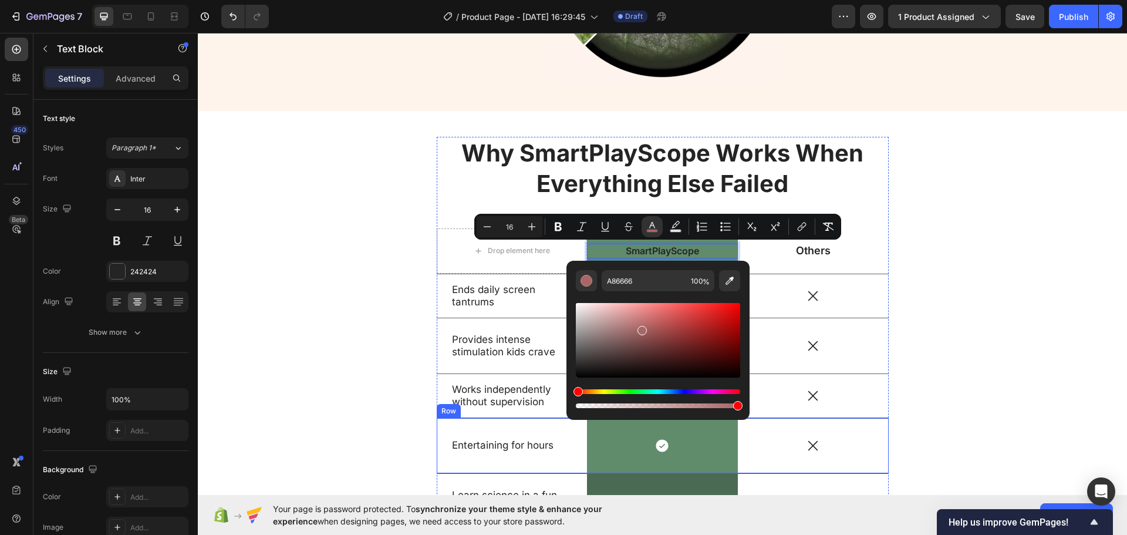
drag, startPoint x: 640, startPoint y: 328, endPoint x: 602, endPoint y: 355, distance: 47.2
click at [568, 357] on div "A86666 100 %" at bounding box center [657, 336] width 183 height 150
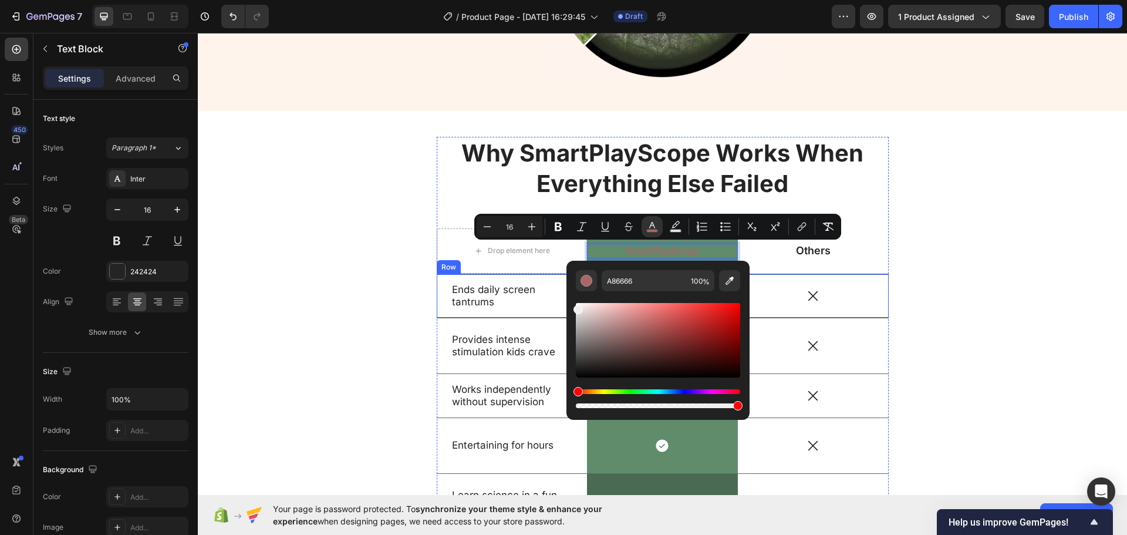
type input "EFEFEF"
drag, startPoint x: 764, startPoint y: 340, endPoint x: 516, endPoint y: 269, distance: 257.5
click at [522, 222] on button "Plus" at bounding box center [531, 226] width 21 height 21
type input "17"
type input "FFFFFF"
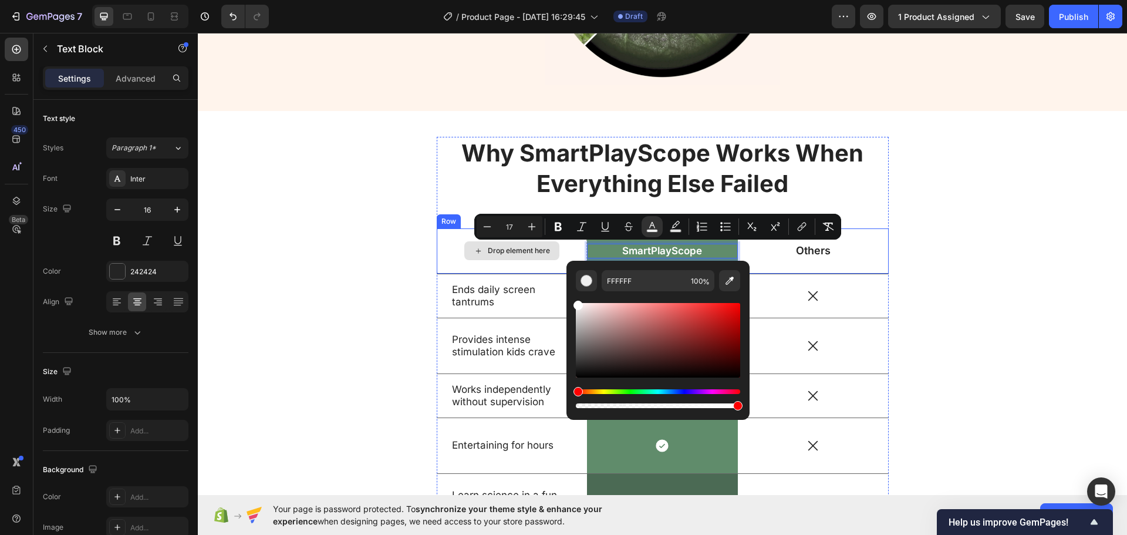
drag, startPoint x: 781, startPoint y: 344, endPoint x: 510, endPoint y: 264, distance: 282.2
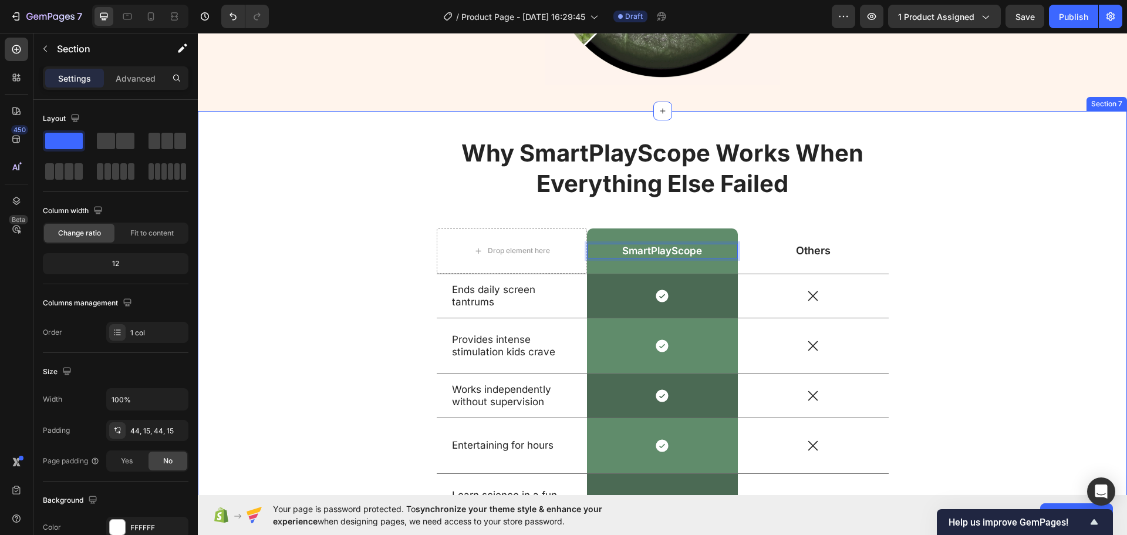
click at [293, 263] on div "Why SmartPlayScope Works When Everything Else Failed Heading Drop element here …" at bounding box center [662, 408] width 911 height 543
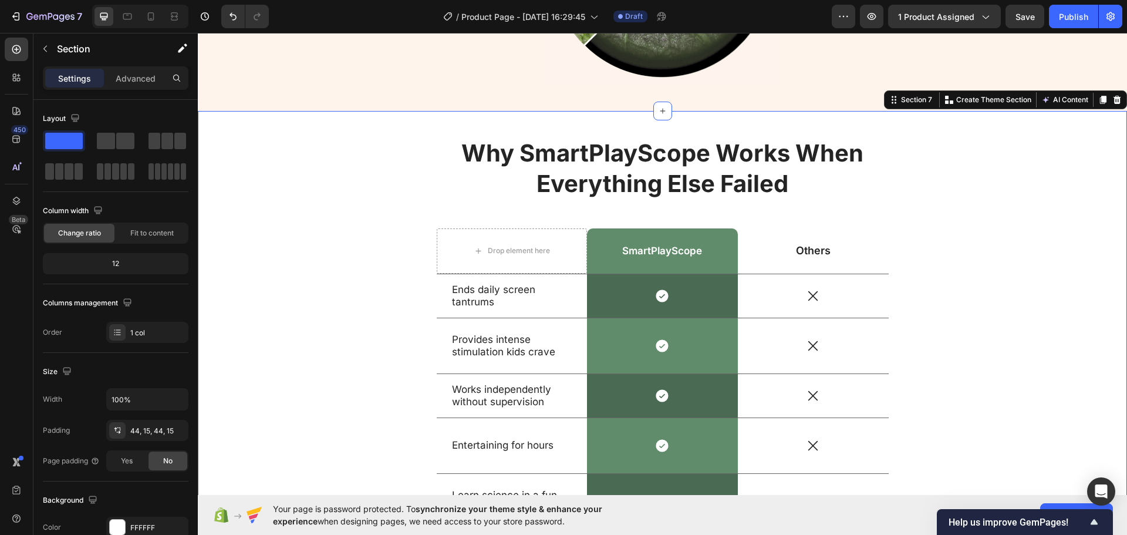
click at [298, 263] on div "Why SmartPlayScope Works When Everything Else Failed Heading Drop element here …" at bounding box center [662, 408] width 911 height 543
click at [665, 254] on span "SmartPlayScope" at bounding box center [662, 251] width 80 height 12
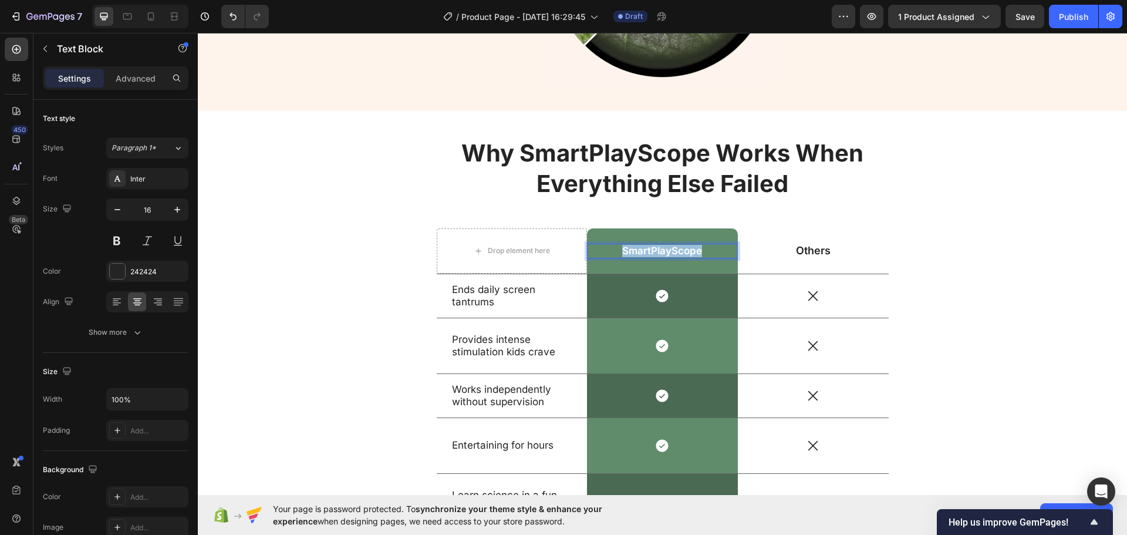
click at [665, 254] on span "SmartPlayScope" at bounding box center [662, 251] width 80 height 12
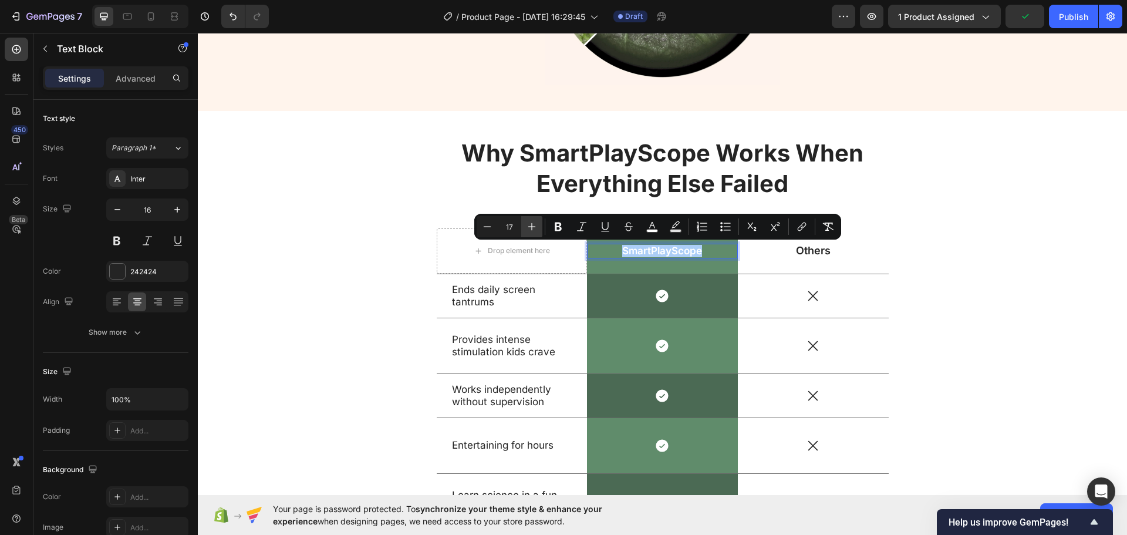
click at [536, 227] on icon "Editor contextual toolbar" at bounding box center [532, 227] width 12 height 12
type input "18"
click at [339, 249] on div "Why SmartPlayScope Works When Everything Else Failed Heading Drop element here …" at bounding box center [662, 408] width 911 height 543
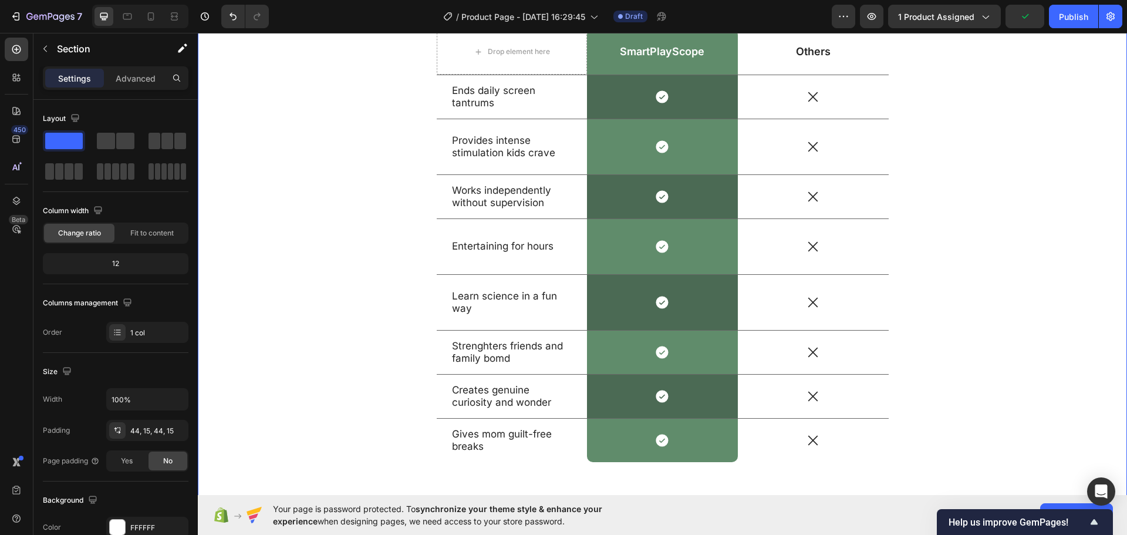
scroll to position [2892, 0]
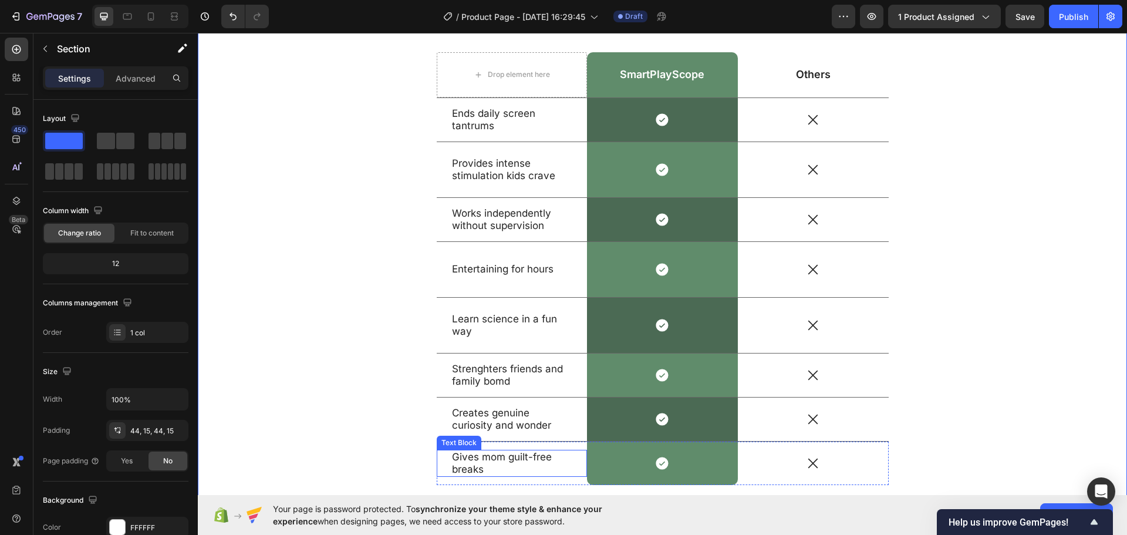
click at [526, 462] on p "Gives mom guilt-free breaks" at bounding box center [512, 463] width 120 height 25
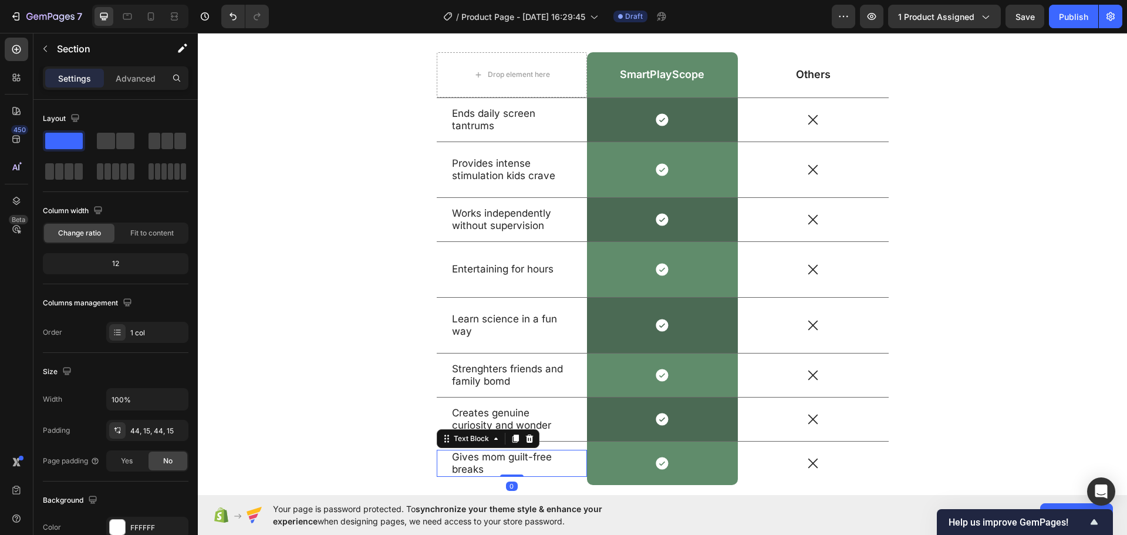
click at [381, 456] on div "Why SmartPlayScope Works When Everything Else Failed Heading Drop element here …" at bounding box center [662, 232] width 911 height 543
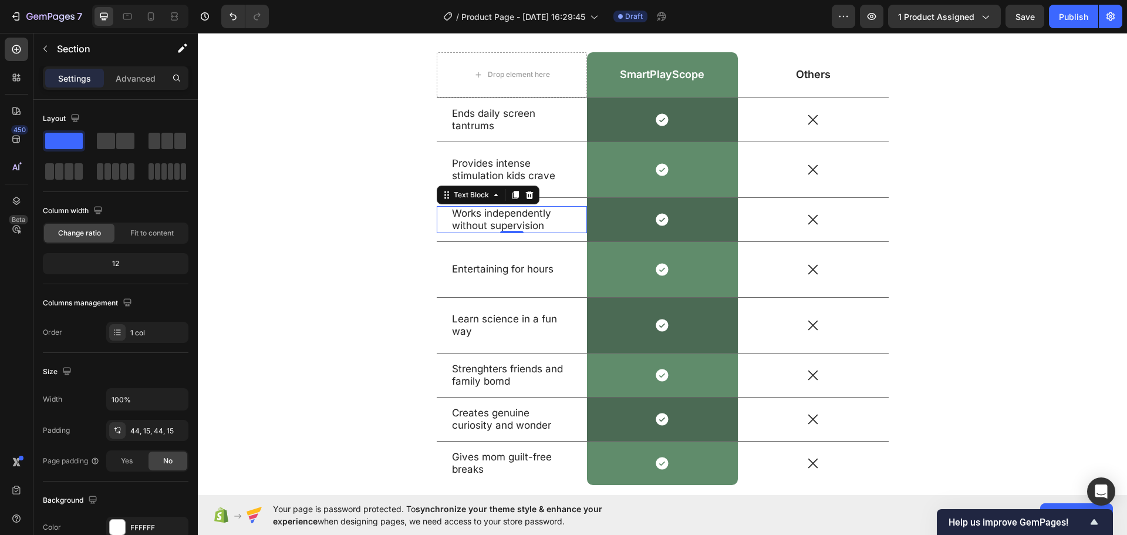
click at [488, 222] on span "Works independently without supervision" at bounding box center [501, 219] width 99 height 24
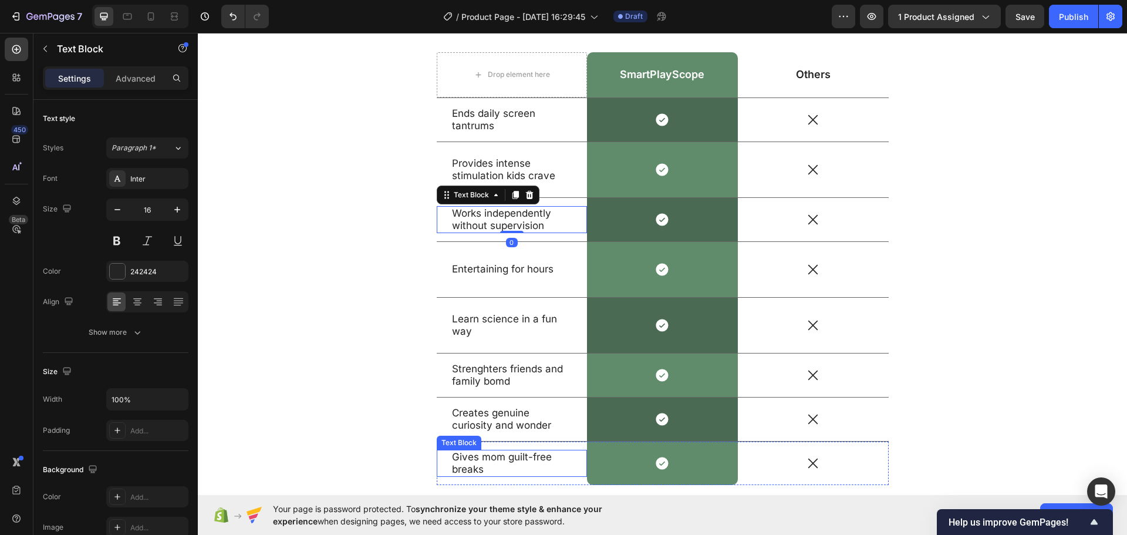
click at [517, 465] on p "Gives mom guilt-free breaks" at bounding box center [512, 463] width 120 height 25
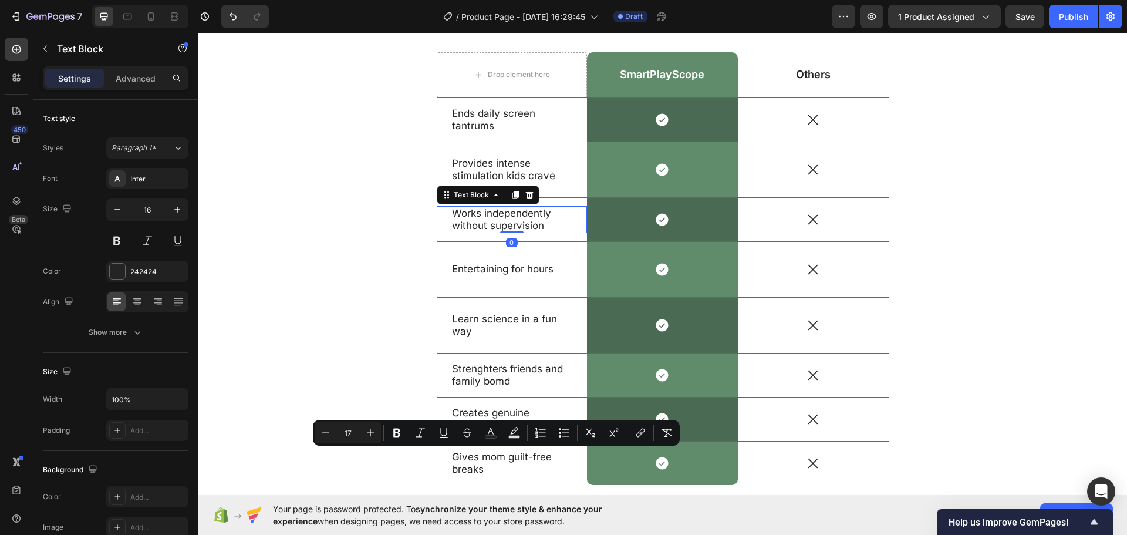
click at [504, 226] on span "Works independently without supervision" at bounding box center [501, 219] width 99 height 24
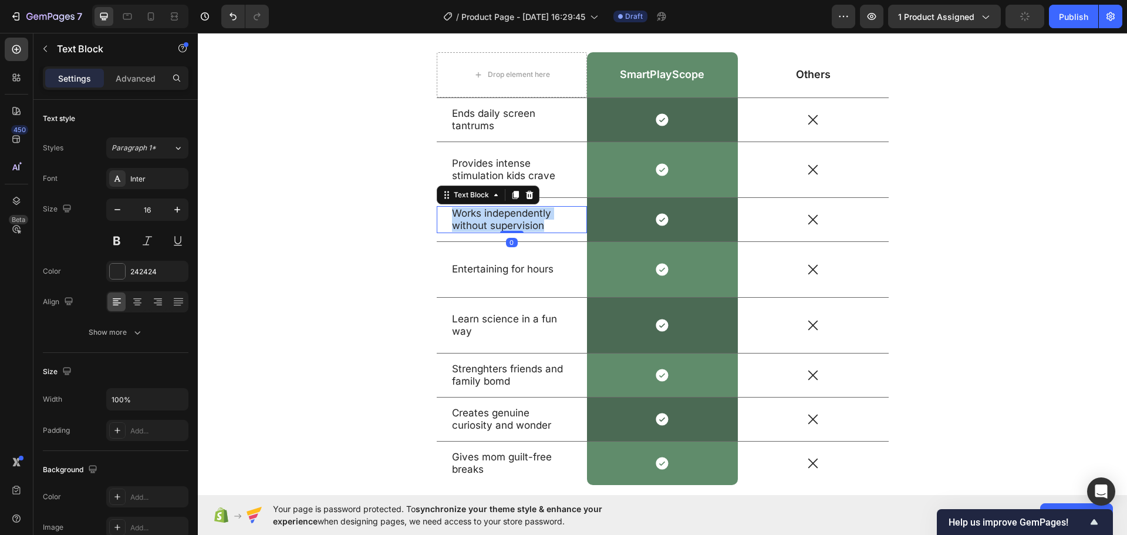
click at [504, 226] on span "Works independently without supervision" at bounding box center [501, 219] width 99 height 24
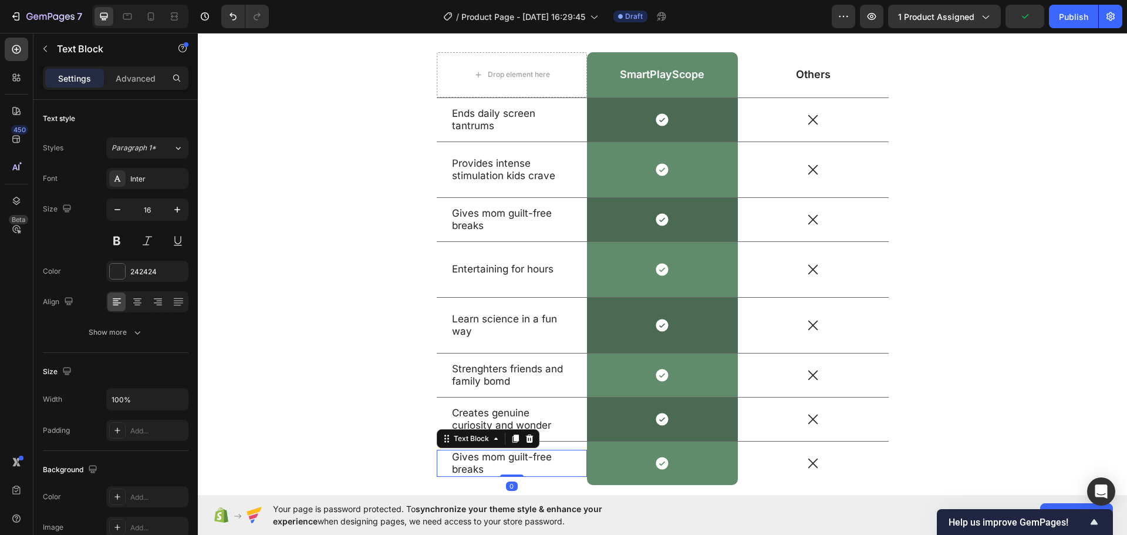
click at [535, 462] on p "Gives mom guilt-free breaks" at bounding box center [512, 463] width 120 height 25
drag, startPoint x: 525, startPoint y: 431, endPoint x: 549, endPoint y: 440, distance: 26.4
click at [524, 431] on div at bounding box center [529, 438] width 14 height 14
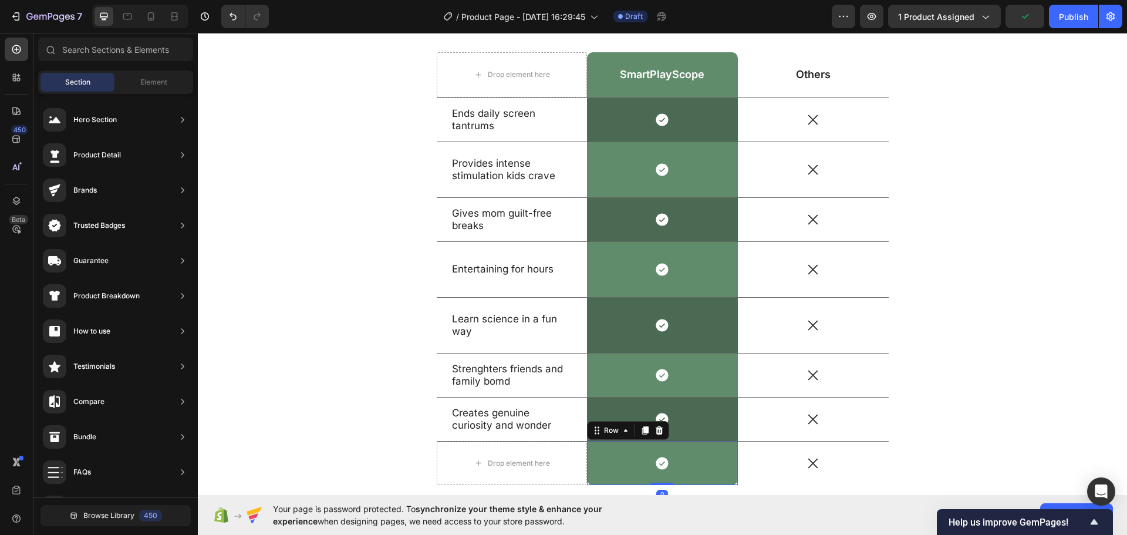
click at [612, 472] on div "Icon Row 0" at bounding box center [662, 462] width 151 height 43
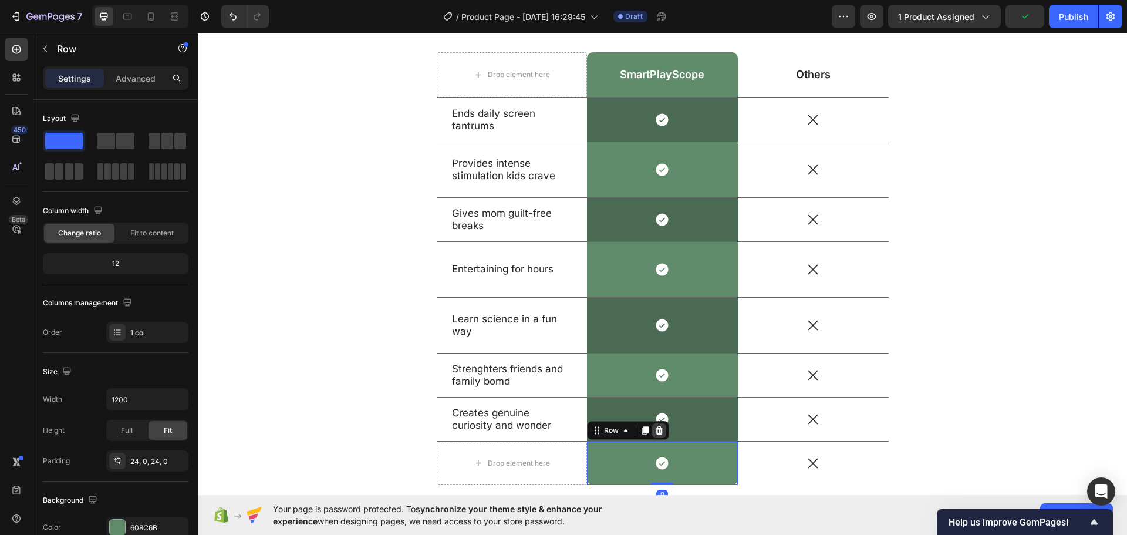
click at [660, 430] on div at bounding box center [659, 430] width 14 height 14
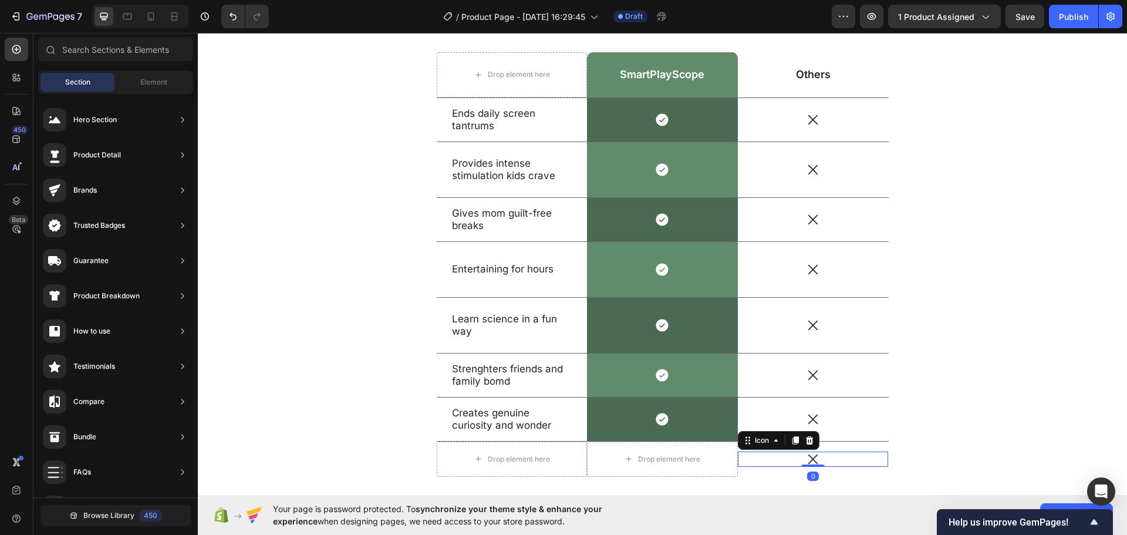
click at [778, 464] on div "Icon 0" at bounding box center [813, 458] width 151 height 15
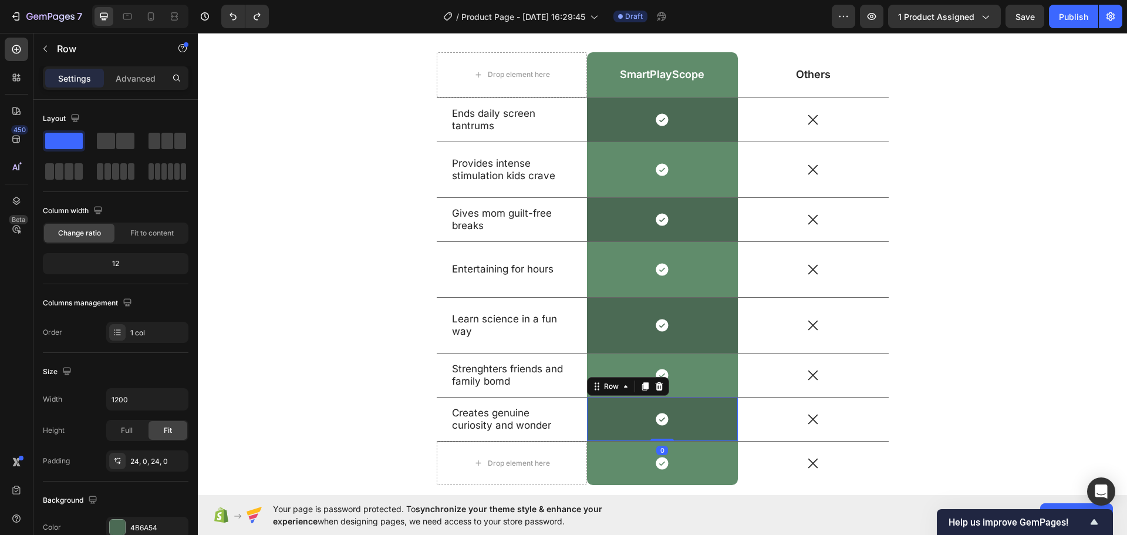
click at [721, 434] on div "Icon Row 0" at bounding box center [662, 418] width 151 height 43
click at [722, 460] on div "Icon 0" at bounding box center [662, 462] width 151 height 15
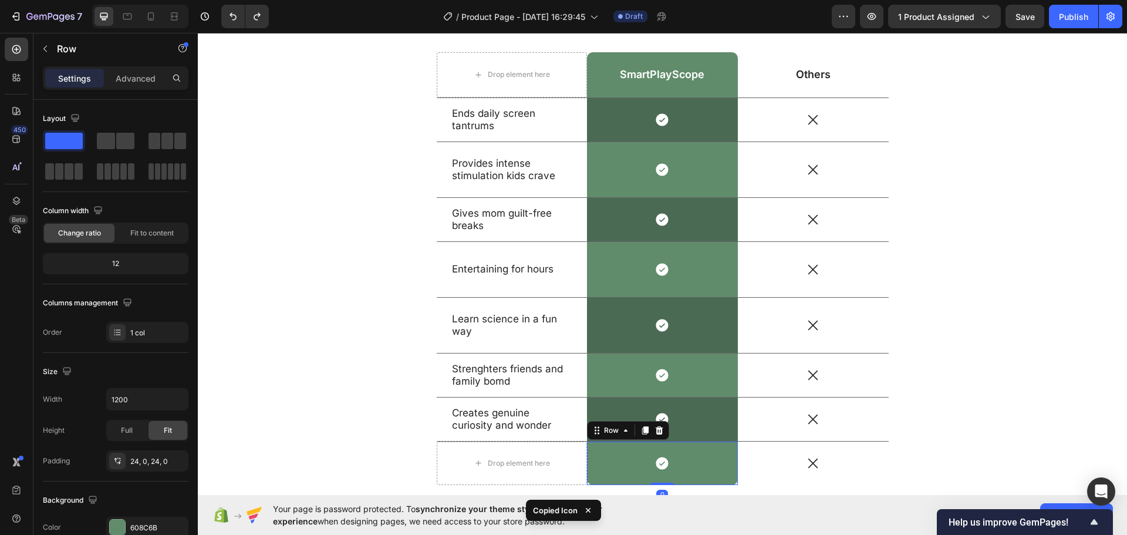
click at [726, 474] on div "Icon Row 0" at bounding box center [662, 462] width 151 height 43
click at [716, 433] on div "Icon Row" at bounding box center [662, 418] width 151 height 43
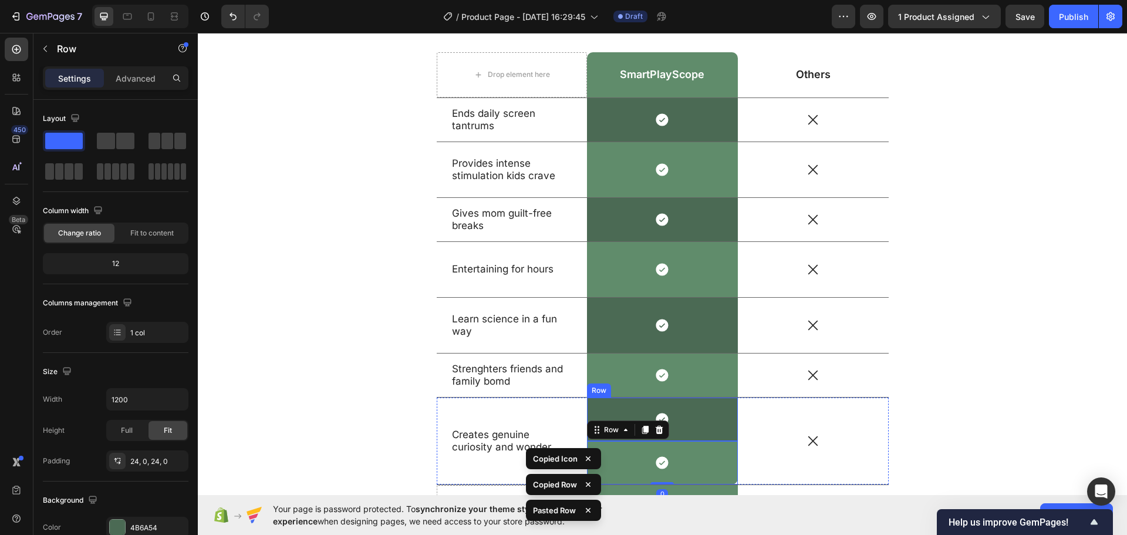
click at [714, 432] on div "Icon Row" at bounding box center [662, 418] width 151 height 43
click at [656, 386] on icon at bounding box center [660, 386] width 8 height 8
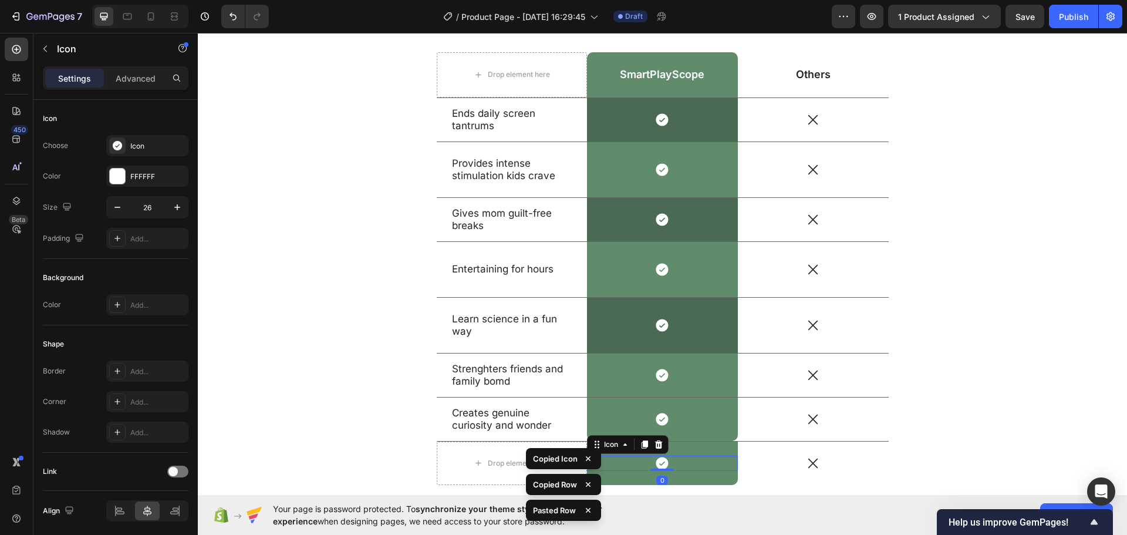
click at [724, 456] on div "Icon 0" at bounding box center [662, 462] width 151 height 15
click at [738, 455] on div "Icon 0" at bounding box center [813, 462] width 151 height 15
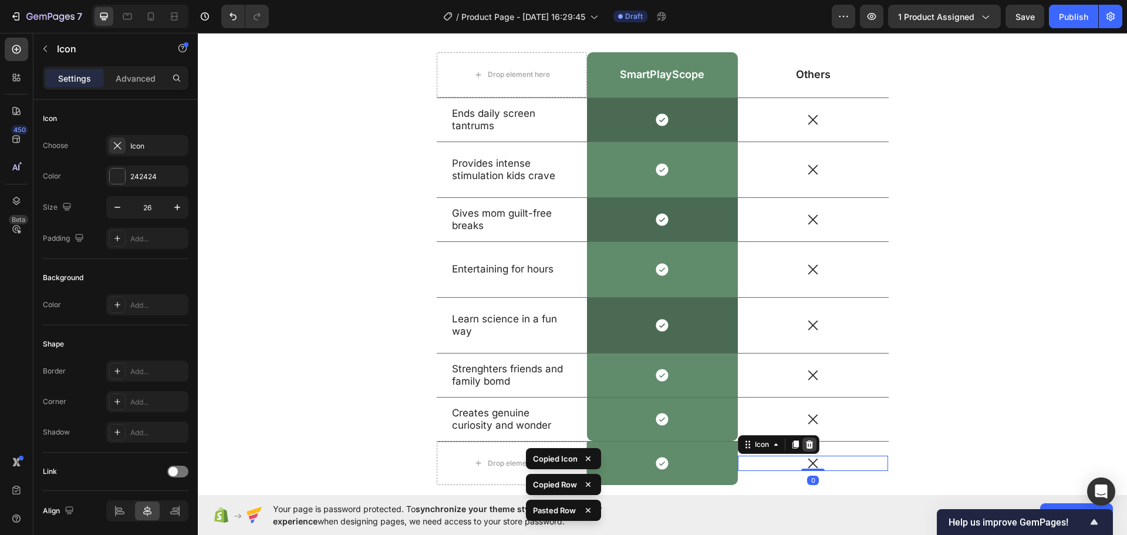
click at [805, 444] on icon at bounding box center [809, 444] width 8 height 8
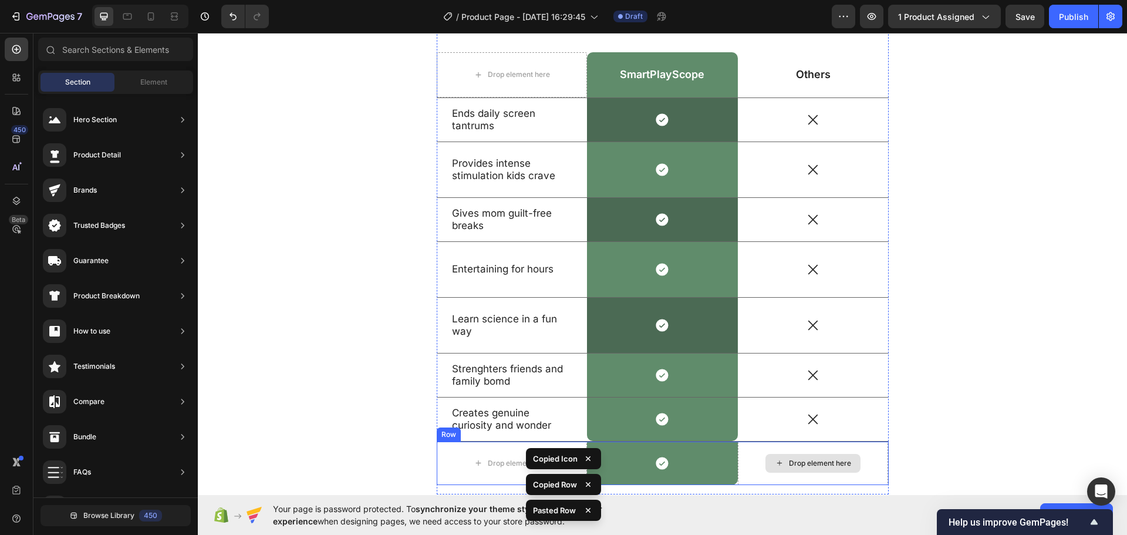
click at [765, 458] on div "Drop element here" at bounding box center [812, 463] width 95 height 19
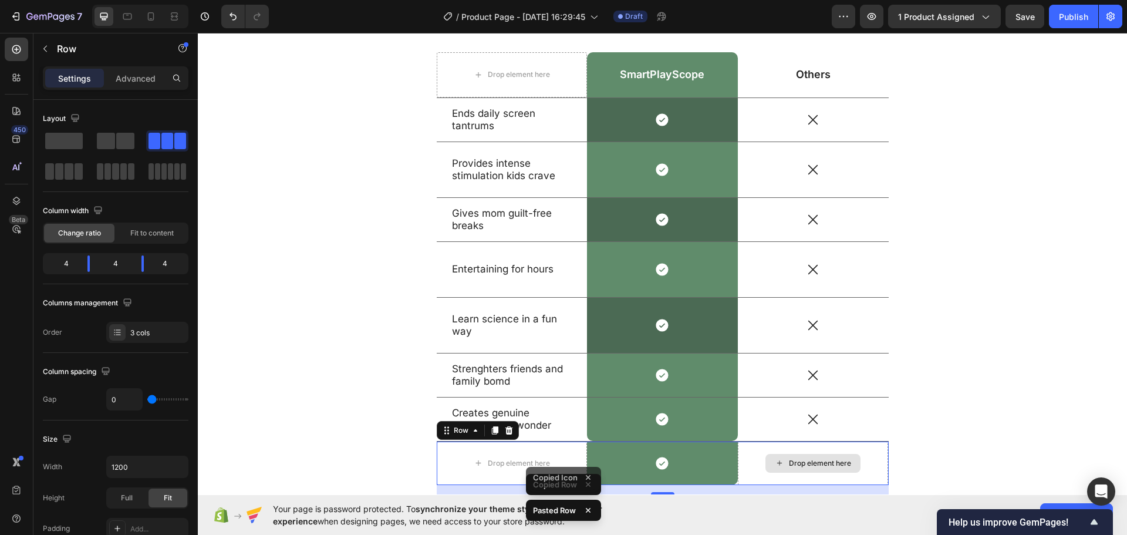
click at [750, 453] on div "Drop element here" at bounding box center [813, 462] width 151 height 43
click at [504, 431] on icon at bounding box center [508, 429] width 9 height 9
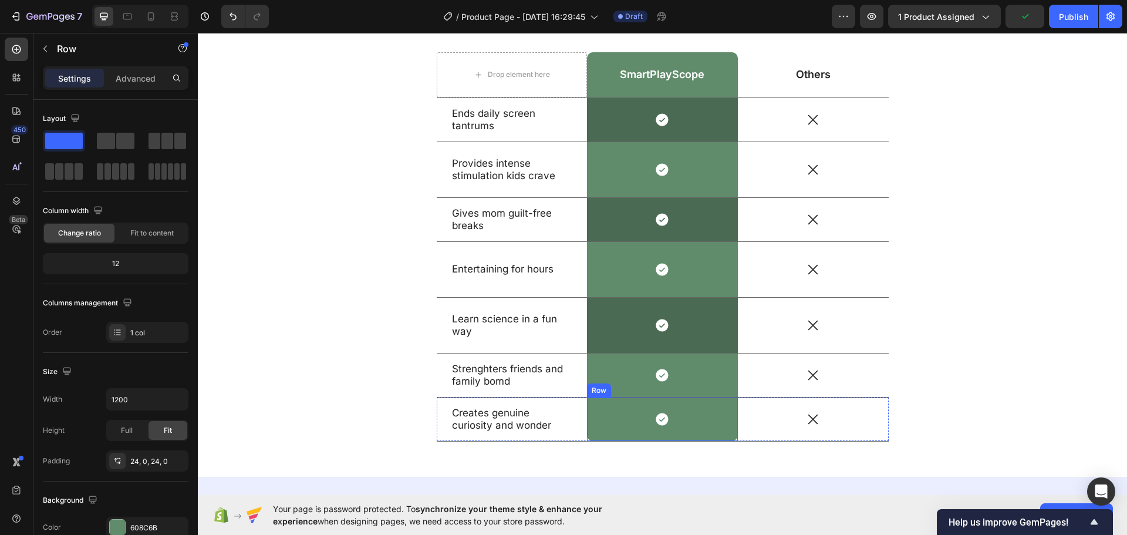
click at [693, 431] on div "Icon Row" at bounding box center [662, 418] width 151 height 43
drag, startPoint x: 132, startPoint y: 518, endPoint x: 137, endPoint y: 515, distance: 6.3
click at [132, 519] on div "608C6B" at bounding box center [147, 526] width 82 height 21
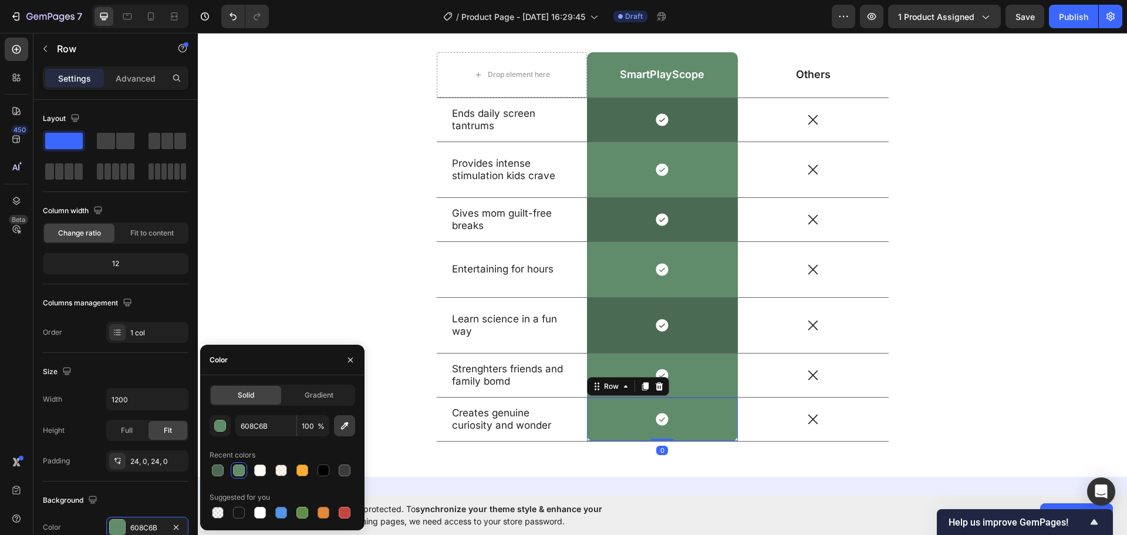
click at [344, 425] on icon "button" at bounding box center [345, 426] width 12 height 12
type input "4B6A54"
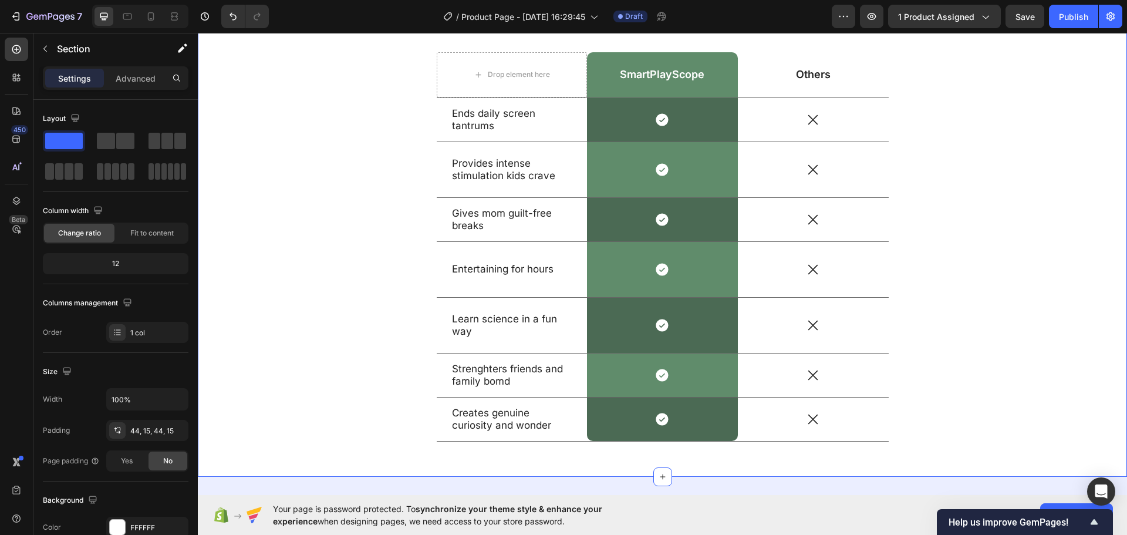
click at [287, 265] on div "Why SmartPlayScope Works When Everything Else Failed Heading Drop element here …" at bounding box center [662, 206] width 911 height 490
click at [273, 262] on div "Why SmartPlayScope Works When Everything Else Failed Heading Drop element here …" at bounding box center [662, 206] width 911 height 490
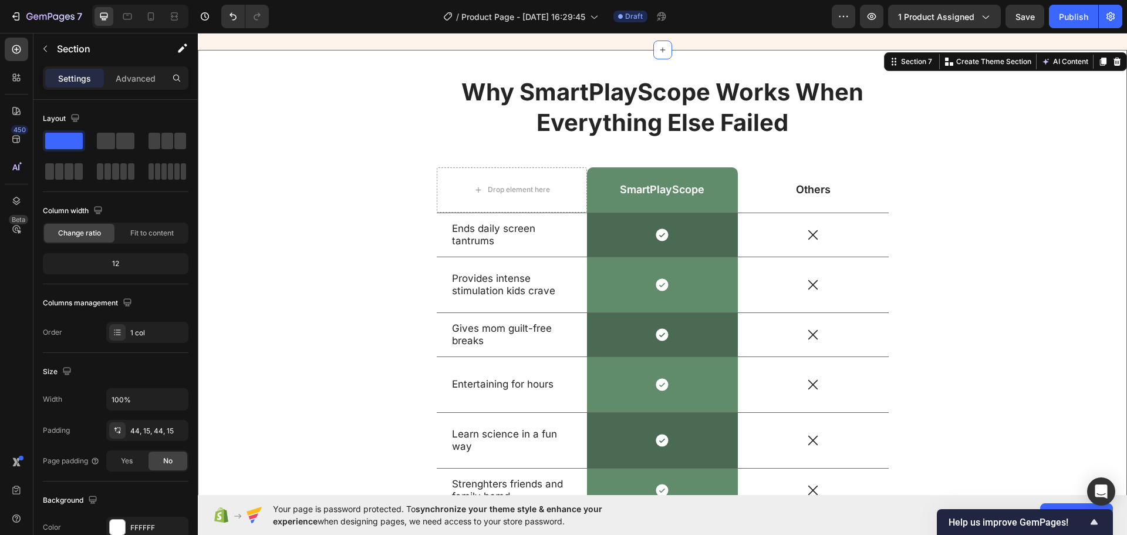
scroll to position [2775, 0]
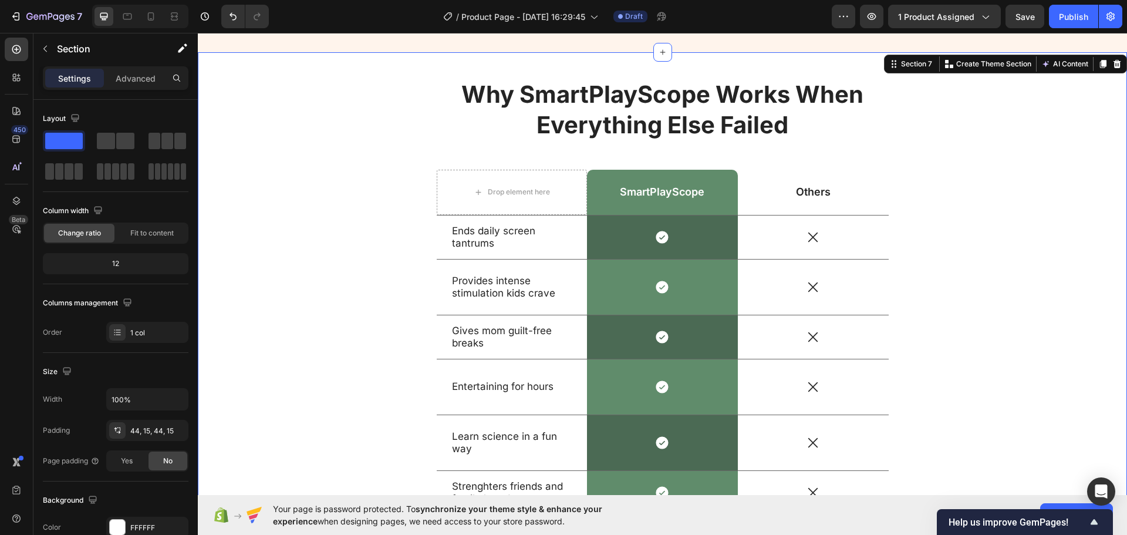
click at [333, 235] on div "Why SmartPlayScope Works When Everything Else Failed Heading Drop element here …" at bounding box center [662, 323] width 911 height 490
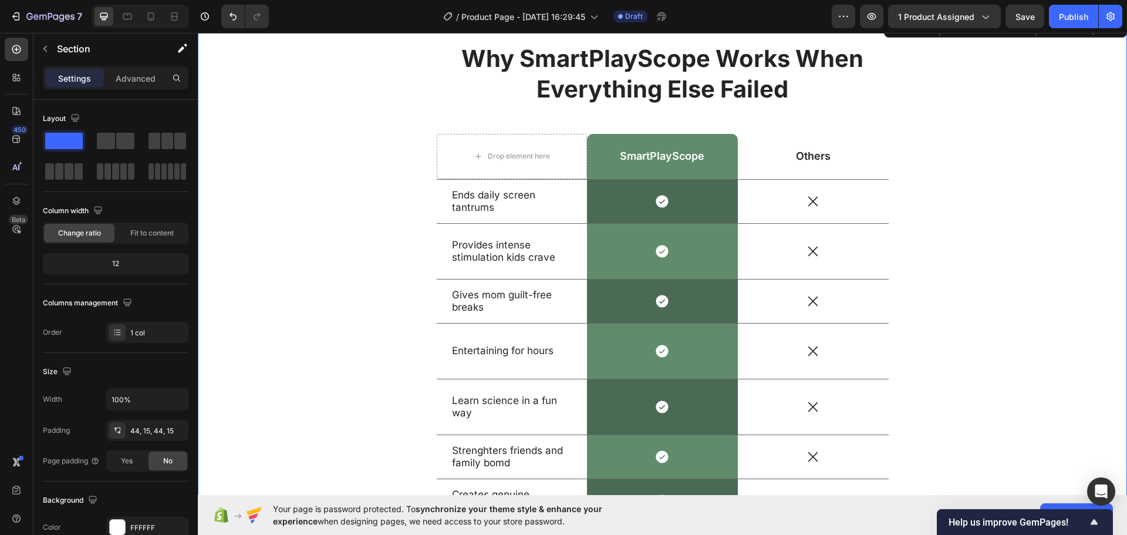
scroll to position [2951, 0]
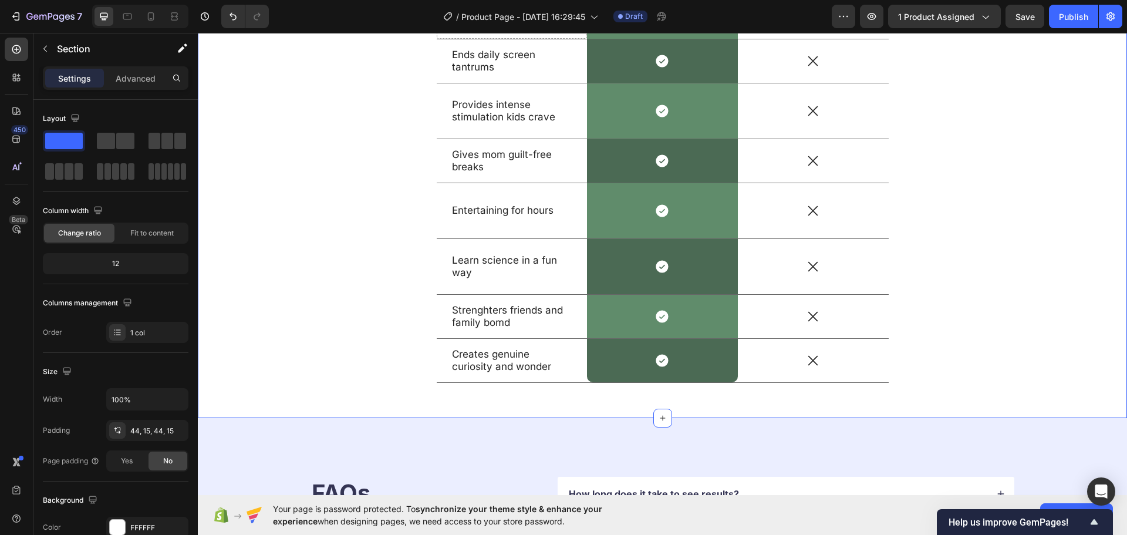
click at [339, 239] on div "Why SmartPlayScope Works When Everything Else Failed Heading Drop element here …" at bounding box center [662, 147] width 911 height 490
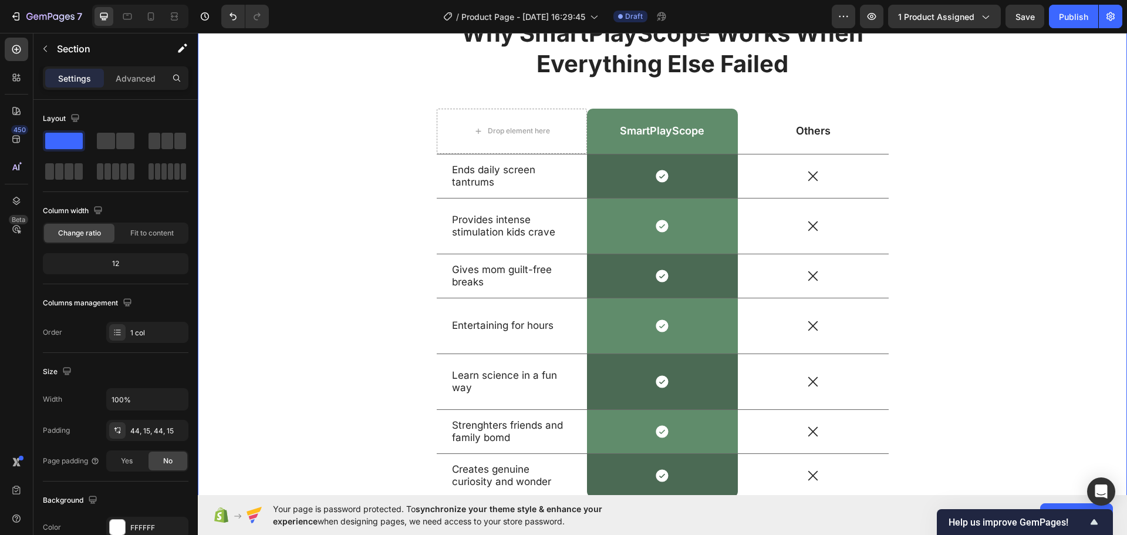
scroll to position [2833, 0]
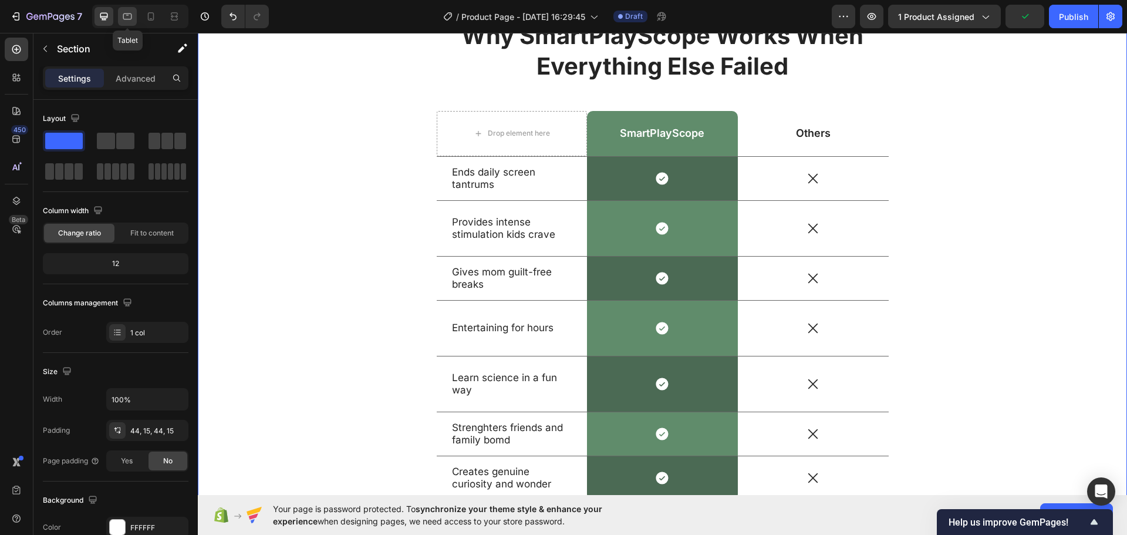
click at [128, 21] on icon at bounding box center [127, 17] width 12 height 12
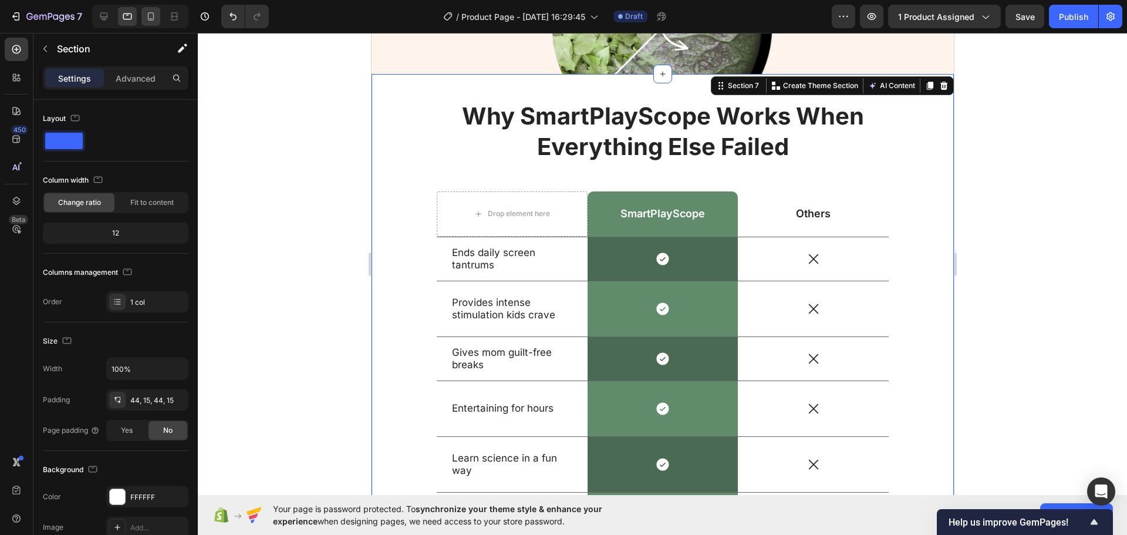
click at [141, 21] on div at bounding box center [150, 16] width 19 height 19
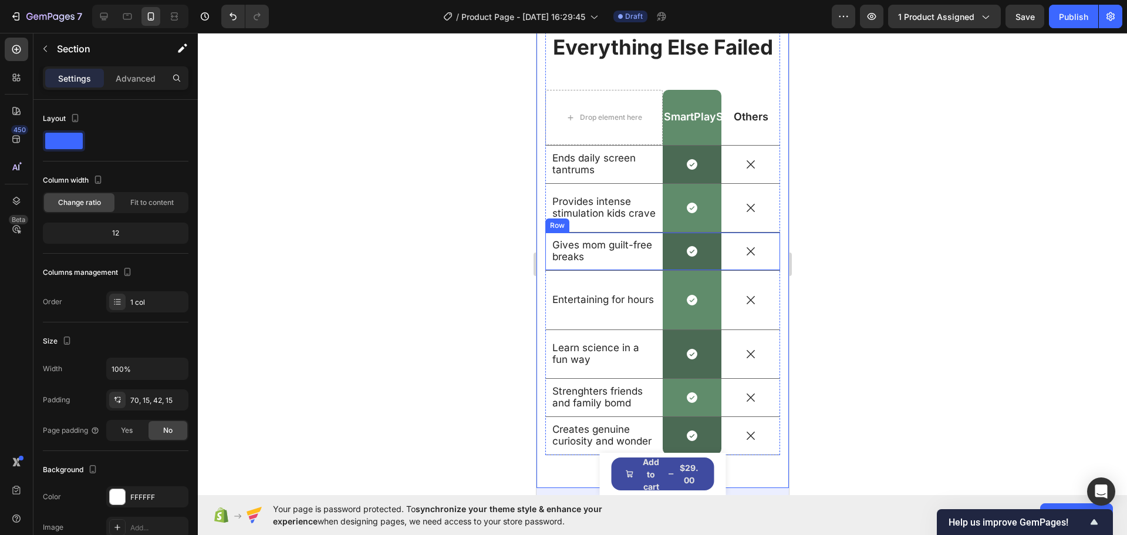
scroll to position [2942, 0]
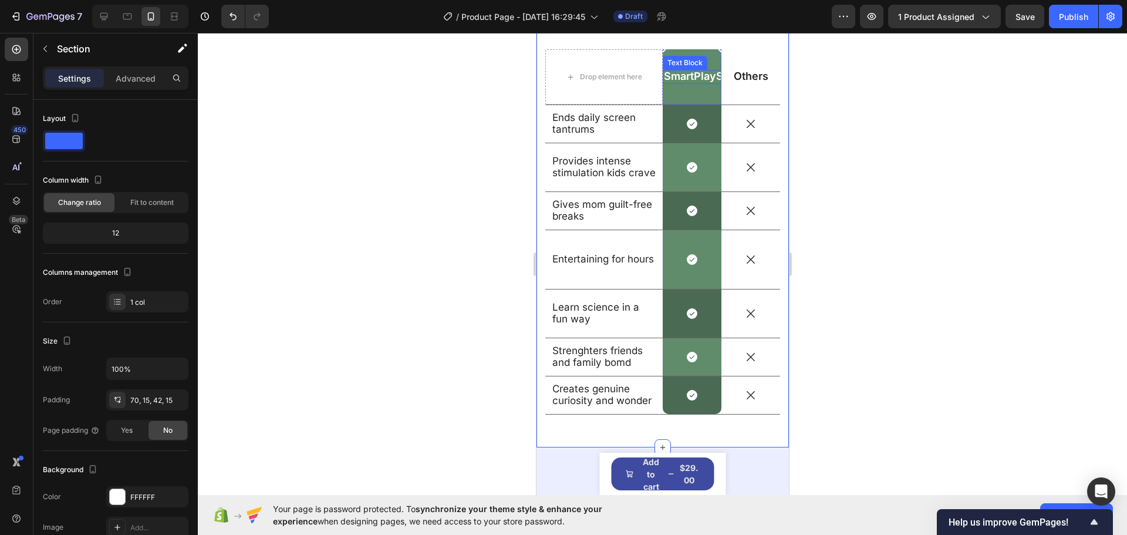
click at [678, 66] on div "SmartPlayScope Text Block Row" at bounding box center [691, 76] width 59 height 55
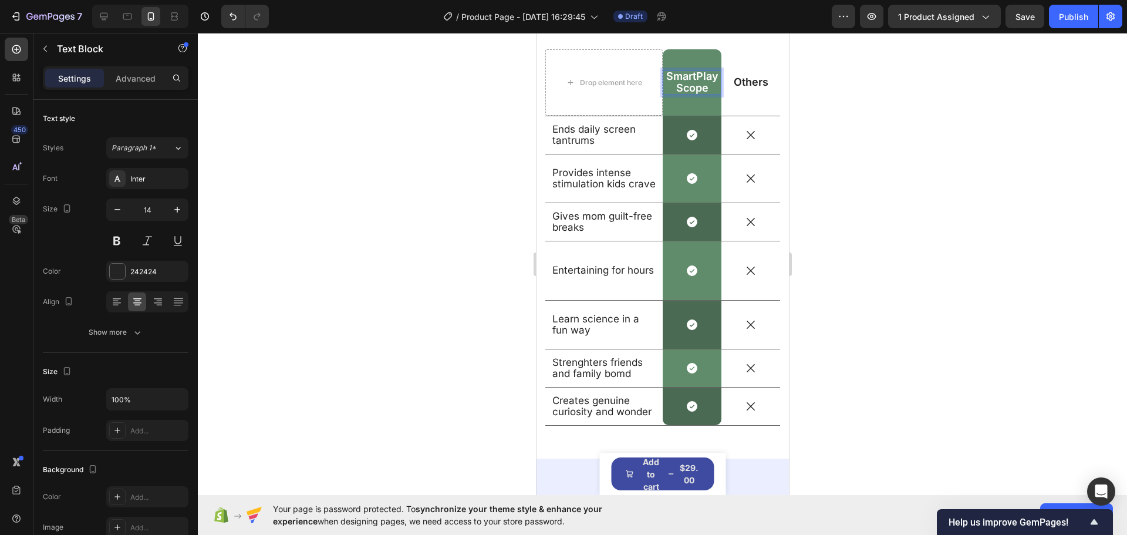
click at [926, 170] on div at bounding box center [662, 284] width 929 height 502
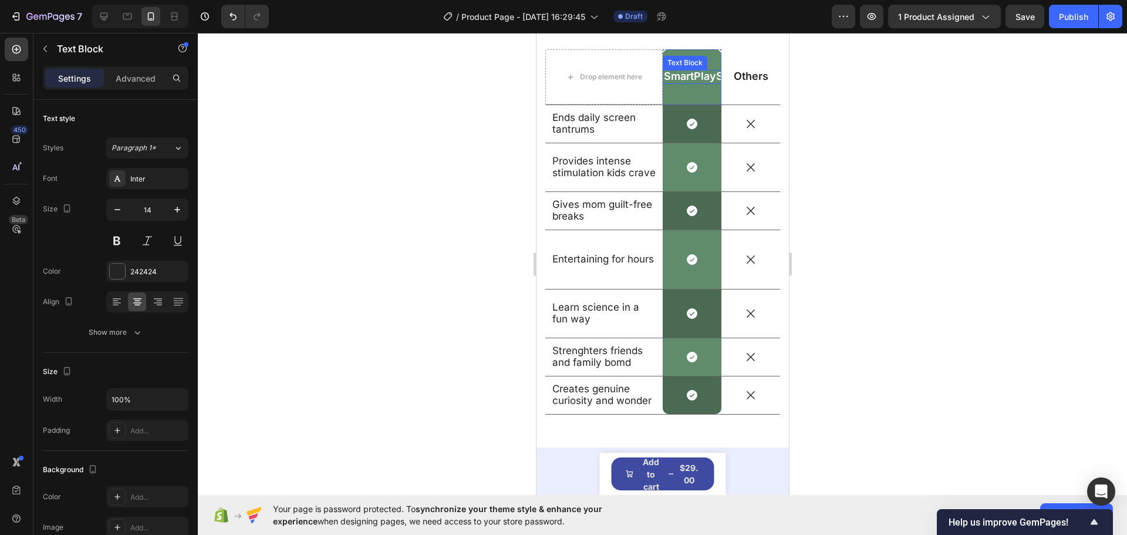
click at [675, 74] on span "SmartPlayScope" at bounding box center [705, 76] width 85 height 12
click at [926, 252] on div at bounding box center [662, 284] width 929 height 502
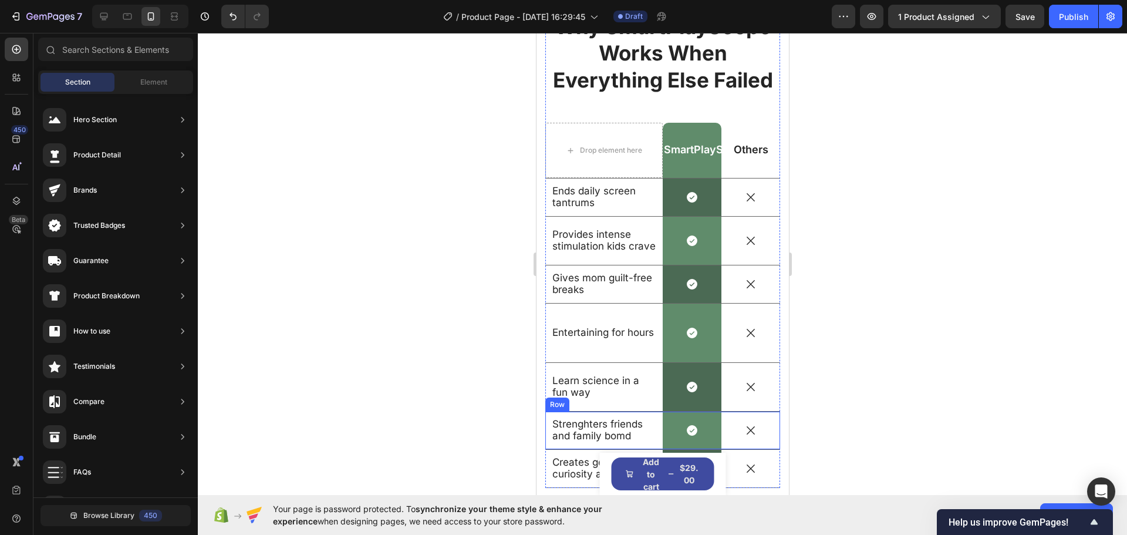
scroll to position [2825, 0]
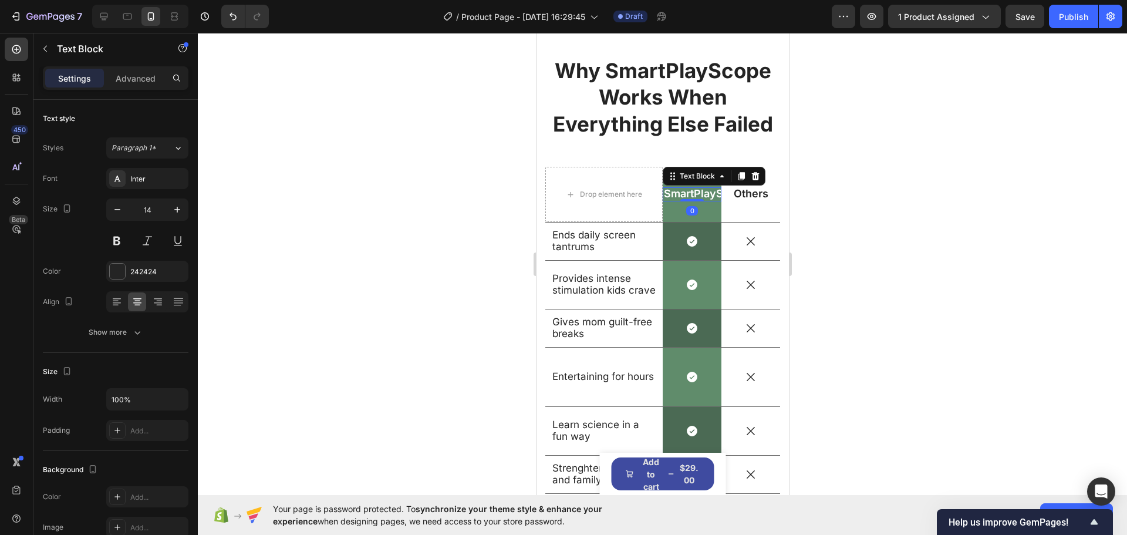
click at [688, 194] on span "SmartPlayScope" at bounding box center [705, 193] width 85 height 12
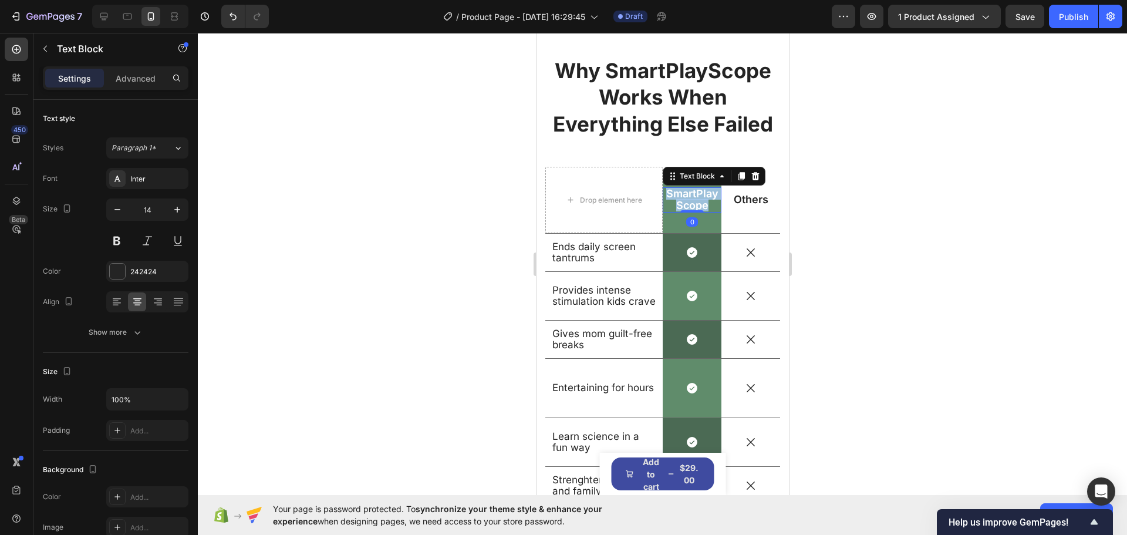
click at [688, 194] on span "SmartPlayScope" at bounding box center [692, 198] width 52 height 23
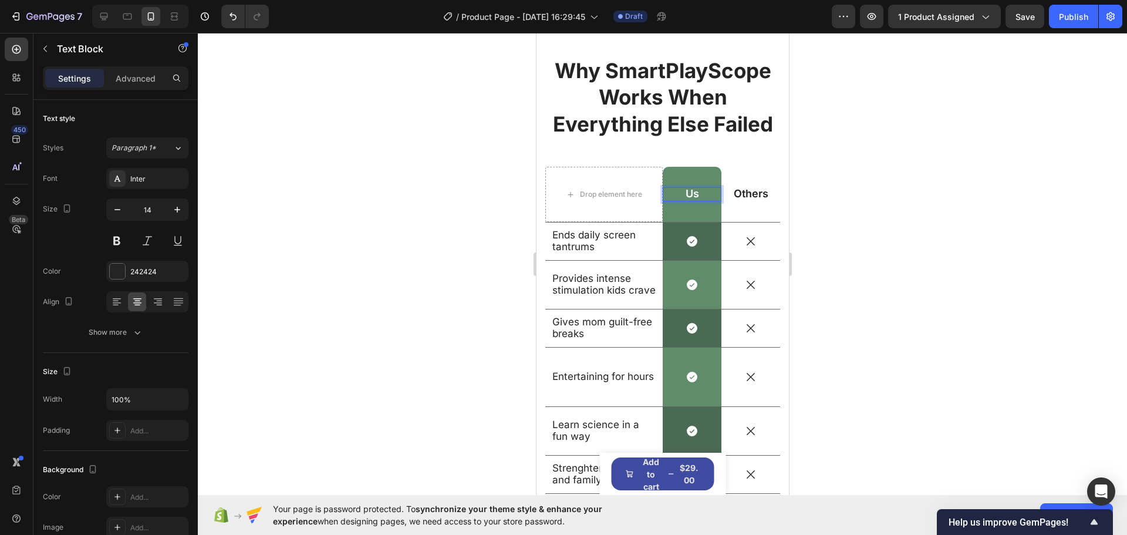
click at [920, 271] on div at bounding box center [662, 284] width 929 height 502
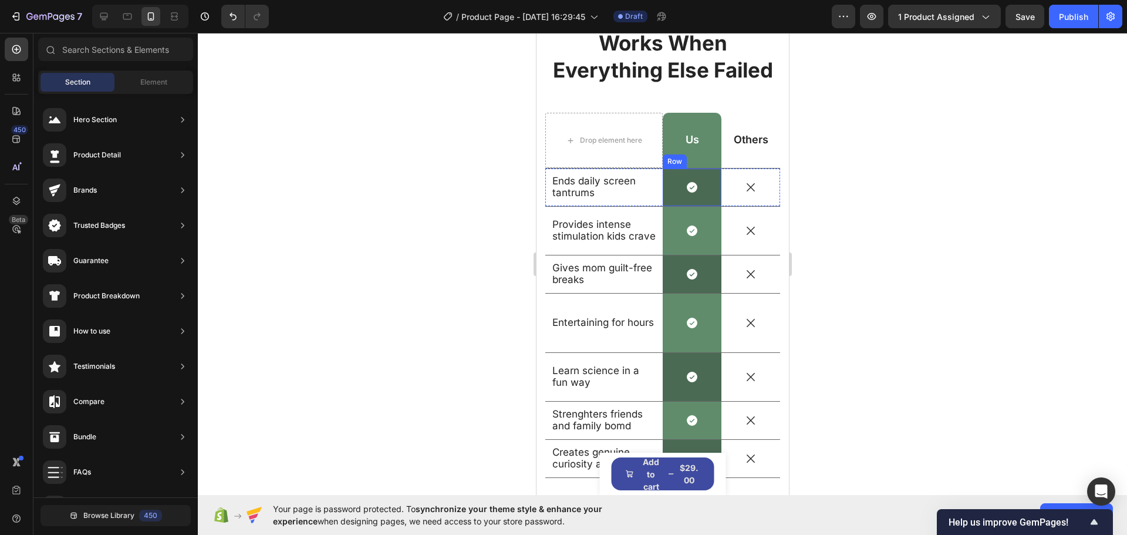
scroll to position [2883, 0]
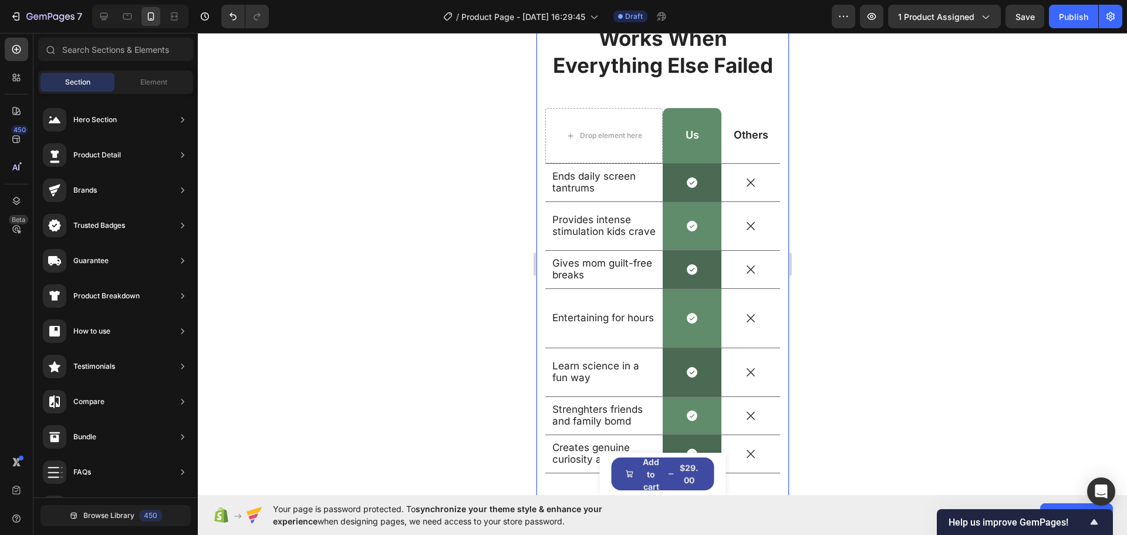
click at [499, 269] on div at bounding box center [662, 284] width 929 height 502
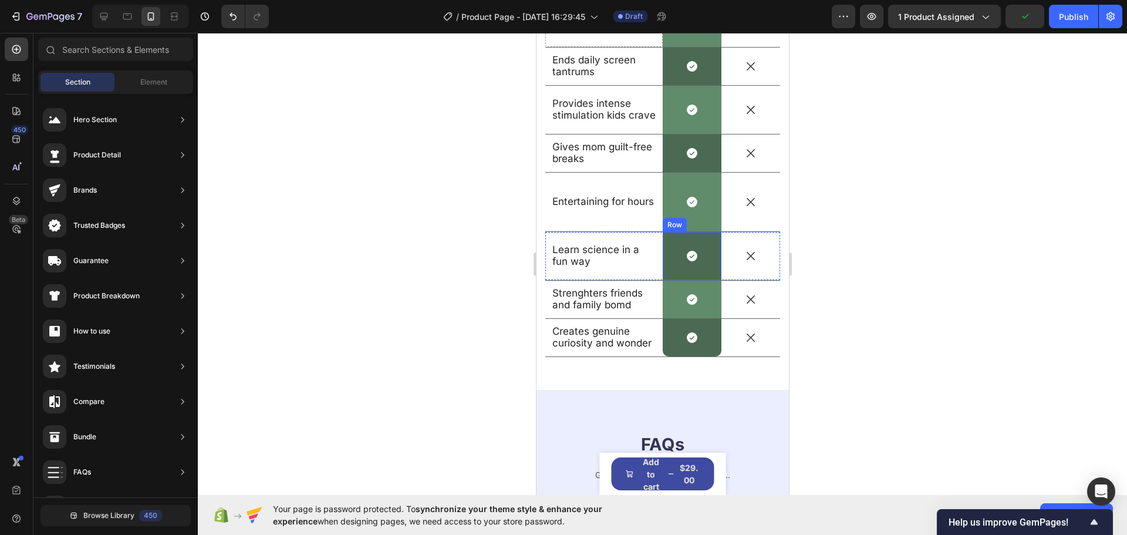
scroll to position [3001, 0]
click at [623, 354] on div "Creates genuine curiosity and wonder Text Block" at bounding box center [603, 336] width 117 height 38
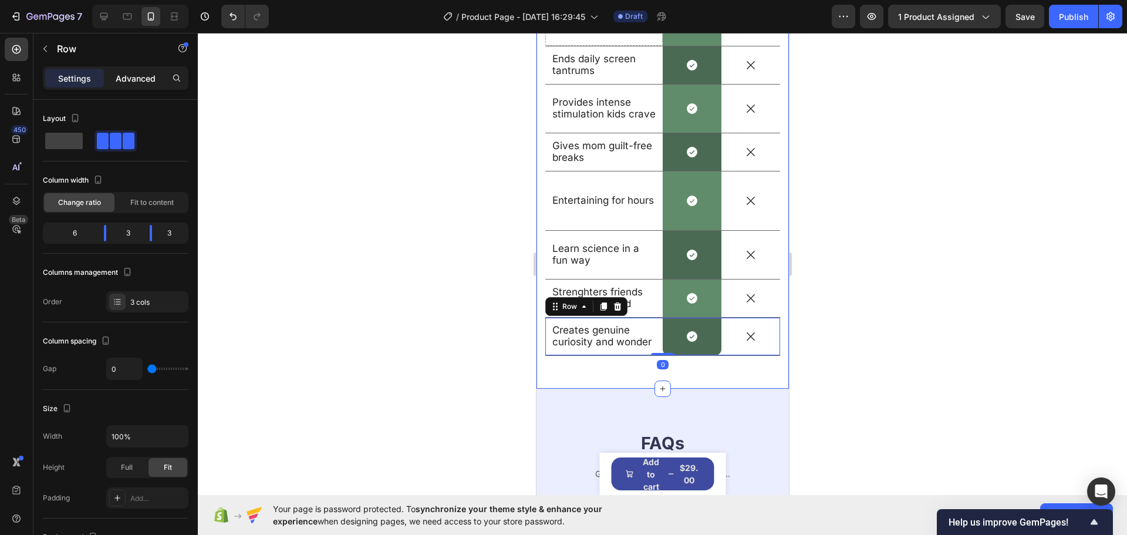
click at [124, 80] on p "Advanced" at bounding box center [136, 78] width 40 height 12
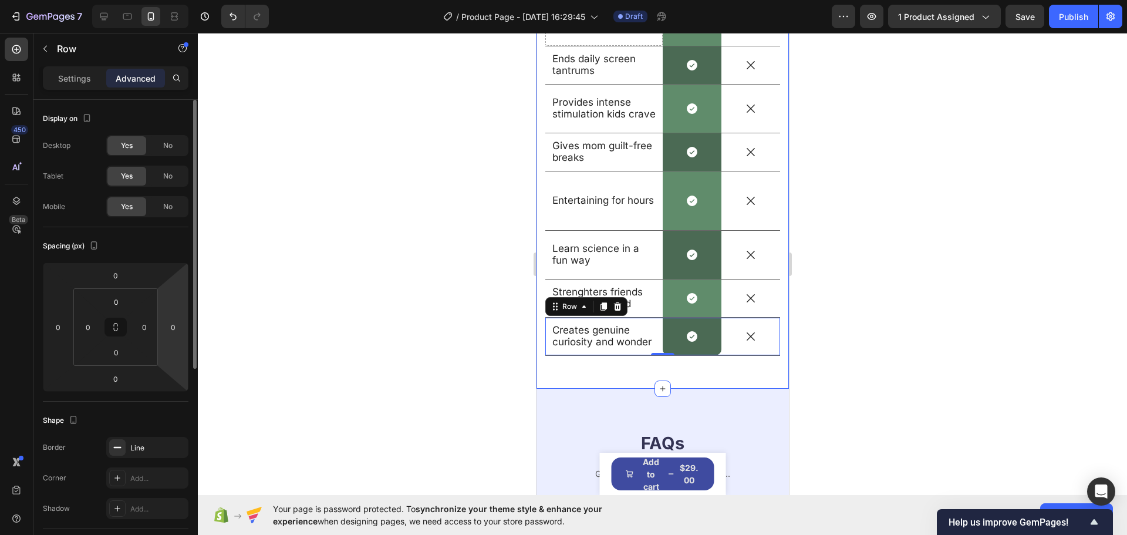
scroll to position [59, 0]
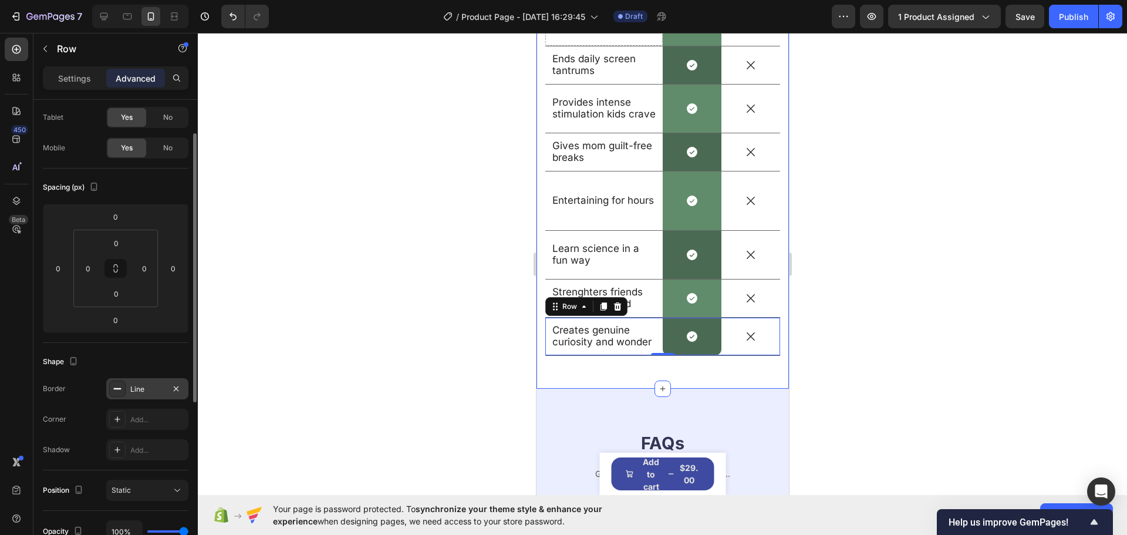
click at [163, 388] on div "Line" at bounding box center [147, 389] width 34 height 11
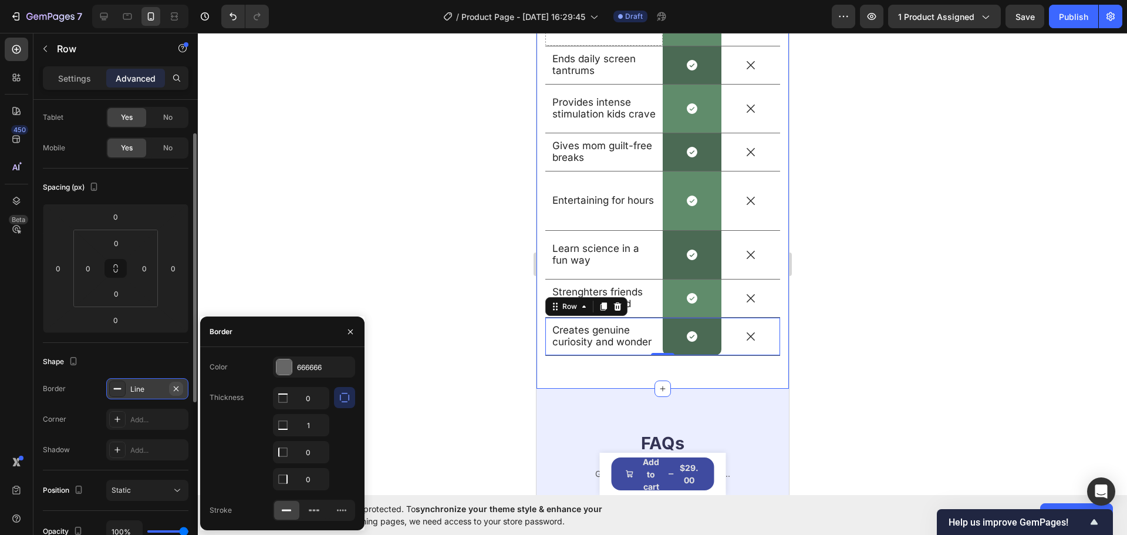
click at [173, 390] on icon "button" at bounding box center [175, 388] width 9 height 9
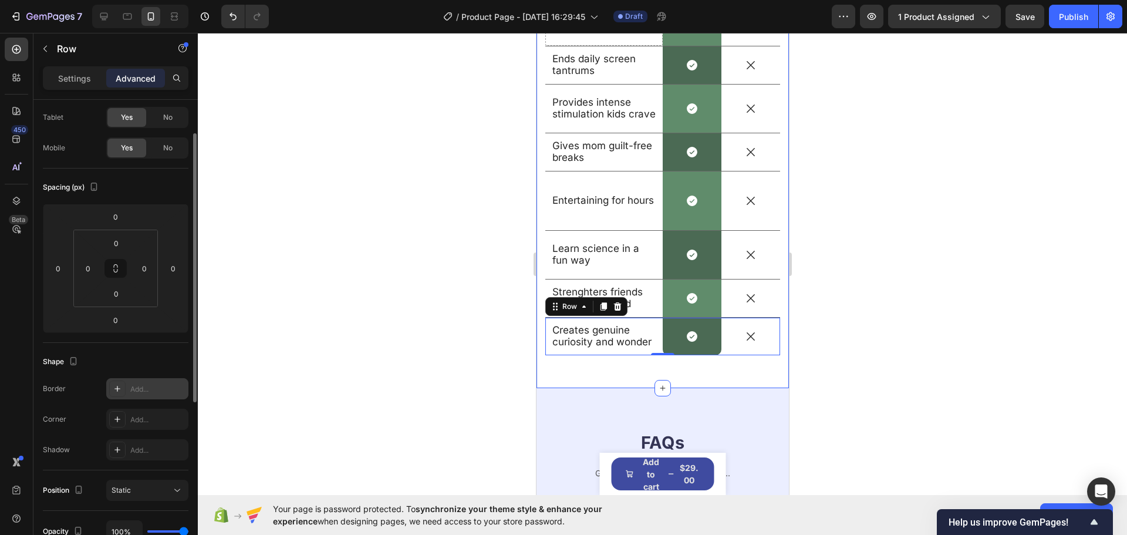
click at [325, 194] on div at bounding box center [662, 284] width 929 height 502
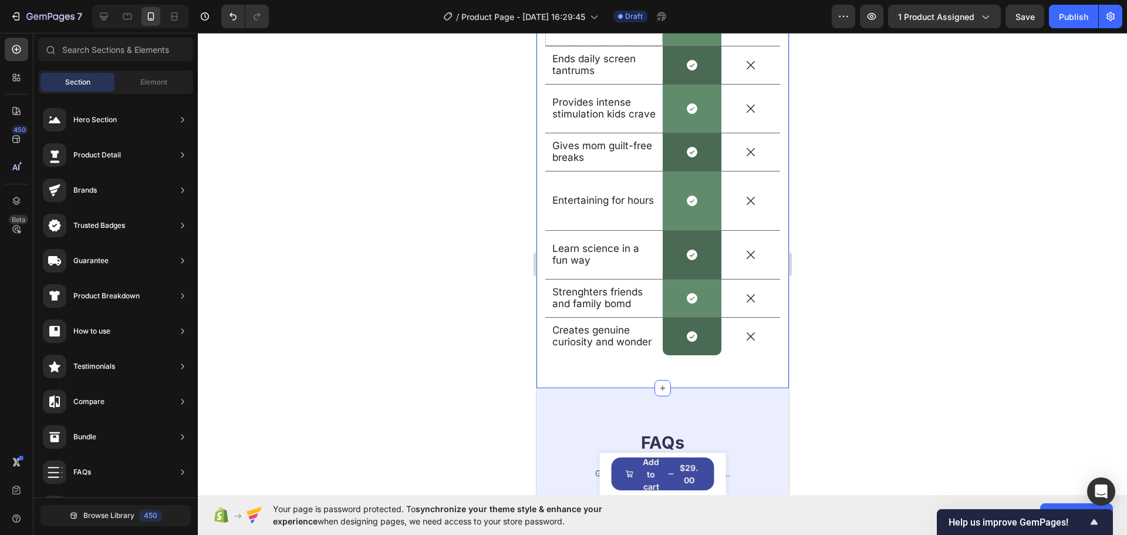
click at [325, 194] on div at bounding box center [662, 284] width 929 height 502
click at [107, 19] on icon at bounding box center [104, 17] width 12 height 12
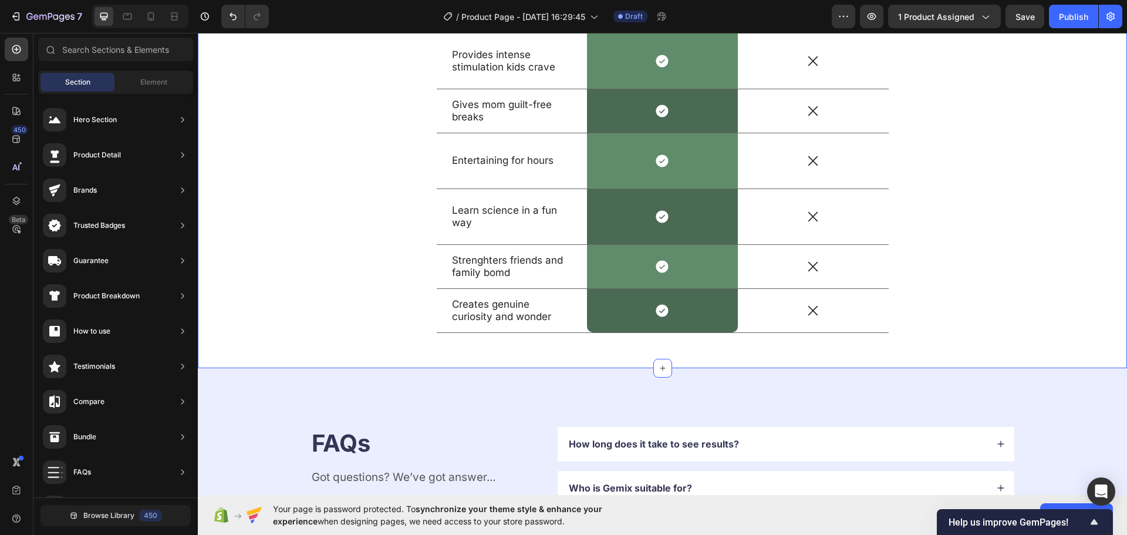
drag, startPoint x: 243, startPoint y: 231, endPoint x: 285, endPoint y: 249, distance: 45.5
click at [244, 231] on div "Why SmartPlayScope Works When Everything Else Failed Heading Drop element here …" at bounding box center [662, 97] width 911 height 490
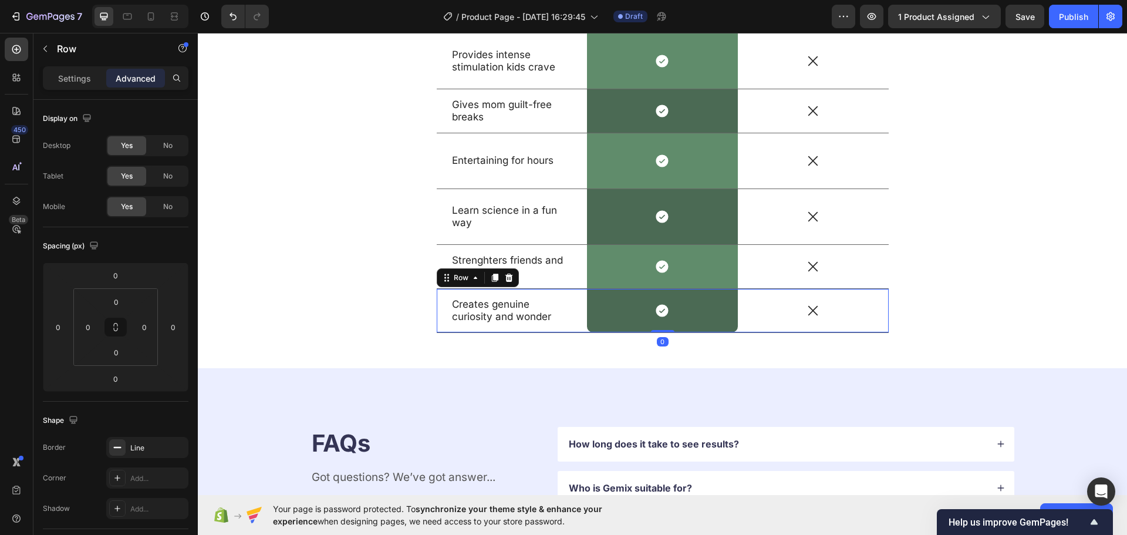
click at [571, 327] on div "Creates genuine curiosity and wonder Text Block" at bounding box center [512, 310] width 151 height 43
click at [0, 0] on icon "button" at bounding box center [0, 0] width 0 height 0
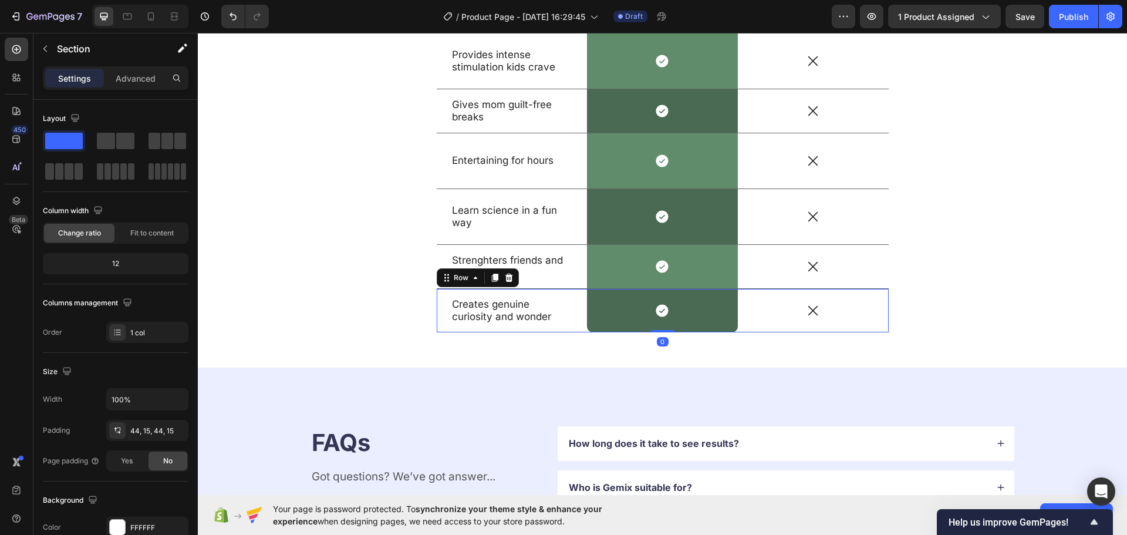
click at [259, 204] on div "Why SmartPlayScope Works When Everything Else Failed Heading Drop element here …" at bounding box center [662, 96] width 911 height 489
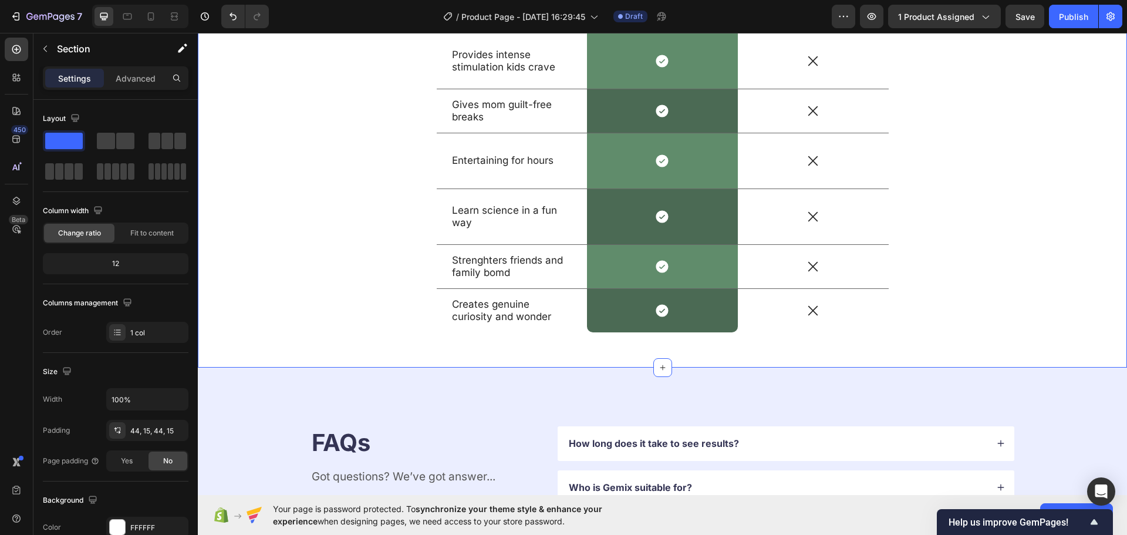
click at [1009, 212] on div "Why SmartPlayScope Works When Everything Else Failed Heading Drop element here …" at bounding box center [662, 96] width 911 height 489
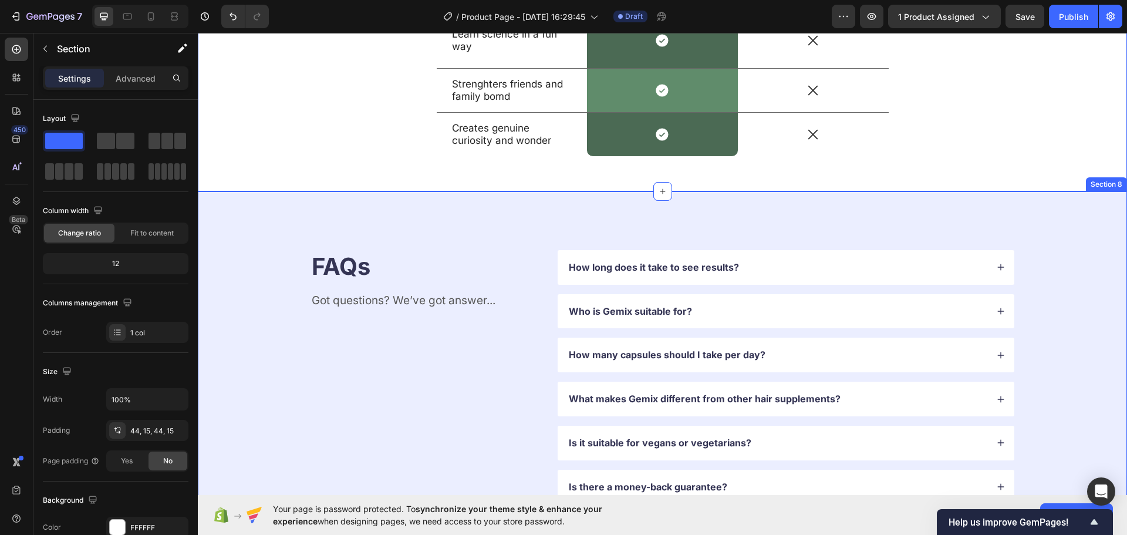
scroll to position [59, 0]
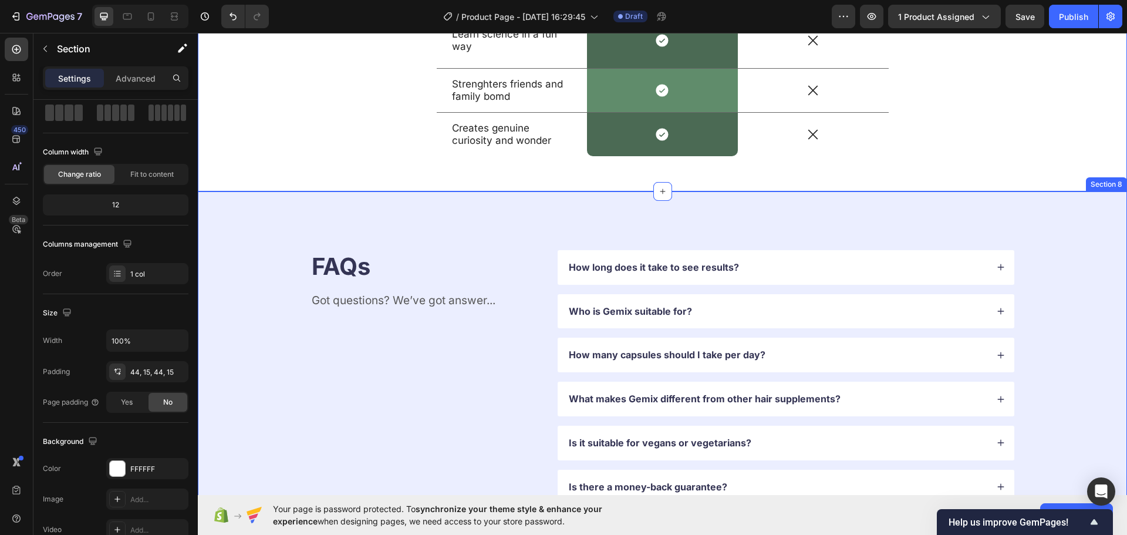
click at [370, 219] on div "FAQs Heading Got questions? We’ve got answer... Text Block How long does it tak…" at bounding box center [662, 376] width 929 height 371
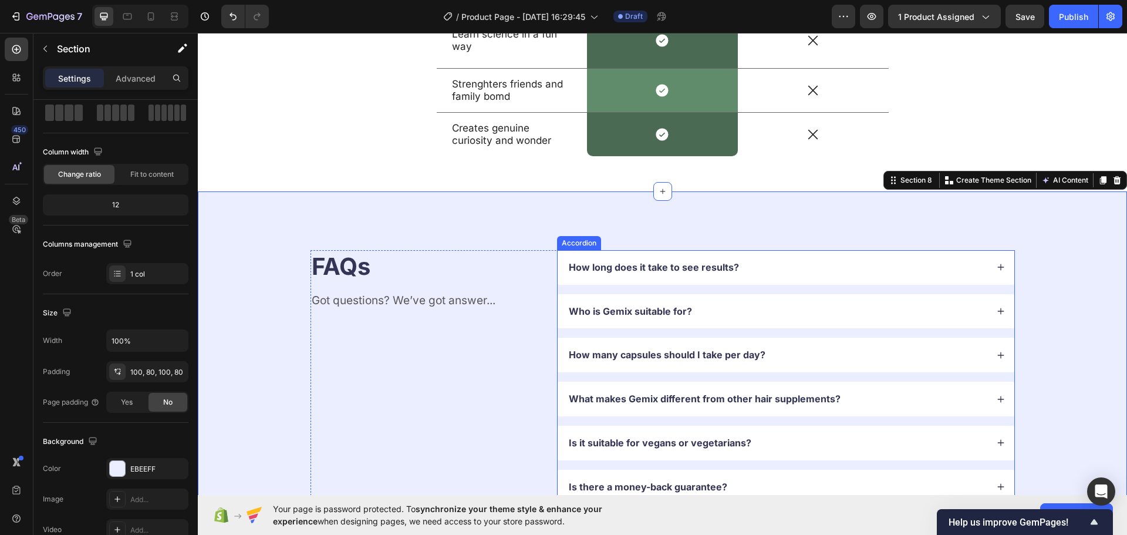
click at [654, 264] on p "How long does it take to see results?" at bounding box center [654, 267] width 170 height 12
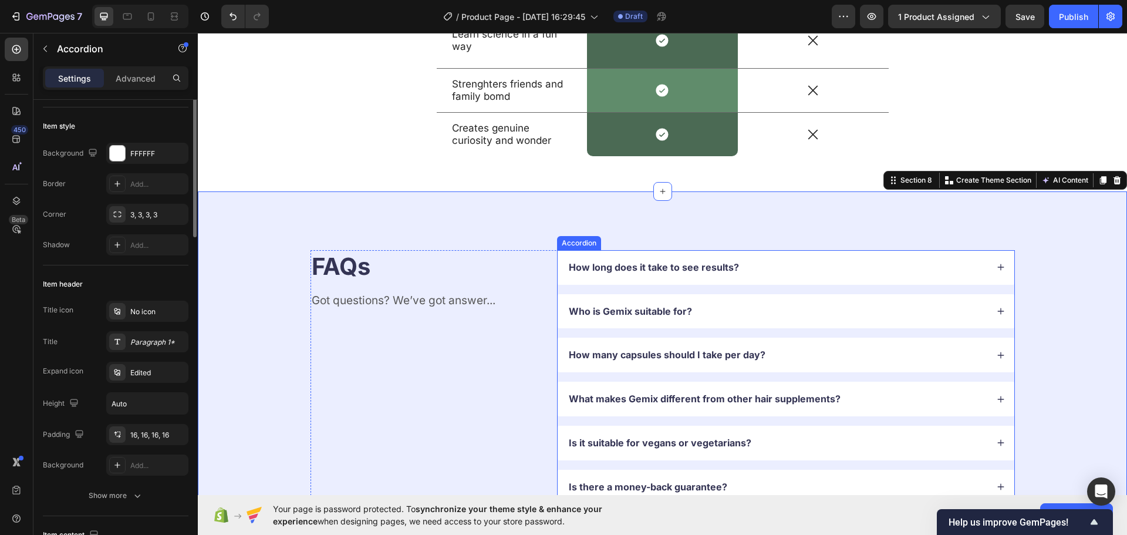
click at [654, 264] on p "How long does it take to see results?" at bounding box center [654, 267] width 170 height 12
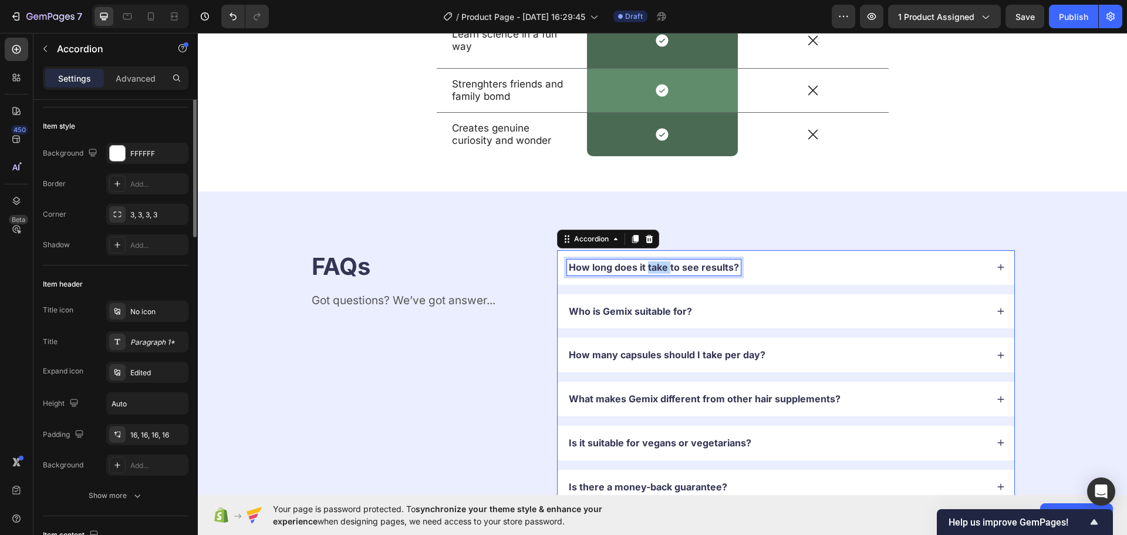
scroll to position [0, 0]
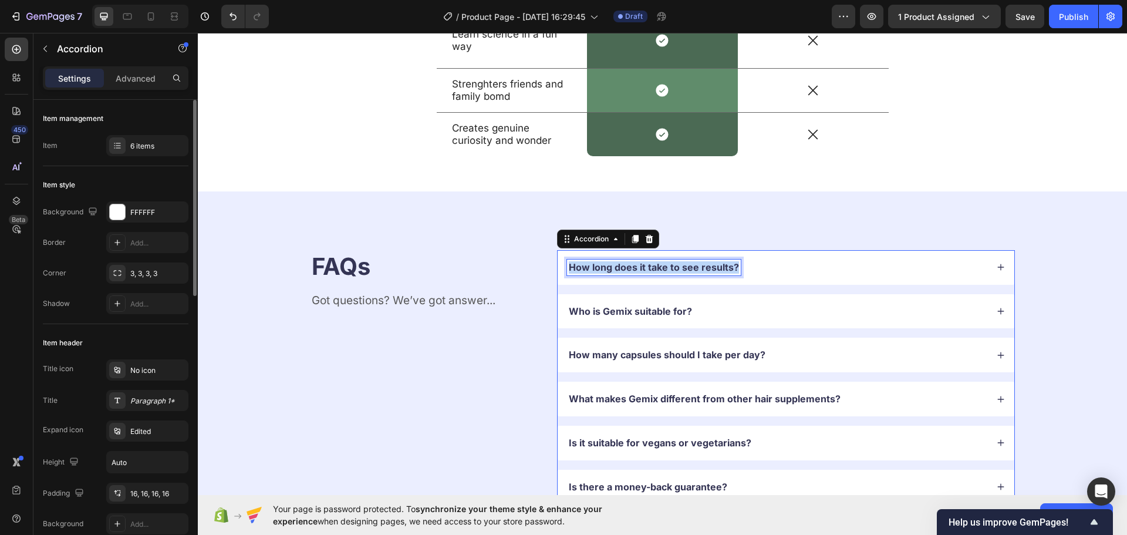
click at [654, 264] on p "How long does it take to see results?" at bounding box center [654, 267] width 170 height 12
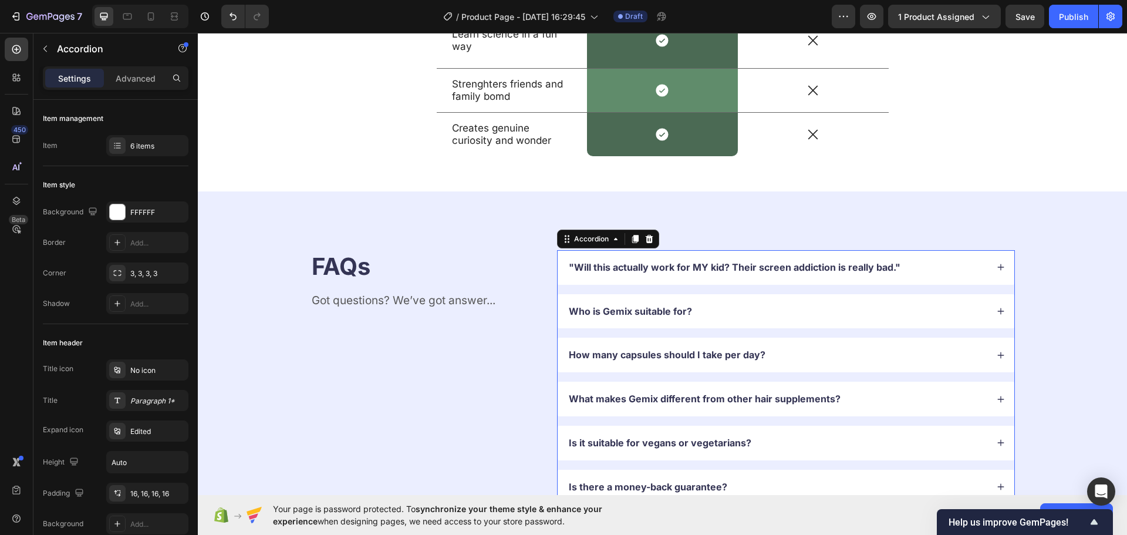
click at [989, 261] on div ""Will this actually work for MY kid? Their screen addiction is really bad."" at bounding box center [786, 267] width 457 height 35
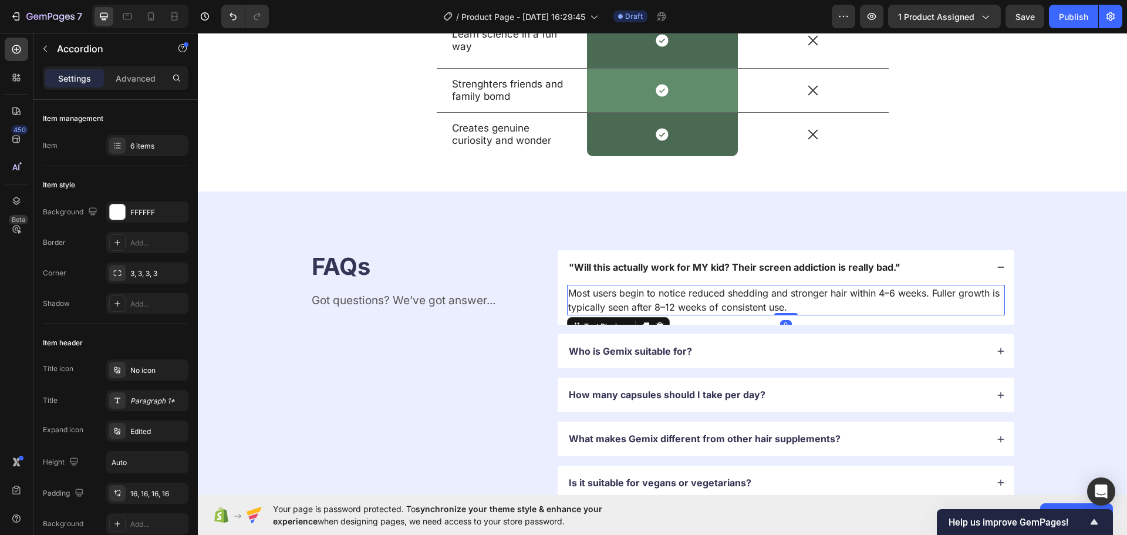
click at [761, 295] on p "Most users begin to notice reduced shedding and stronger hair within 4–6 weeks.…" at bounding box center [785, 300] width 435 height 28
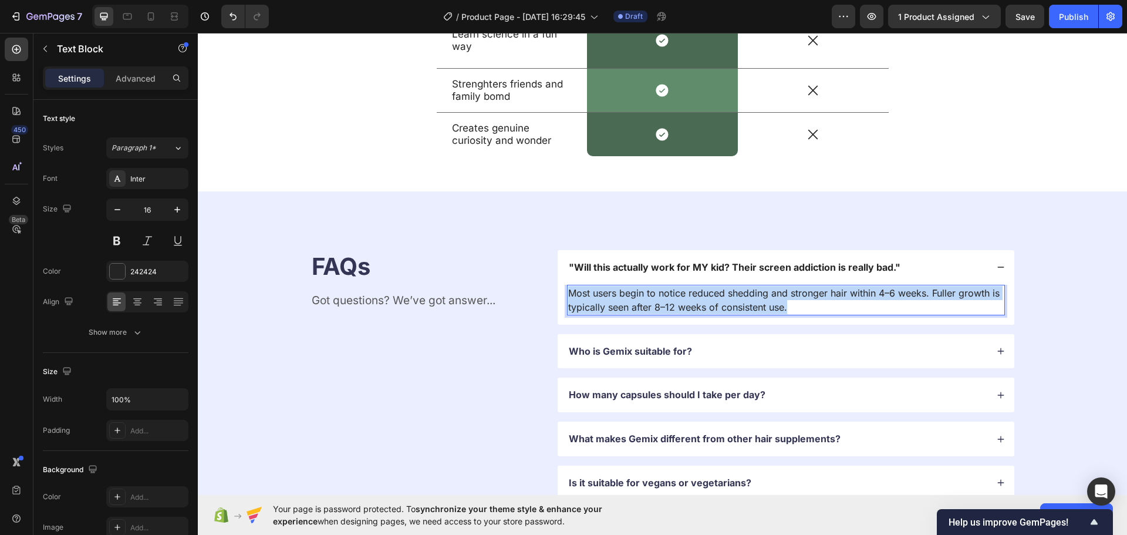
click at [761, 295] on p "Most users begin to notice reduced shedding and stronger hair within 4–6 weeks.…" at bounding box center [785, 300] width 435 height 28
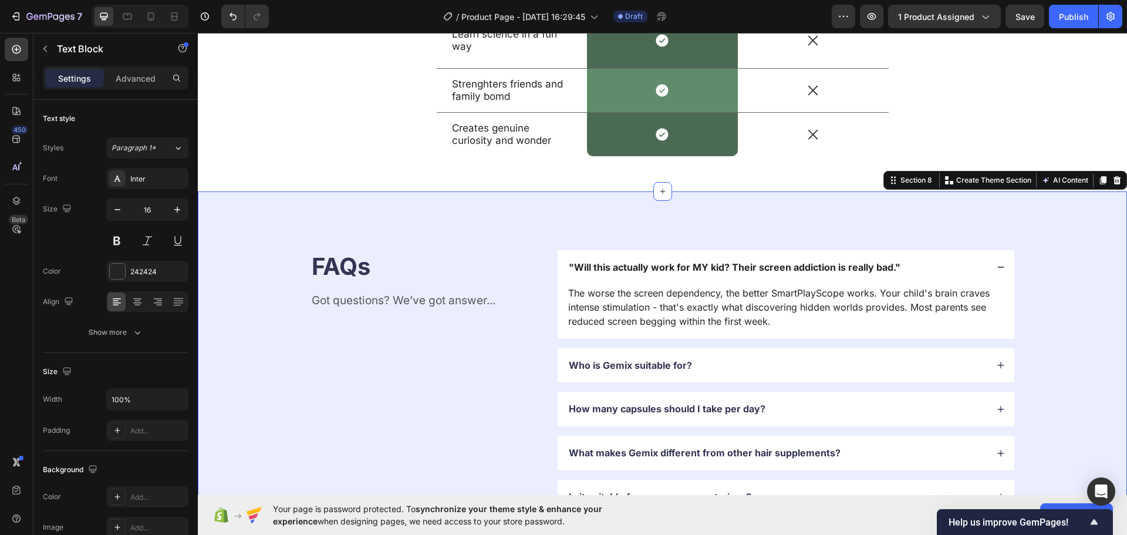
click at [1055, 340] on div "FAQs Heading Got questions? We’ve got answer... Text Block "Will this actually …" at bounding box center [662, 404] width 835 height 308
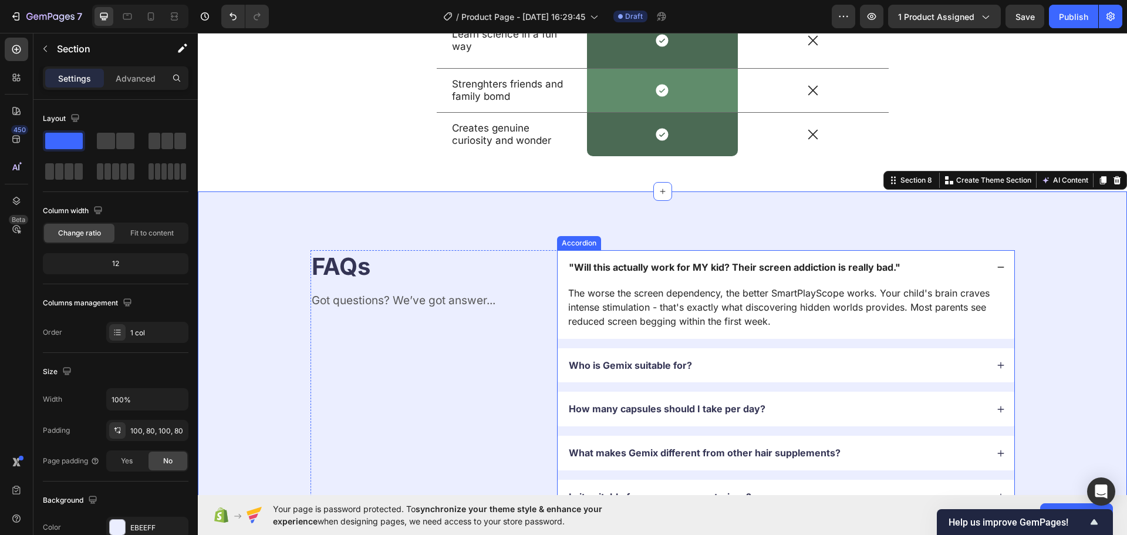
click at [997, 269] on icon at bounding box center [1001, 267] width 8 height 8
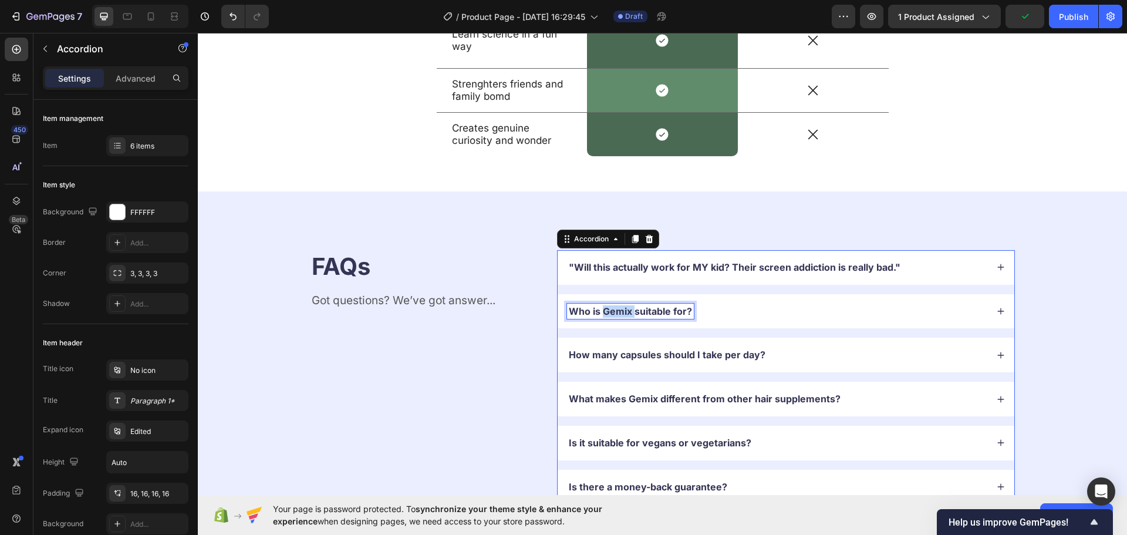
click at [606, 306] on p "Who is Gemix suitable for?" at bounding box center [630, 311] width 123 height 12
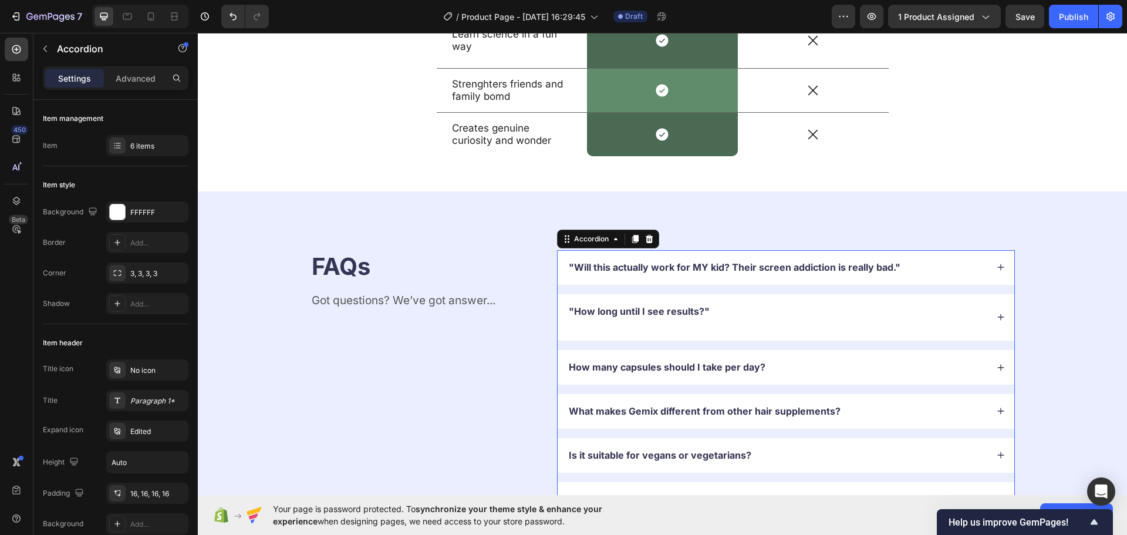
click at [941, 317] on div ""How long until I see results?"" at bounding box center [777, 317] width 420 height 28
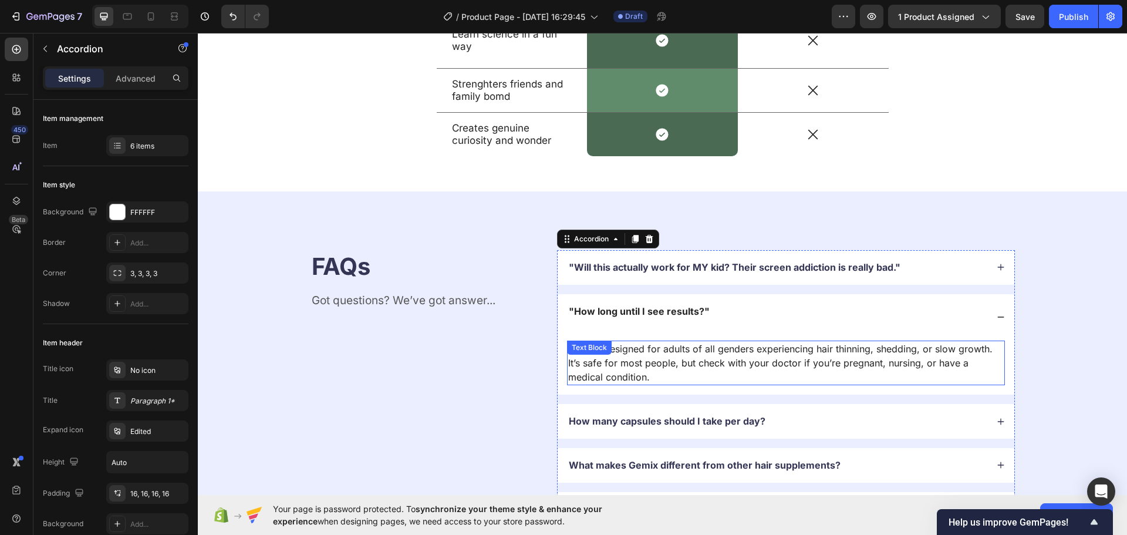
click at [613, 327] on p ""How long until I see results?"" at bounding box center [639, 317] width 141 height 25
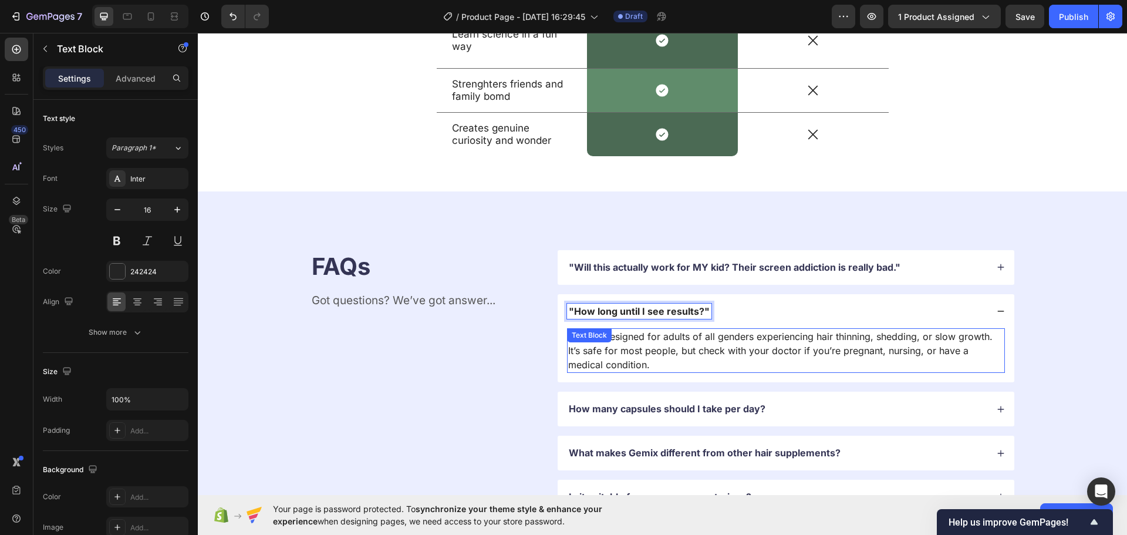
click at [620, 337] on div "Follix is designed for adults of all genders experiencing hair thinning, sheddi…" at bounding box center [786, 350] width 438 height 45
click at [621, 337] on icon at bounding box center [625, 339] width 9 height 9
click at [698, 353] on p "Follix is designed for adults of all genders experiencing hair thinning, sheddi…" at bounding box center [785, 350] width 435 height 42
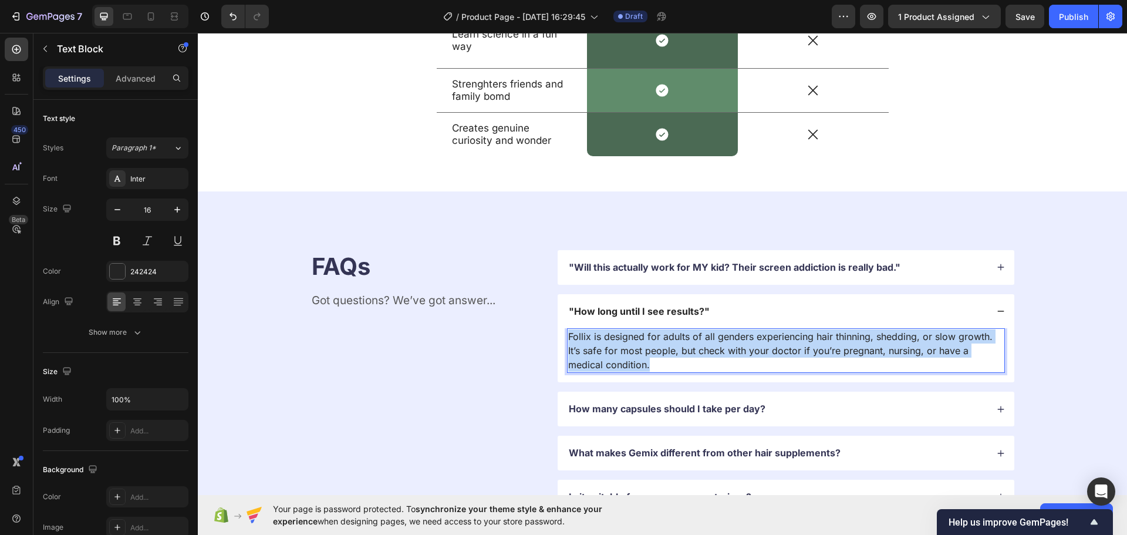
click at [698, 353] on p "Follix is designed for adults of all genders experiencing hair thinning, sheddi…" at bounding box center [785, 350] width 435 height 42
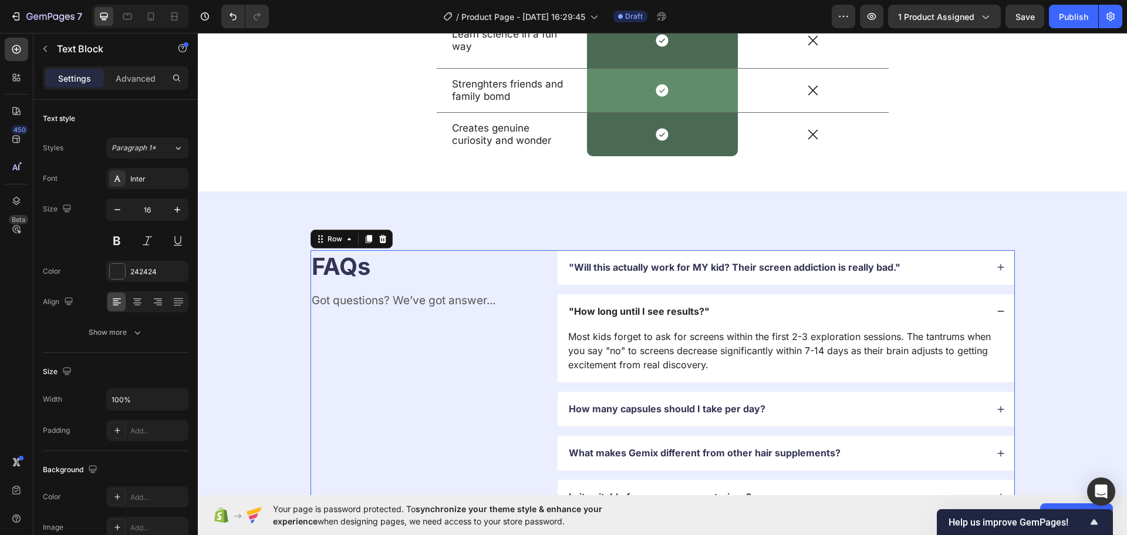
click at [487, 377] on div "FAQs Heading Got questions? We’ve got answer... Text Block" at bounding box center [424, 404] width 229 height 308
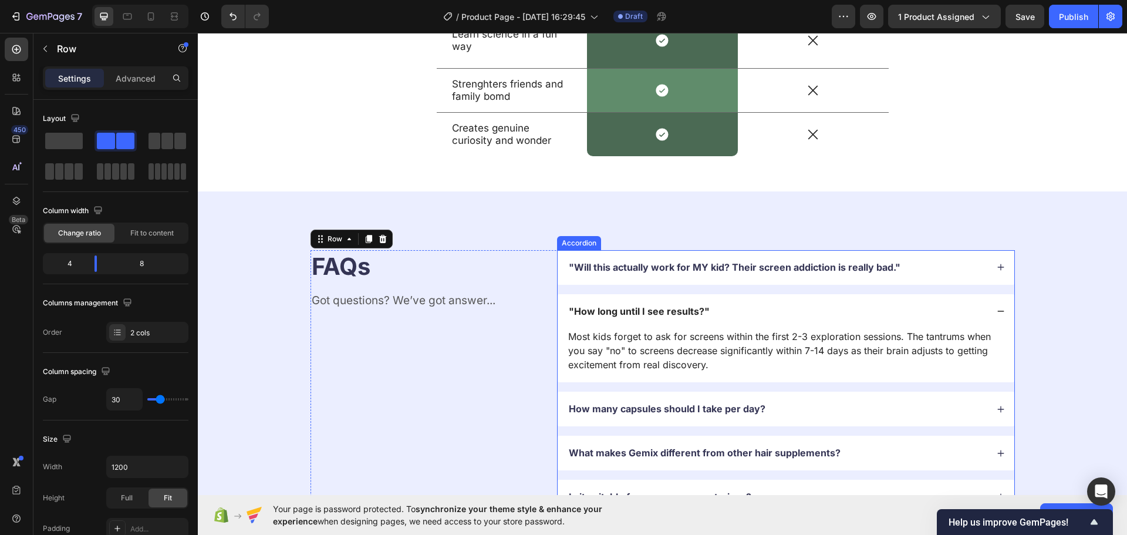
click at [969, 308] on div ""How long until I see results?"" at bounding box center [777, 311] width 420 height 16
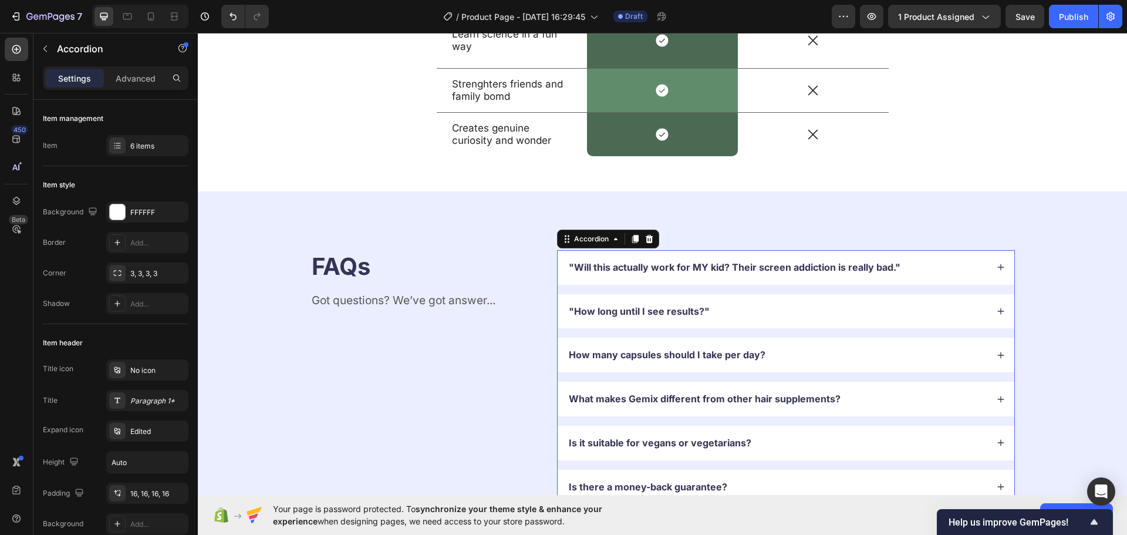
click at [970, 354] on div "How many capsules should I take per day?" at bounding box center [777, 355] width 420 height 16
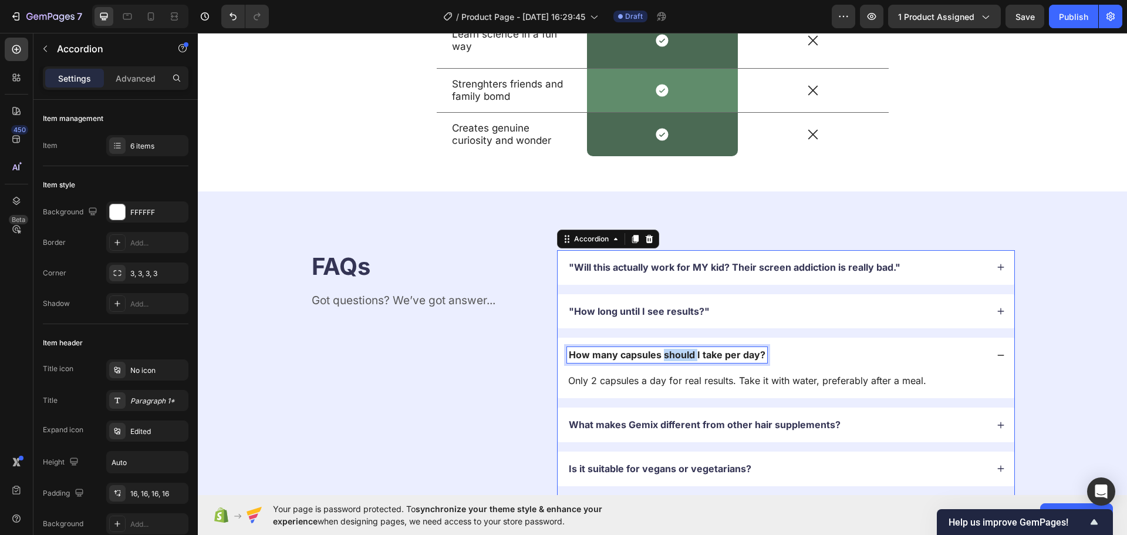
click at [669, 349] on p "How many capsules should I take per day?" at bounding box center [667, 355] width 197 height 12
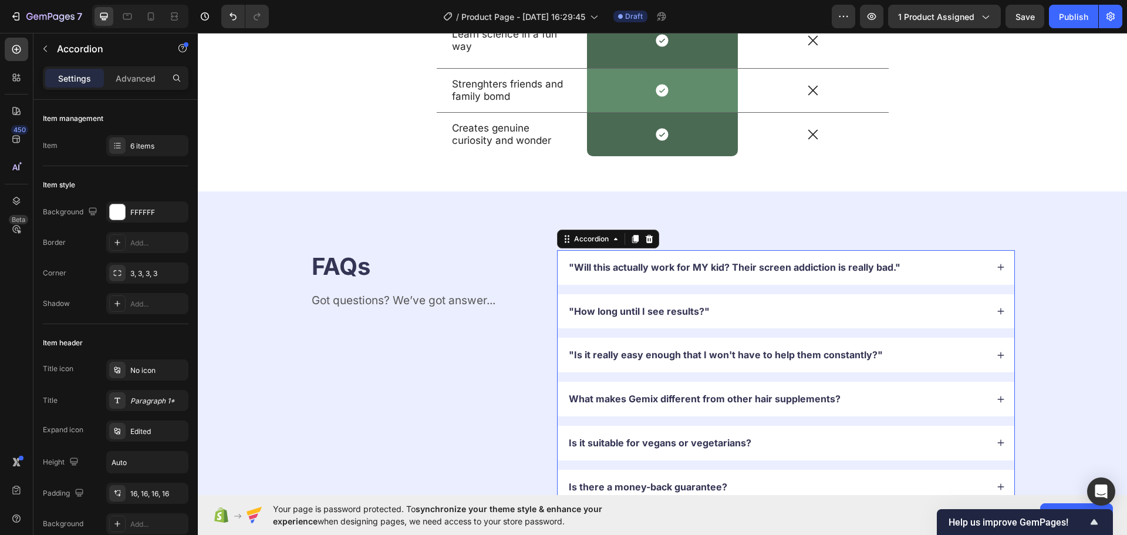
click at [954, 356] on div ""Is it really easy enough that I won't have to help them constantly?"" at bounding box center [777, 355] width 420 height 16
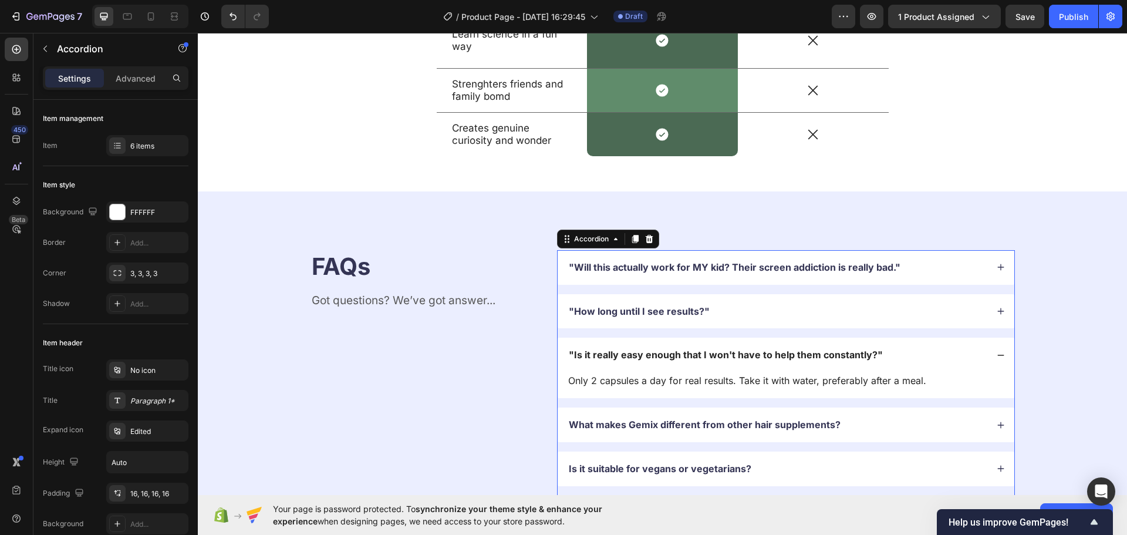
click at [679, 381] on p "Only 2 capsules a day for real results. Take it with water, preferably after a …" at bounding box center [785, 380] width 435 height 14
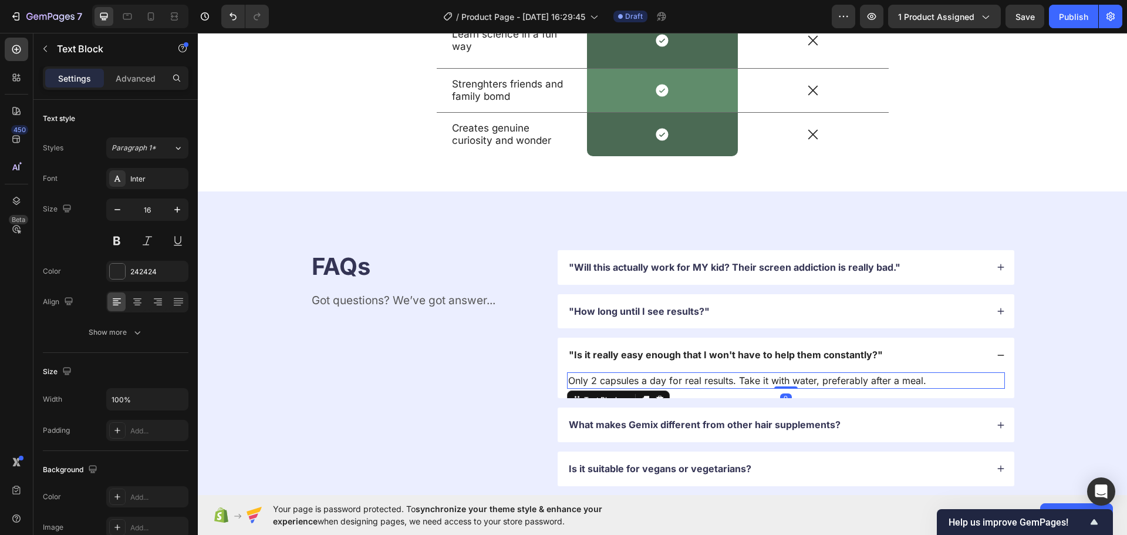
click at [679, 381] on p "Only 2 capsules a day for real results. Take it with water, preferably after a …" at bounding box center [785, 380] width 435 height 14
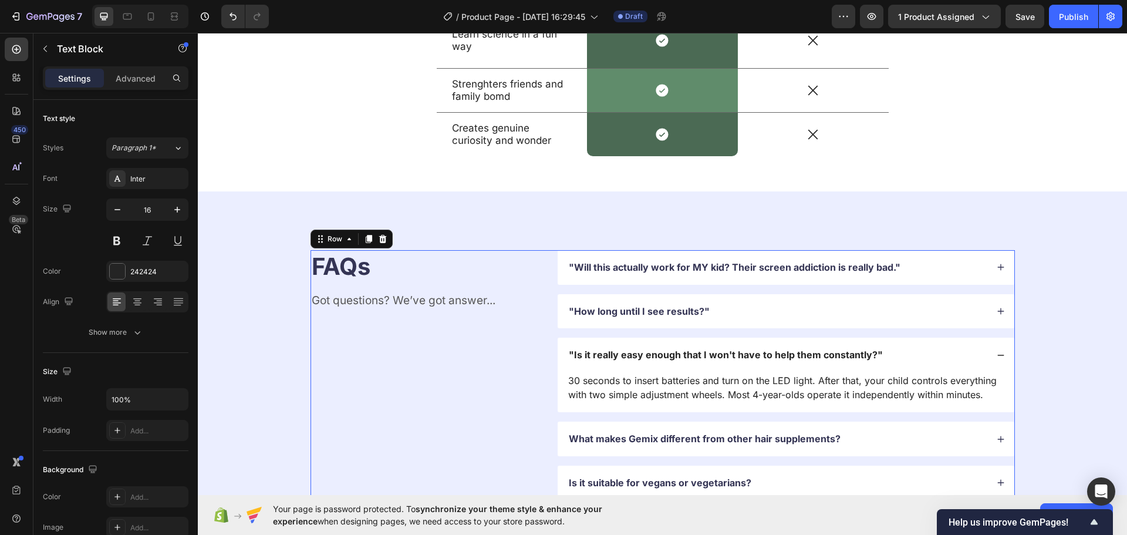
click at [477, 393] on div "FAQs Heading Got questions? We’ve got answer... Text Block" at bounding box center [424, 397] width 229 height 294
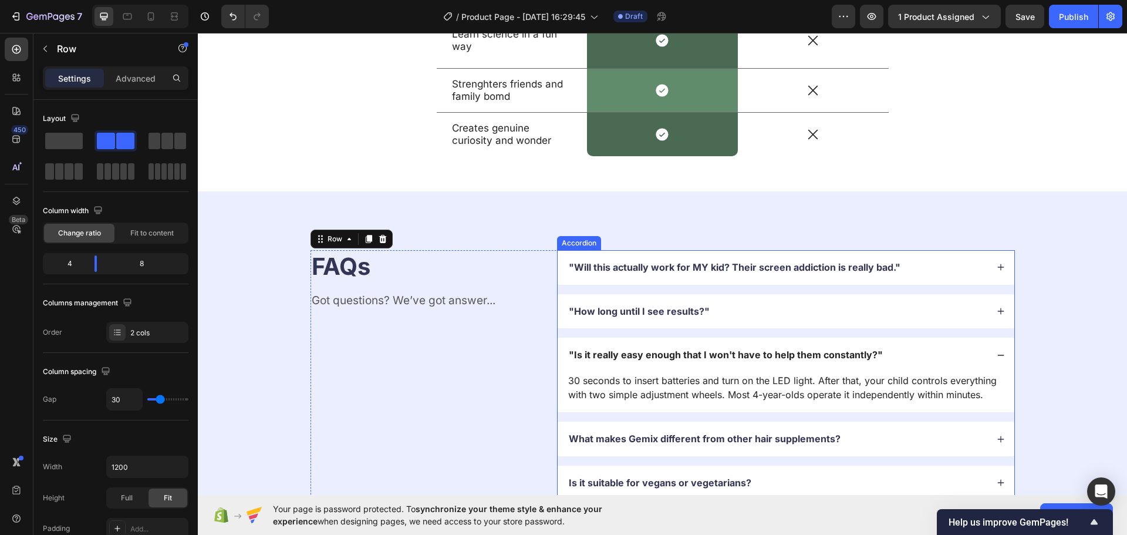
scroll to position [3235, 0]
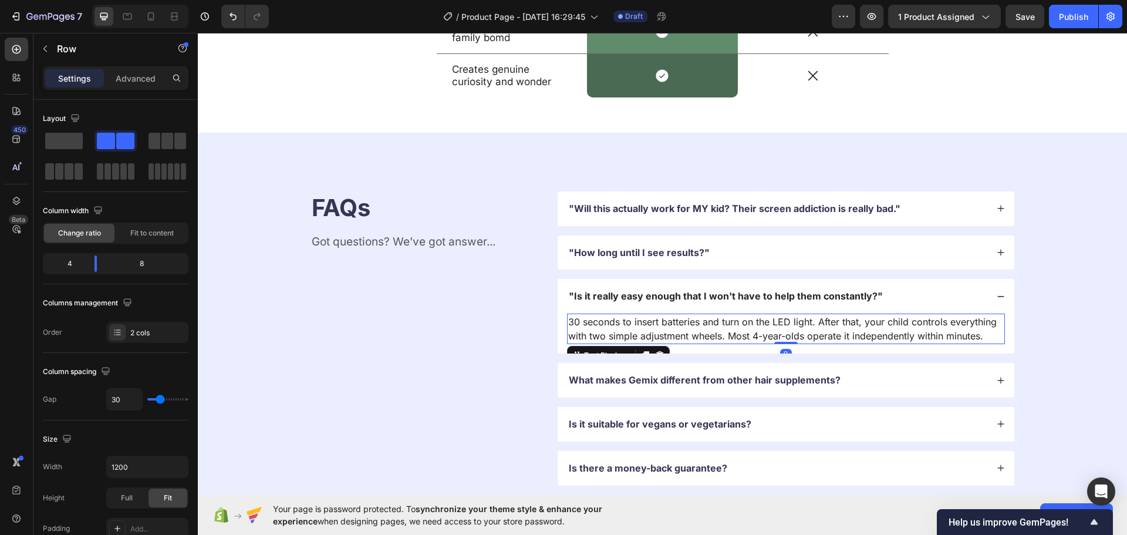
click at [769, 340] on p "30 seconds to insert batteries and turn on the LED light. After that, your chil…" at bounding box center [785, 329] width 435 height 28
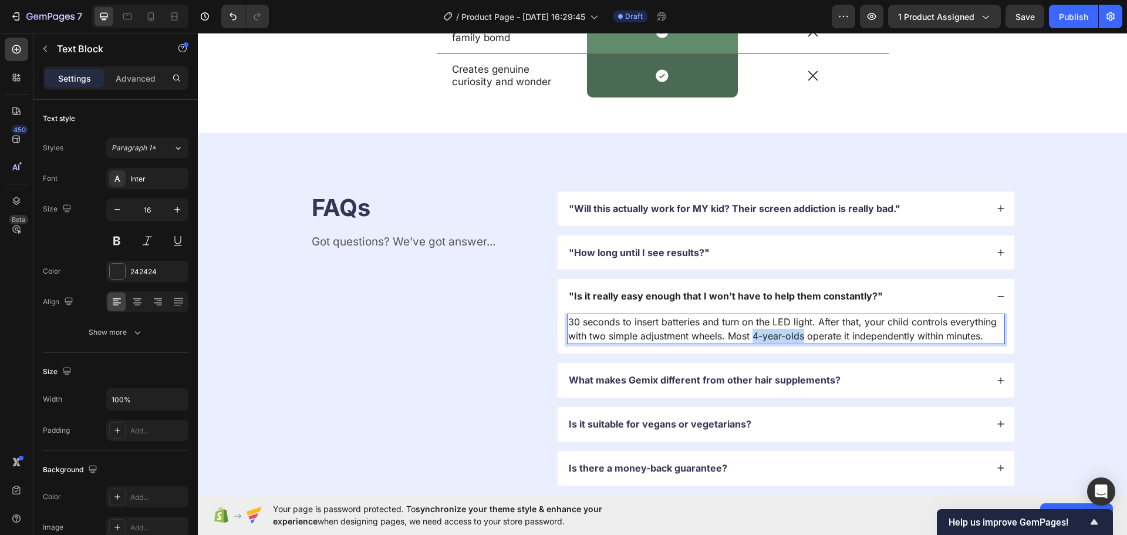
drag, startPoint x: 802, startPoint y: 334, endPoint x: 749, endPoint y: 339, distance: 53.0
click at [749, 339] on p "30 seconds to insert batteries and turn on the LED light. After that, your chil…" at bounding box center [785, 329] width 435 height 28
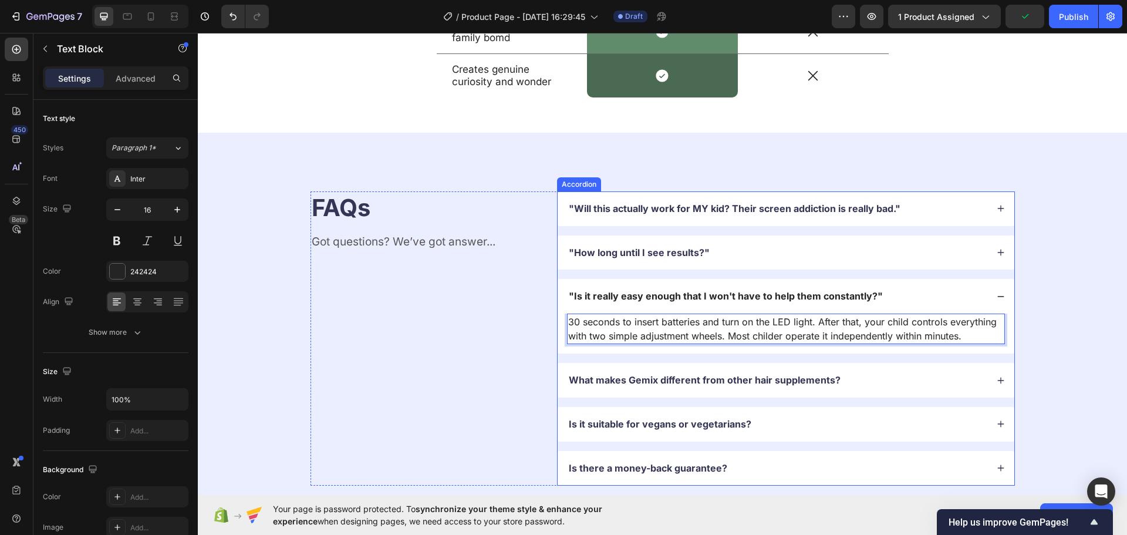
click at [552, 363] on div "FAQs Heading Got questions? We’ve got answer... Text Block "Will this actually …" at bounding box center [662, 338] width 704 height 294
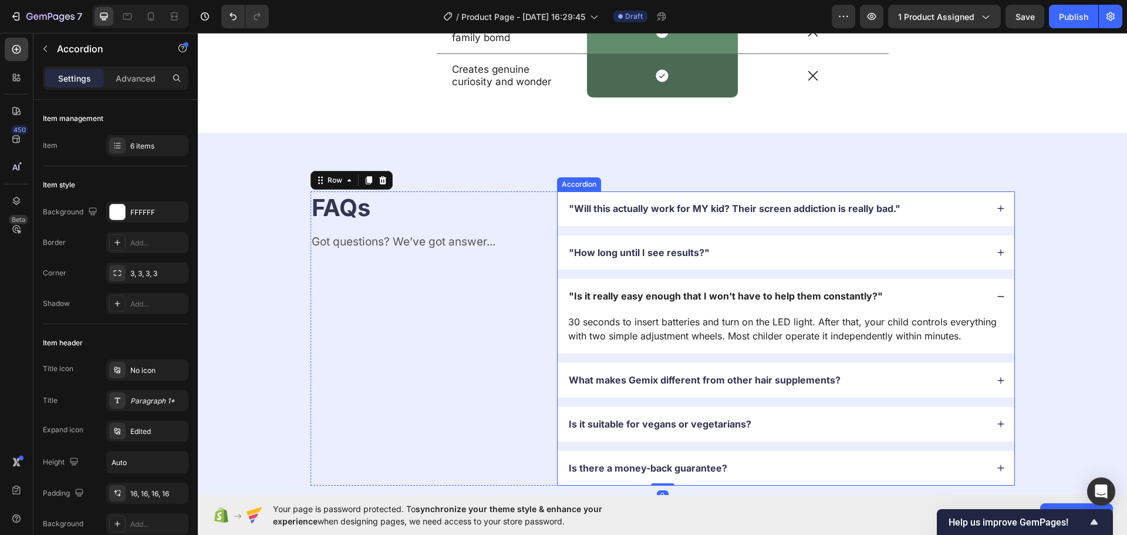
click at [997, 296] on icon at bounding box center [1000, 296] width 6 height 1
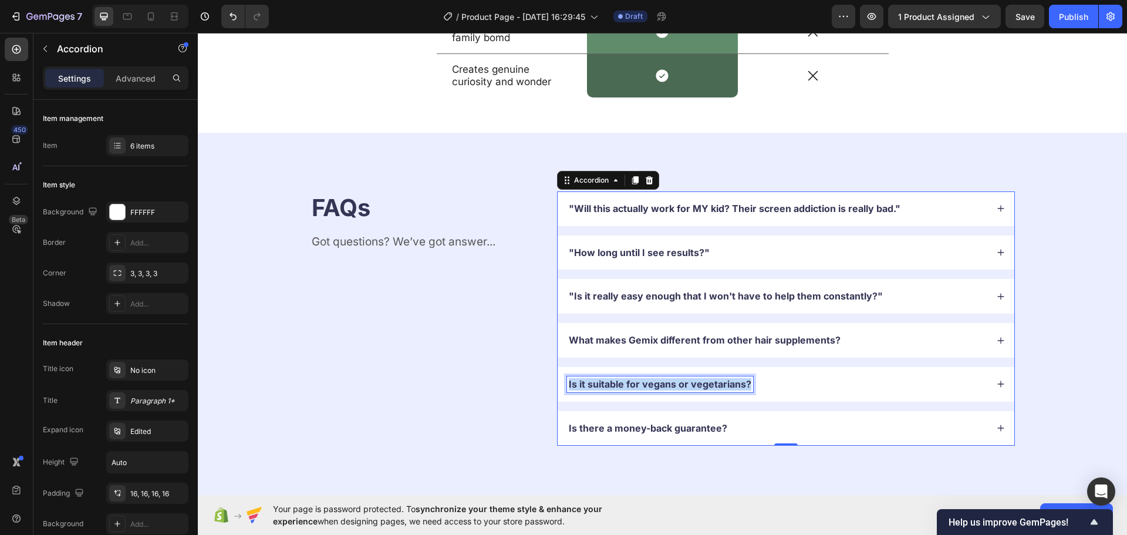
click at [697, 387] on p "Is it suitable for vegans or vegetarians?" at bounding box center [660, 384] width 183 height 12
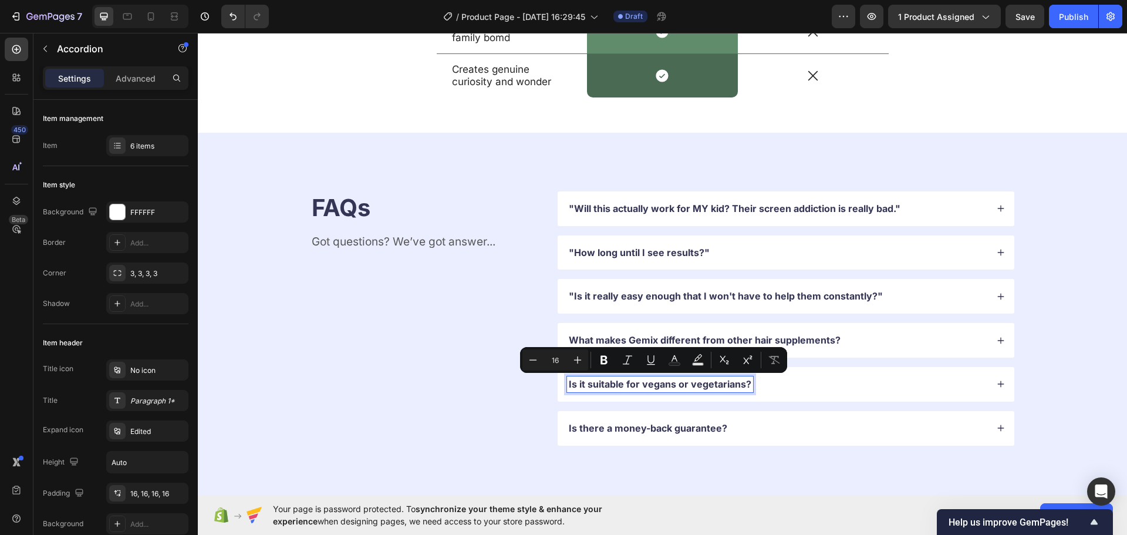
click at [668, 336] on p "What makes Gemix different from other hair supplements?" at bounding box center [705, 340] width 272 height 12
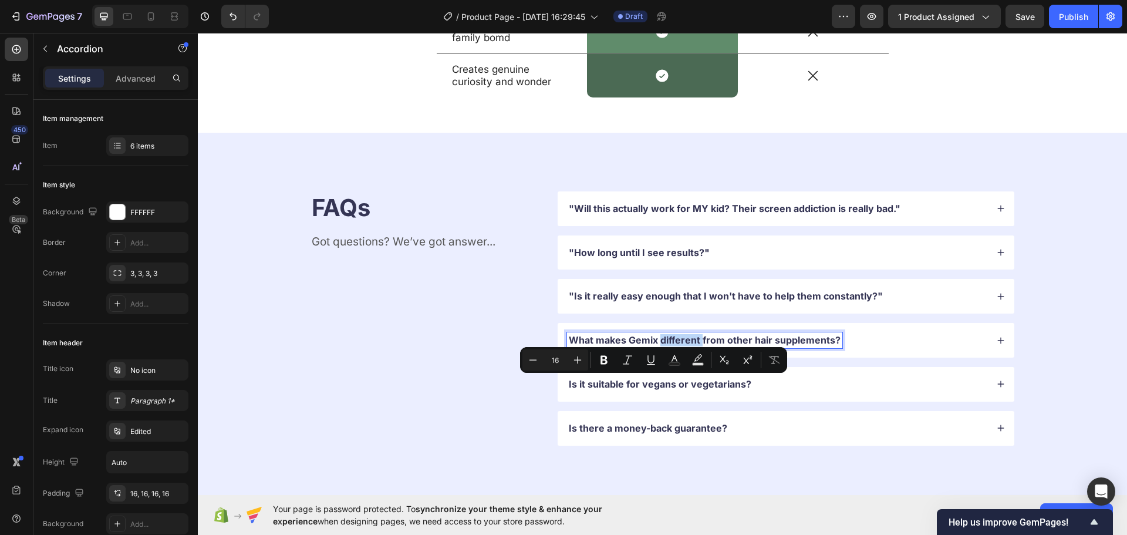
click at [668, 336] on p "What makes Gemix different from other hair supplements?" at bounding box center [705, 340] width 272 height 12
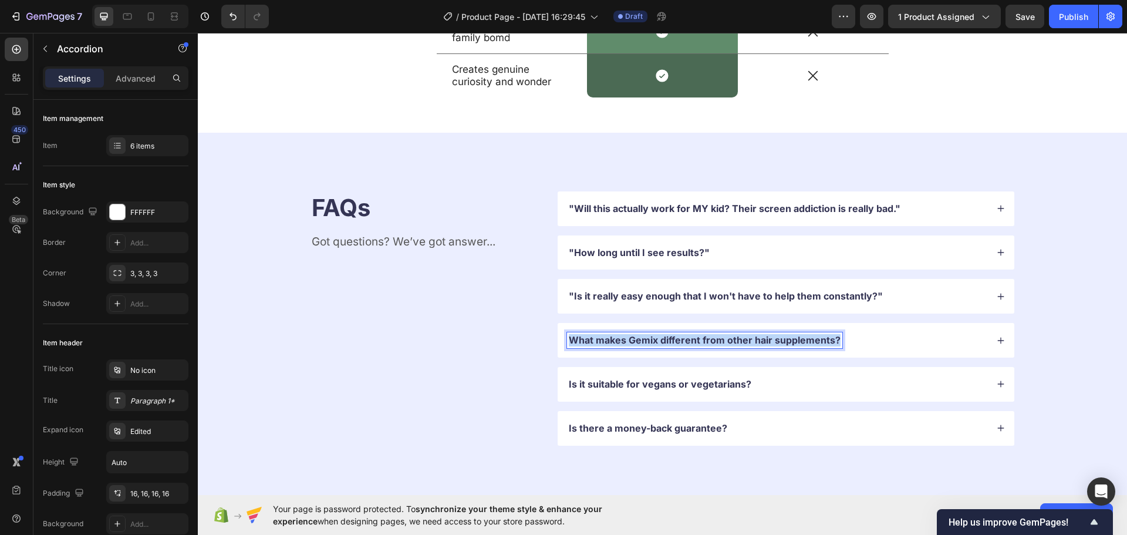
click at [668, 336] on p "What makes Gemix different from other hair supplements?" at bounding box center [705, 340] width 272 height 12
